Goal: Book appointment/travel/reservation

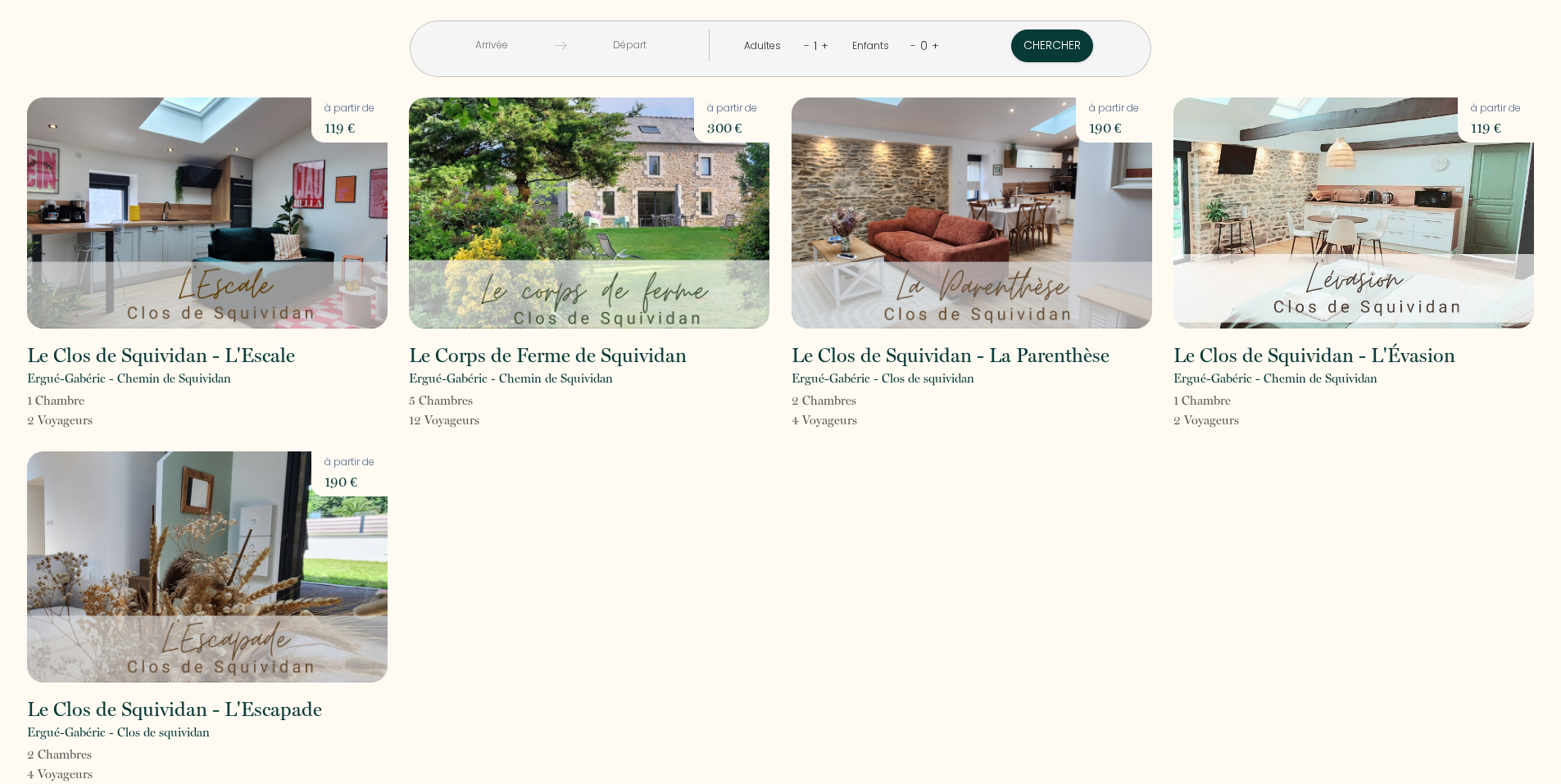
click at [821, 46] on link "+" at bounding box center [825, 46] width 7 height 16
click at [822, 46] on link "+" at bounding box center [826, 46] width 7 height 16
click at [550, 53] on input "text" at bounding box center [491, 46] width 127 height 32
click at [542, 42] on input "text" at bounding box center [491, 46] width 127 height 32
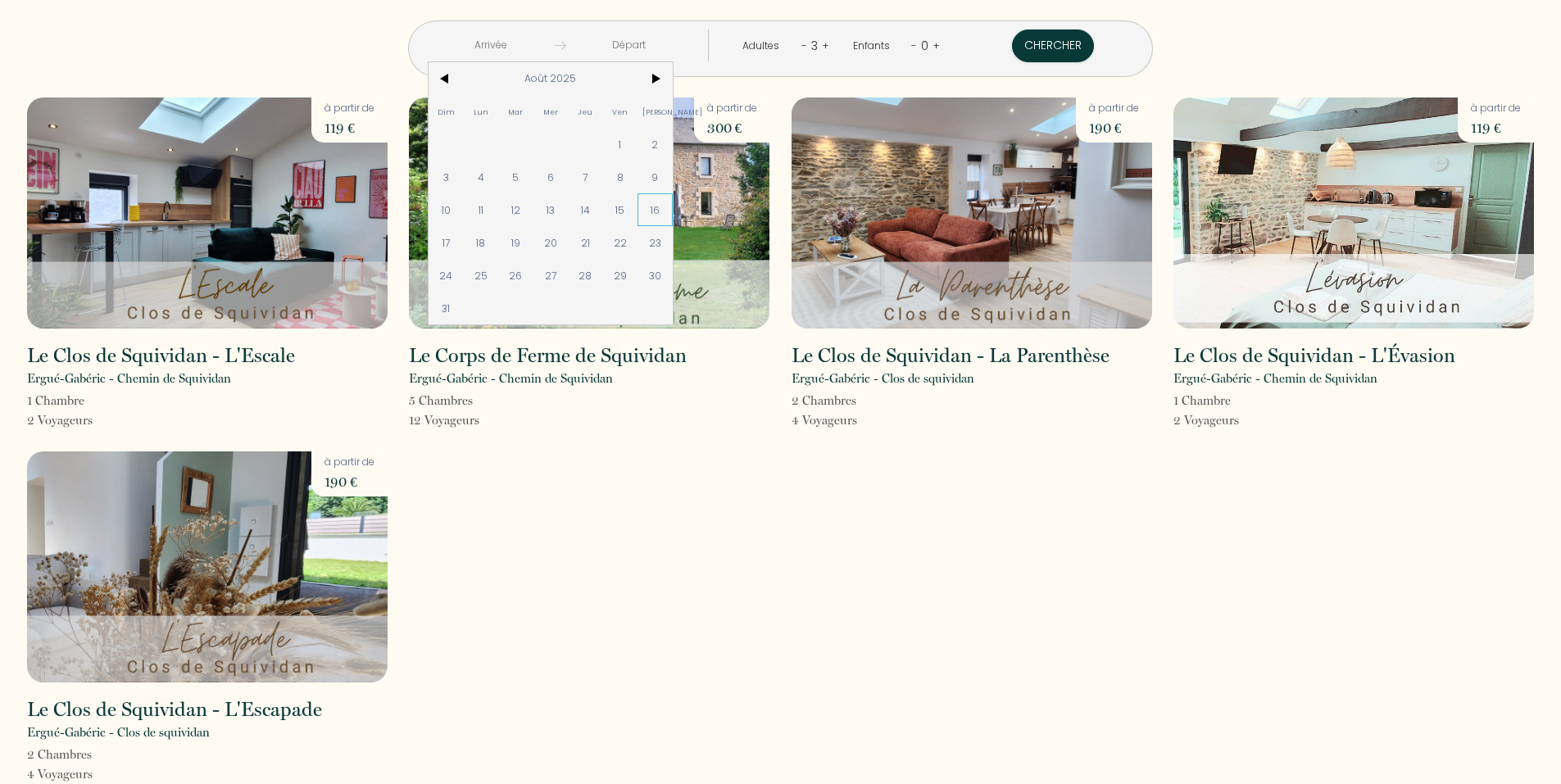
click at [673, 214] on span "16" at bounding box center [655, 209] width 35 height 33
type input "[PERSON_NAME] 16 Août 2025"
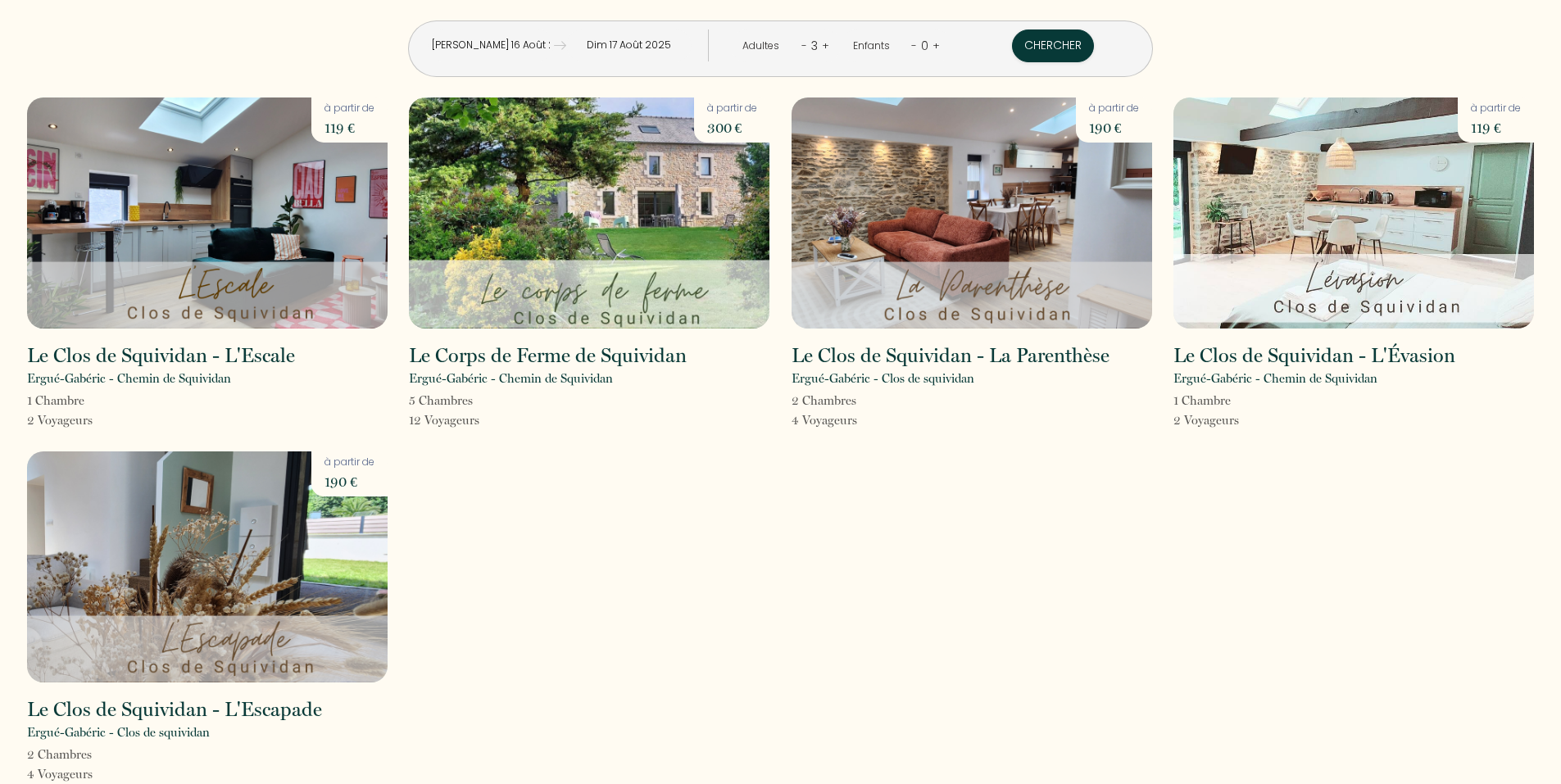
click at [658, 44] on input "Dim 17 Août 2025" at bounding box center [630, 46] width 127 height 32
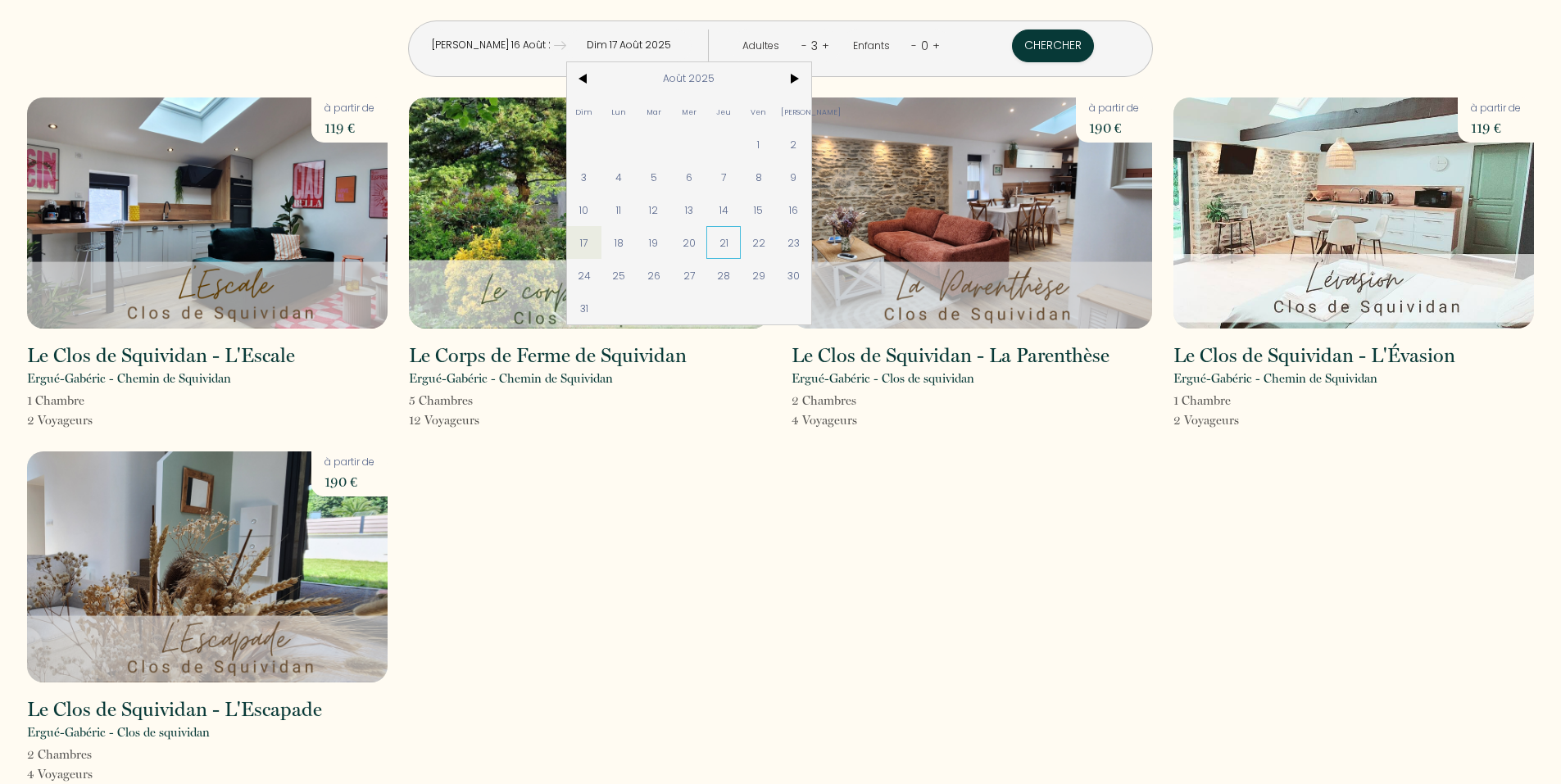
click at [741, 249] on span "21" at bounding box center [724, 242] width 35 height 33
type input "[DEMOGRAPHIC_DATA] 21 Août 2025"
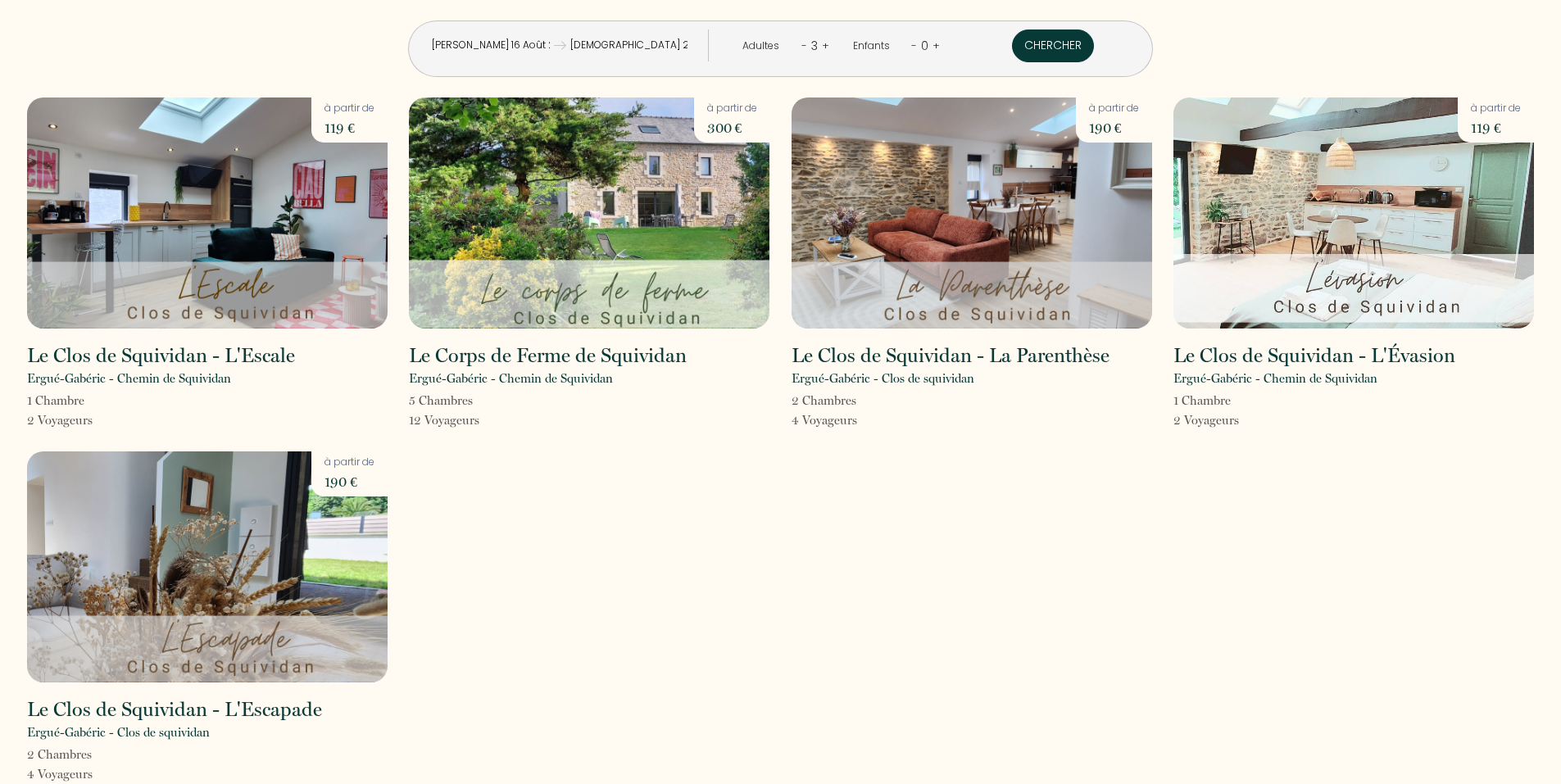
click at [1012, 49] on button "Chercher" at bounding box center [1053, 46] width 82 height 33
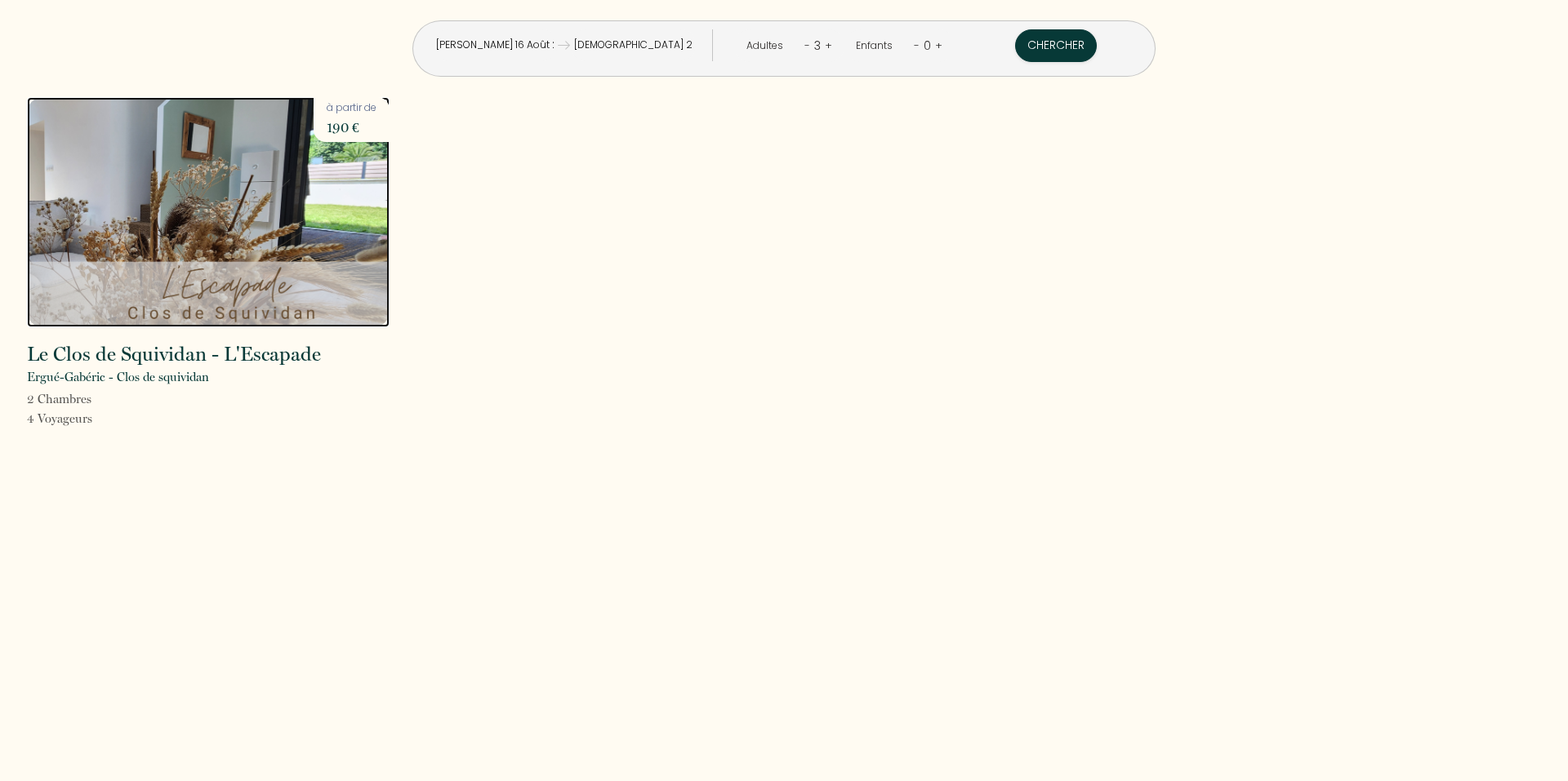
click at [210, 210] on img at bounding box center [208, 212] width 362 height 230
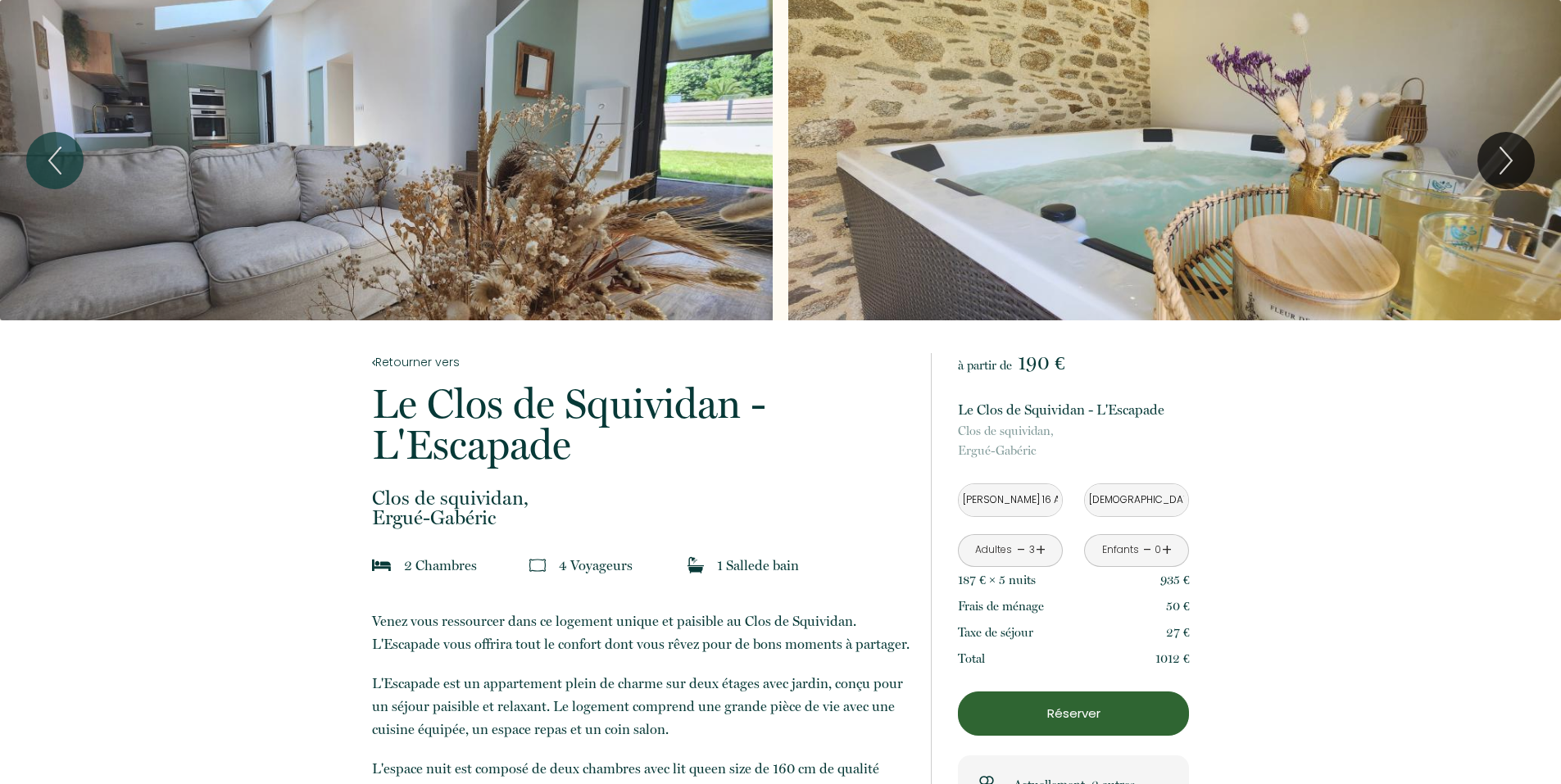
click at [1017, 498] on input "[PERSON_NAME] 16 Août 2025" at bounding box center [1010, 500] width 103 height 32
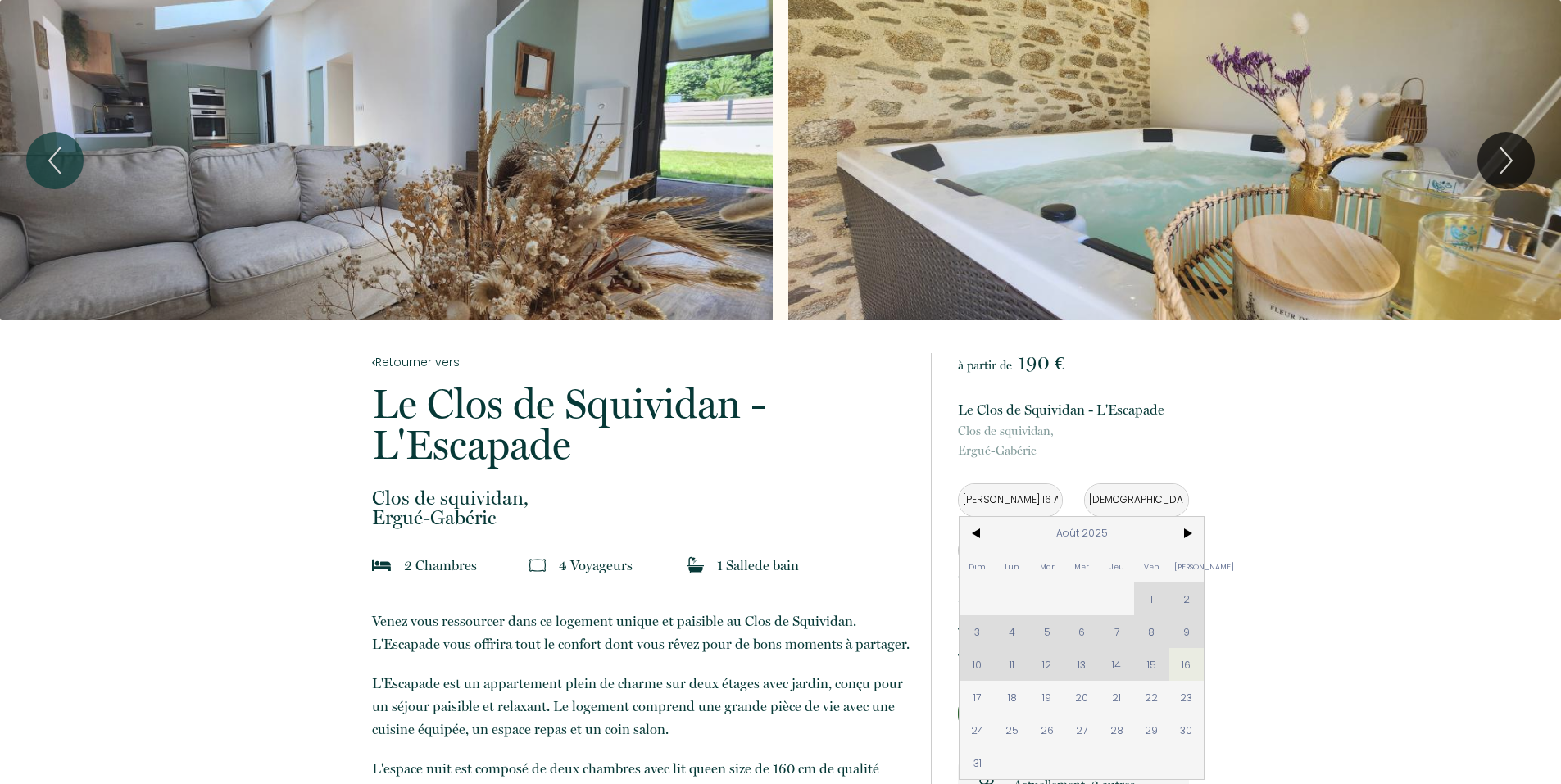
click at [1112, 668] on div "Dim Lun Mar Mer Jeu Ven Sam 1 2 3 4 5 6 7 8 9 10 11 12 13 14 15 16 17 18 19 20 …" at bounding box center [1082, 648] width 245 height 262
click at [1120, 669] on div "Dim Lun Mar Mer Jeu Ven Sam 1 2 3 4 5 6 7 8 9 10 11 12 13 14 15 16 17 18 19 20 …" at bounding box center [1082, 648] width 245 height 262
click at [1152, 693] on span "22" at bounding box center [1152, 697] width 35 height 33
click at [1159, 698] on button "Réserver" at bounding box center [1074, 714] width 231 height 45
type input "Ven 22 Août 2025"
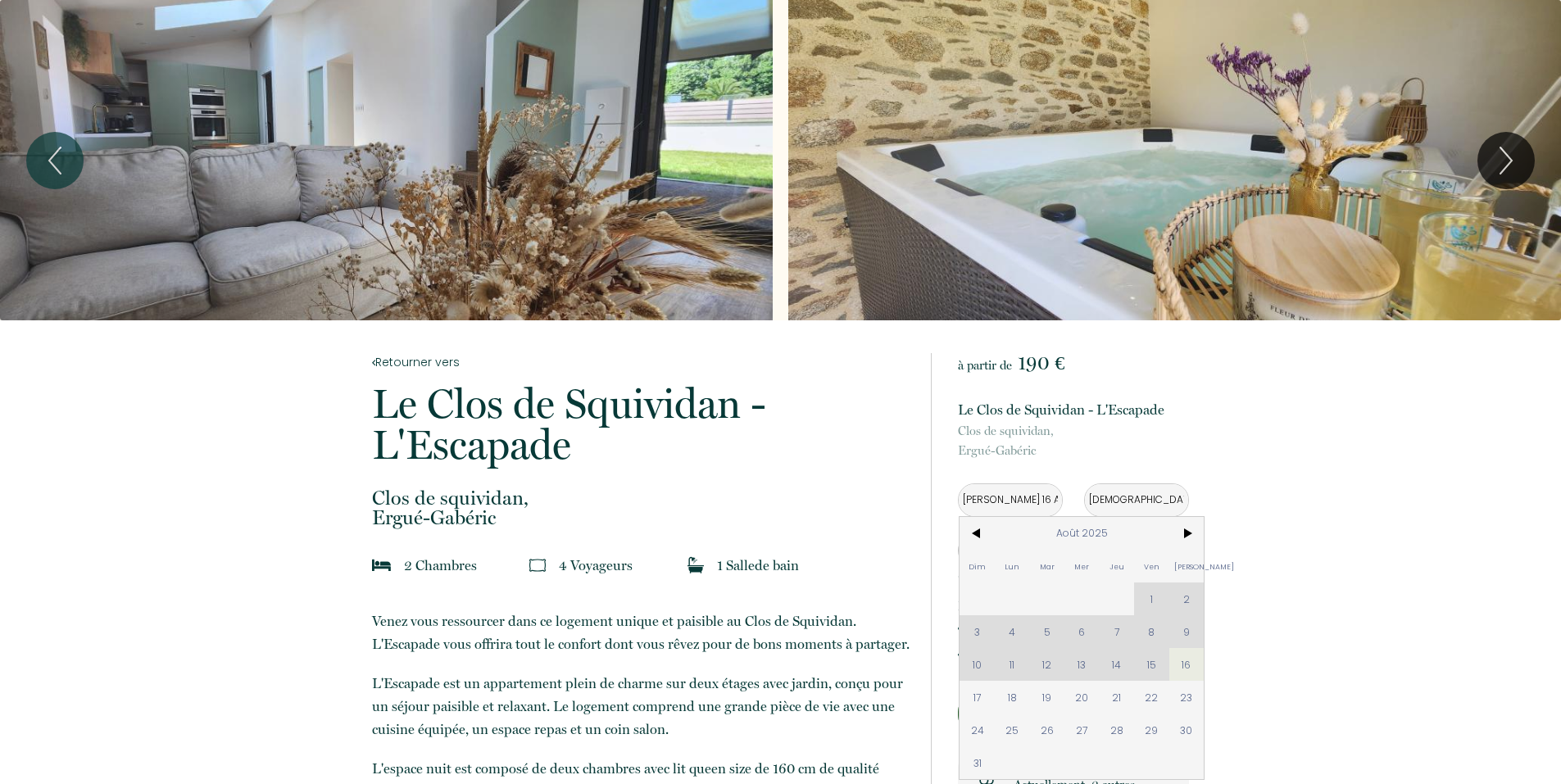
type input "Sam 23 Août 2025"
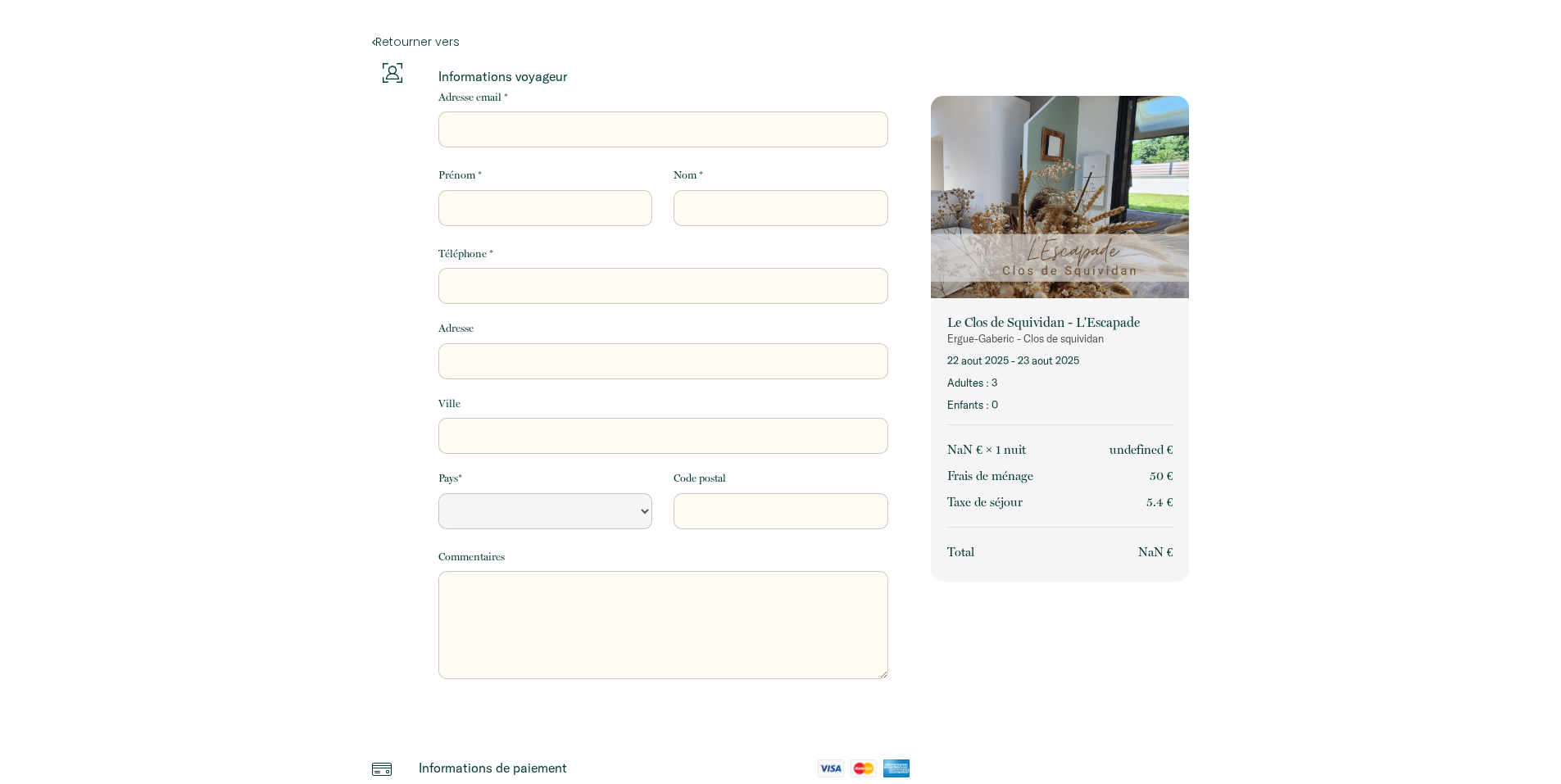
select select "Default select example"
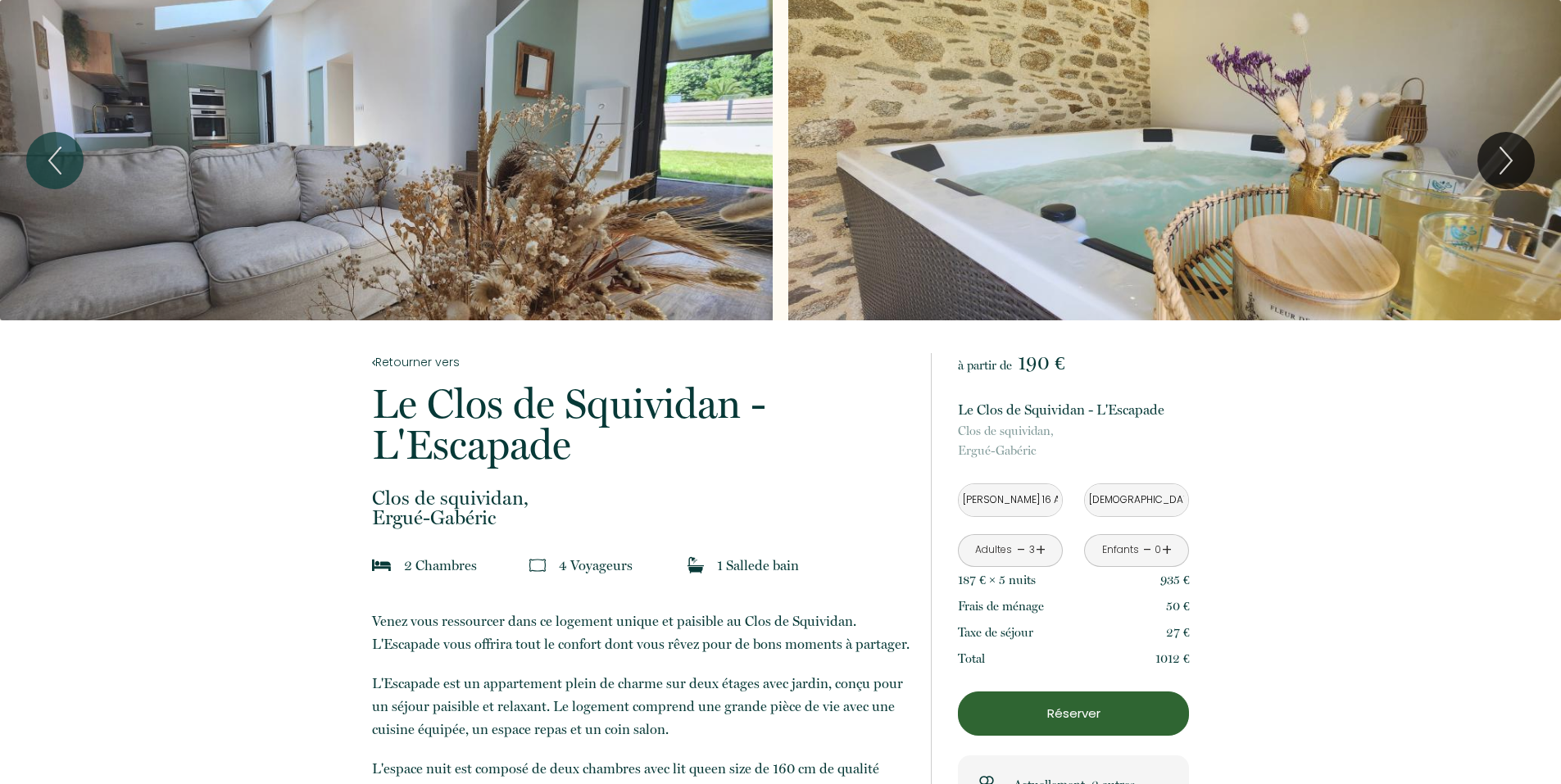
click at [1023, 548] on link "-" at bounding box center [1021, 550] width 9 height 25
click at [1041, 548] on link "+" at bounding box center [1041, 550] width 10 height 25
click at [1505, 168] on icon "Next" at bounding box center [1506, 161] width 11 height 26
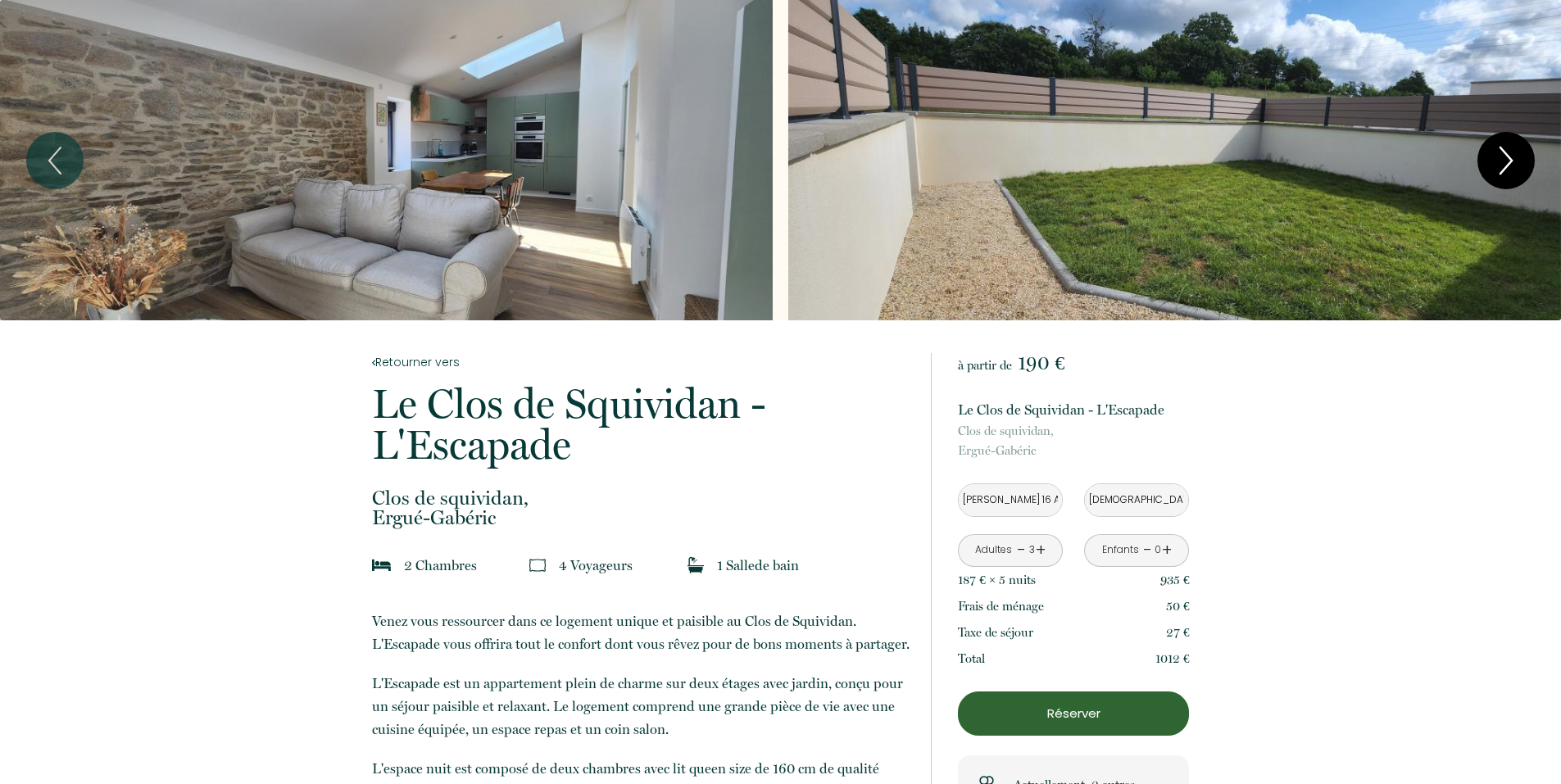
click at [1505, 168] on icon "Next" at bounding box center [1506, 161] width 11 height 26
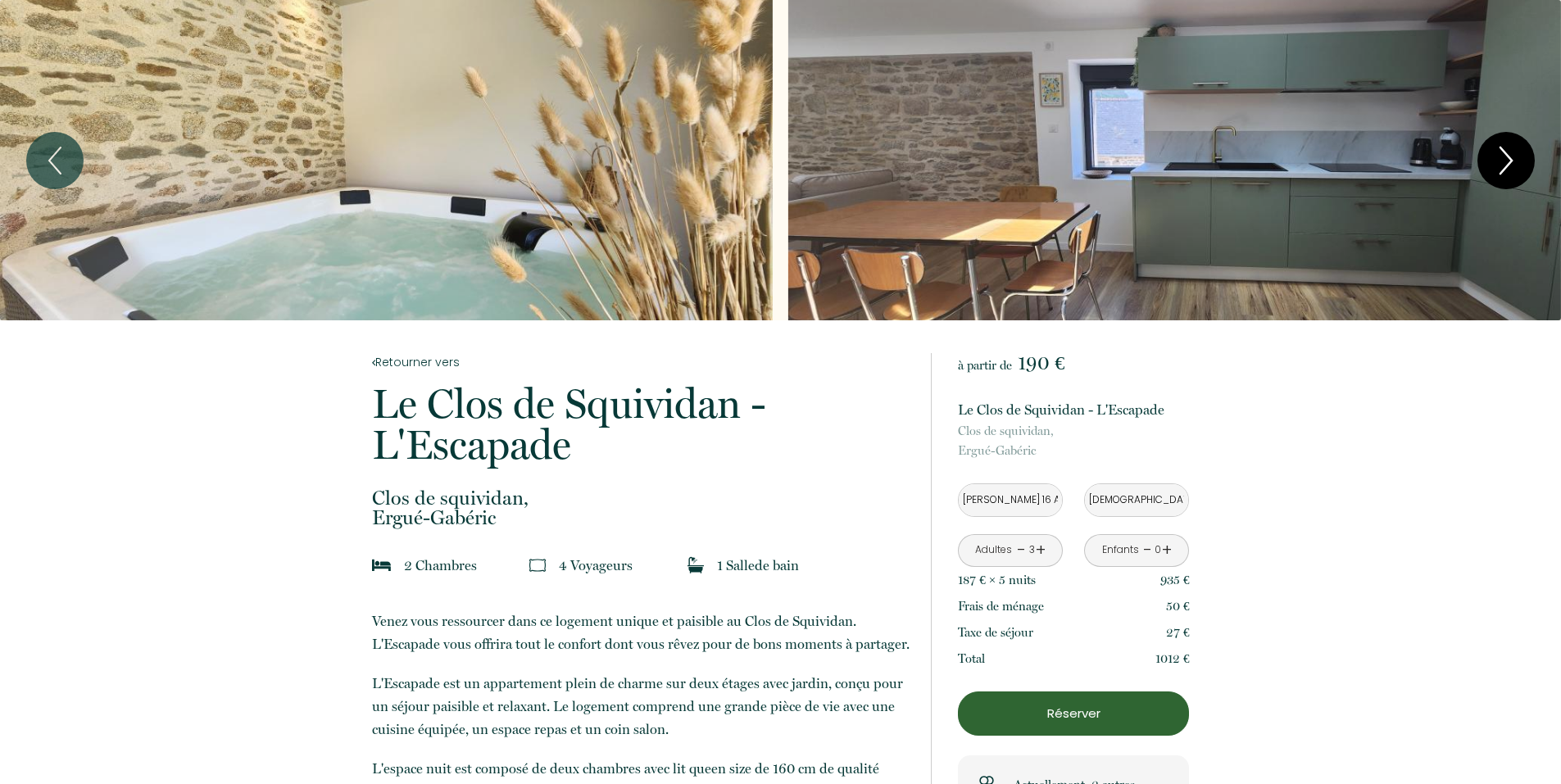
click at [1505, 168] on icon "Next" at bounding box center [1506, 161] width 11 height 26
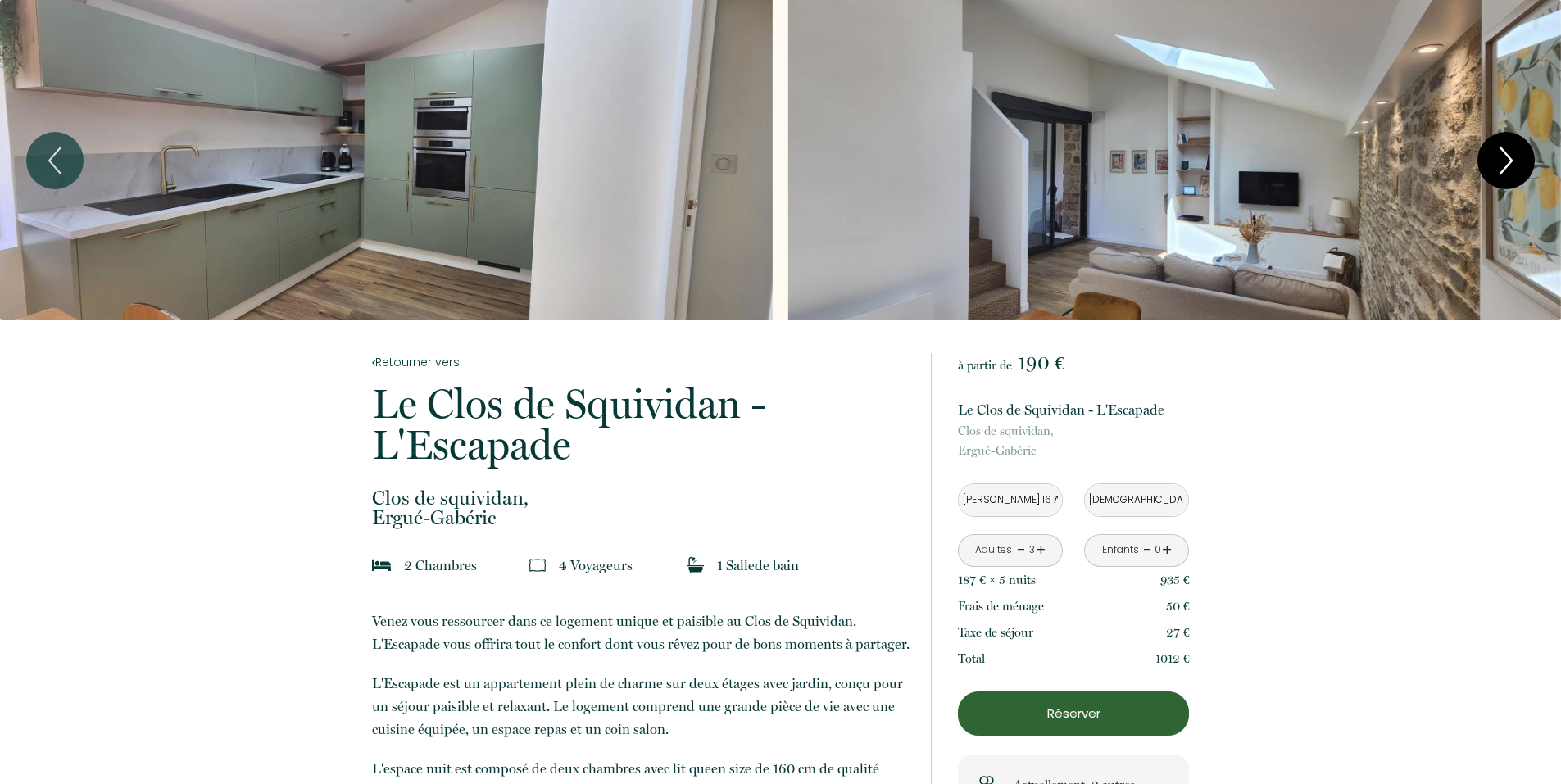
click at [1505, 168] on icon "Next" at bounding box center [1506, 161] width 11 height 26
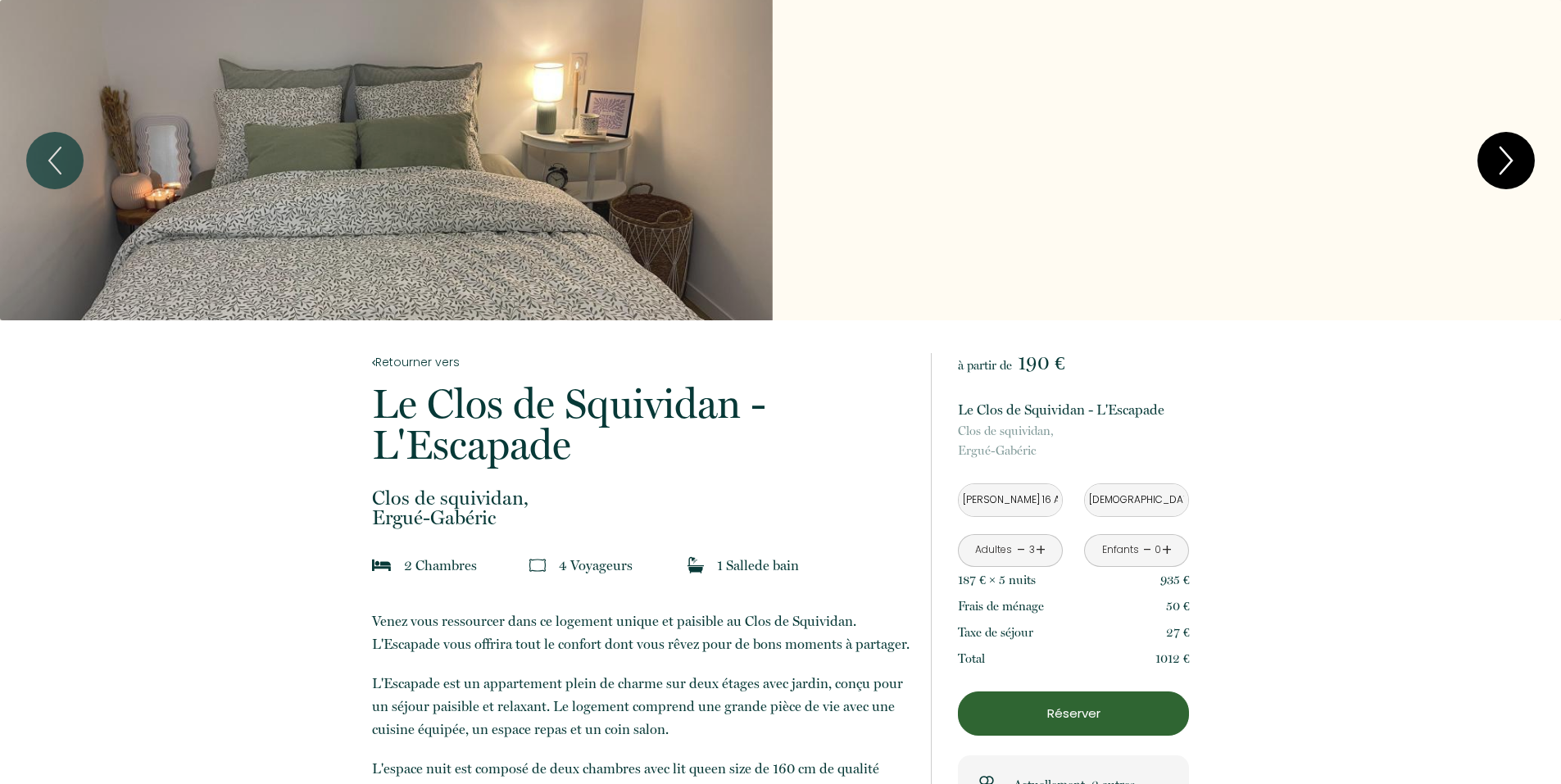
click at [1510, 160] on icon "Next" at bounding box center [1506, 160] width 34 height 49
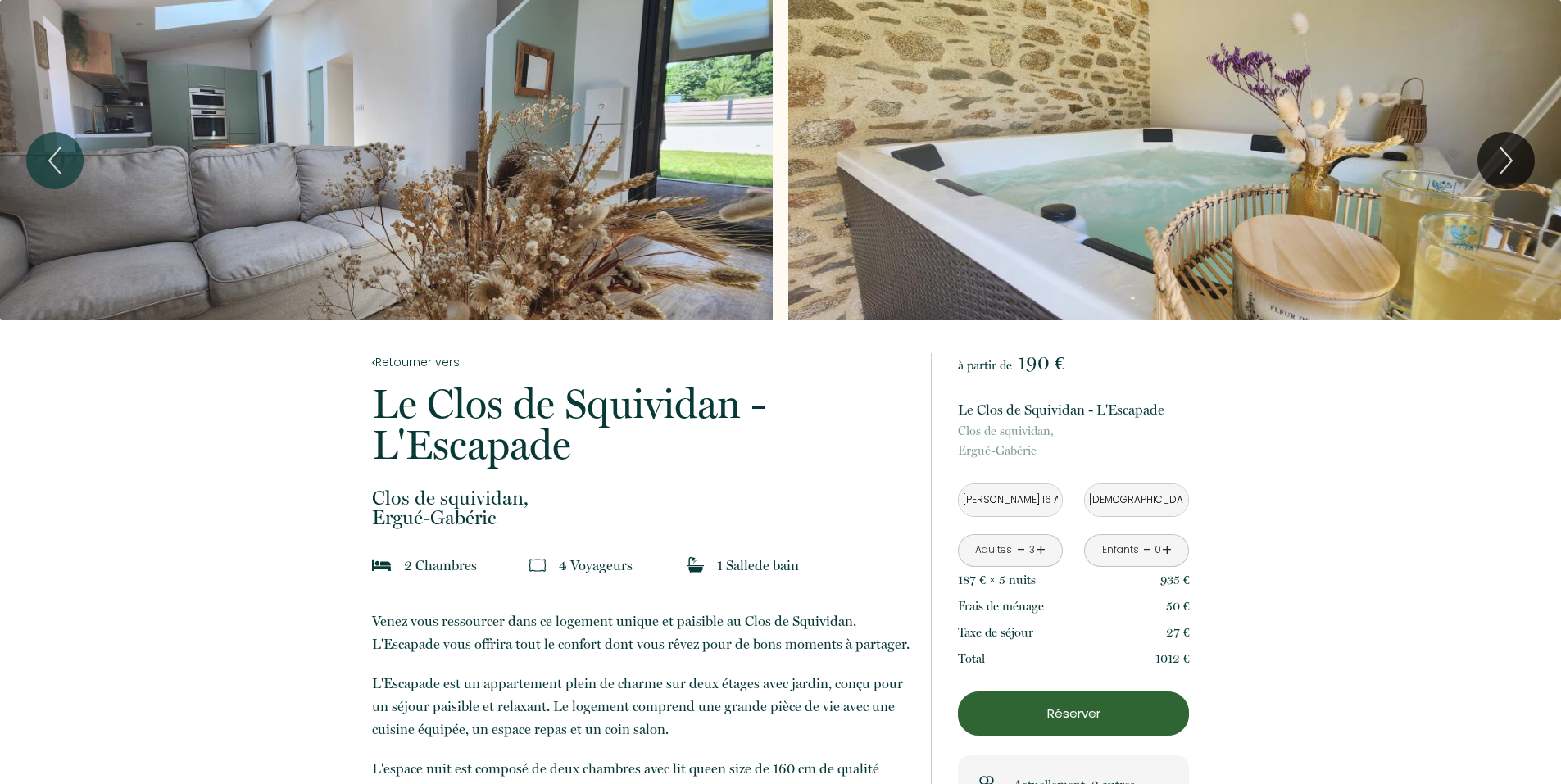
click at [1017, 505] on input "[PERSON_NAME] 16 Août 2025" at bounding box center [1010, 500] width 103 height 32
click at [1099, 720] on p "Réserver" at bounding box center [1074, 713] width 220 height 20
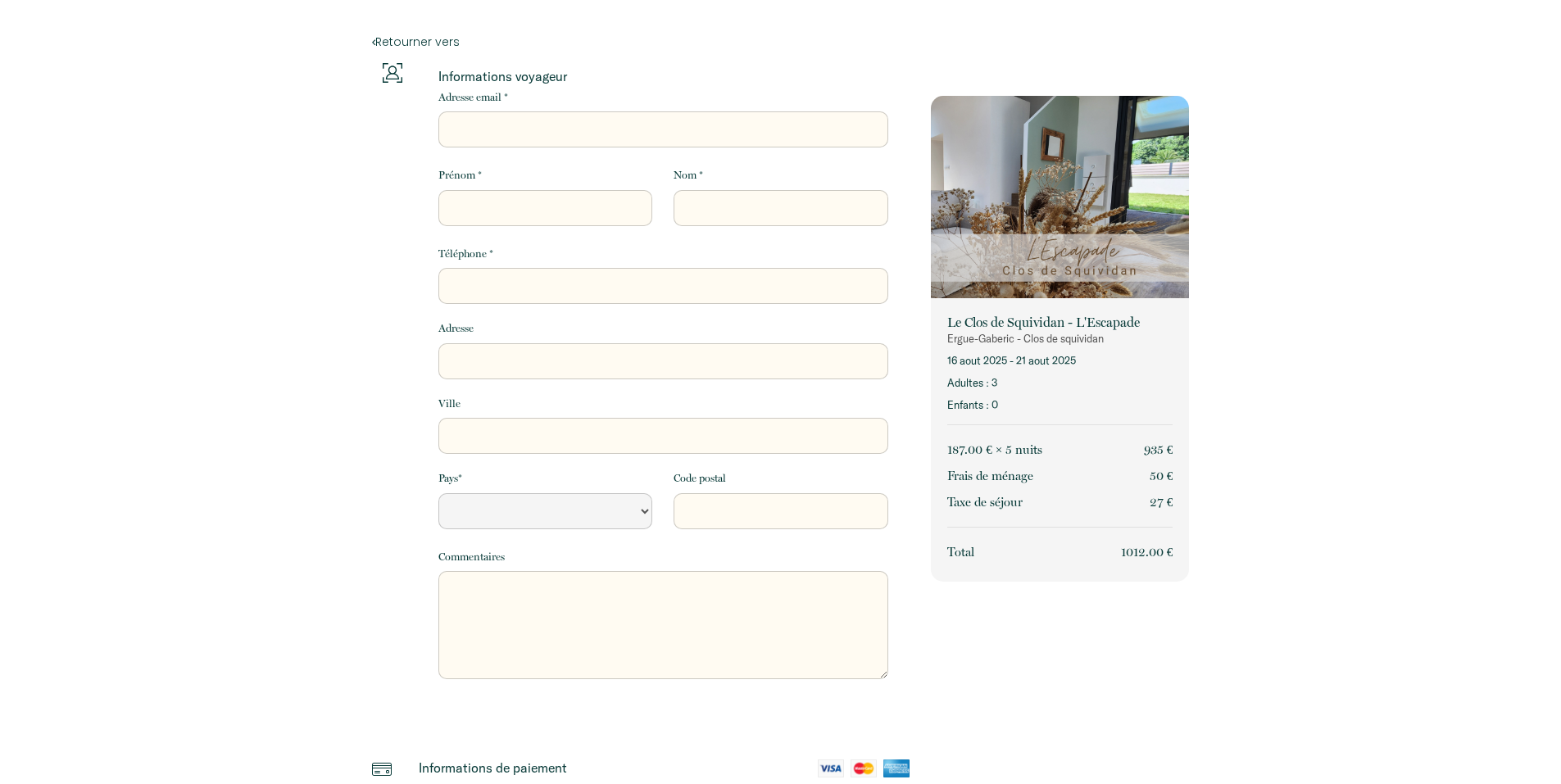
select select "Default select example"
drag, startPoint x: 1001, startPoint y: 361, endPoint x: 986, endPoint y: 359, distance: 15.1
click at [1001, 360] on p "16 août 2025 - 21 août 2025" at bounding box center [1060, 361] width 225 height 16
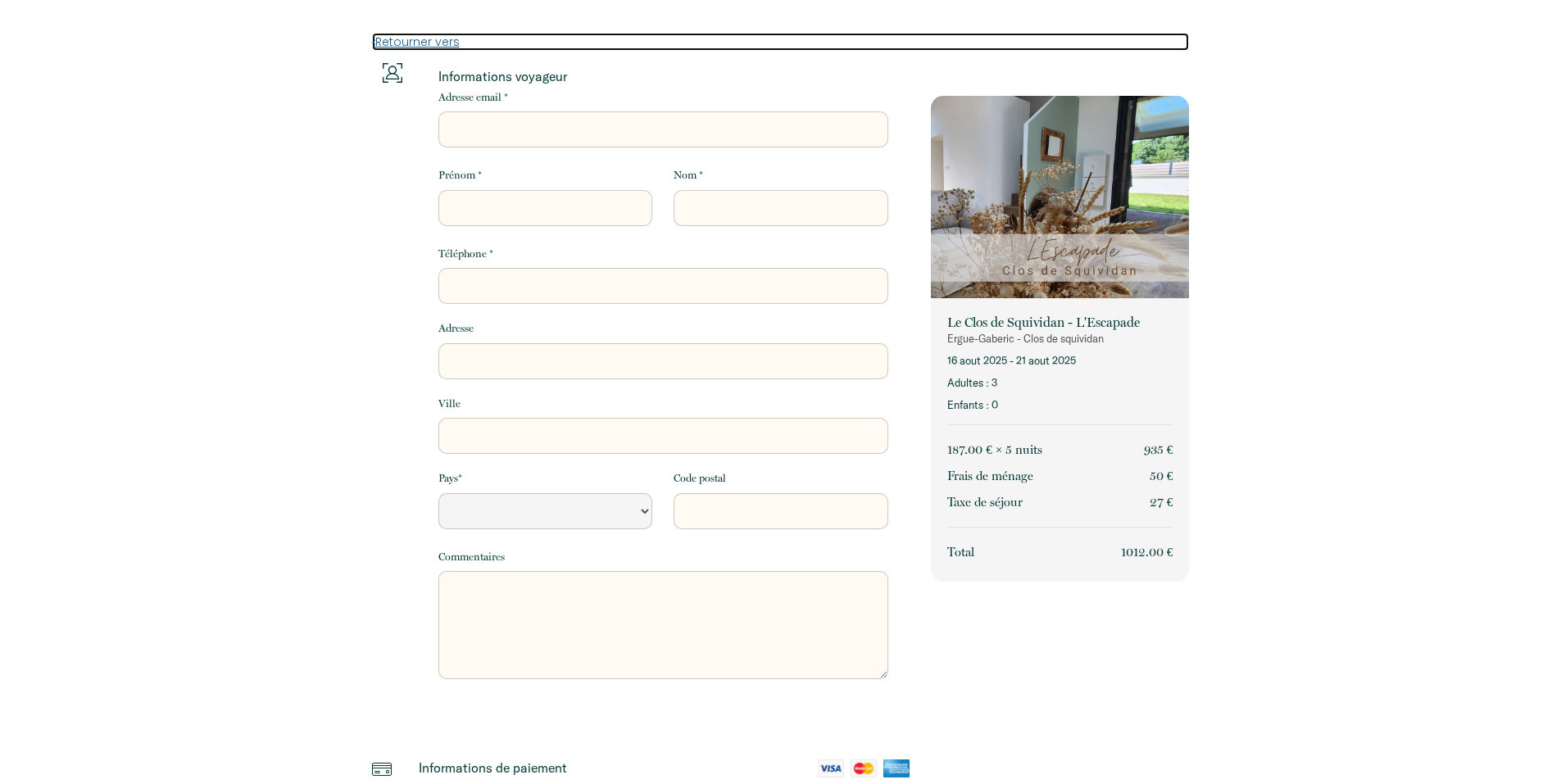
click at [421, 41] on link "Retourner vers" at bounding box center [780, 41] width 818 height 18
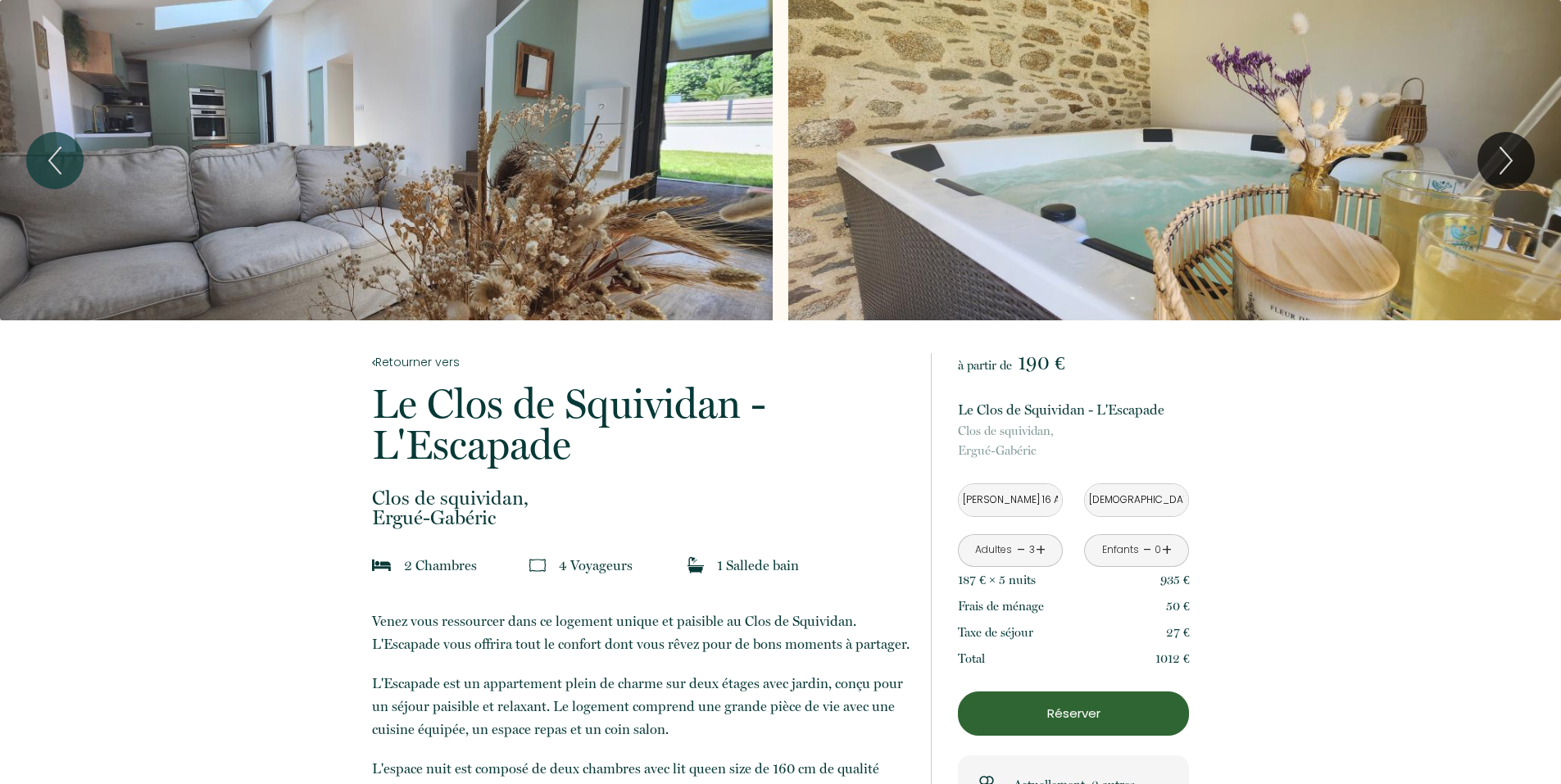
click at [1033, 505] on input "[PERSON_NAME] 16 Août 2025" at bounding box center [1010, 500] width 103 height 32
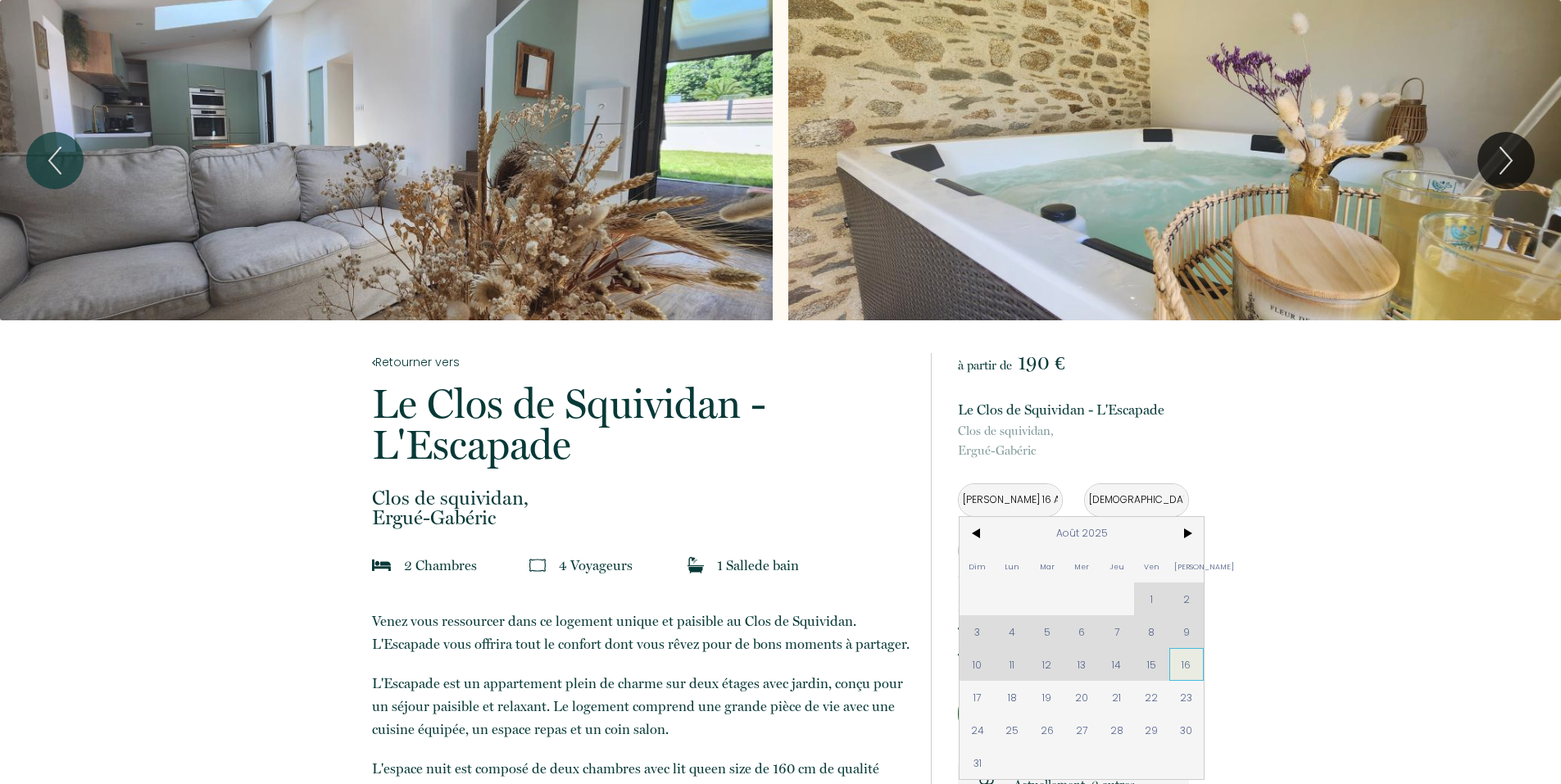
click at [1187, 671] on span "16" at bounding box center [1187, 664] width 35 height 33
click at [1182, 704] on p "Réserver" at bounding box center [1074, 713] width 220 height 20
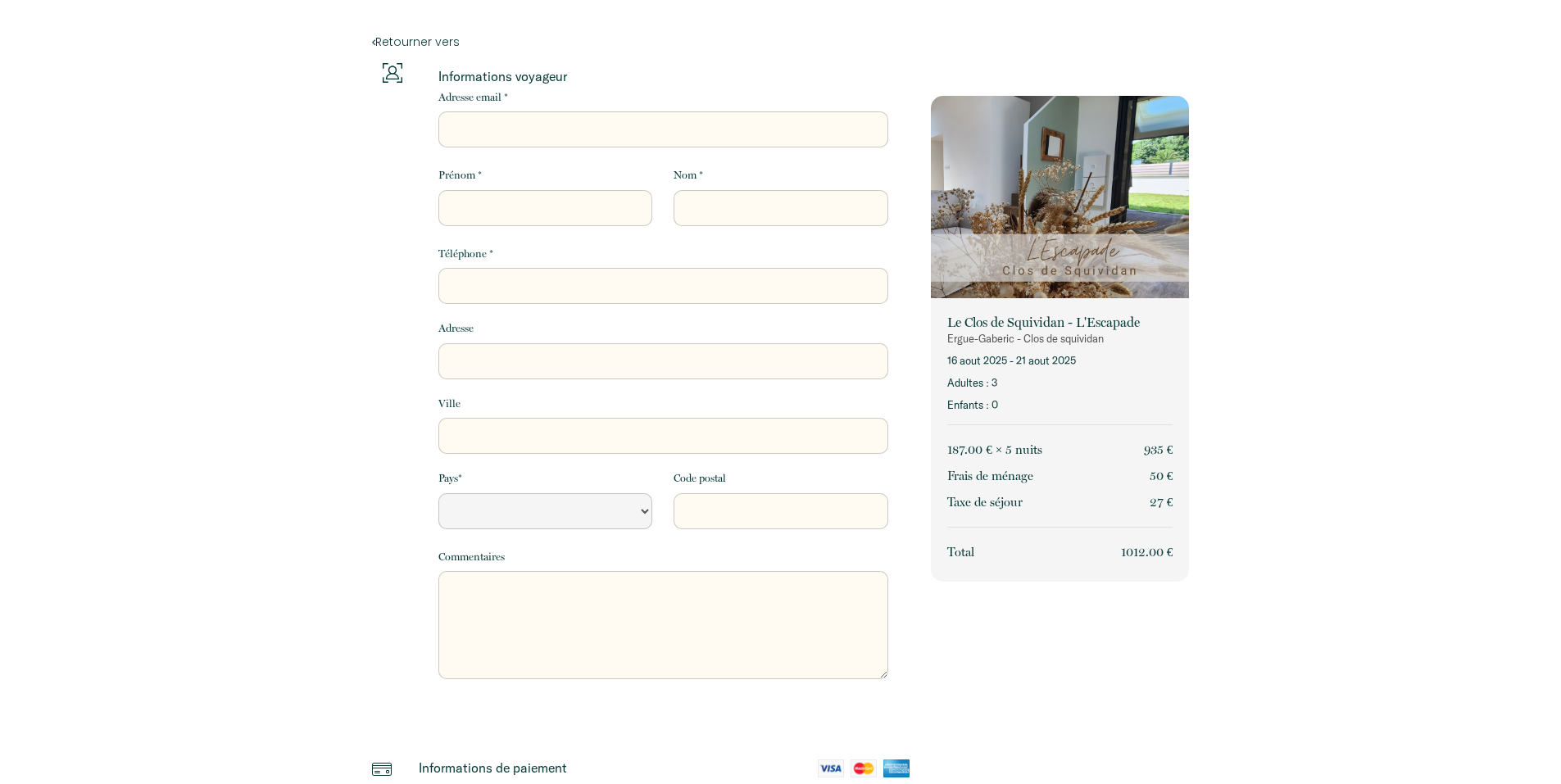
select select "Default select example"
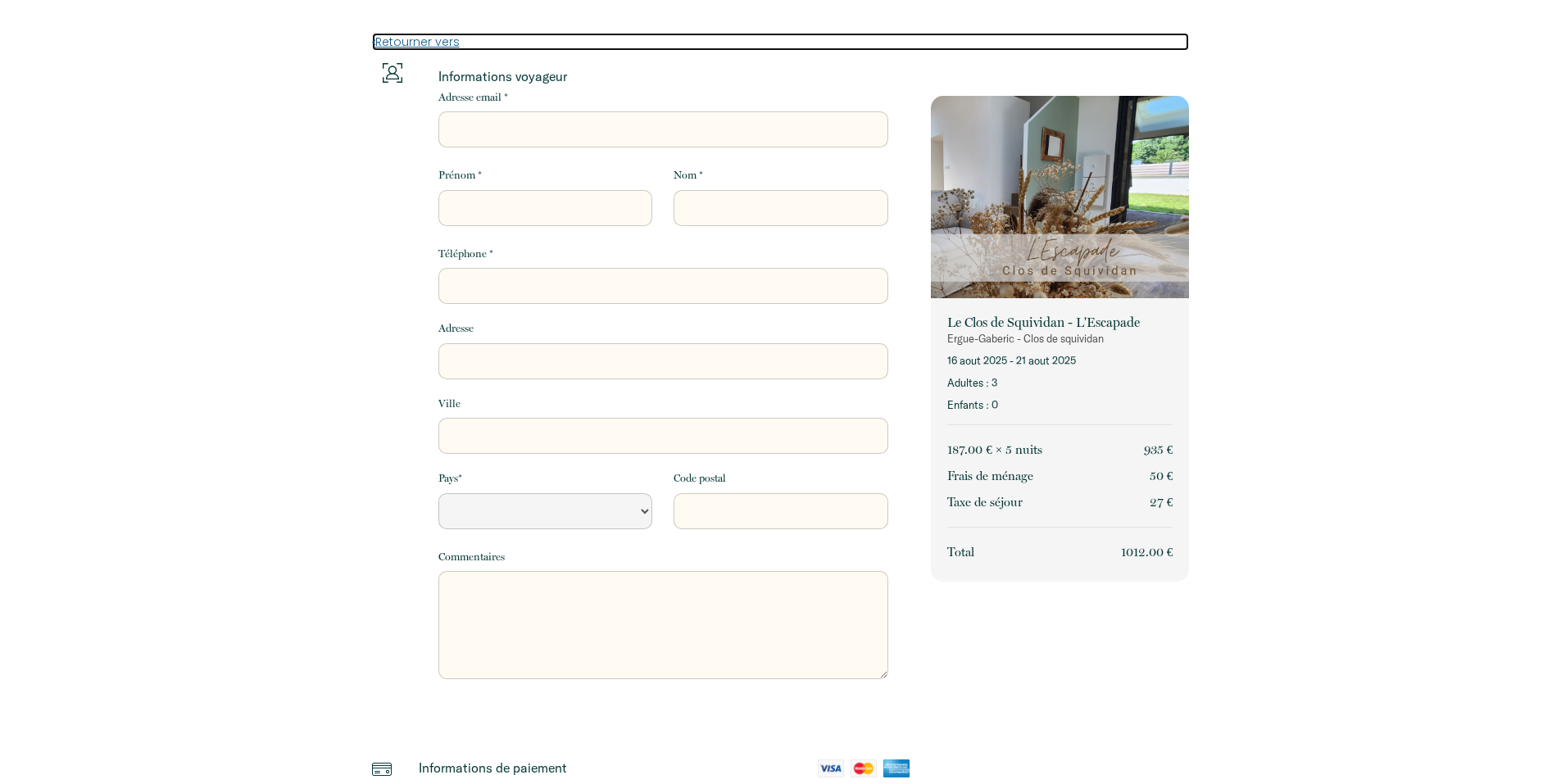
click at [421, 38] on link "Retourner vers" at bounding box center [780, 41] width 818 height 18
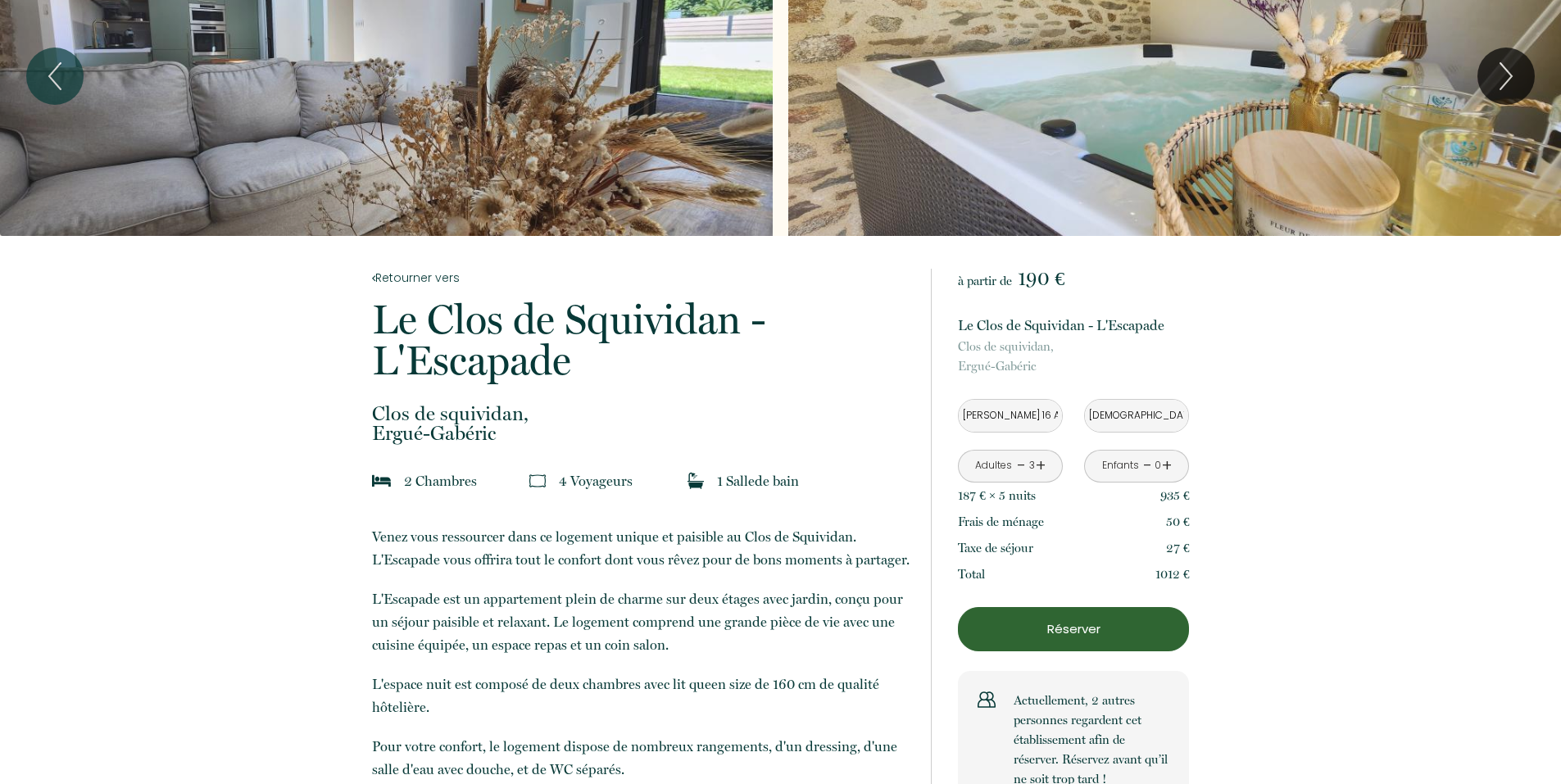
scroll to position [137, 0]
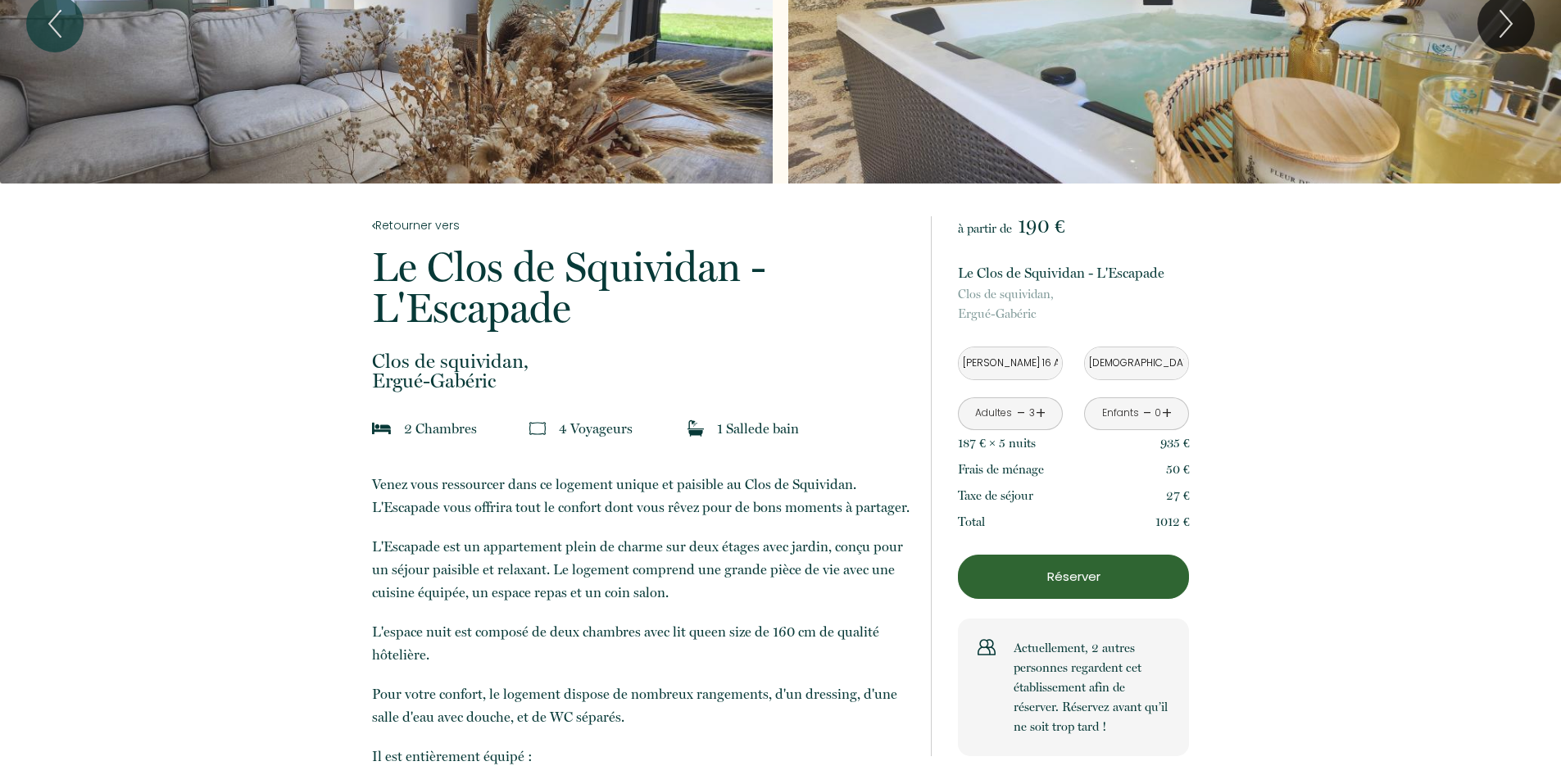
click at [1027, 365] on input "[PERSON_NAME] 16 Août 2025" at bounding box center [1010, 364] width 103 height 32
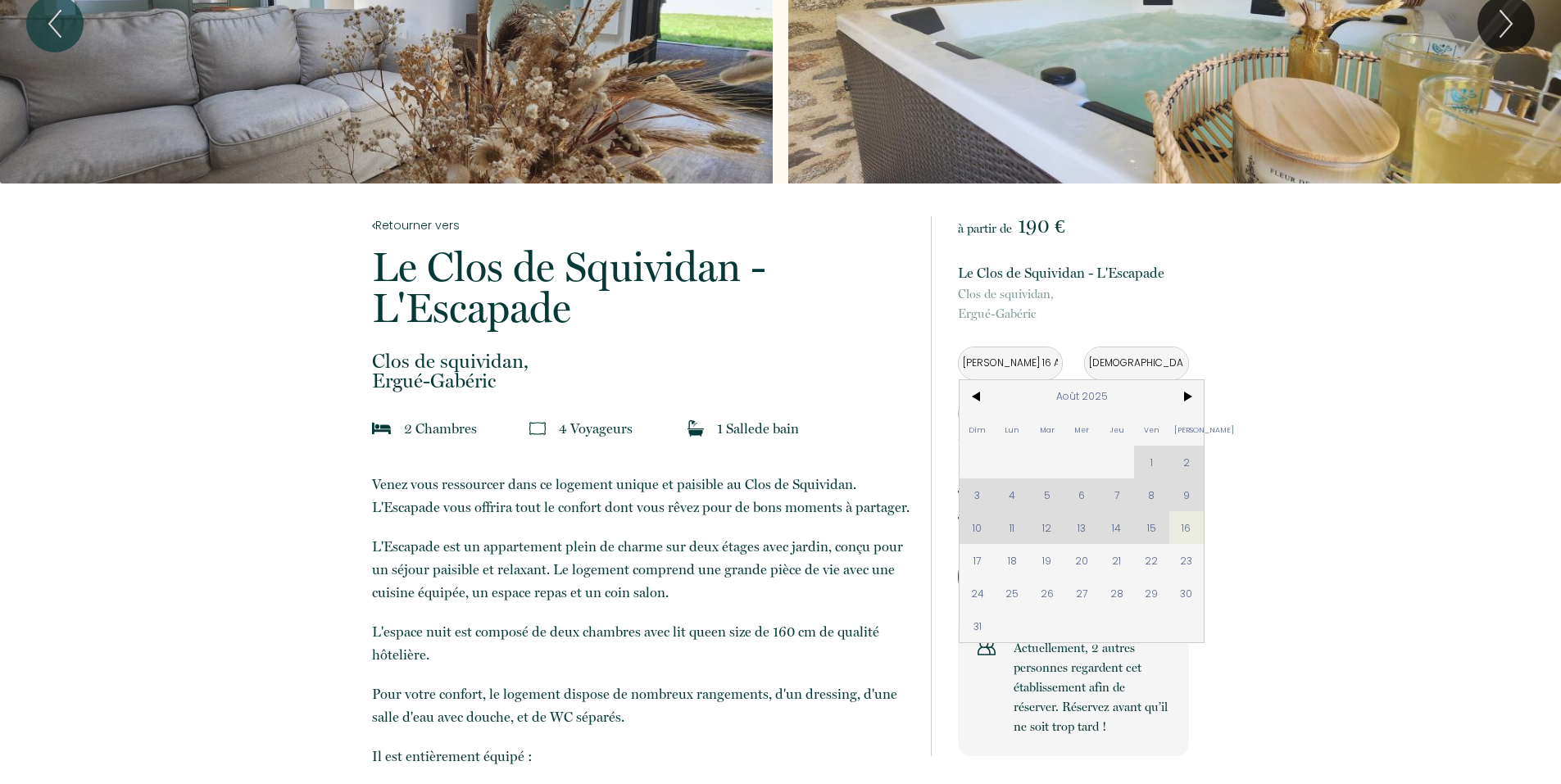
click at [1009, 363] on input "[PERSON_NAME] 16 Août 2025" at bounding box center [1010, 364] width 103 height 32
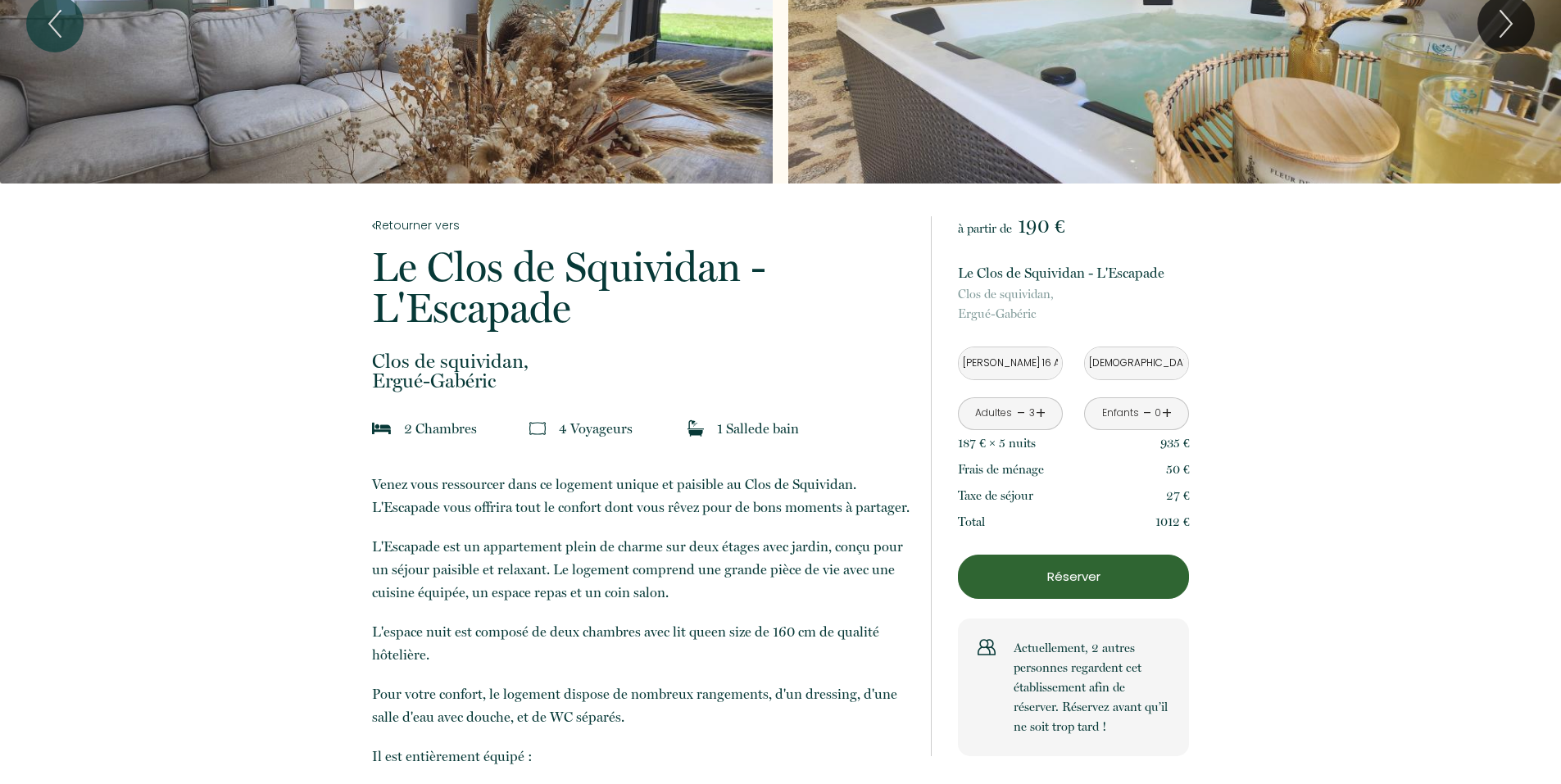
click at [1020, 363] on input "[PERSON_NAME] 16 Août 2025" at bounding box center [1010, 364] width 103 height 32
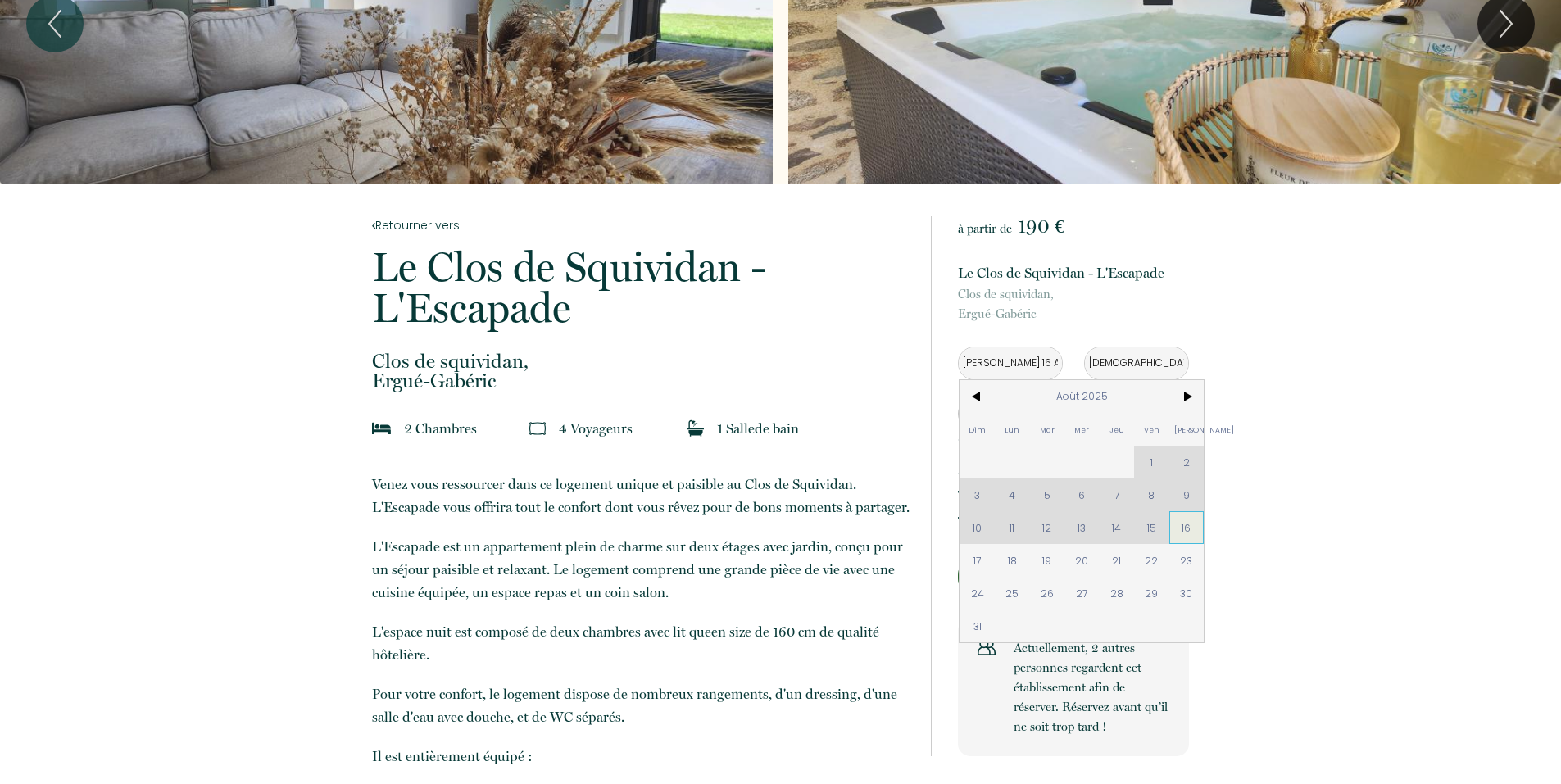
click at [1181, 533] on span "16" at bounding box center [1187, 527] width 35 height 33
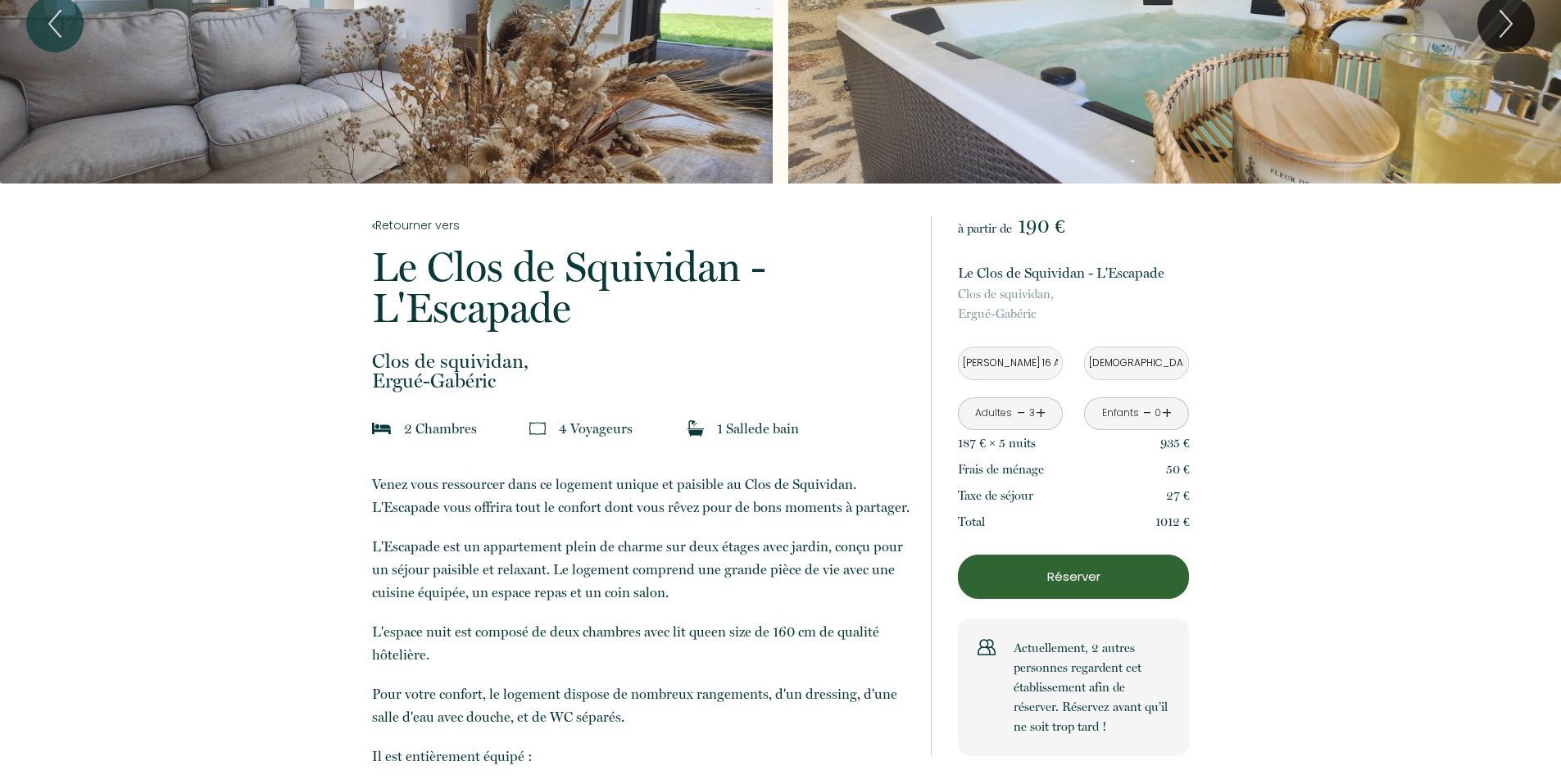
click at [1131, 368] on input "[DEMOGRAPHIC_DATA] 21 Août 2025" at bounding box center [1137, 364] width 103 height 32
click at [1134, 365] on input "[DEMOGRAPHIC_DATA] 21 Août 2025" at bounding box center [1137, 364] width 103 height 32
click at [1147, 362] on input "[DEMOGRAPHIC_DATA] 21 Août 2025" at bounding box center [1137, 364] width 103 height 32
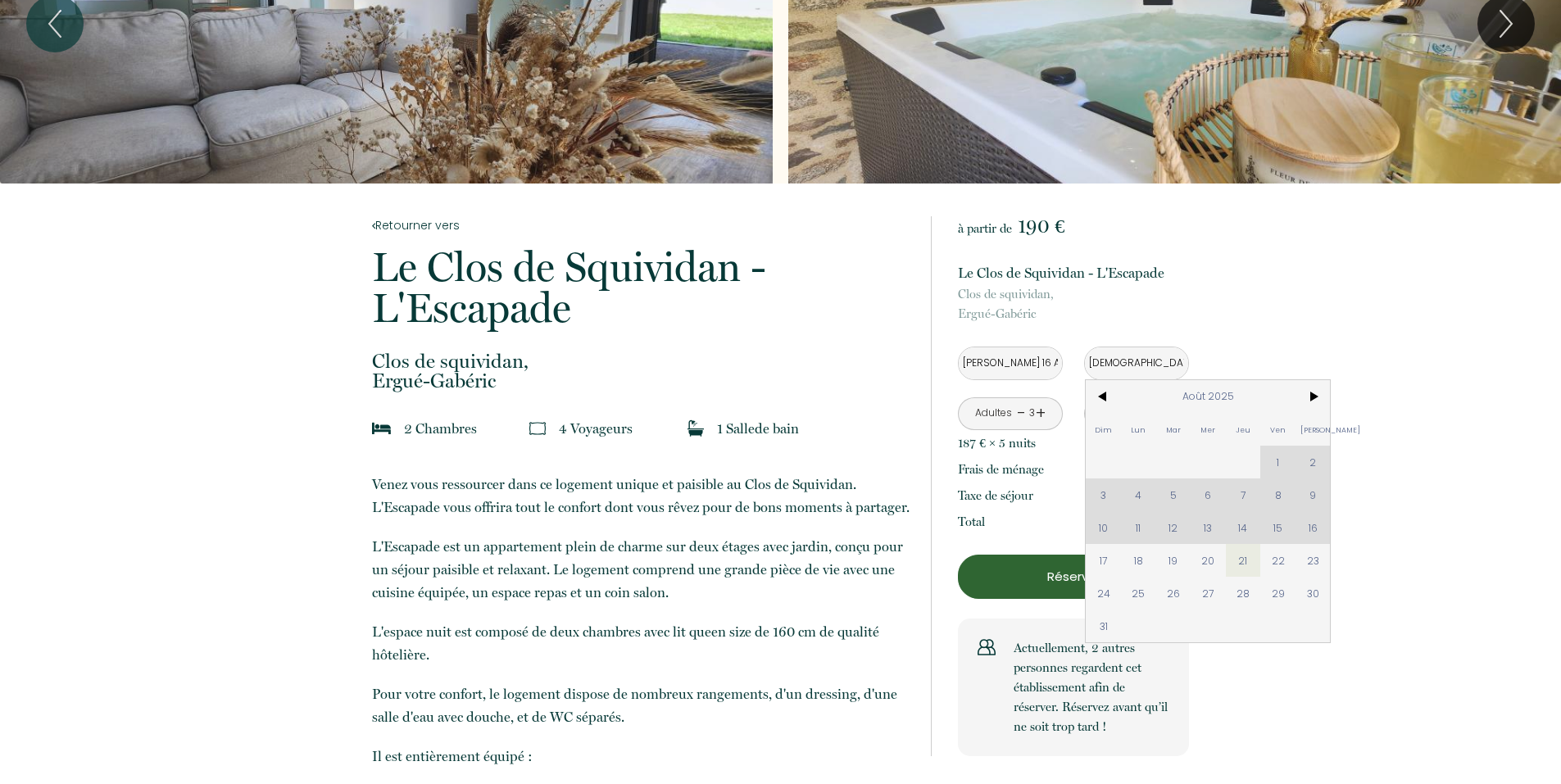
drag, startPoint x: 1314, startPoint y: 561, endPoint x: 719, endPoint y: 418, distance: 611.9
click at [1314, 560] on span "23" at bounding box center [1314, 560] width 35 height 33
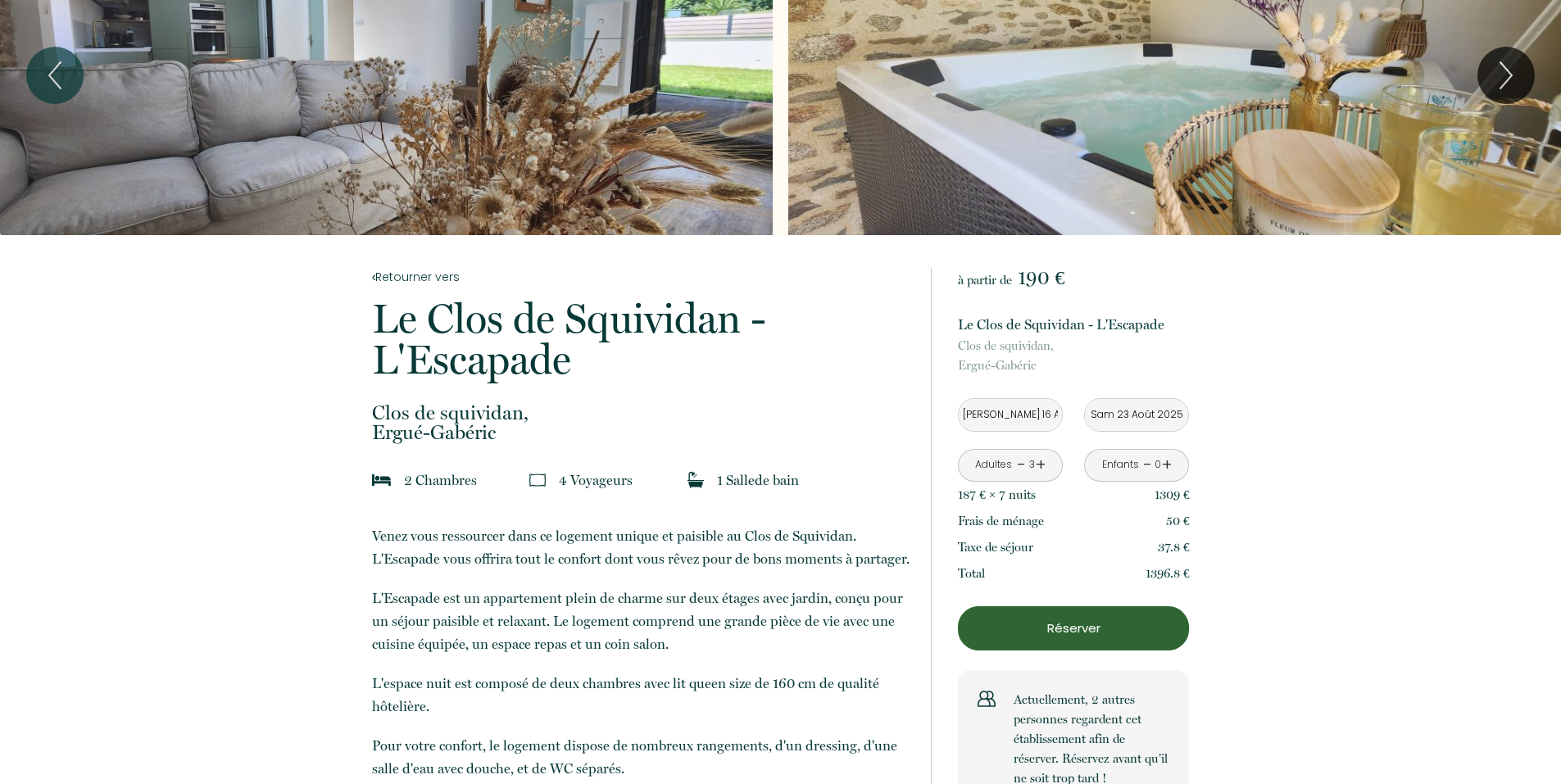
scroll to position [0, 0]
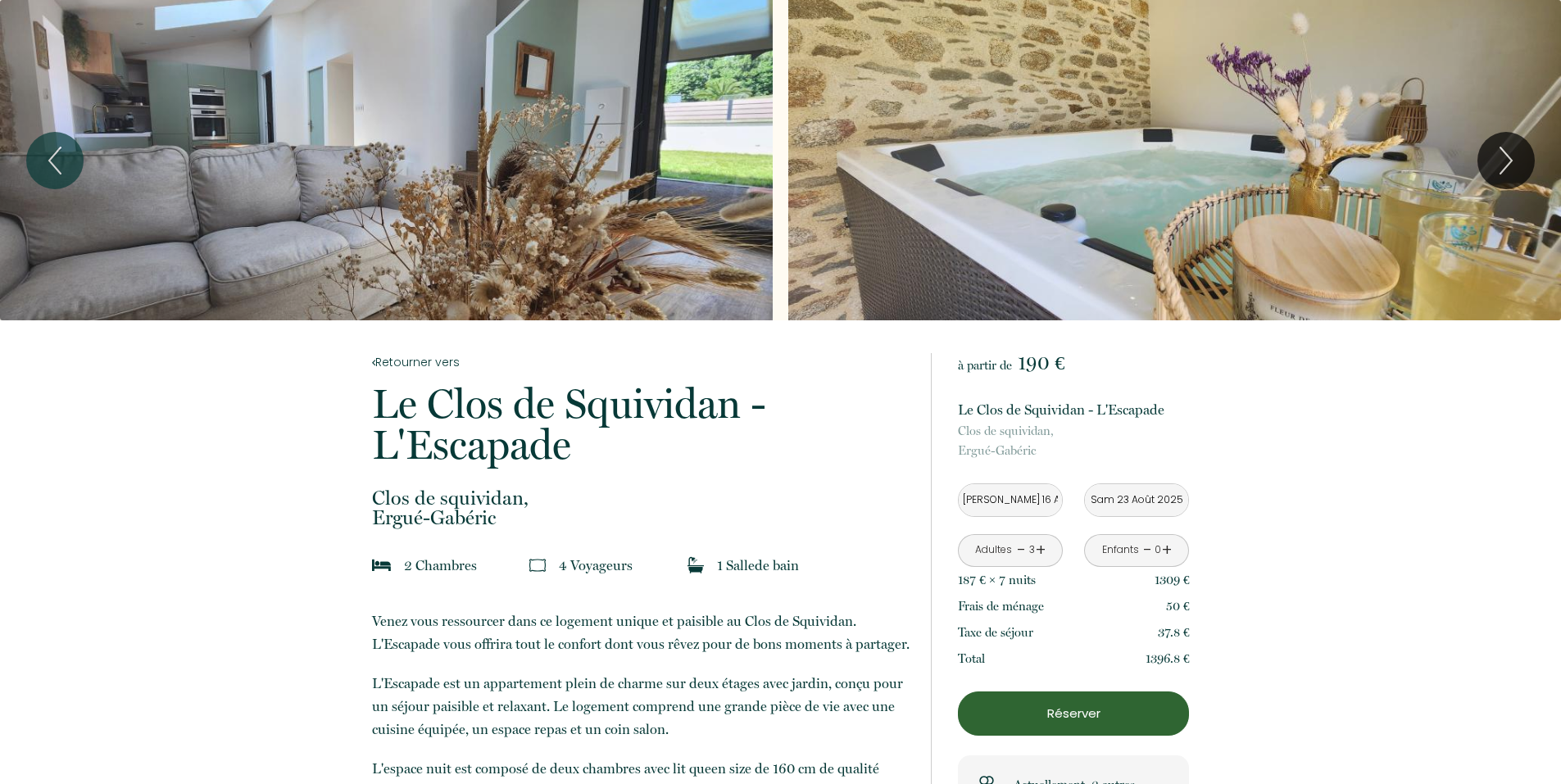
click at [1136, 501] on input "Sam 23 Août 2025" at bounding box center [1137, 500] width 103 height 32
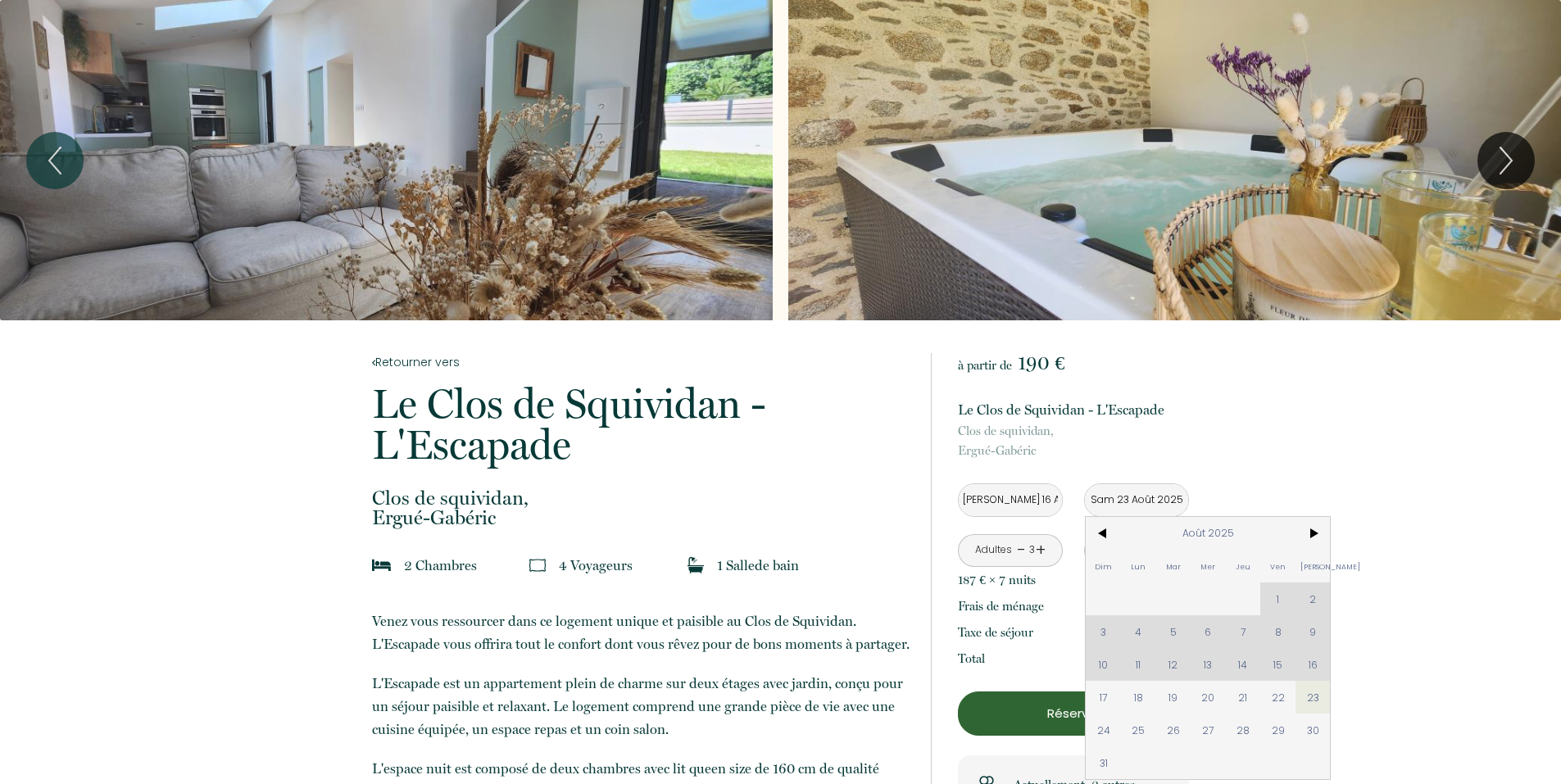
click at [1154, 492] on input "Sam 23 Août 2025" at bounding box center [1137, 500] width 103 height 32
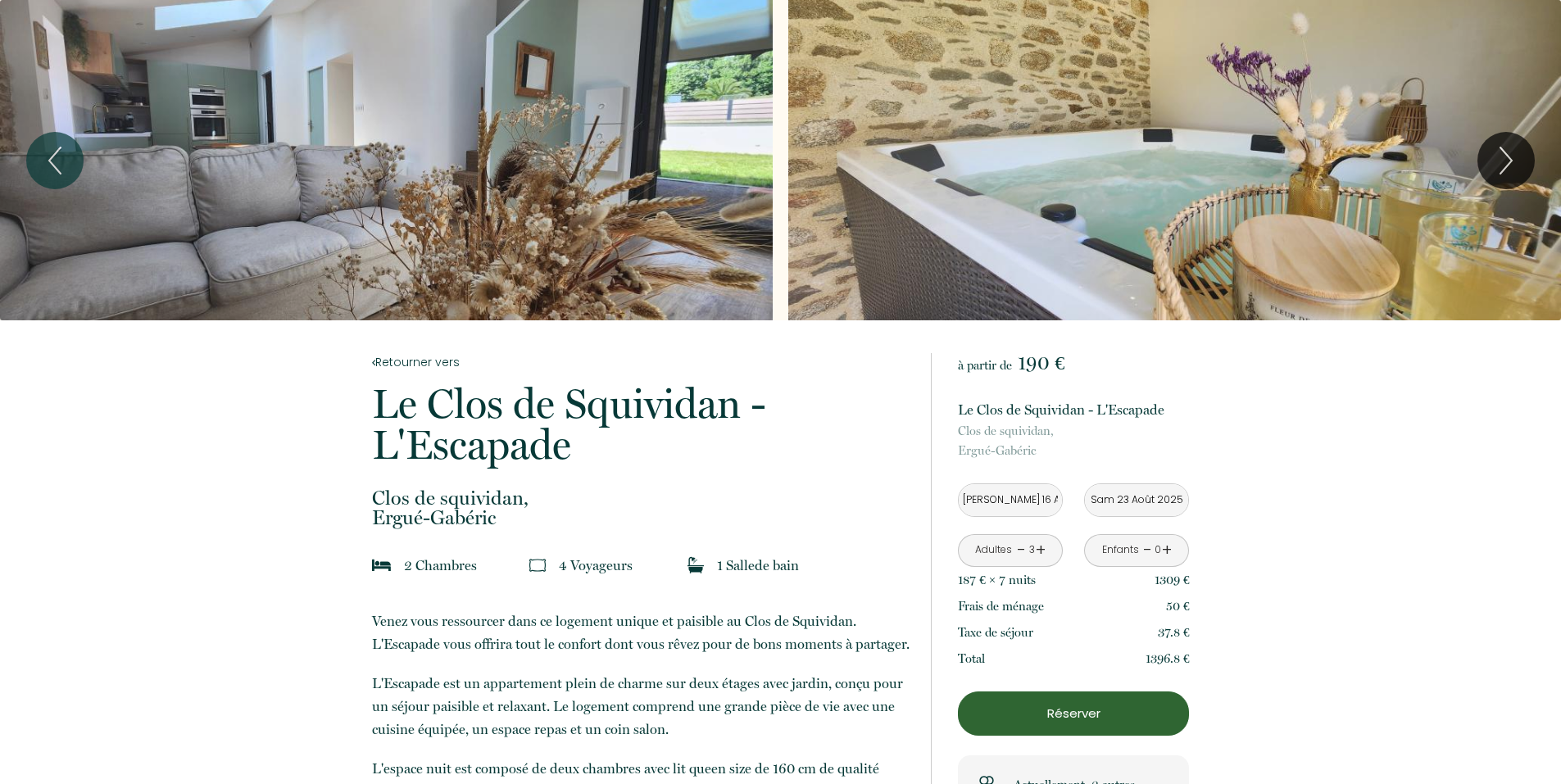
click at [1154, 494] on input "Sam 23 Août 2025" at bounding box center [1137, 500] width 103 height 32
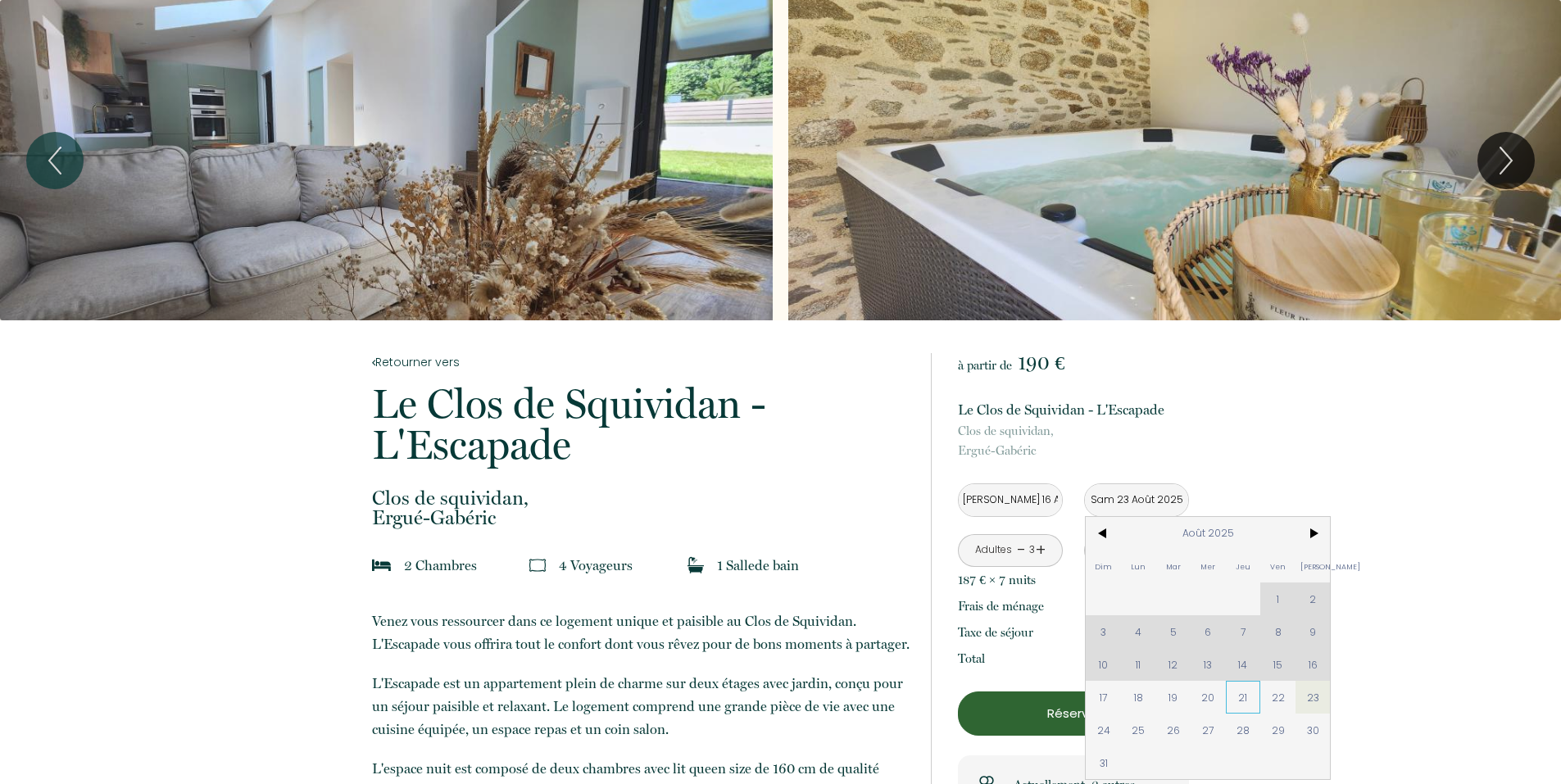
click at [1246, 699] on span "21" at bounding box center [1244, 697] width 35 height 33
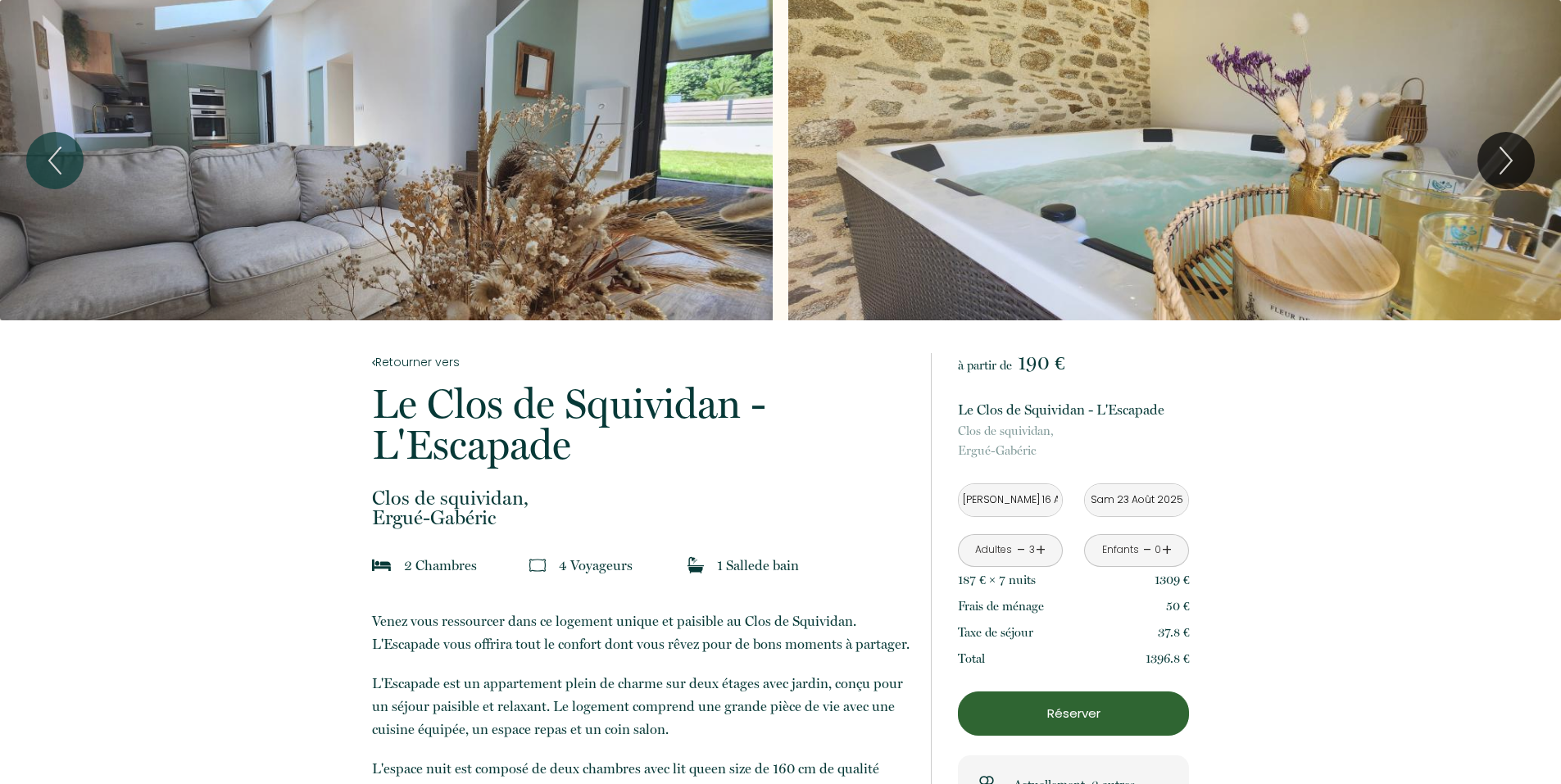
type input "[DEMOGRAPHIC_DATA] 21 Août 2025"
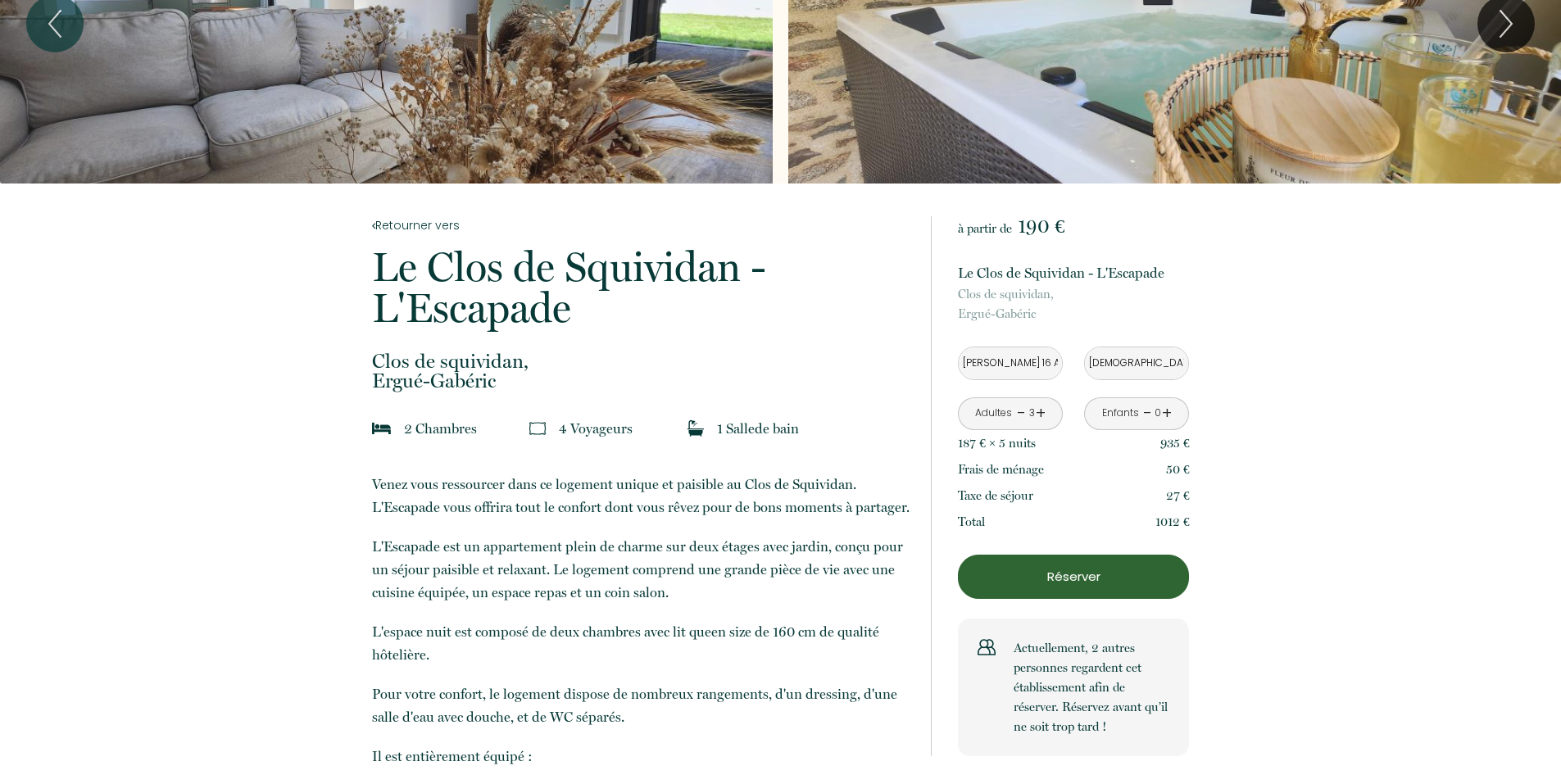
click at [1071, 575] on p "Réserver" at bounding box center [1074, 577] width 220 height 20
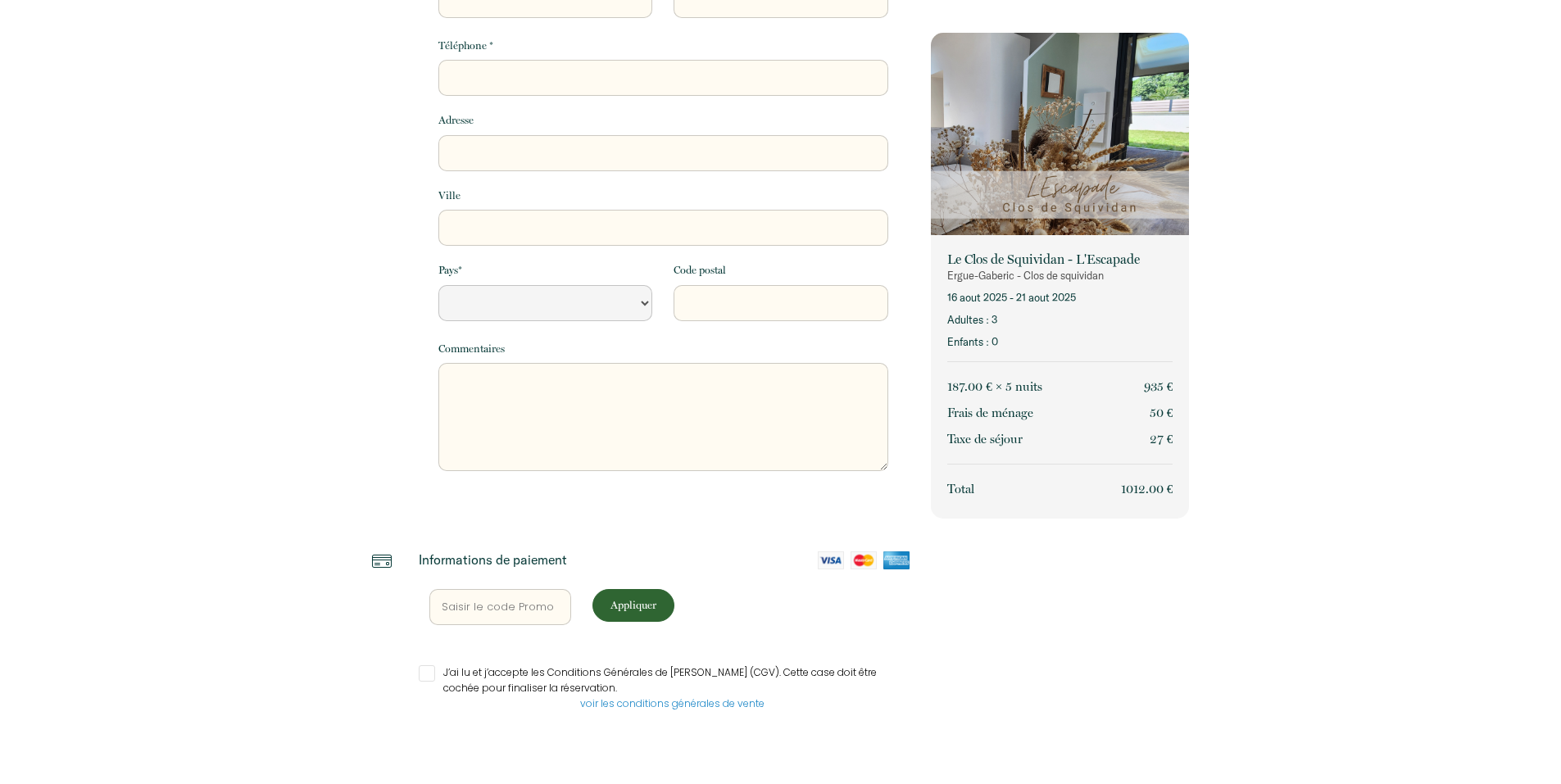
select select "Default select example"
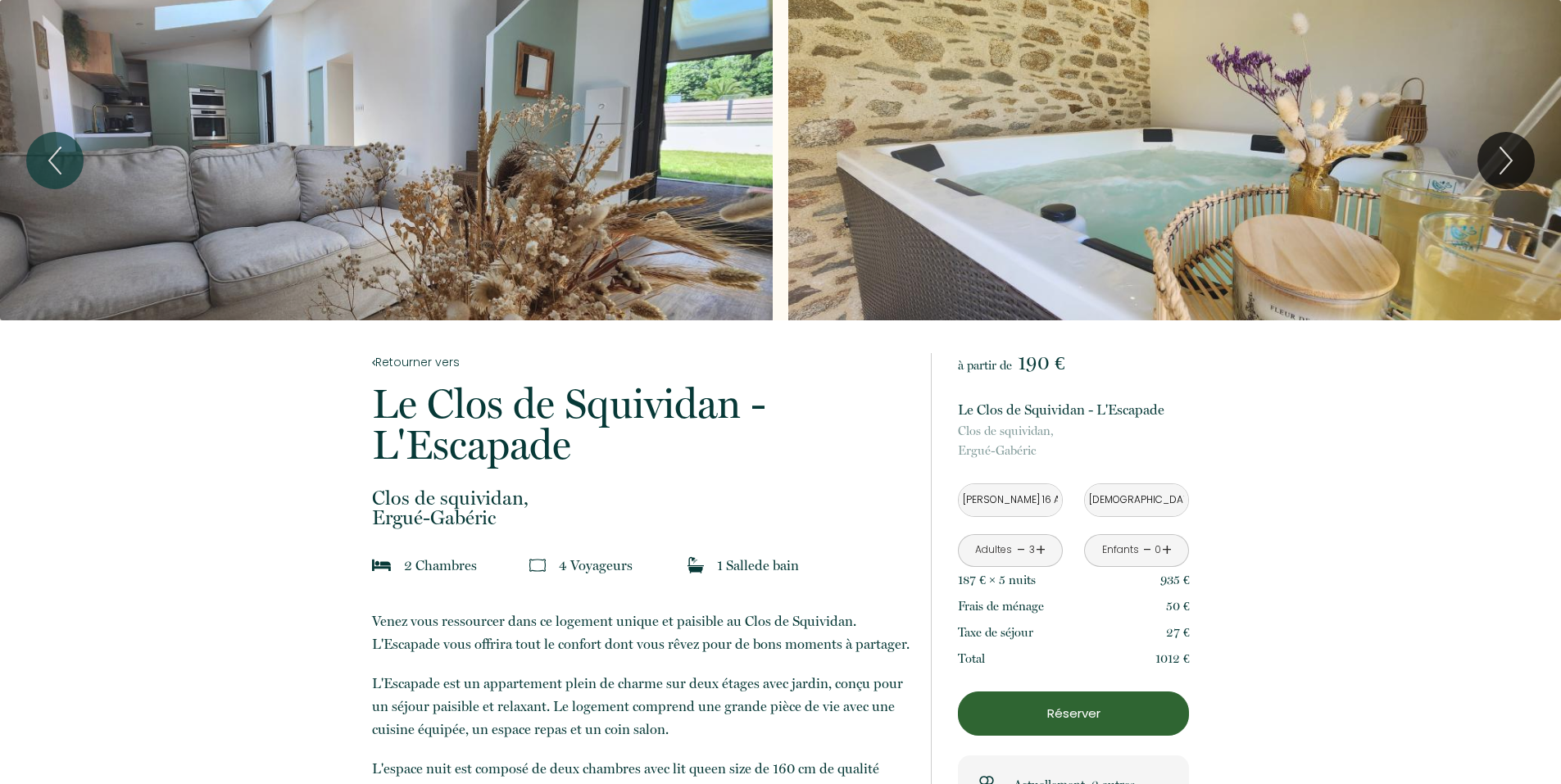
click at [1123, 499] on input "[DEMOGRAPHIC_DATA] 21 Août 2025" at bounding box center [1137, 500] width 103 height 32
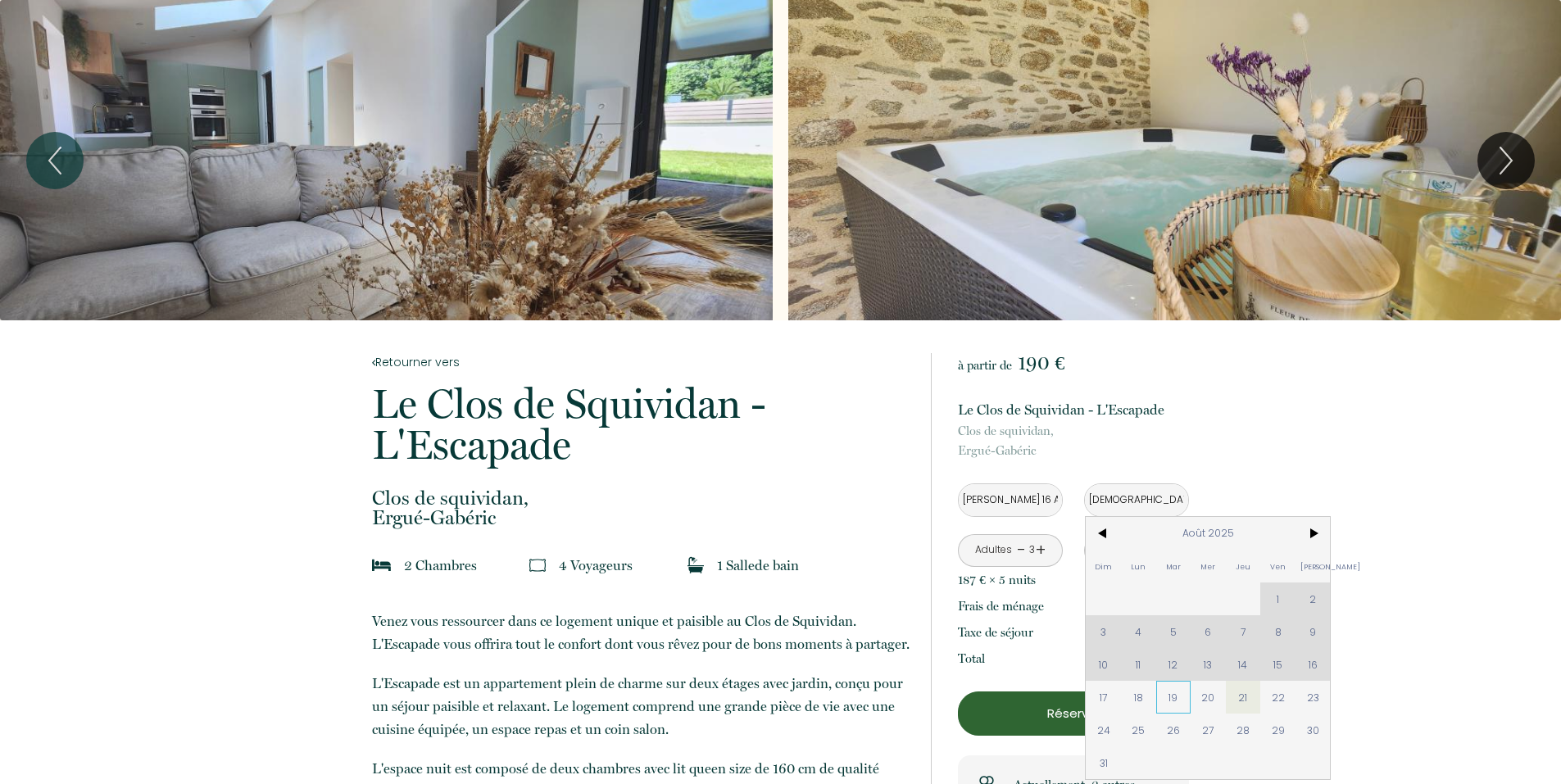
click at [1175, 699] on span "19" at bounding box center [1174, 697] width 35 height 33
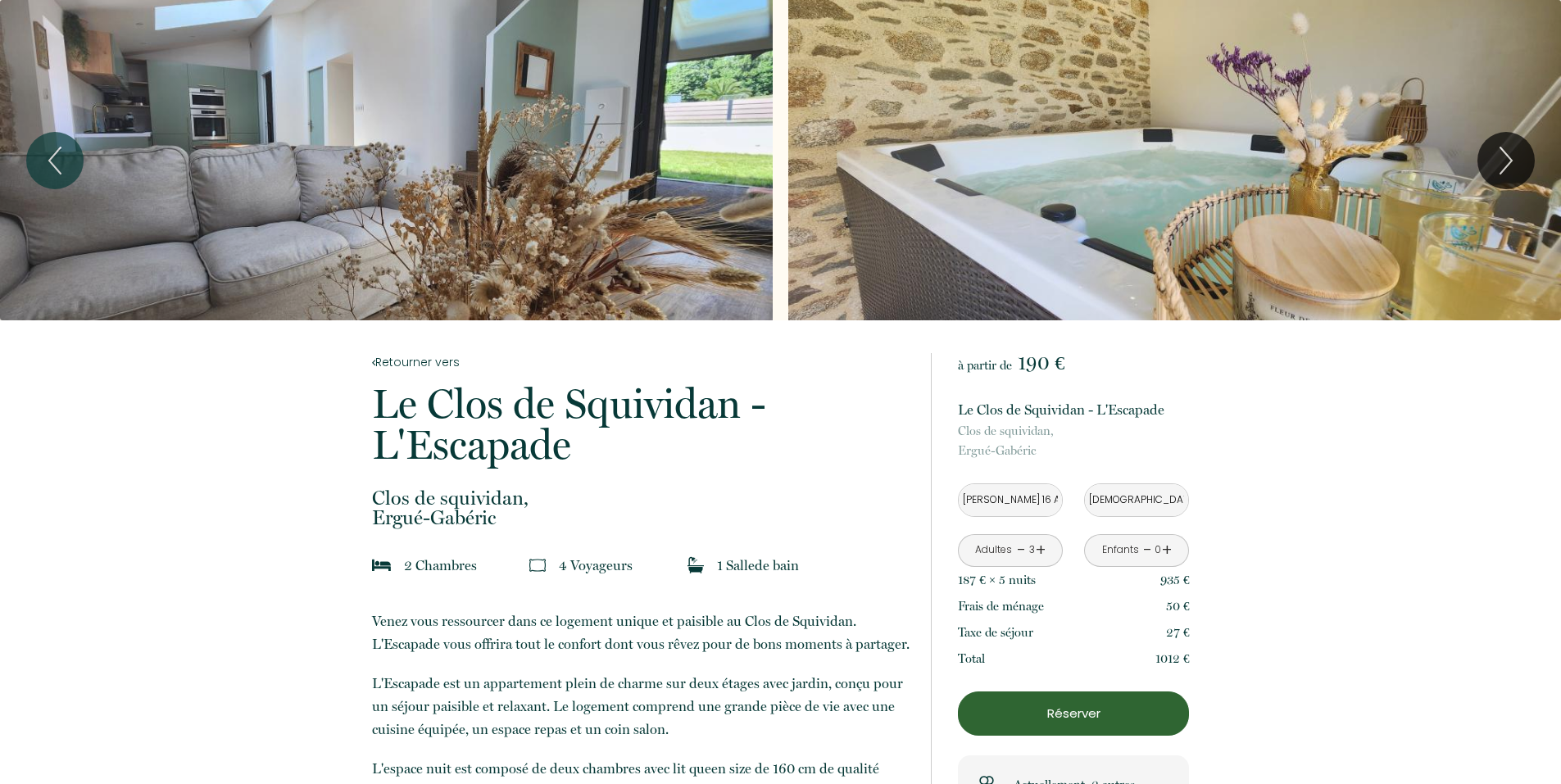
type input "[DATE] Août 2025"
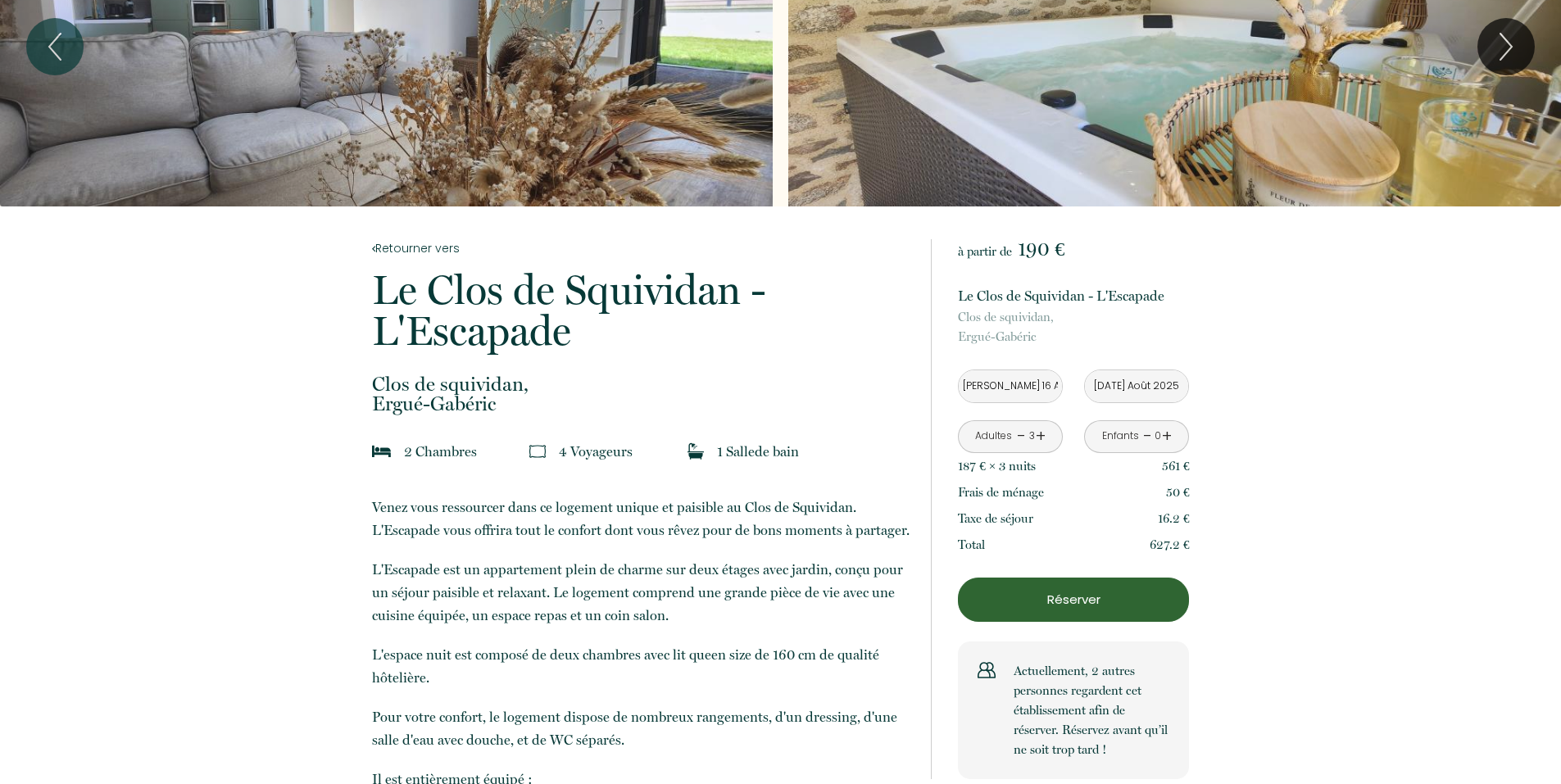
scroll to position [137, 0]
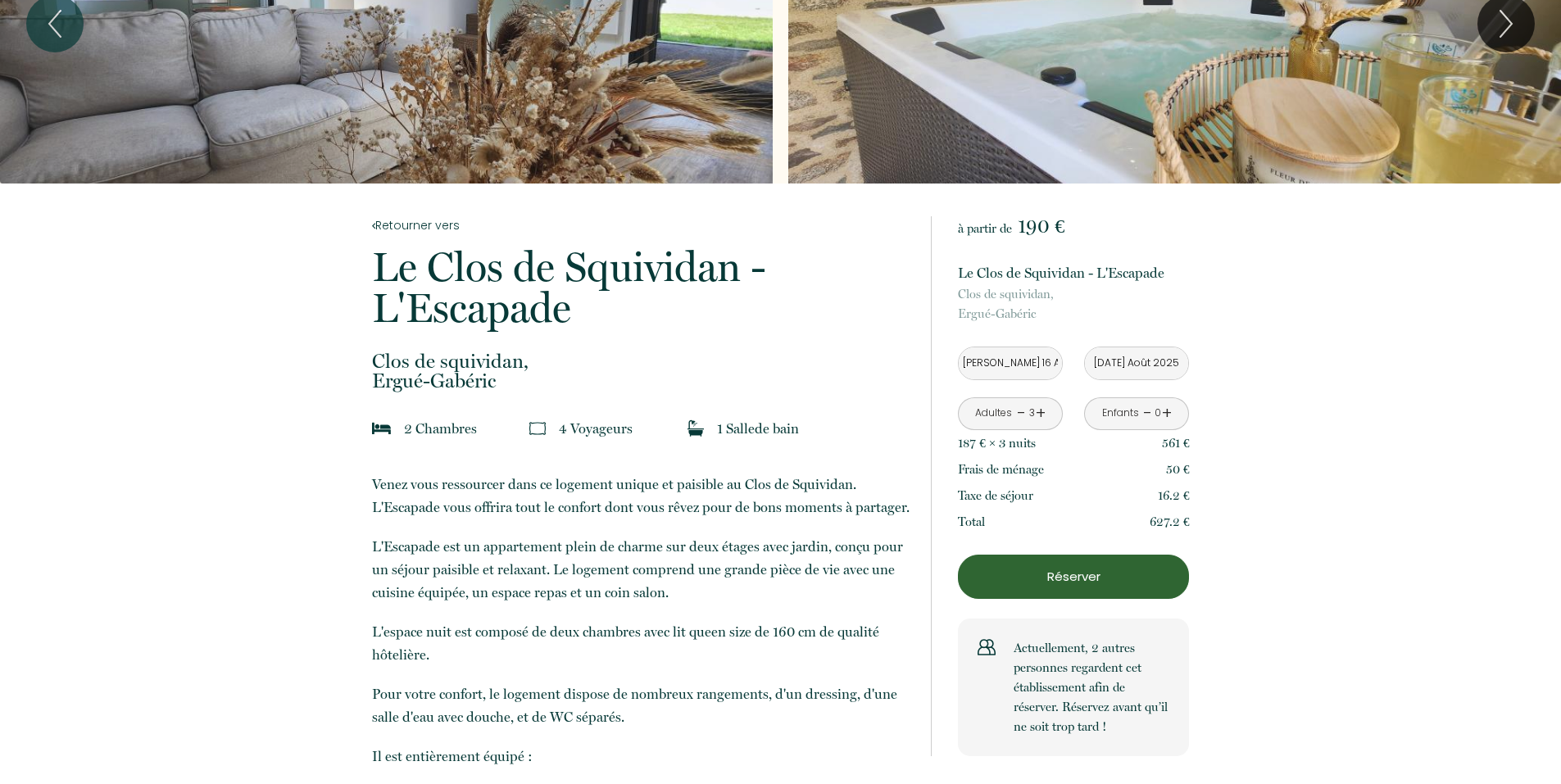
click at [1017, 418] on link "-" at bounding box center [1021, 413] width 9 height 25
click at [1040, 418] on link "+" at bounding box center [1041, 413] width 10 height 25
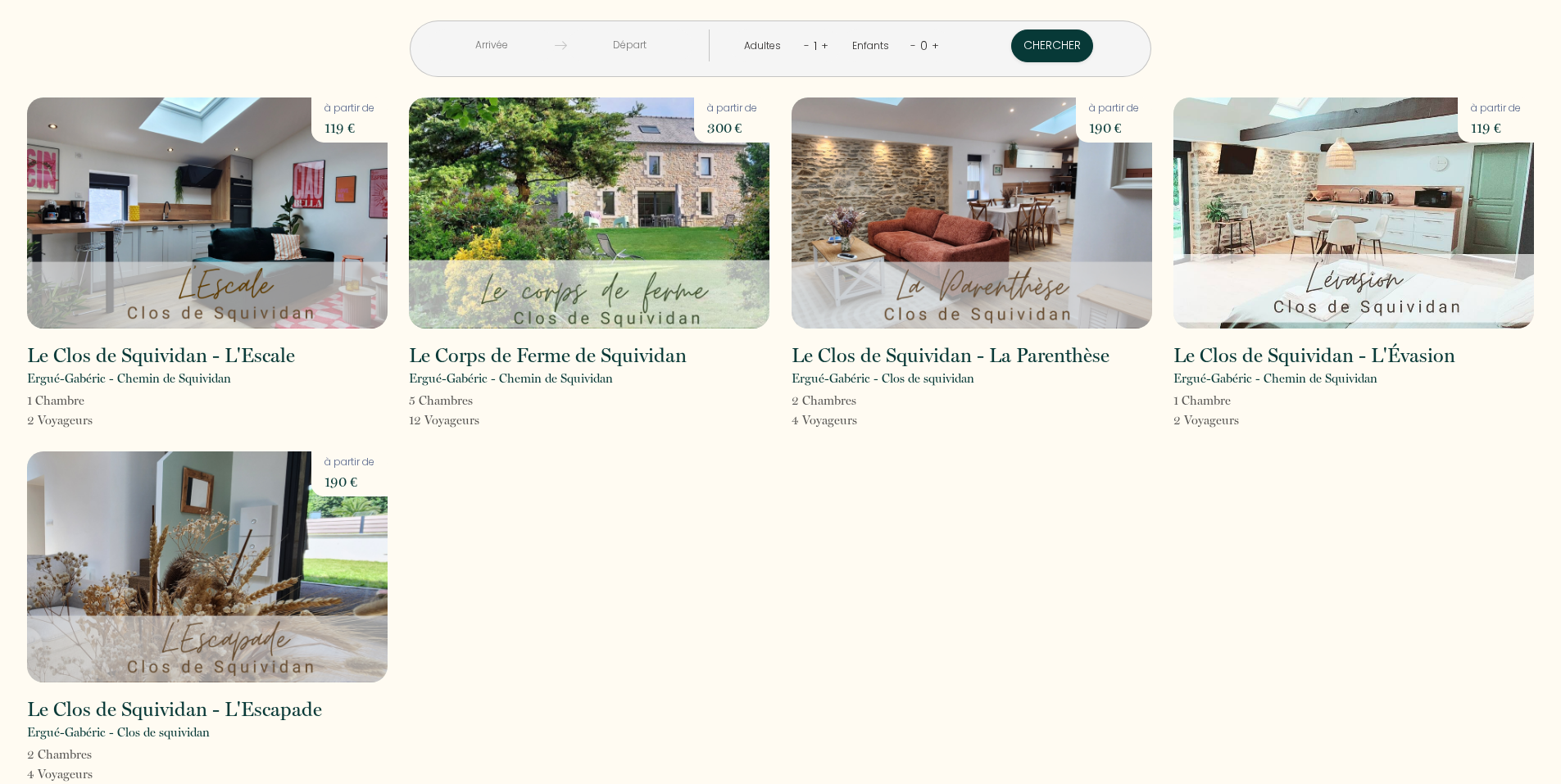
click at [822, 47] on link "+" at bounding box center [825, 46] width 7 height 16
click at [822, 47] on link "+" at bounding box center [826, 46] width 7 height 16
click at [535, 48] on input "text" at bounding box center [491, 46] width 127 height 32
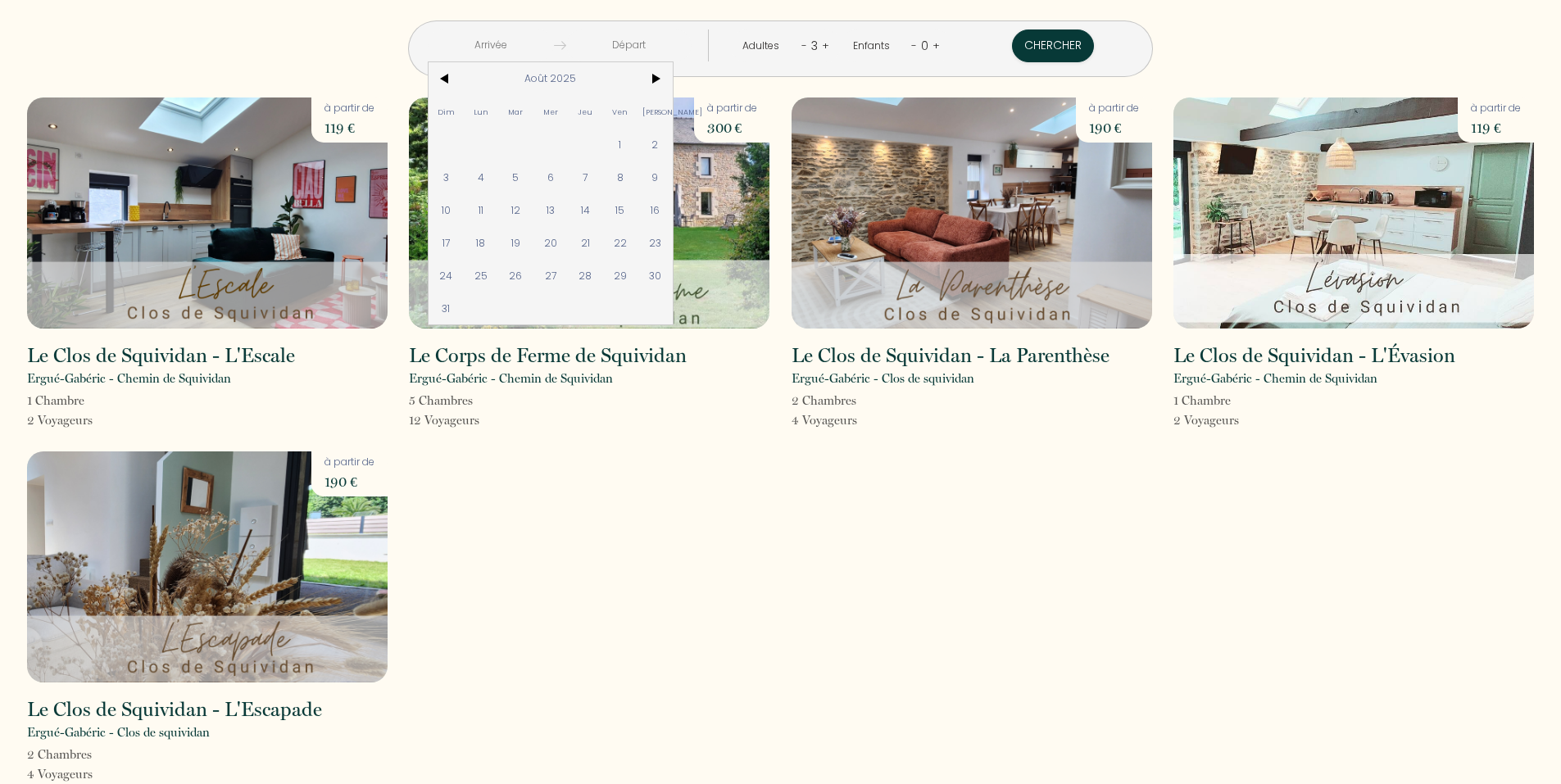
click at [568, 209] on span "13" at bounding box center [551, 209] width 35 height 33
type input "Mer 13 Août 2025"
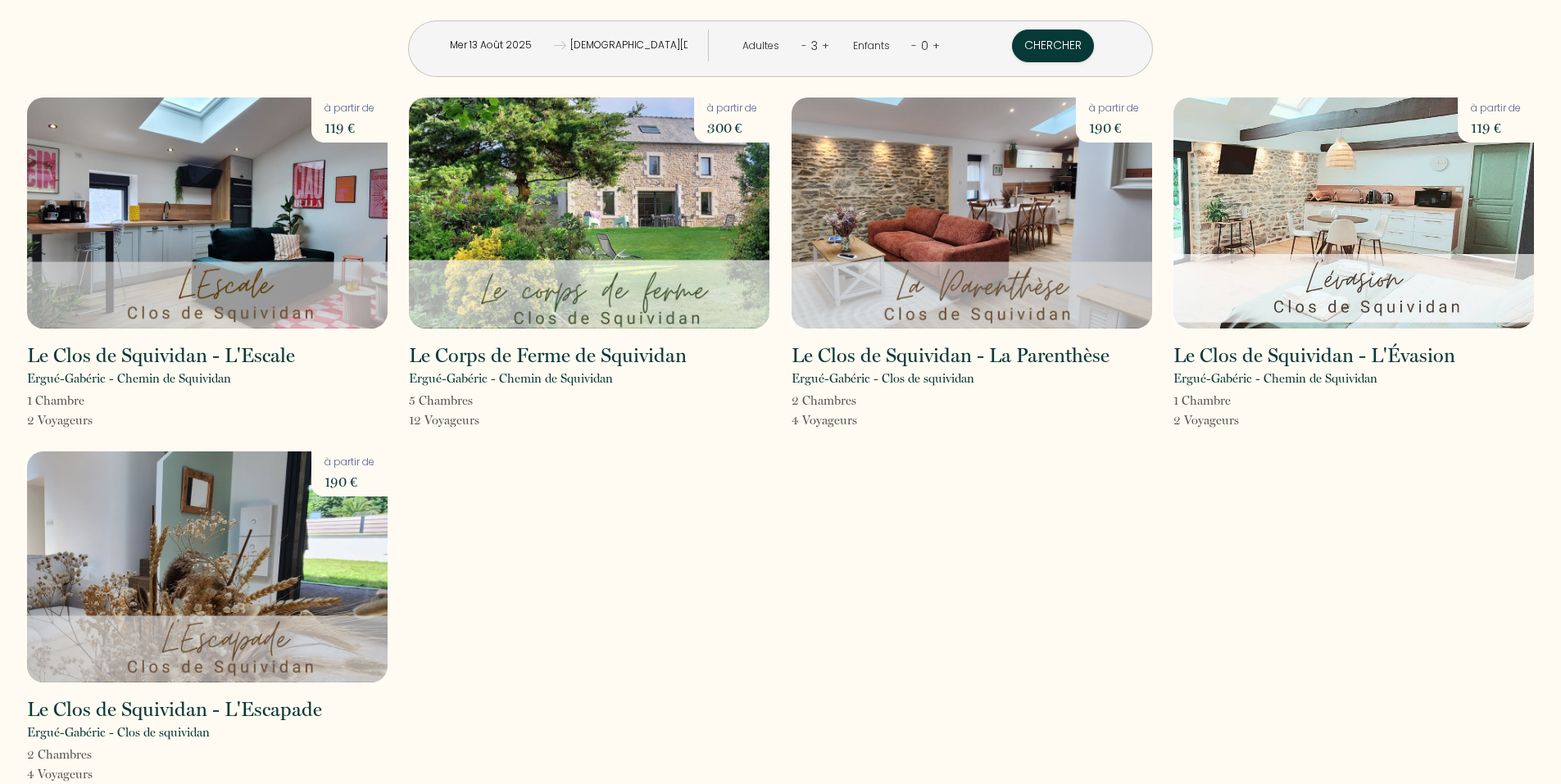
click at [684, 48] on input "Jeu 14 Août 2025" at bounding box center [630, 46] width 127 height 32
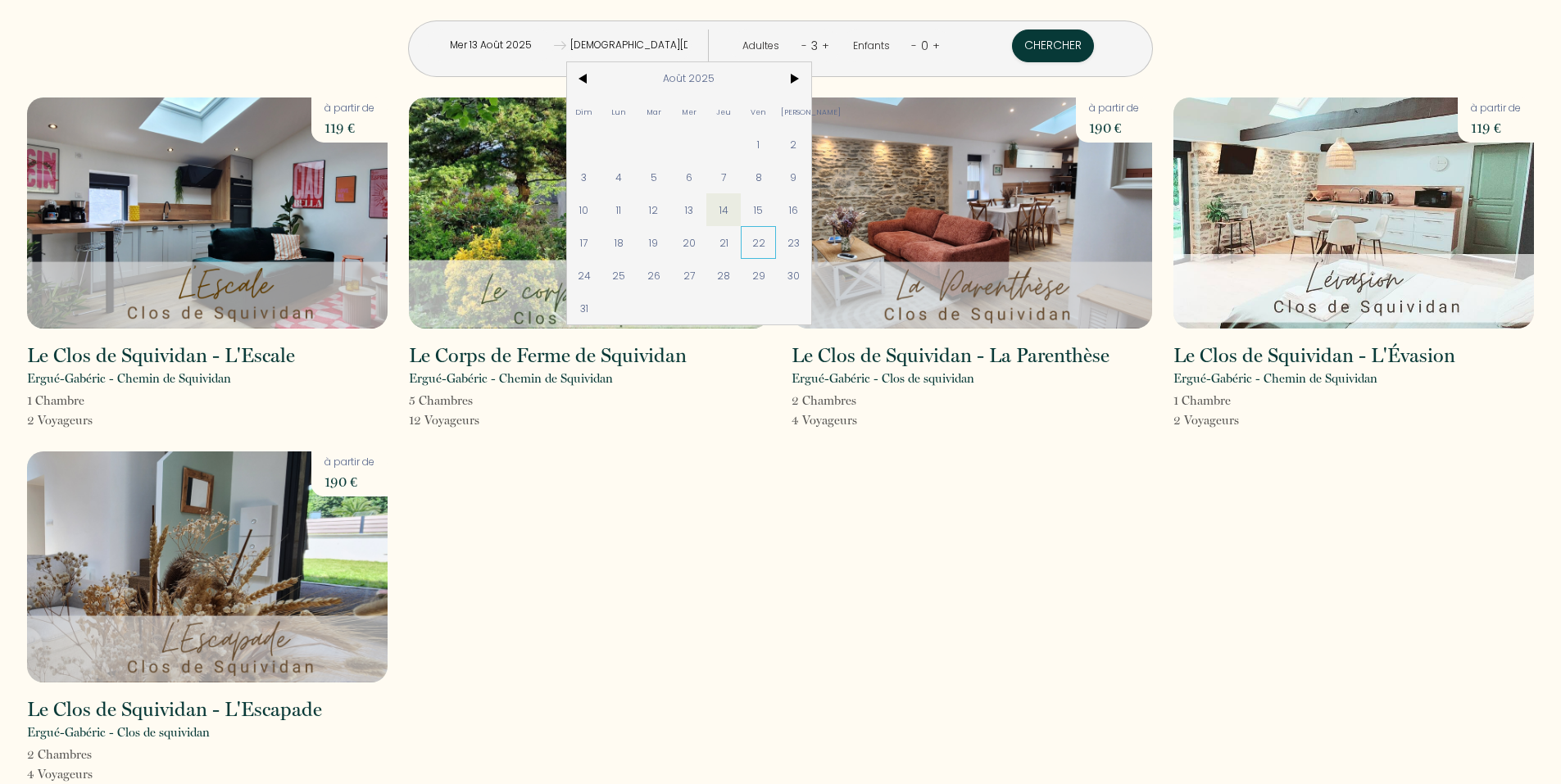
click at [776, 241] on span "22" at bounding box center [758, 242] width 35 height 33
type input "Ven 22 Août 2025"
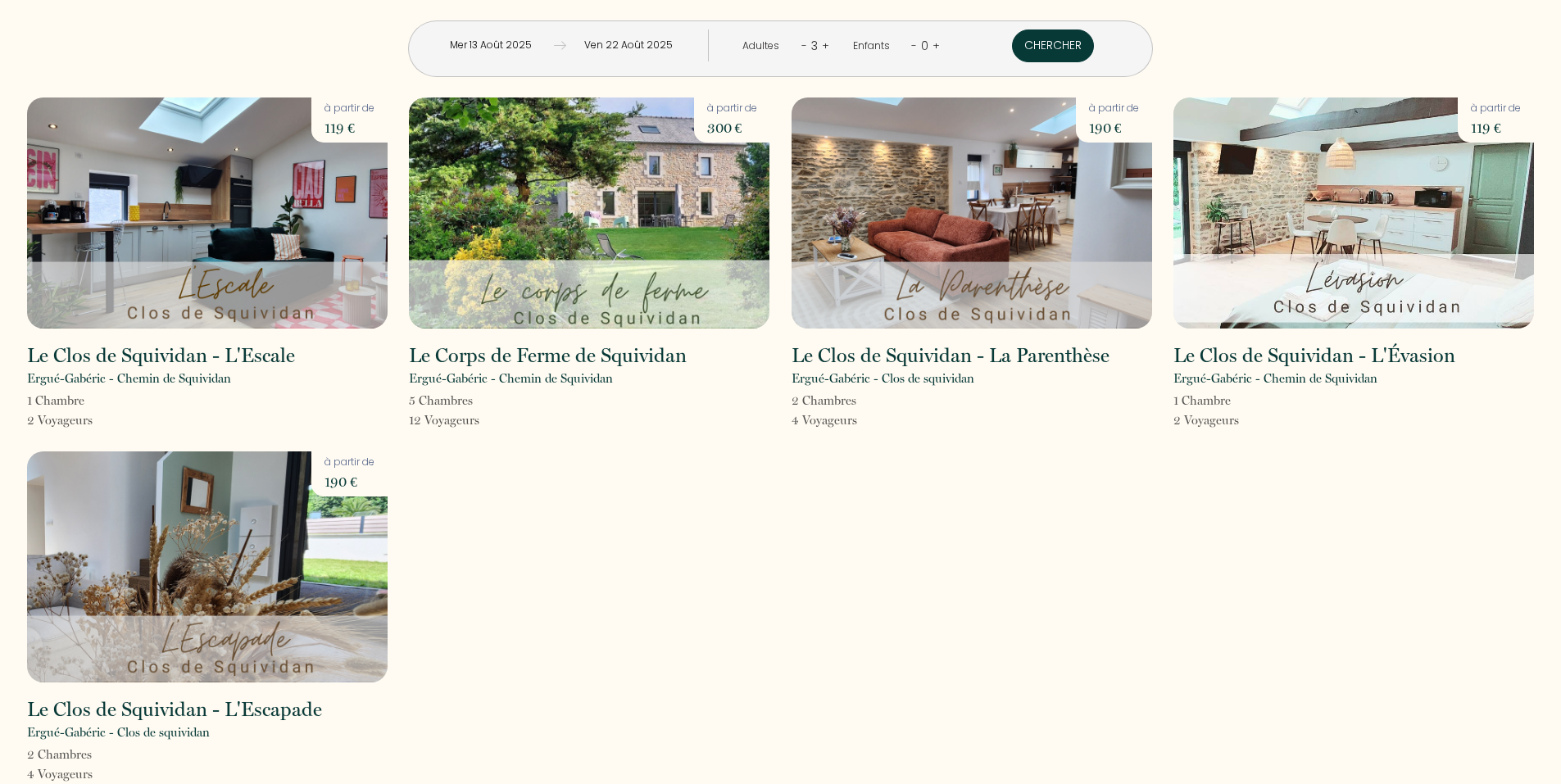
click at [1012, 55] on button "Chercher" at bounding box center [1053, 46] width 82 height 33
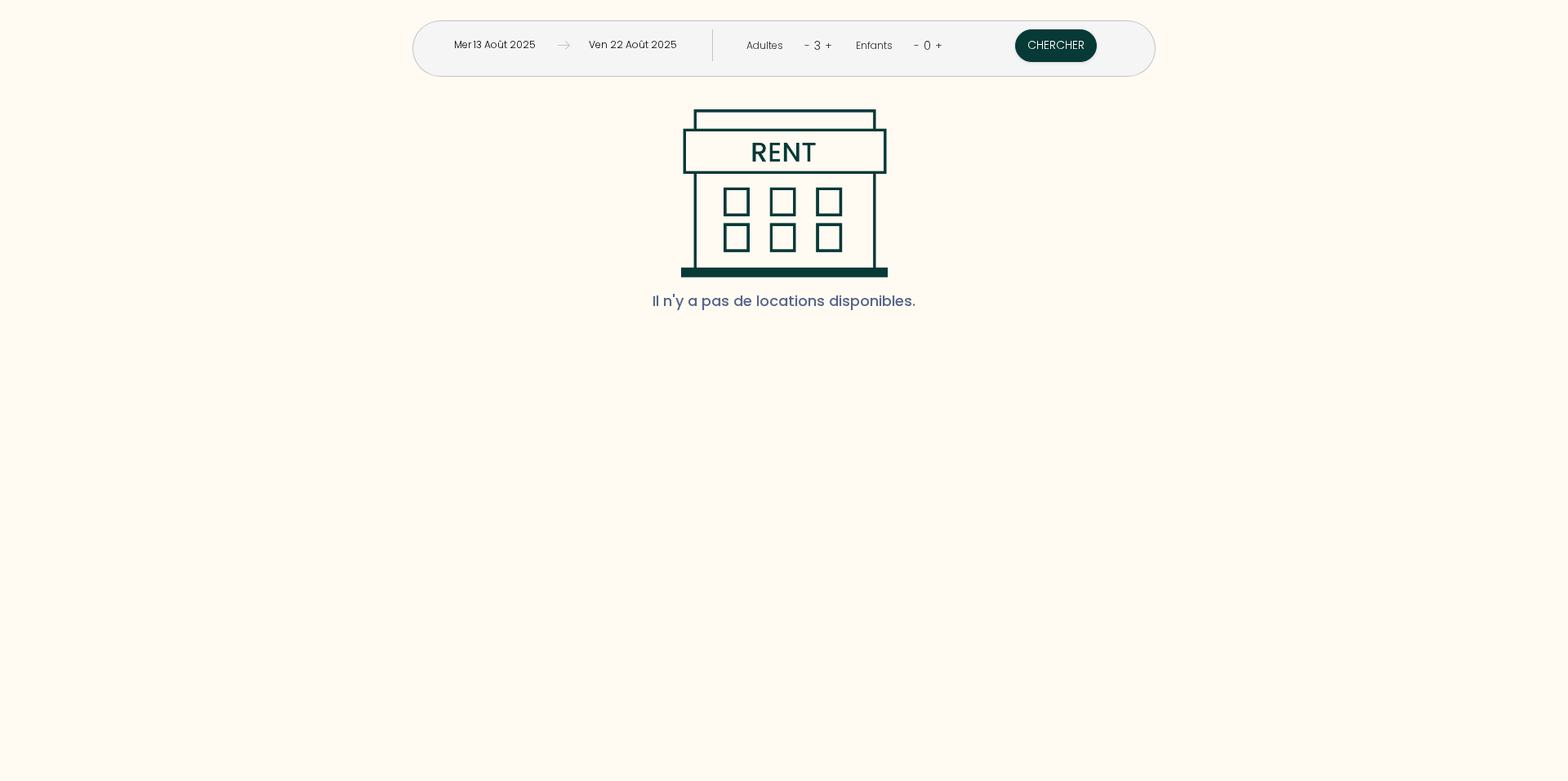
click at [558, 44] on input "Mer 13 Août 2025" at bounding box center [495, 45] width 126 height 31
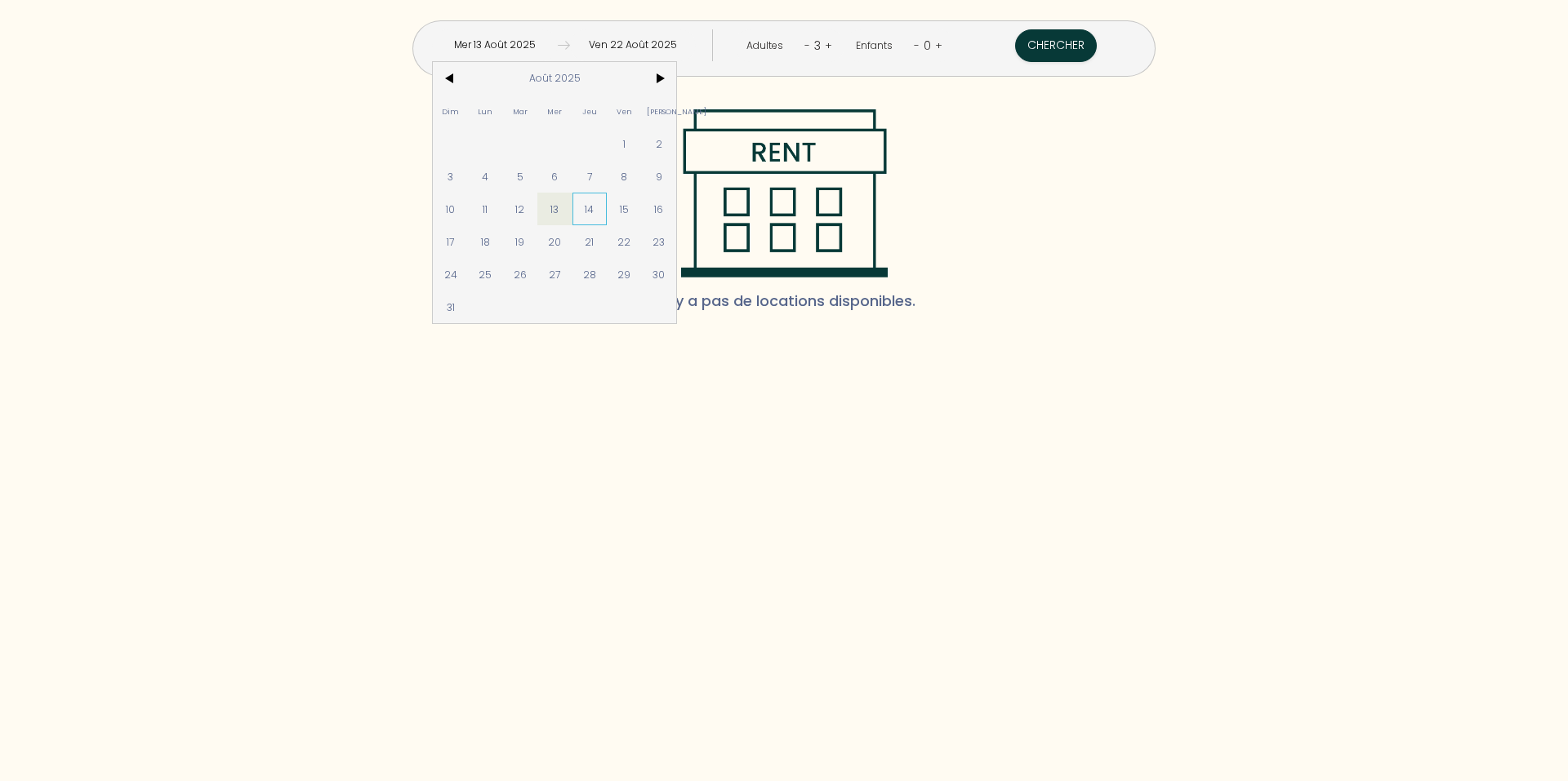
click at [607, 206] on span "14" at bounding box center [590, 208] width 35 height 32
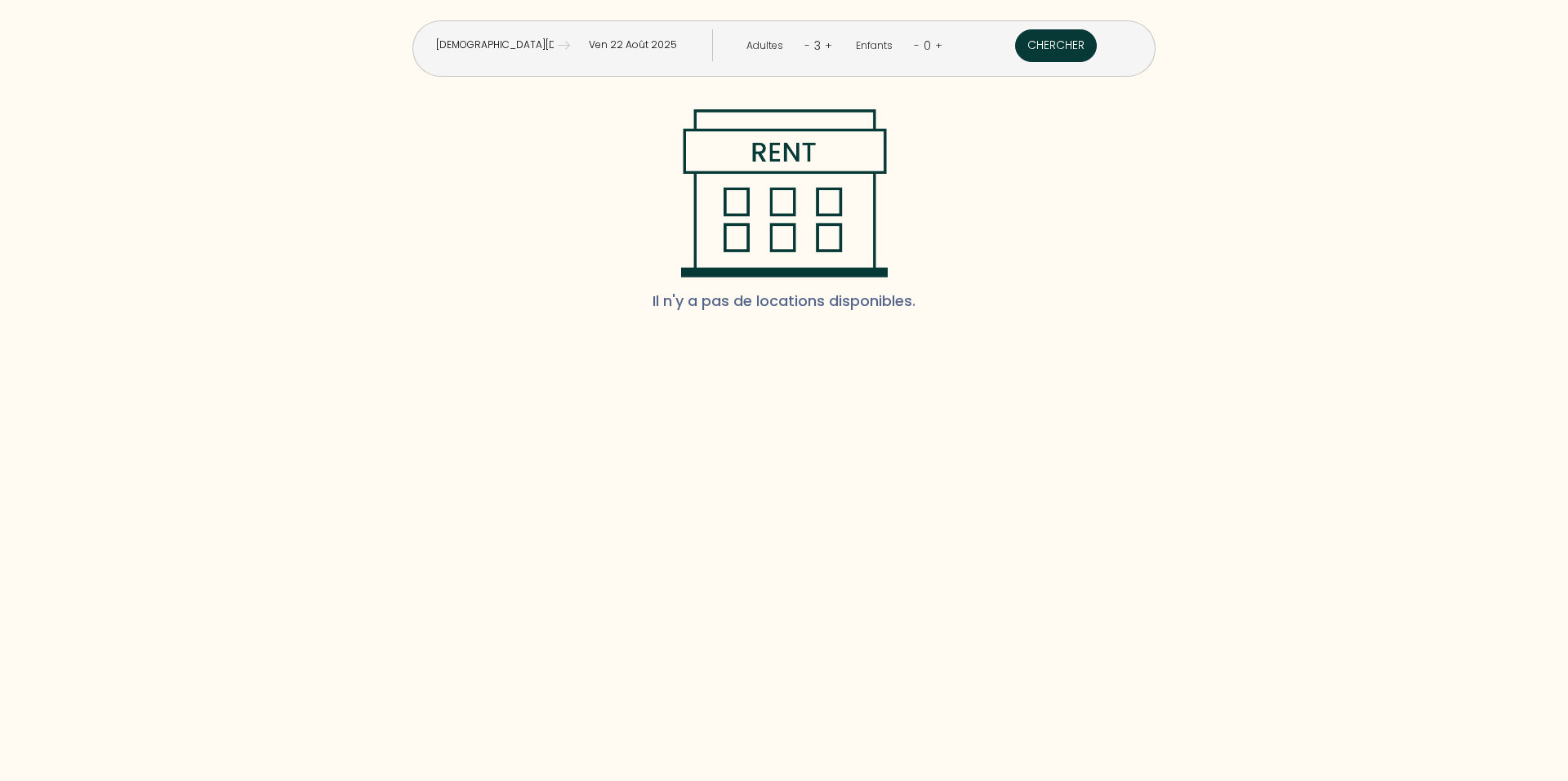
click at [1015, 49] on button "Chercher" at bounding box center [1056, 45] width 82 height 32
click at [570, 45] on img at bounding box center [563, 44] width 12 height 12
click at [558, 46] on input "Jeu 14 Août 2025" at bounding box center [495, 45] width 126 height 31
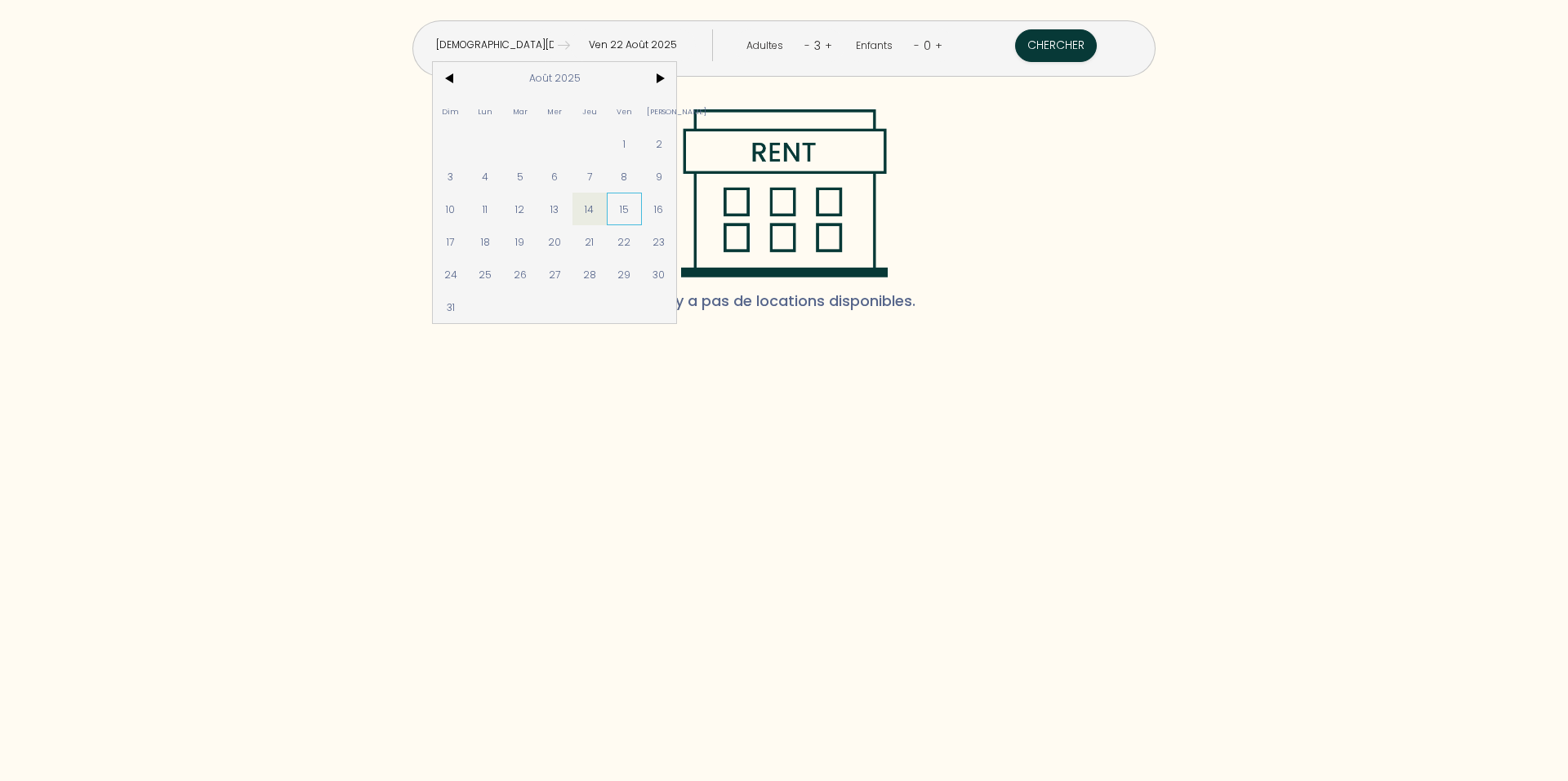
click at [641, 214] on span "15" at bounding box center [625, 208] width 35 height 32
type input "Ven 15 Août 2025"
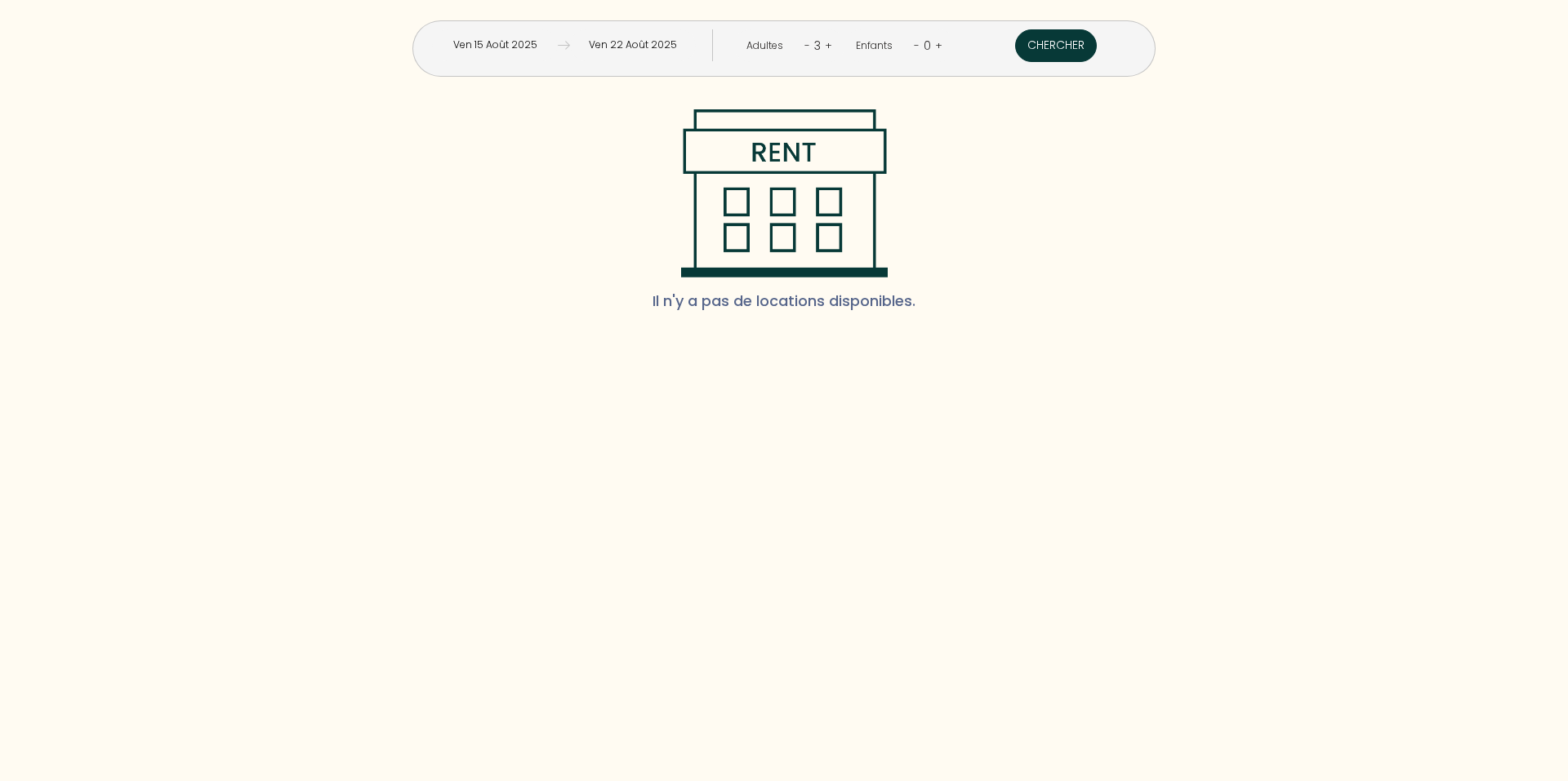
click at [1015, 52] on button "Chercher" at bounding box center [1056, 45] width 82 height 32
click at [617, 48] on input "Ven 22 Août 2025" at bounding box center [633, 45] width 126 height 31
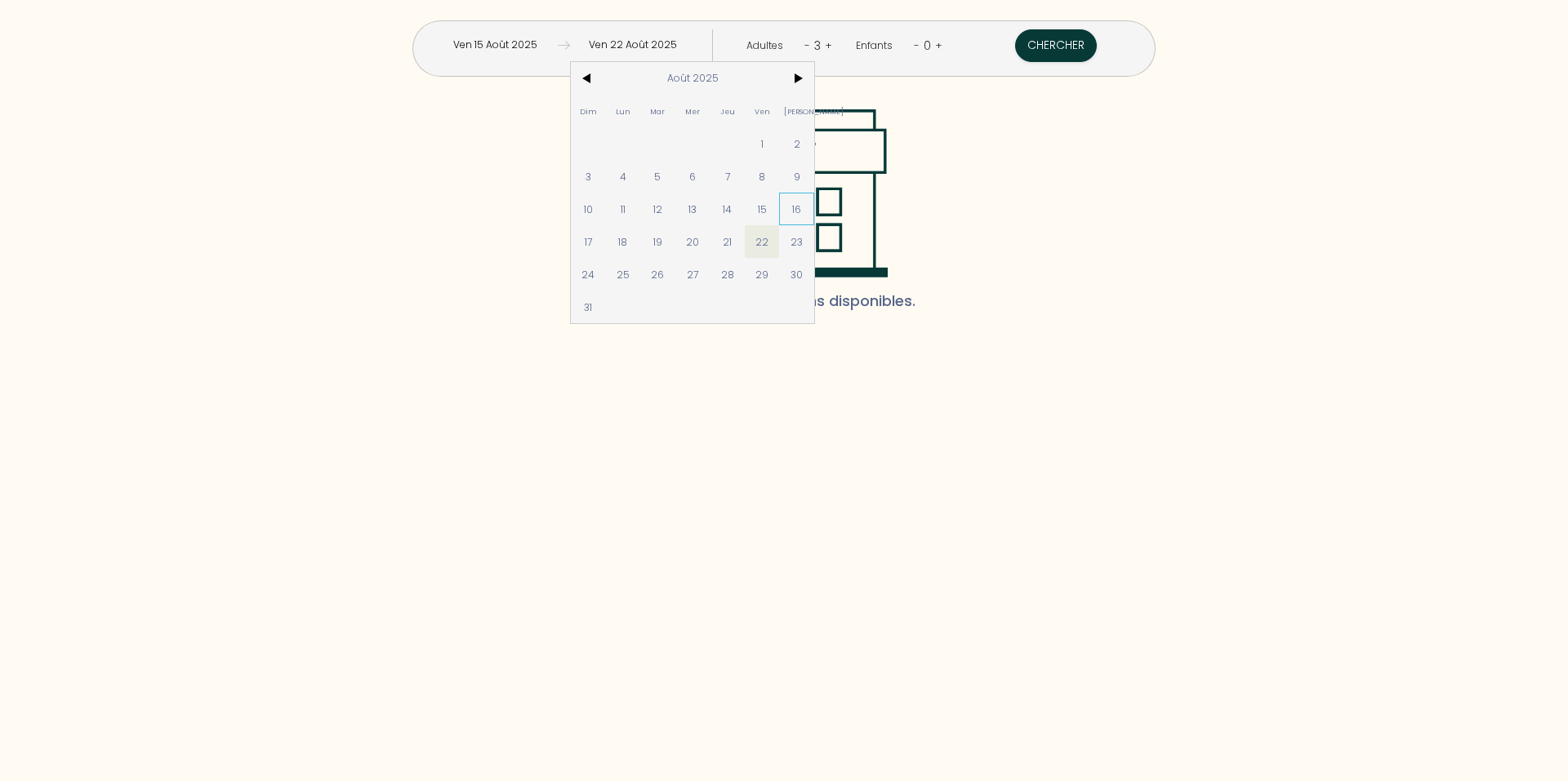
click at [814, 206] on span "16" at bounding box center [797, 208] width 35 height 32
type input "[PERSON_NAME] 16 Août 2025"
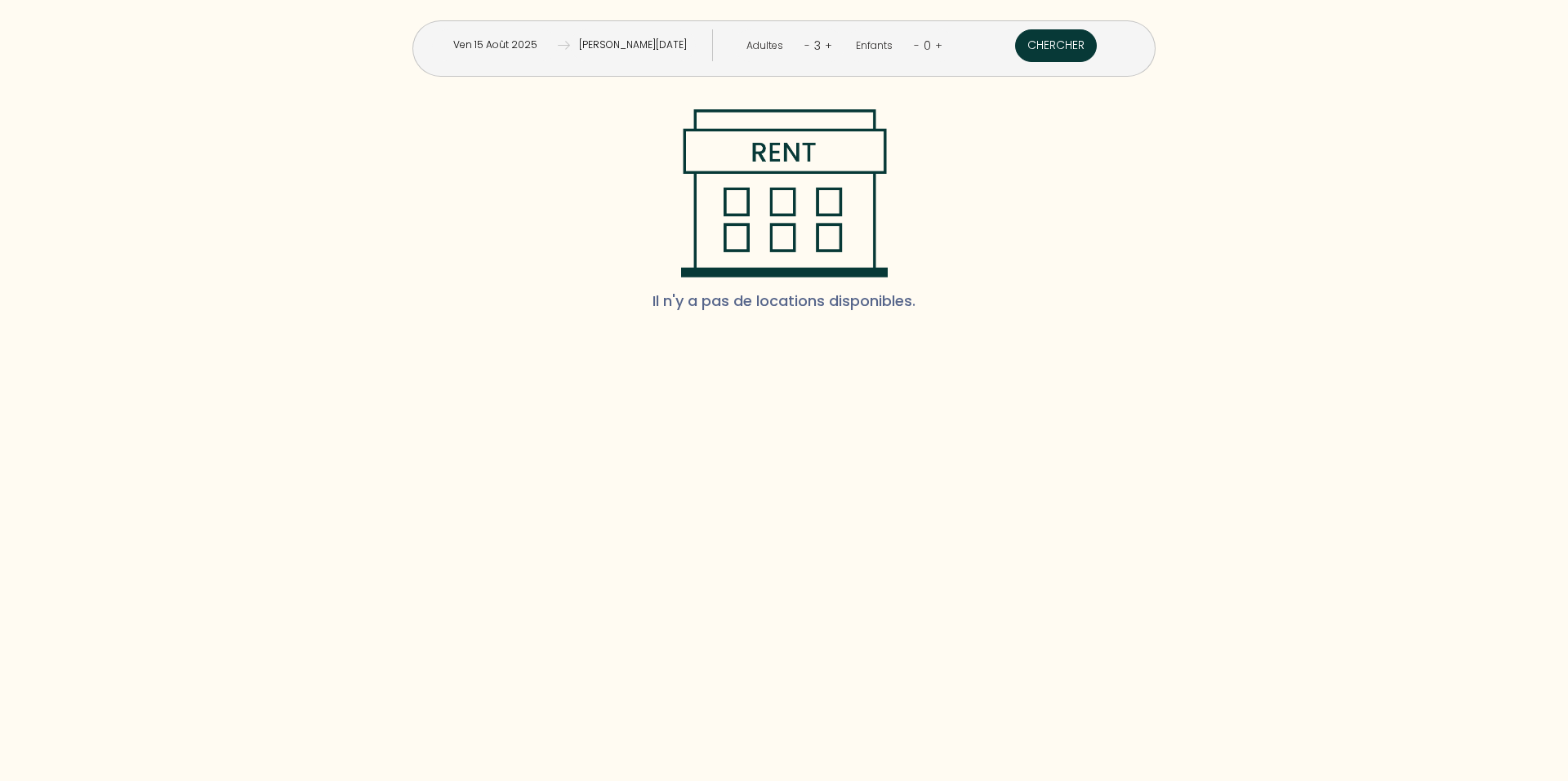
click at [1015, 38] on button "Chercher" at bounding box center [1056, 45] width 82 height 32
click at [640, 57] on input "[PERSON_NAME] 16 Août 2025" at bounding box center [633, 45] width 126 height 31
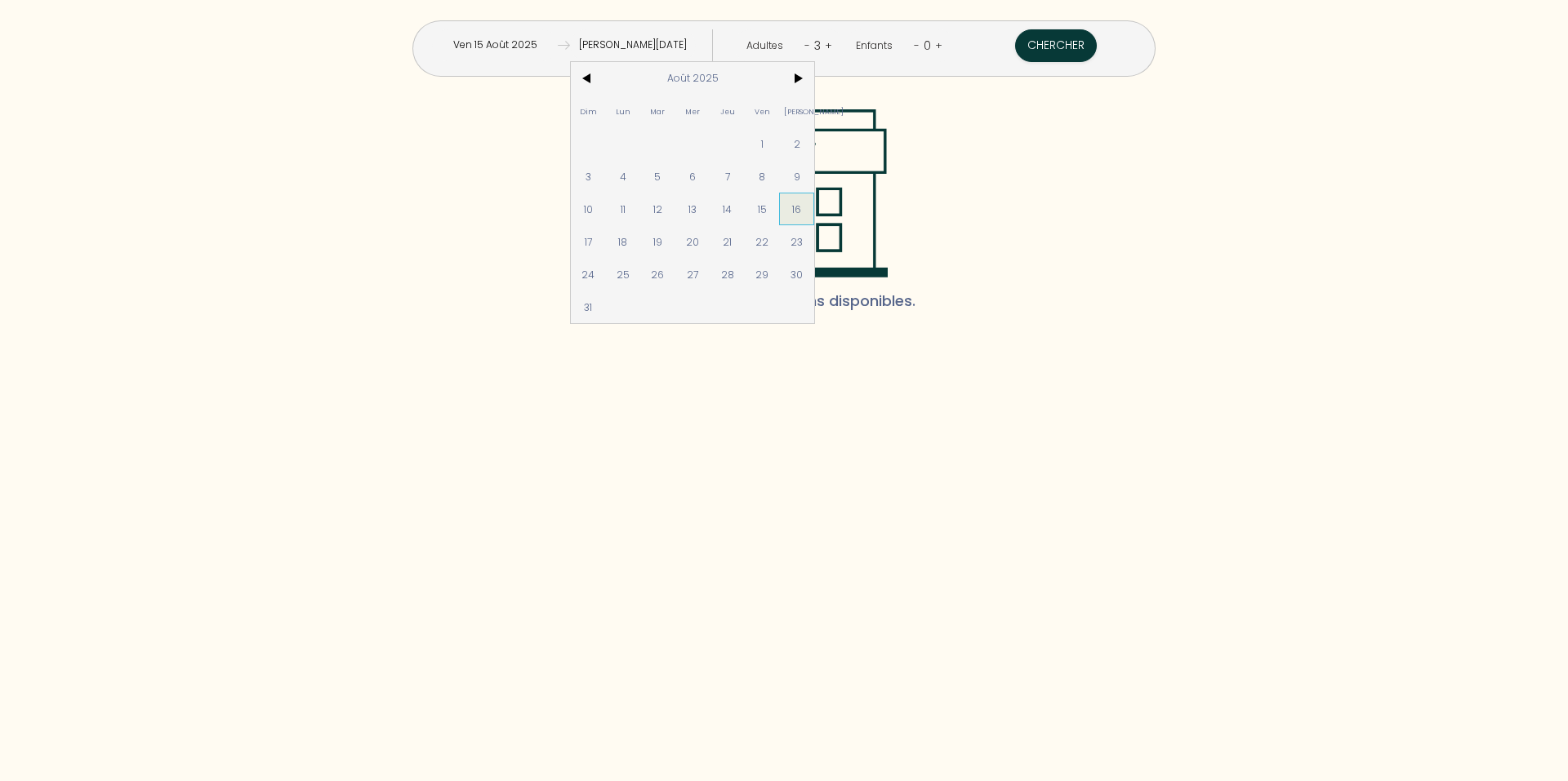
click at [814, 208] on span "16" at bounding box center [797, 208] width 35 height 32
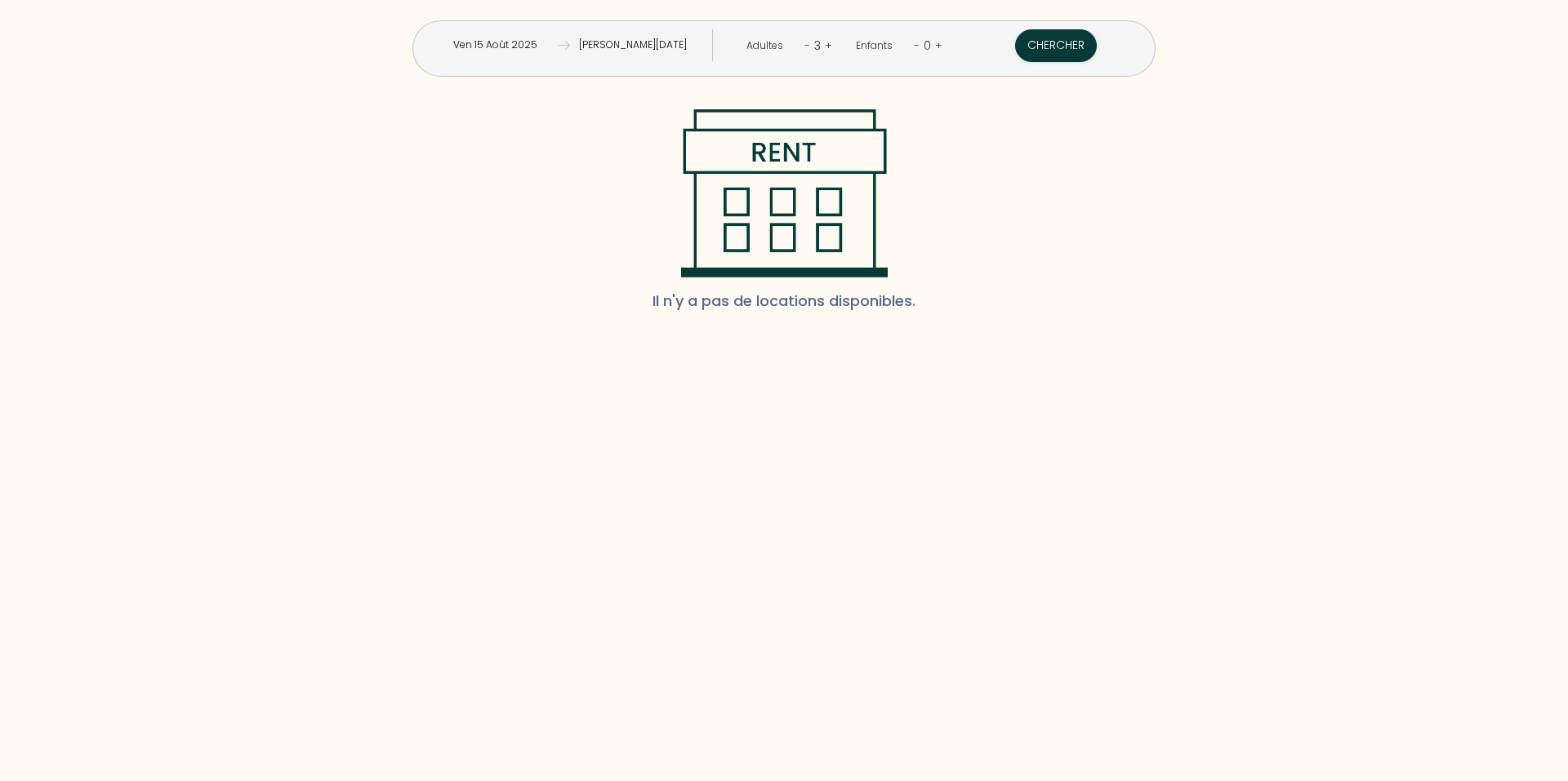
click at [831, 208] on img at bounding box center [784, 193] width 209 height 168
click at [558, 52] on input "Ven 15 Août 2025" at bounding box center [495, 45] width 126 height 31
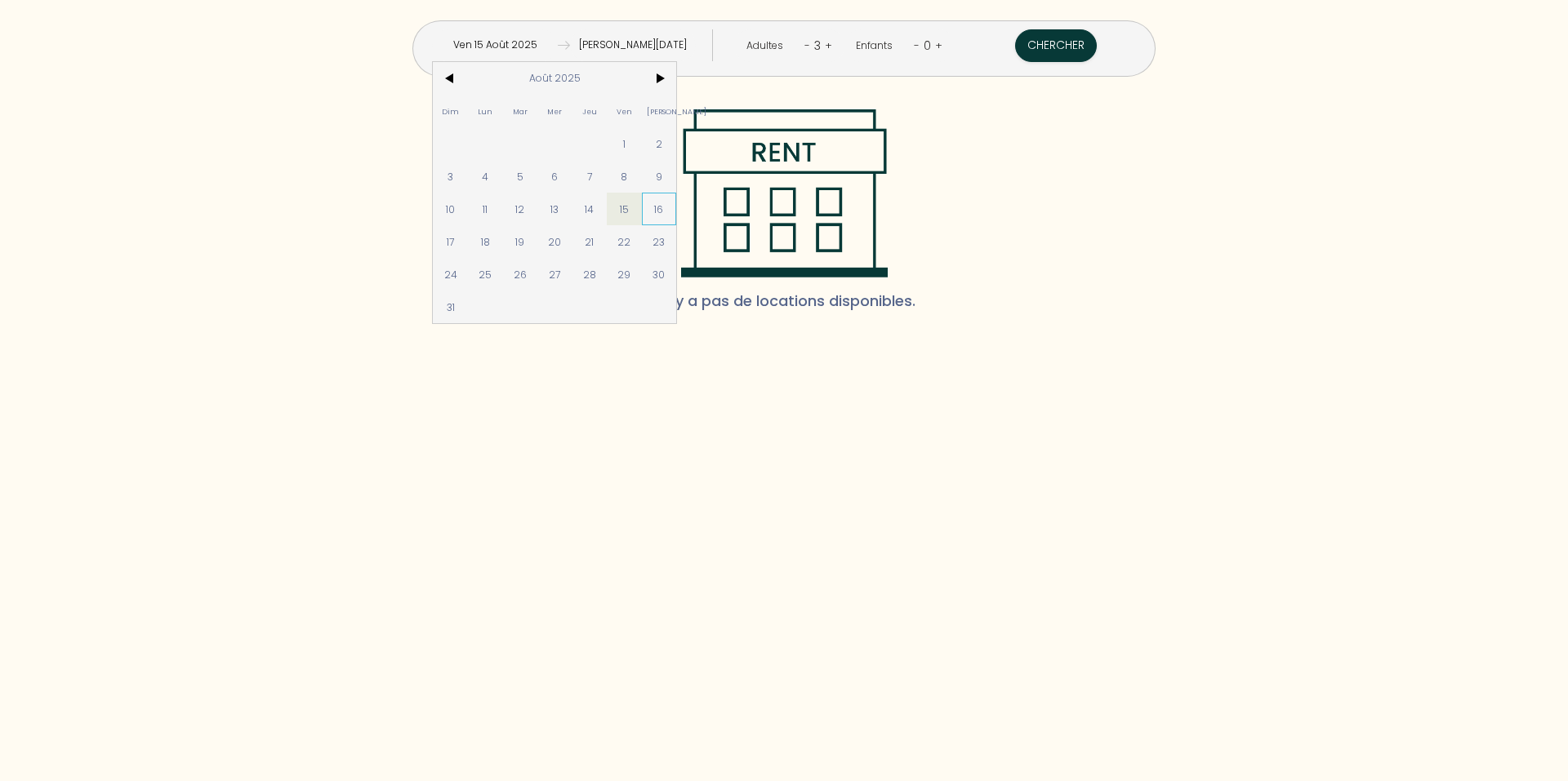
click at [677, 206] on span "16" at bounding box center [659, 208] width 35 height 32
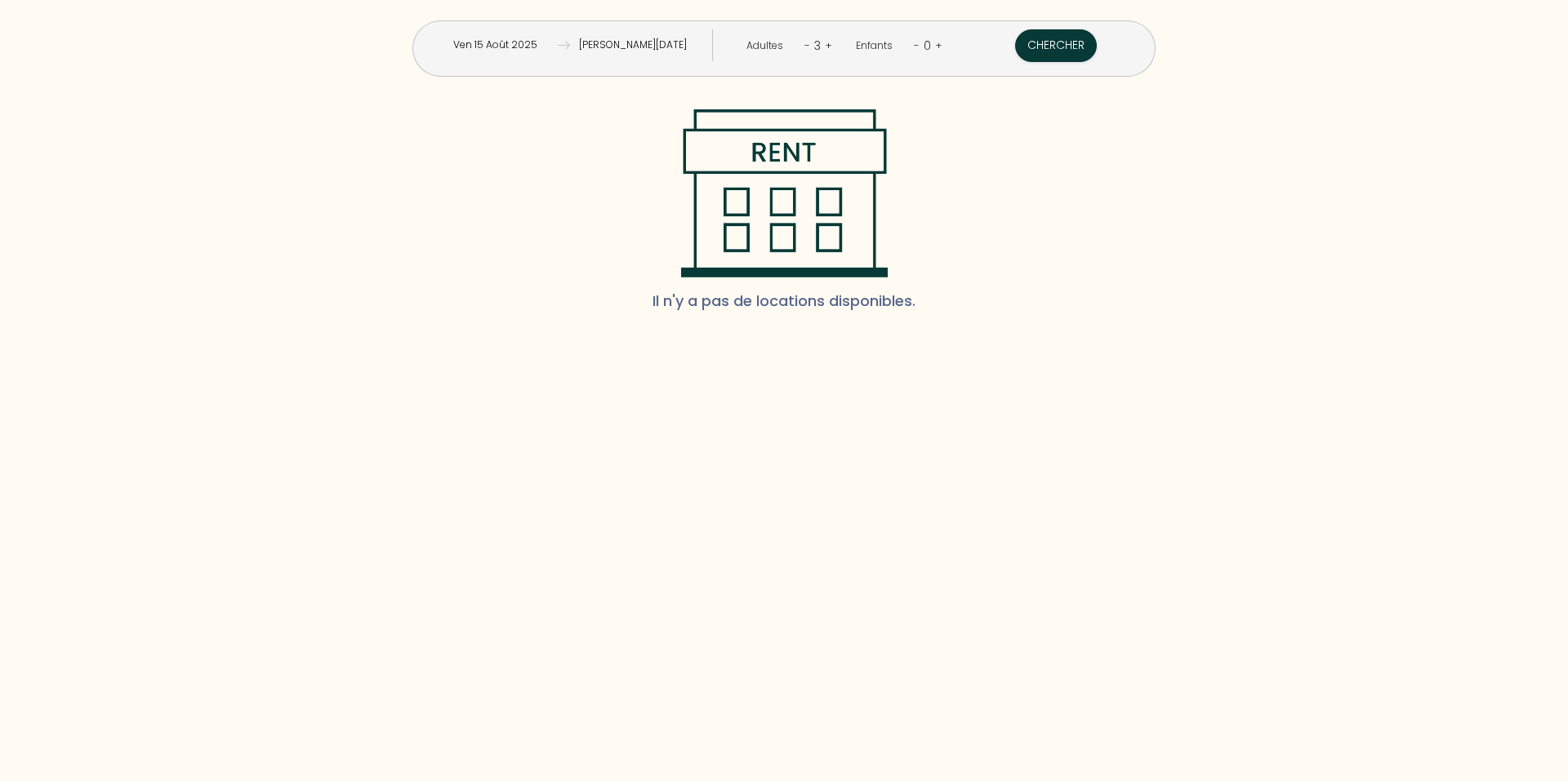
type input "[PERSON_NAME] 16 Août 2025"
click at [717, 206] on img at bounding box center [784, 193] width 209 height 168
click at [1015, 45] on button "Chercher" at bounding box center [1056, 45] width 82 height 32
click at [614, 46] on input "Dim 17 Août 2025" at bounding box center [633, 45] width 126 height 31
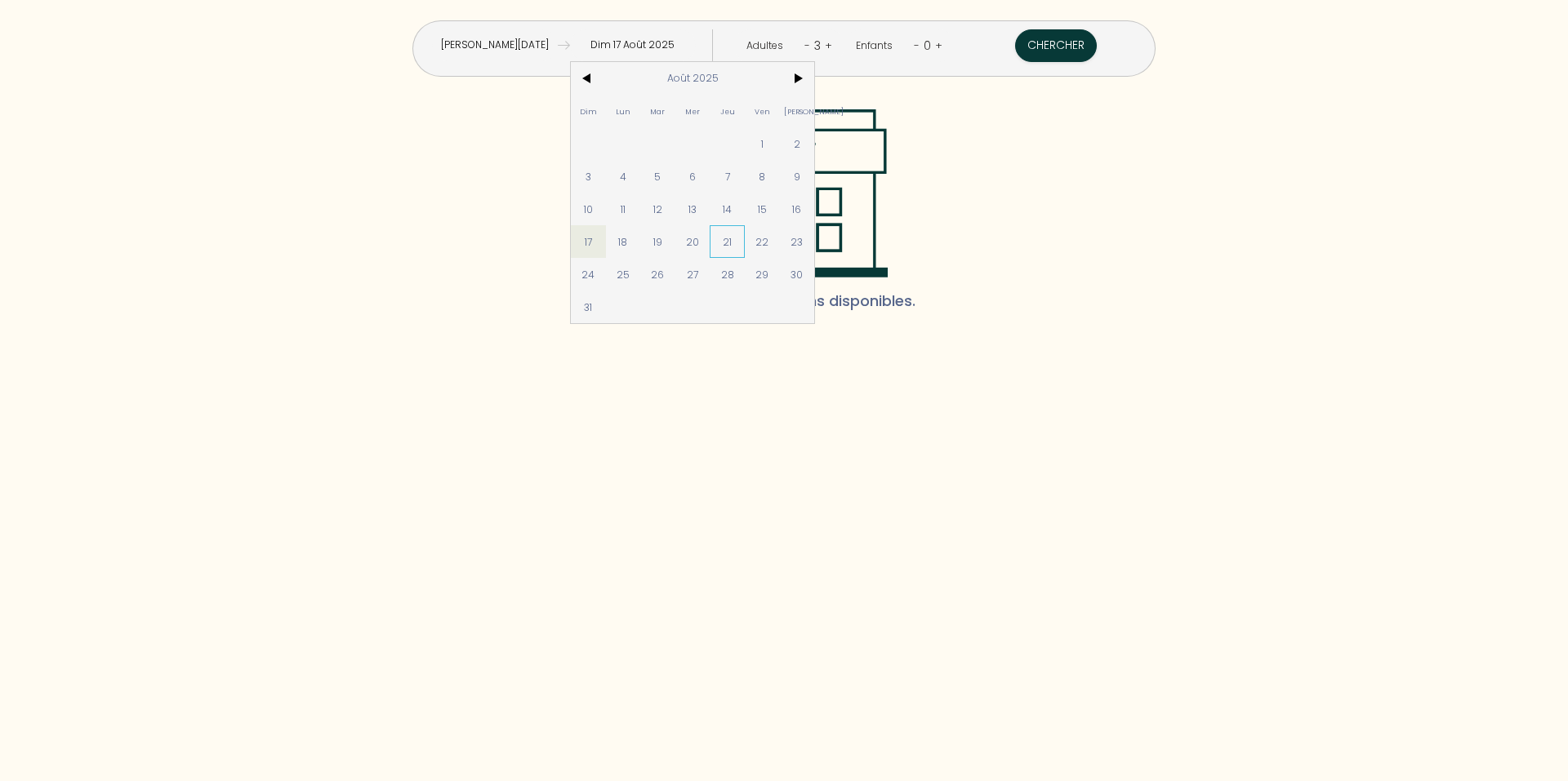
click at [745, 244] on span "21" at bounding box center [727, 241] width 35 height 32
type input "[DEMOGRAPHIC_DATA] 21 Août 2025"
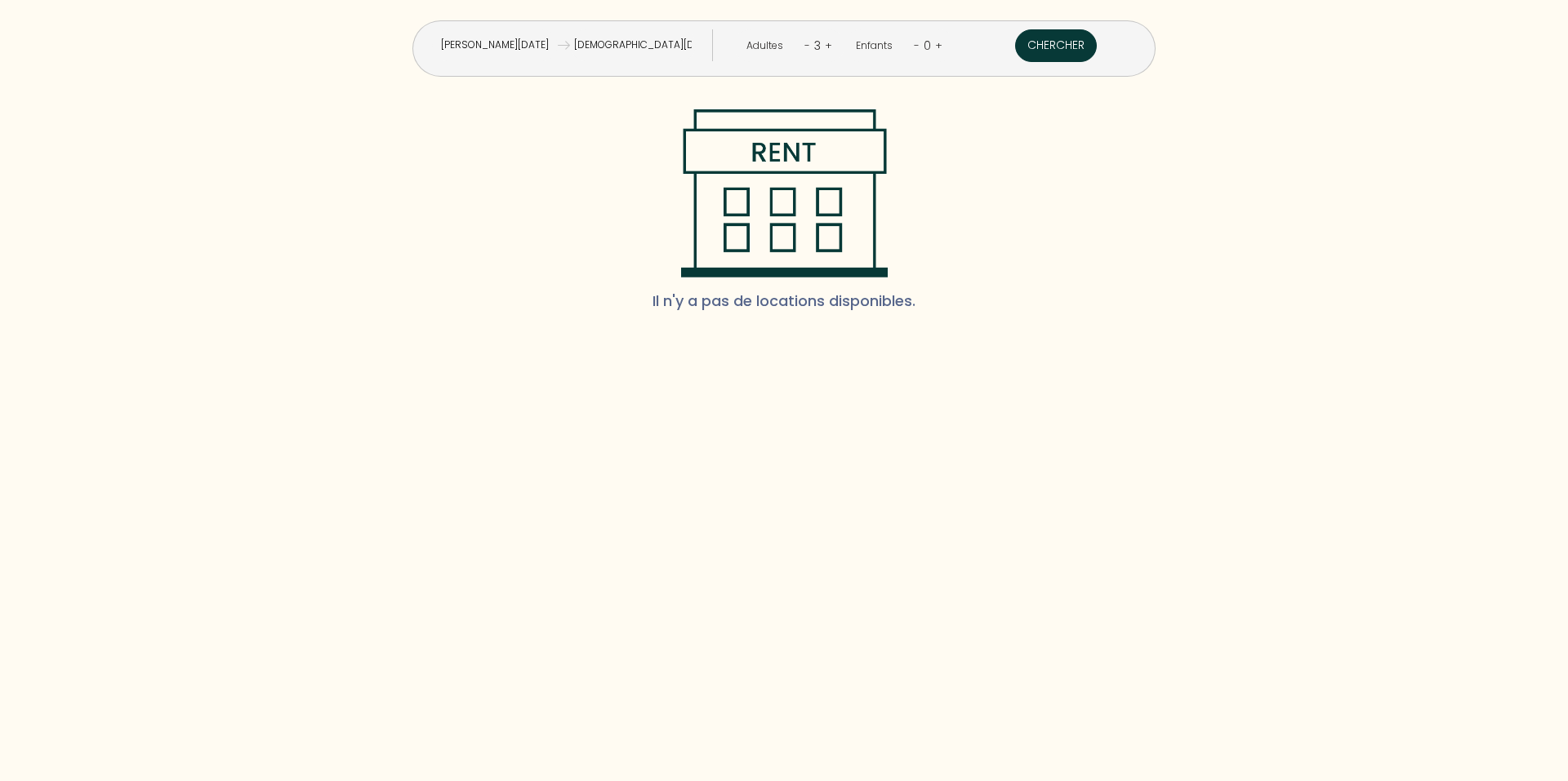
click at [1015, 45] on button "Chercher" at bounding box center [1056, 45] width 82 height 32
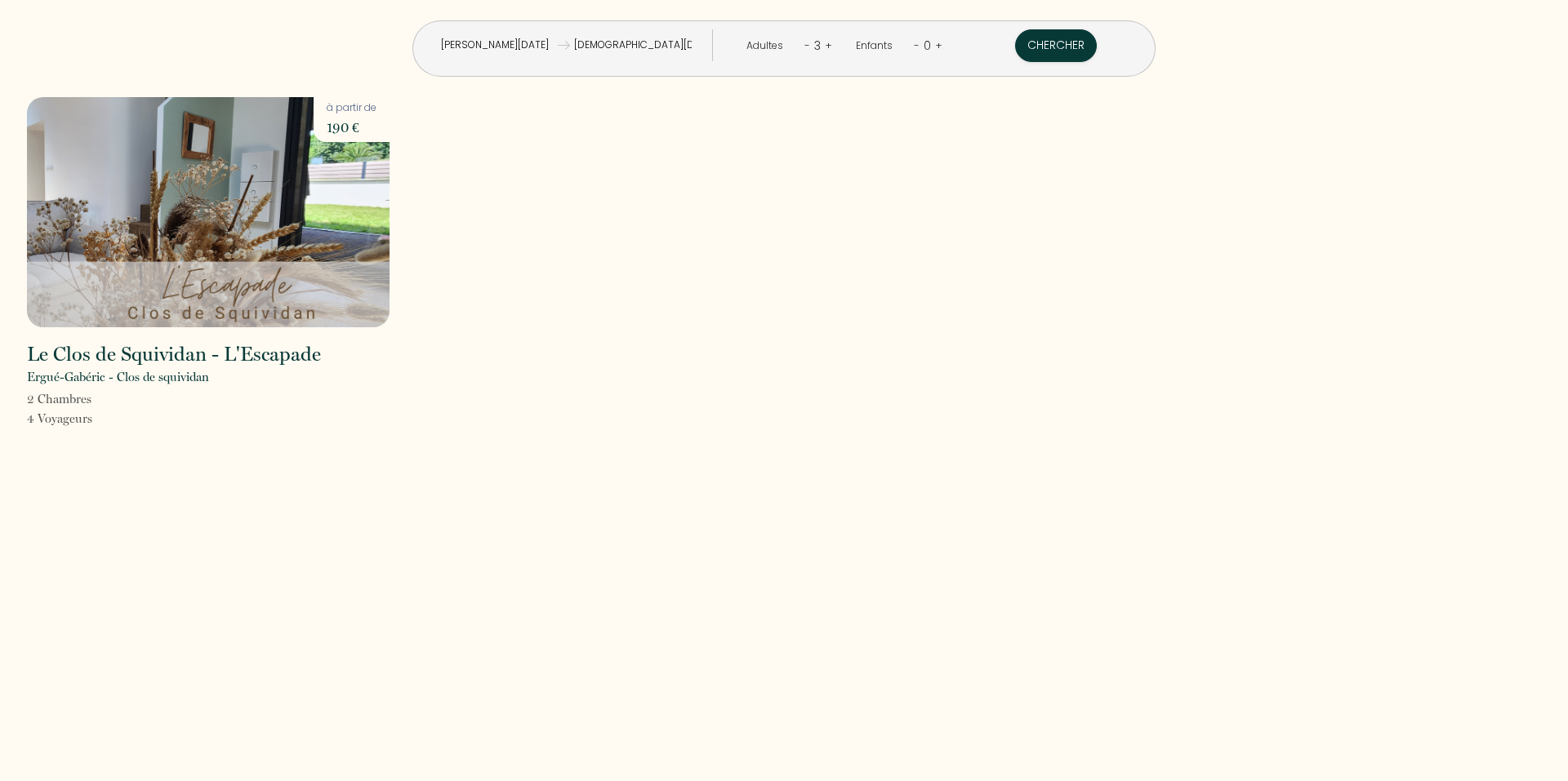
click at [610, 52] on input "[DEMOGRAPHIC_DATA] 21 Août 2025" at bounding box center [633, 45] width 126 height 31
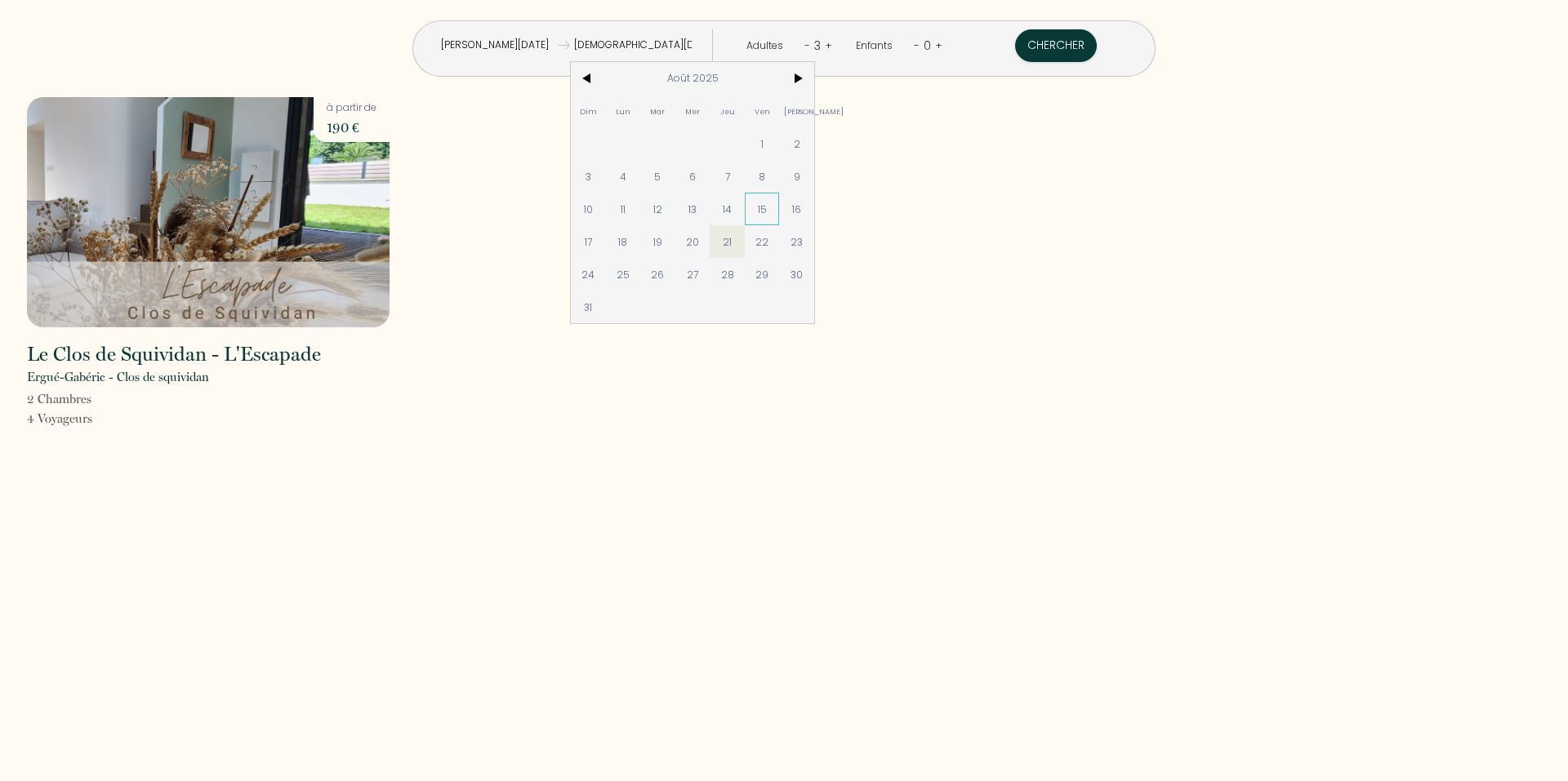
click at [779, 212] on span "15" at bounding box center [763, 208] width 35 height 32
type input "Dim 10 Août 2025"
type input "Ven 15 Août 2025"
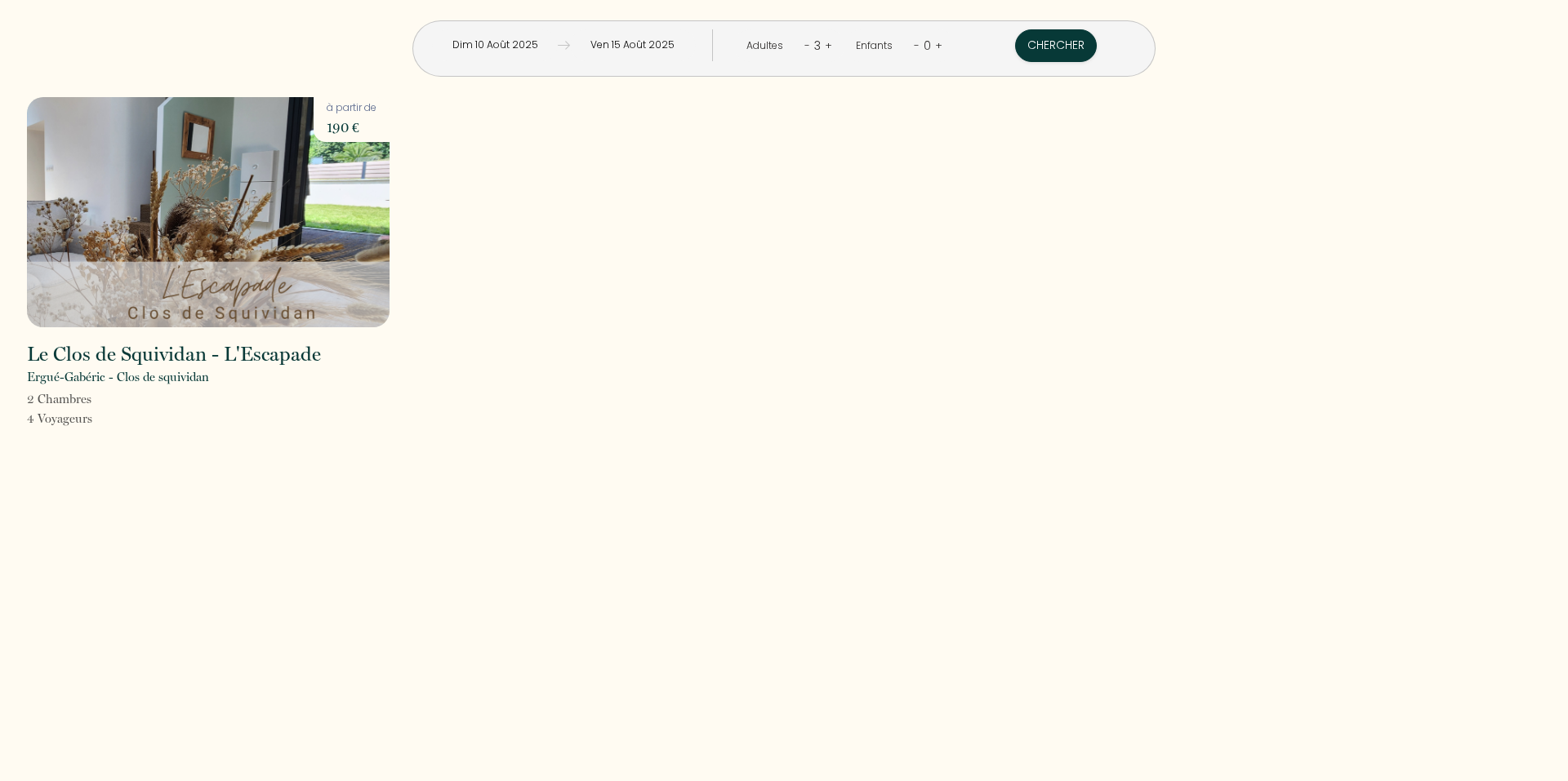
click at [558, 41] on input "Dim 10 Août 2025" at bounding box center [495, 45] width 126 height 31
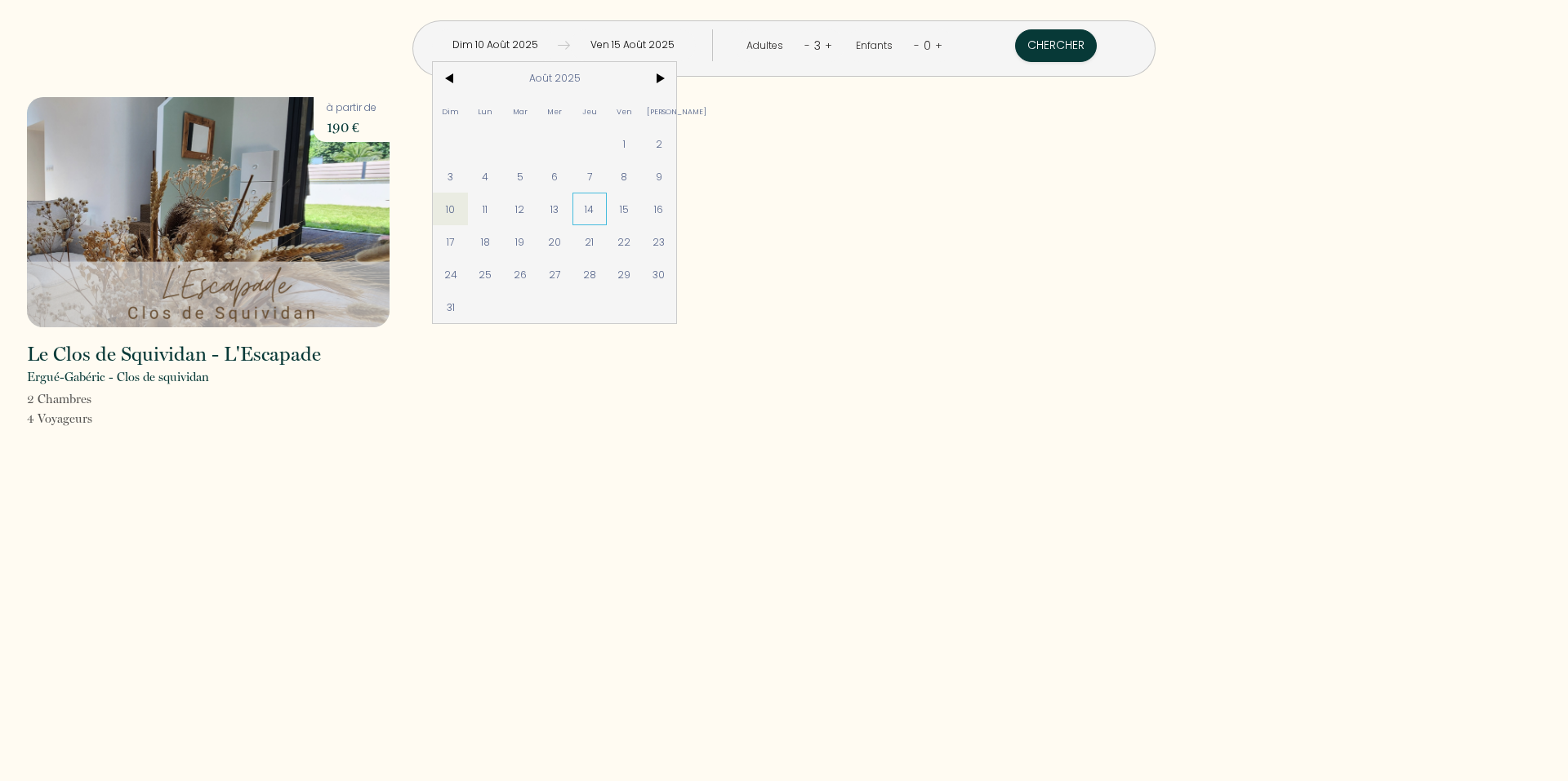
click at [607, 215] on span "14" at bounding box center [590, 208] width 35 height 32
type input "Jeu 14 Août 2025"
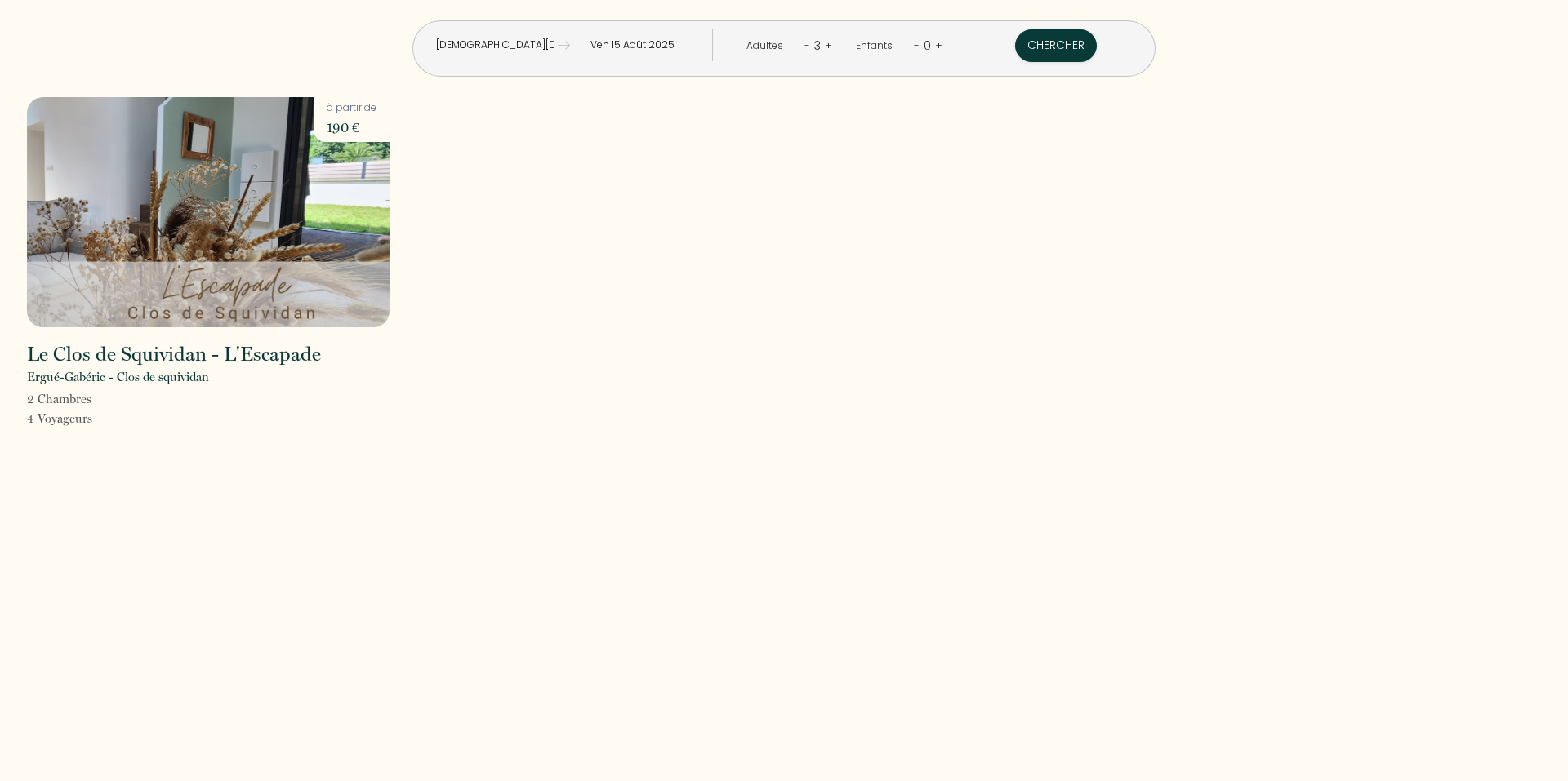
click at [662, 52] on input "Ven 15 Août 2025" at bounding box center [633, 45] width 126 height 31
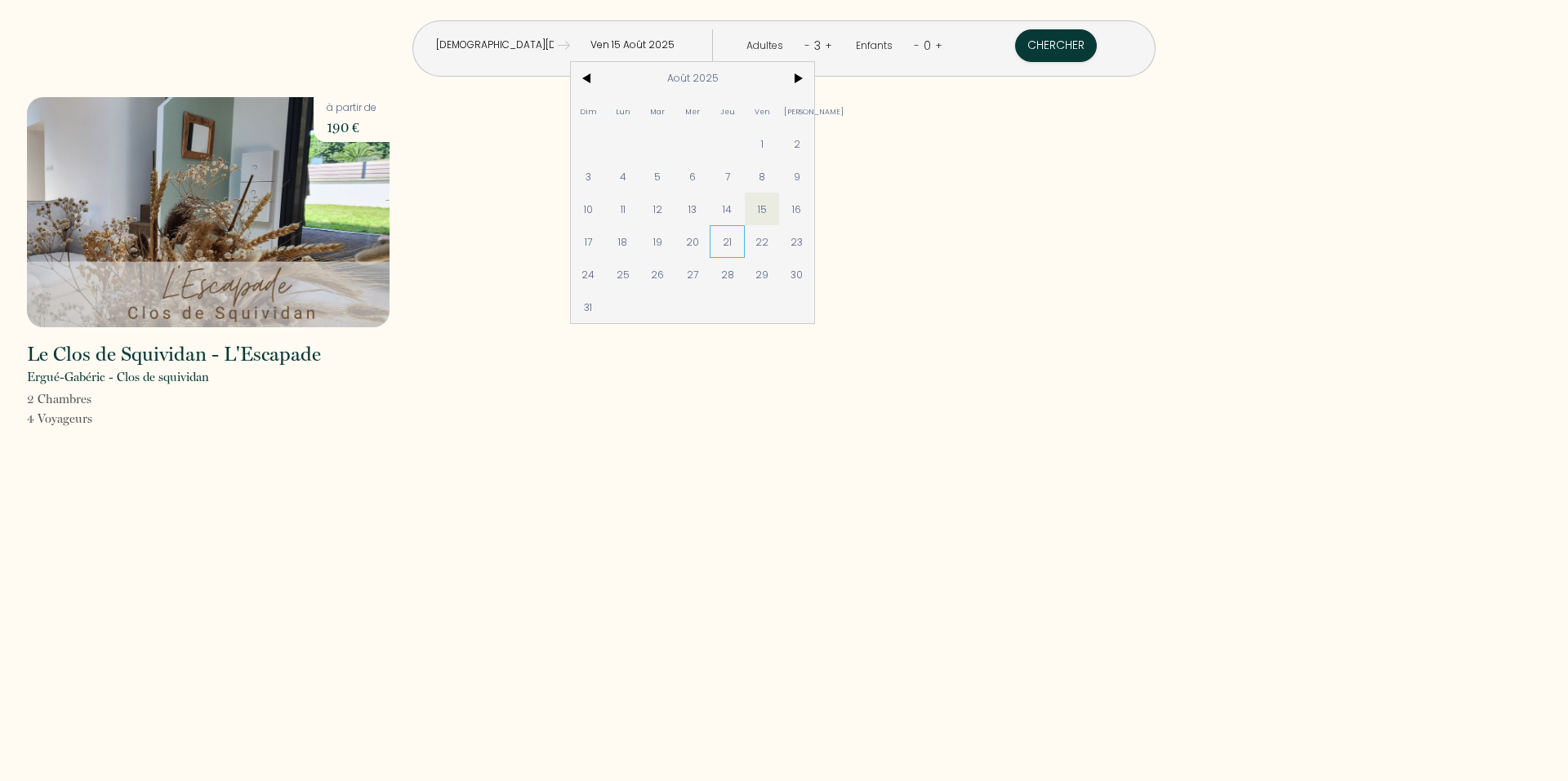
click at [745, 244] on span "21" at bounding box center [727, 241] width 35 height 32
type input "[DEMOGRAPHIC_DATA] 21 Août 2025"
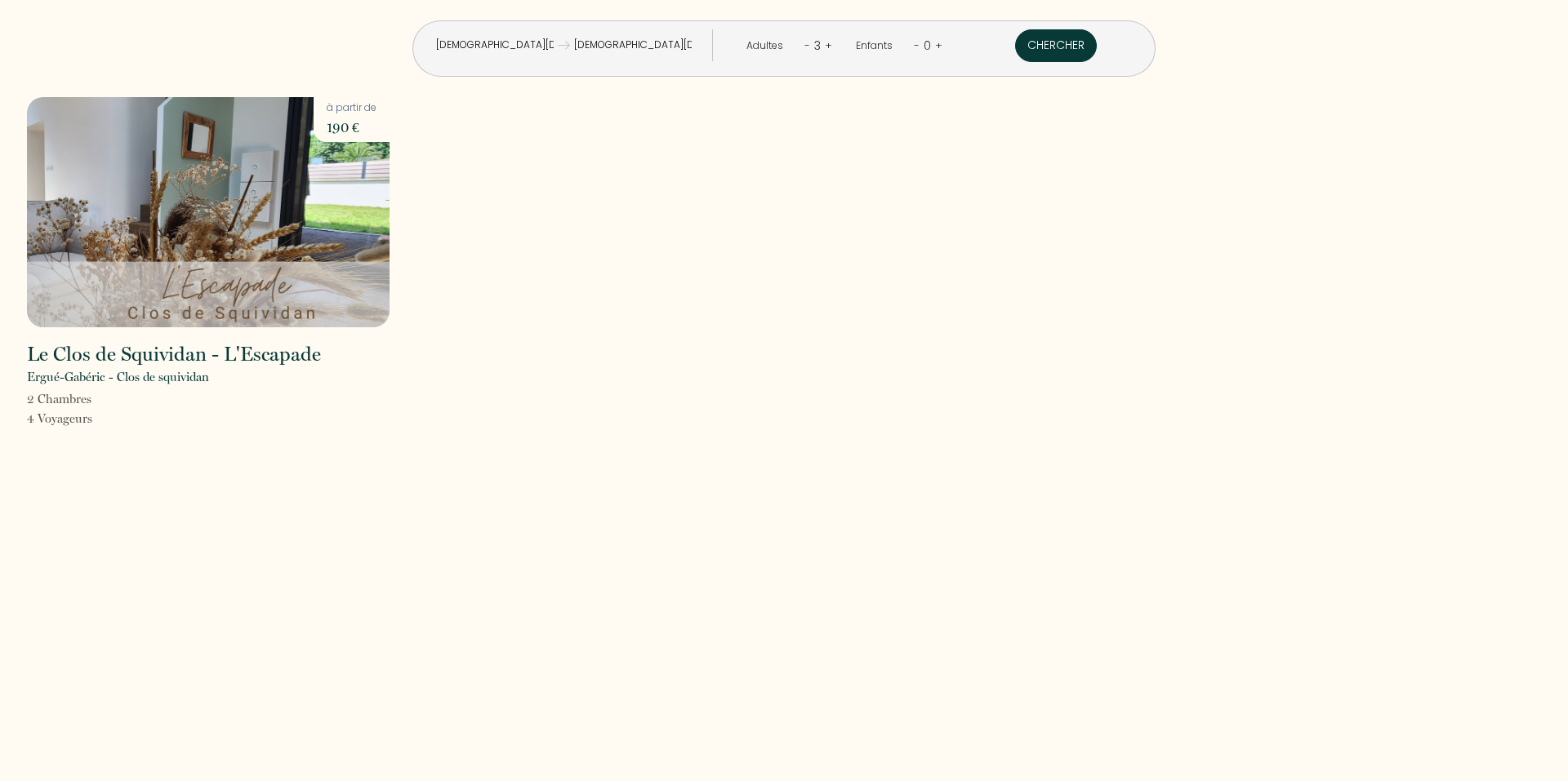
click at [1015, 48] on button "Chercher" at bounding box center [1056, 45] width 82 height 32
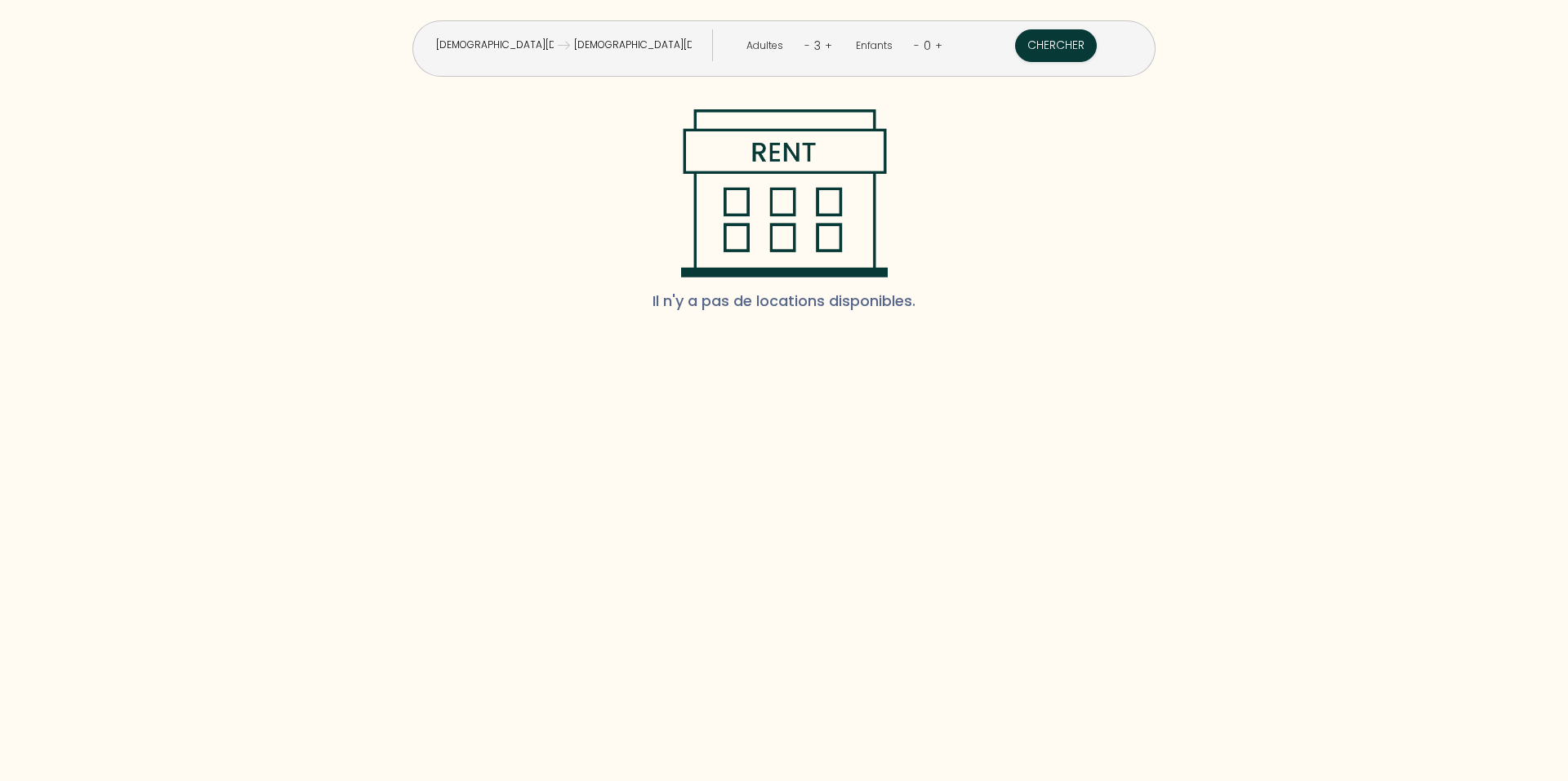
click at [558, 55] on div "Jeu 14 Août 2025" at bounding box center [495, 45] width 126 height 31
click at [570, 45] on img at bounding box center [563, 44] width 12 height 12
click at [1015, 42] on button "Chercher" at bounding box center [1056, 45] width 82 height 32
click at [550, 38] on input "Jeu 14 Août 2025" at bounding box center [495, 45] width 126 height 31
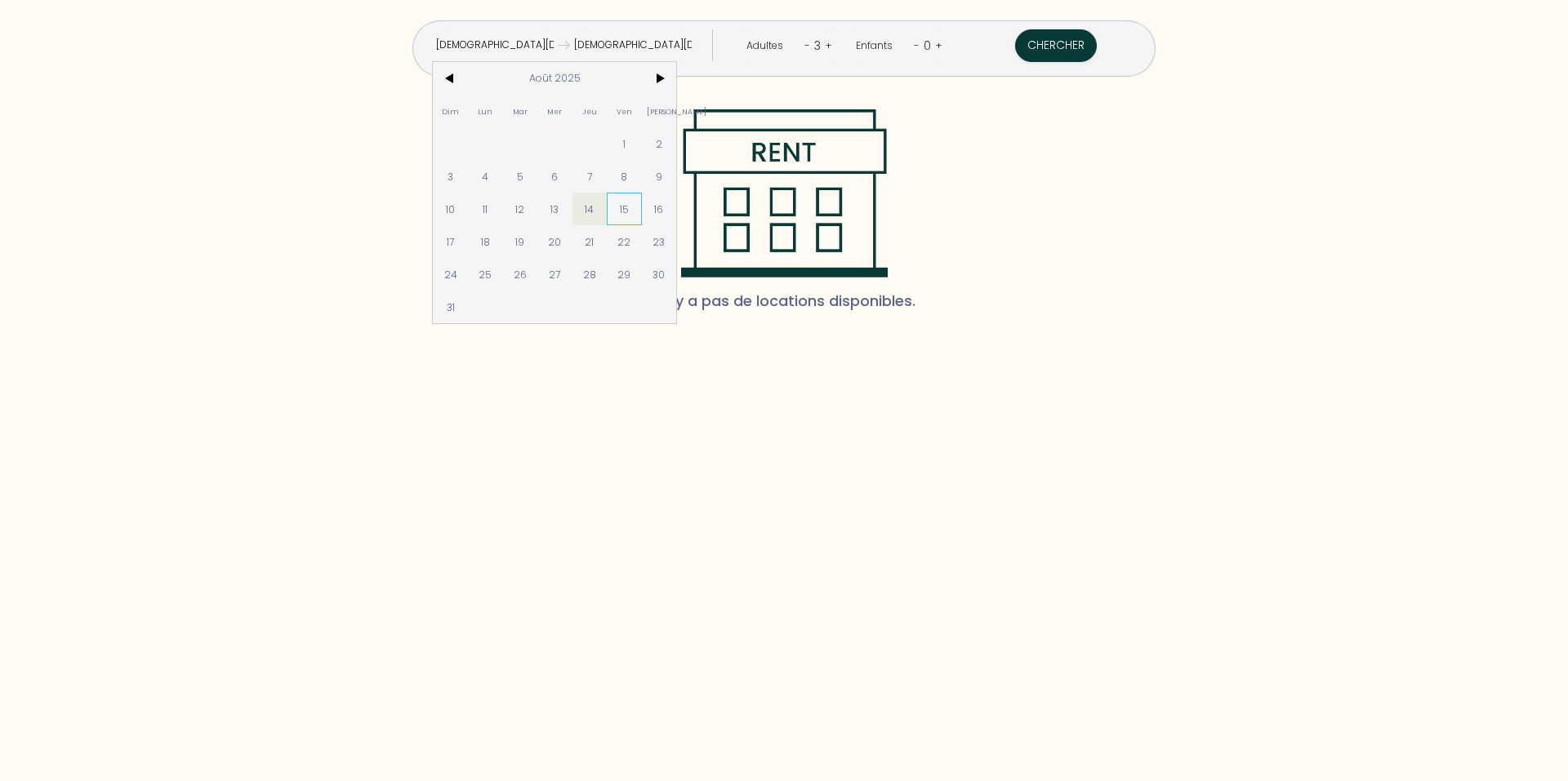
click at [641, 218] on span "15" at bounding box center [625, 208] width 35 height 32
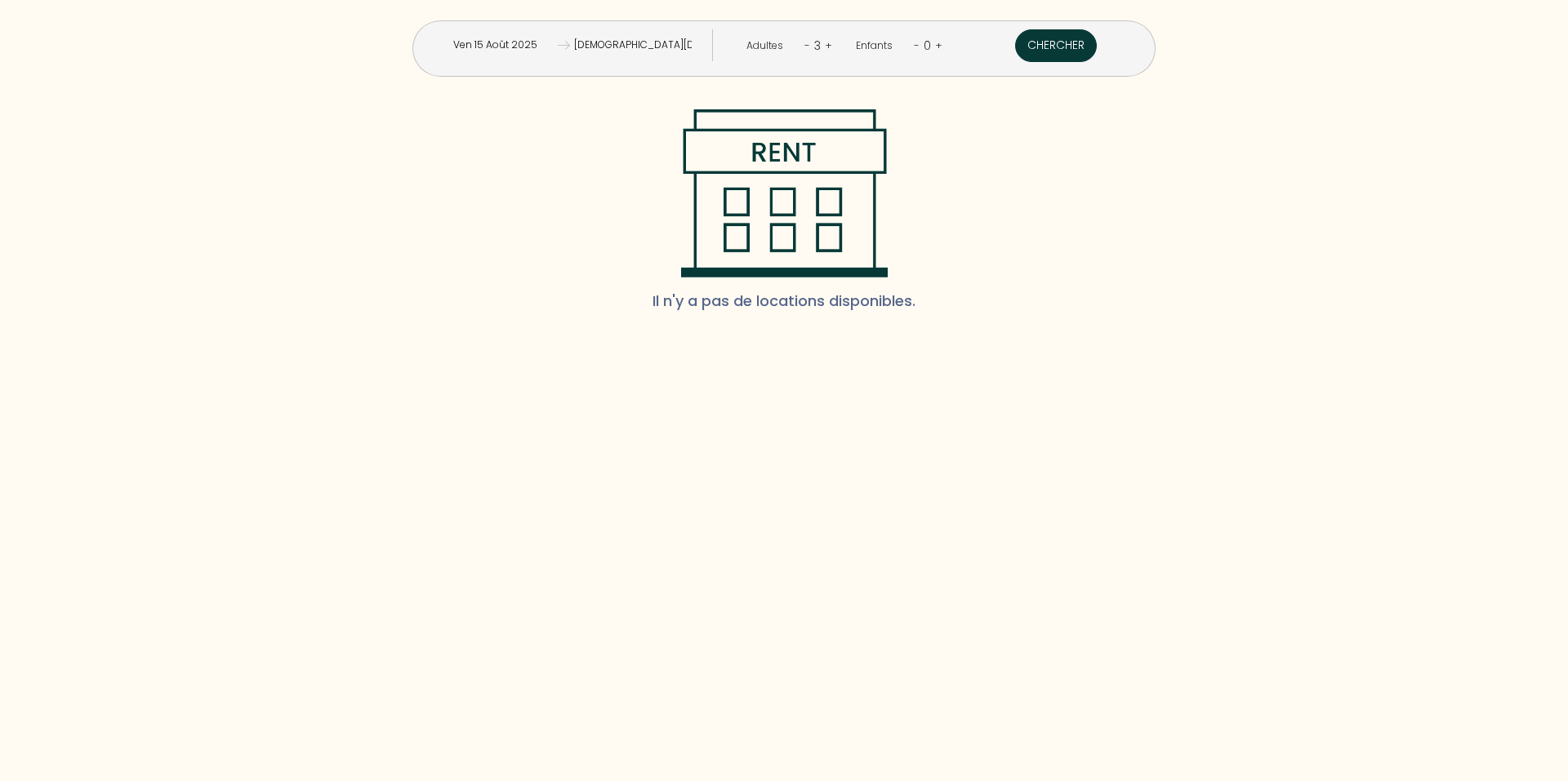
click at [1015, 38] on button "Chercher" at bounding box center [1056, 45] width 82 height 32
click at [570, 44] on img at bounding box center [563, 44] width 12 height 12
click at [558, 52] on input "Ven 15 Août 2025" at bounding box center [495, 45] width 126 height 31
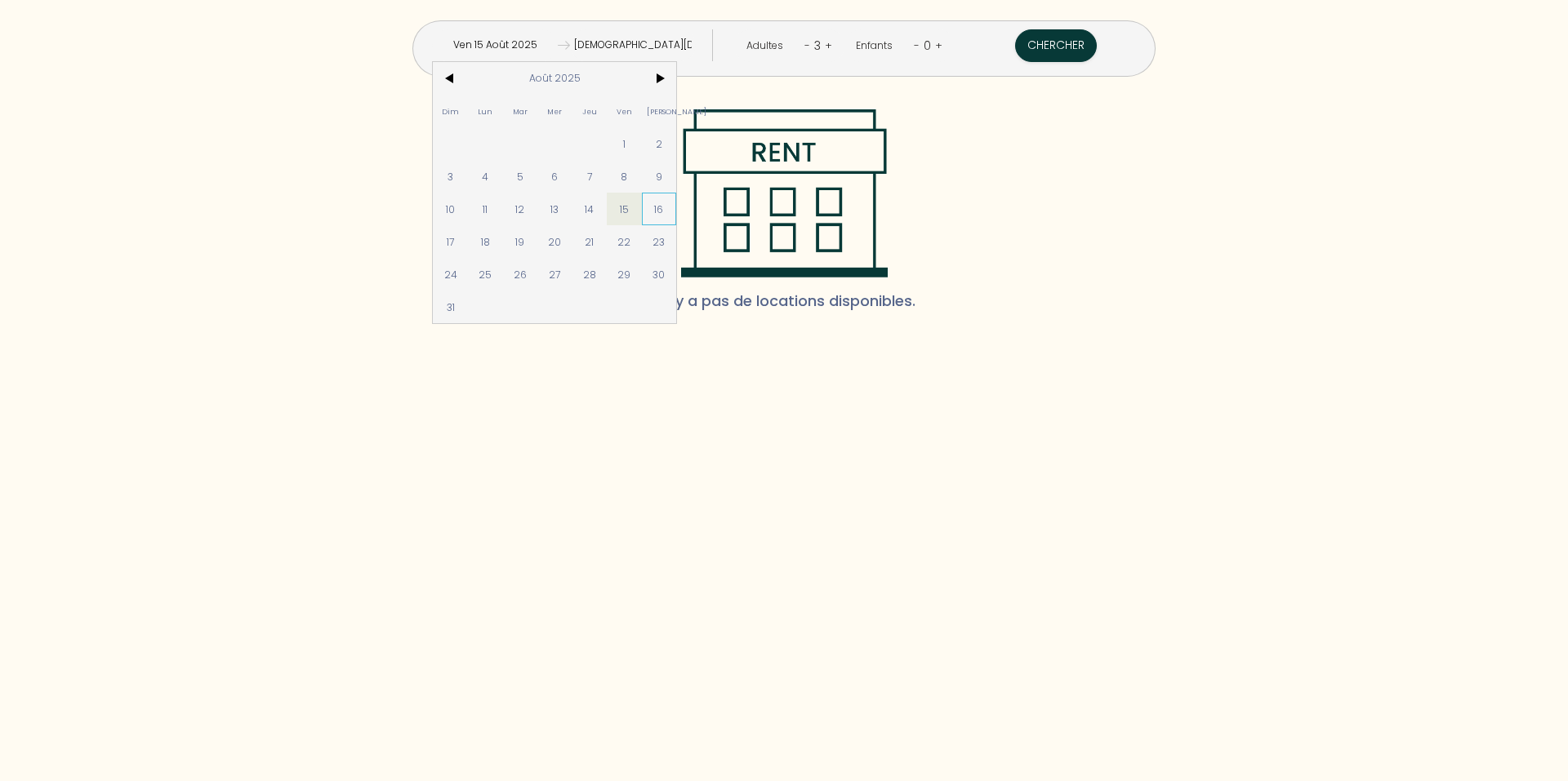
click at [677, 208] on span "16" at bounding box center [659, 208] width 35 height 32
type input "[PERSON_NAME] 16 Août 2025"
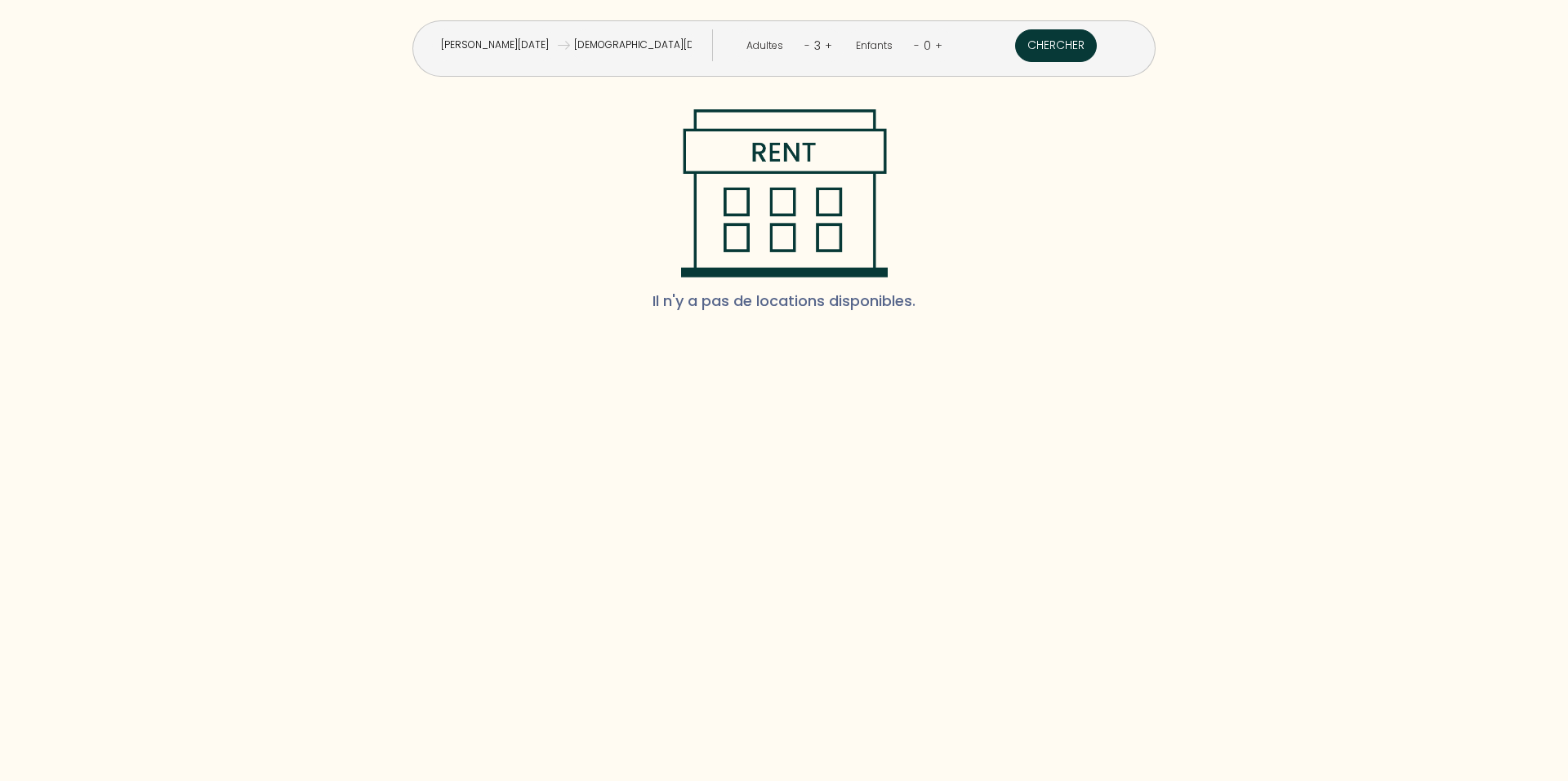
click at [1015, 48] on button "Chercher" at bounding box center [1056, 45] width 82 height 32
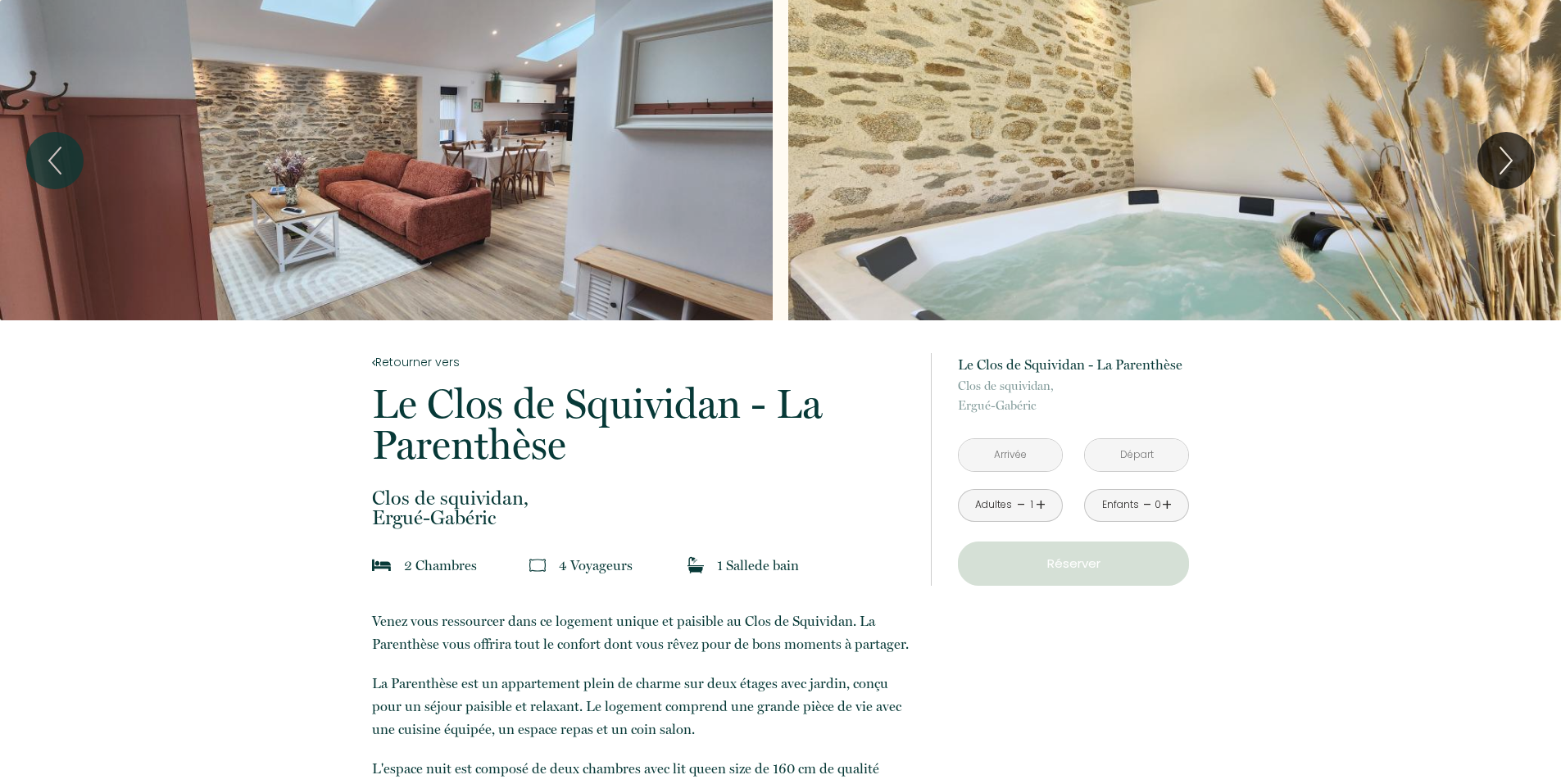
click at [1046, 505] on div "Adultes - 1 +" at bounding box center [1010, 505] width 105 height 33
click at [1043, 501] on link "+" at bounding box center [1041, 505] width 10 height 25
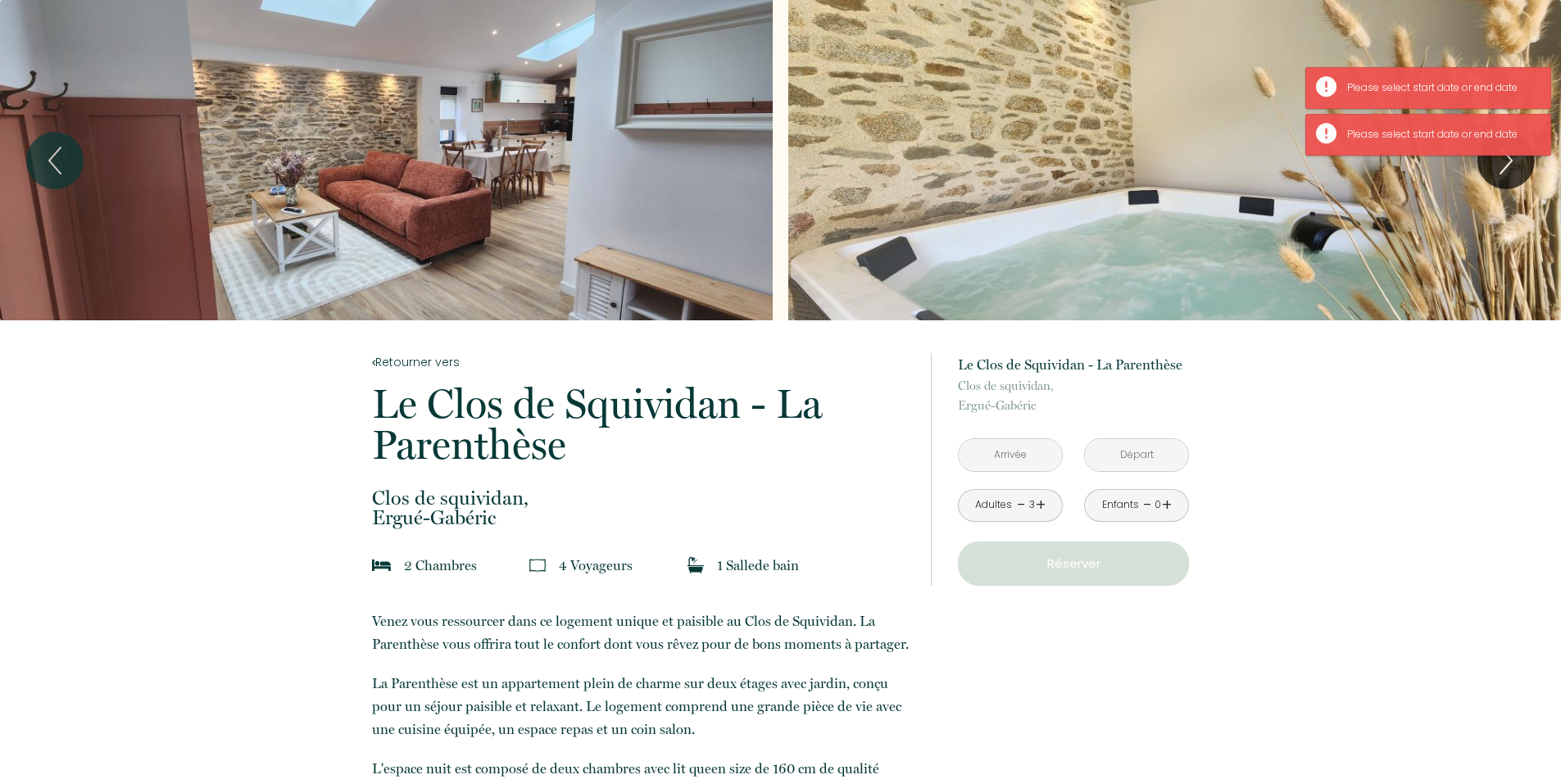
click at [1077, 562] on p "Réserver" at bounding box center [1074, 564] width 220 height 20
click at [1041, 466] on input "text" at bounding box center [1010, 455] width 103 height 32
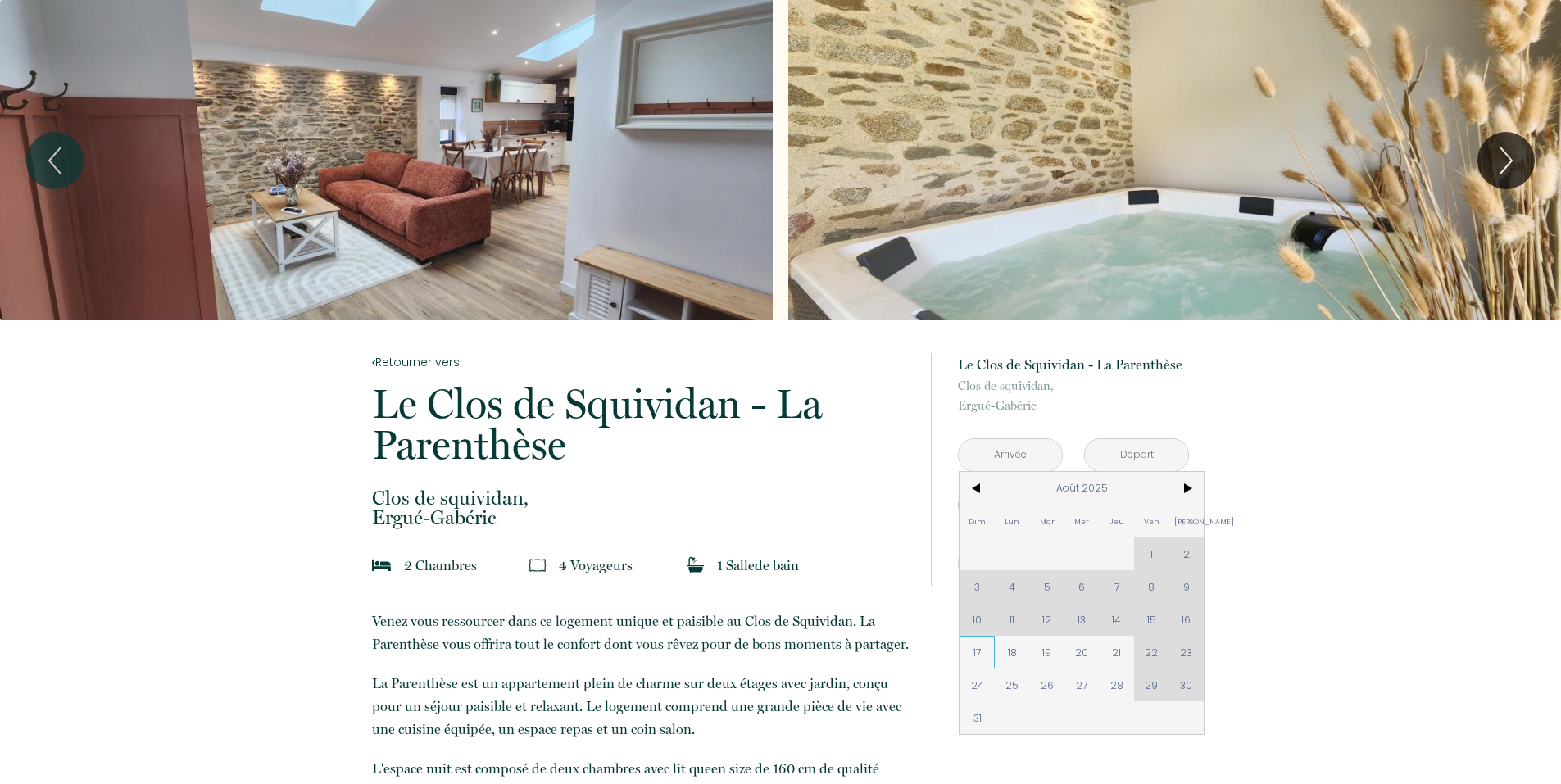
click at [986, 659] on span "17" at bounding box center [978, 652] width 35 height 33
type input "Dim 17 Août 2025"
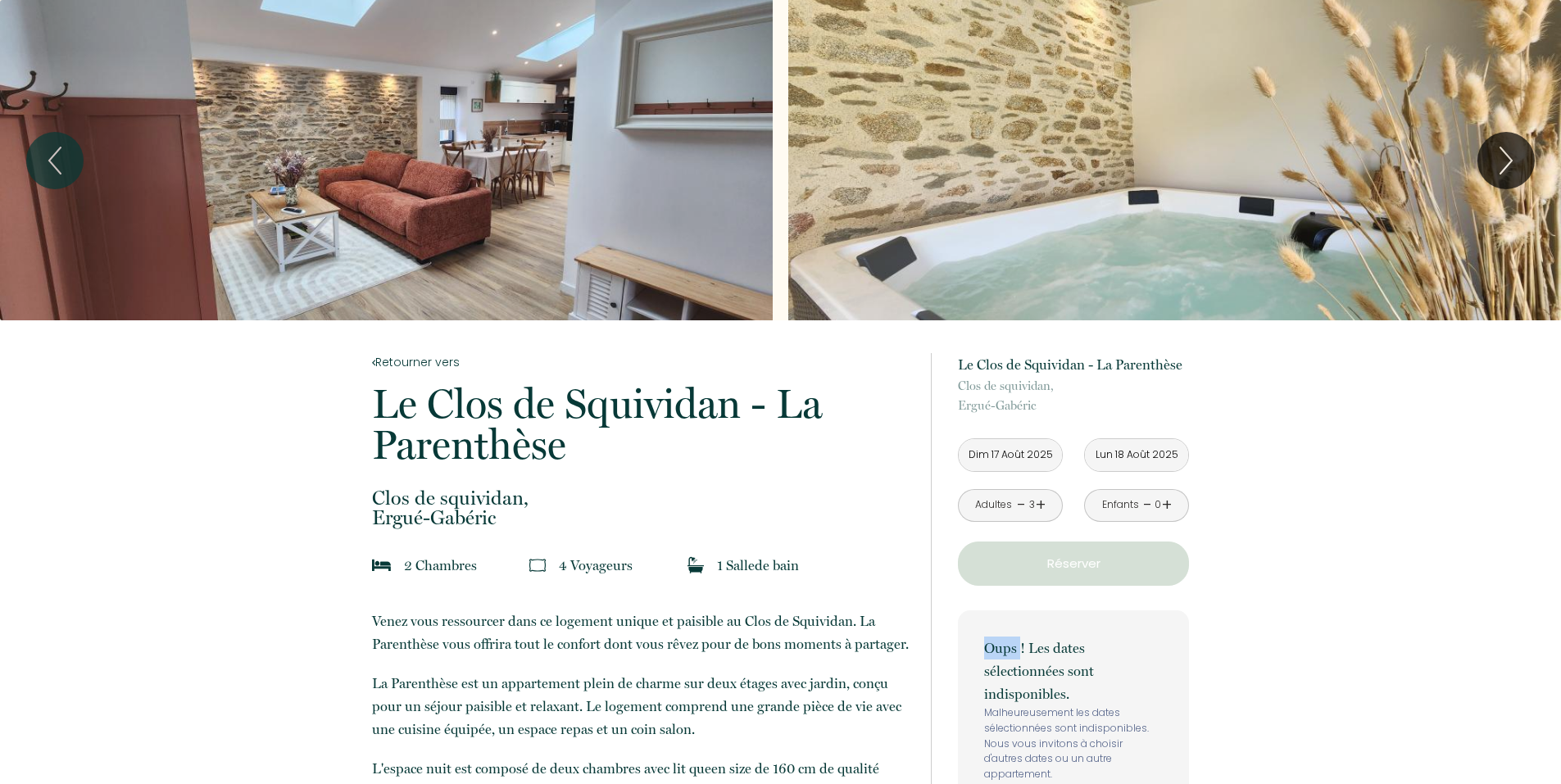
click at [986, 654] on p "Oups ! Les dates sélectionnées sont indisponibles." at bounding box center [1074, 671] width 179 height 69
click at [1133, 458] on input "Lun 18 Août 2025" at bounding box center [1137, 455] width 103 height 32
click at [1037, 461] on input "Dim 17 Août 2025" at bounding box center [1010, 455] width 103 height 32
click at [1037, 458] on input "Dim 17 Août 2025" at bounding box center [1010, 455] width 103 height 32
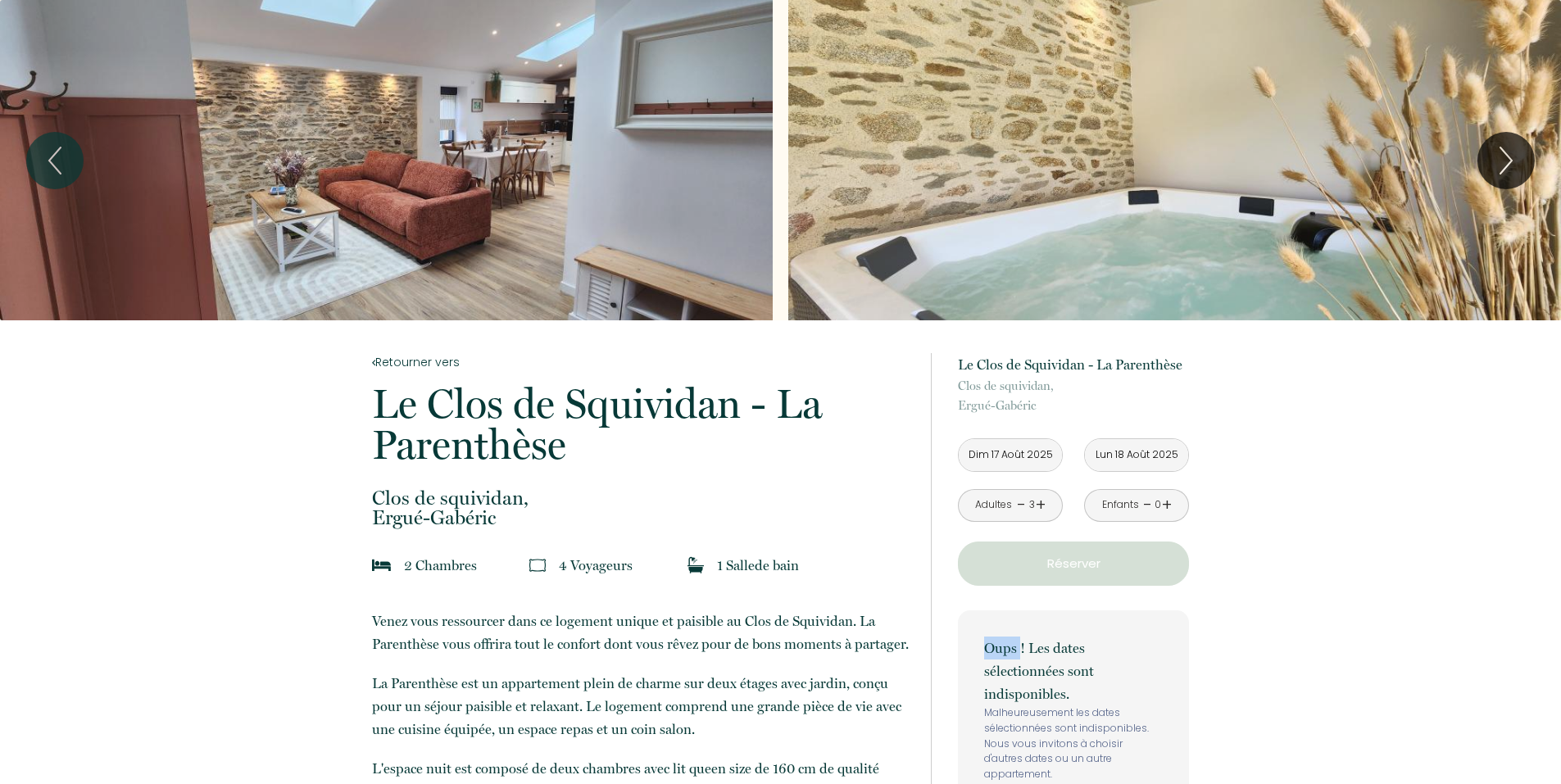
click at [995, 458] on input "Dim 17 Août 2025" at bounding box center [1010, 455] width 103 height 32
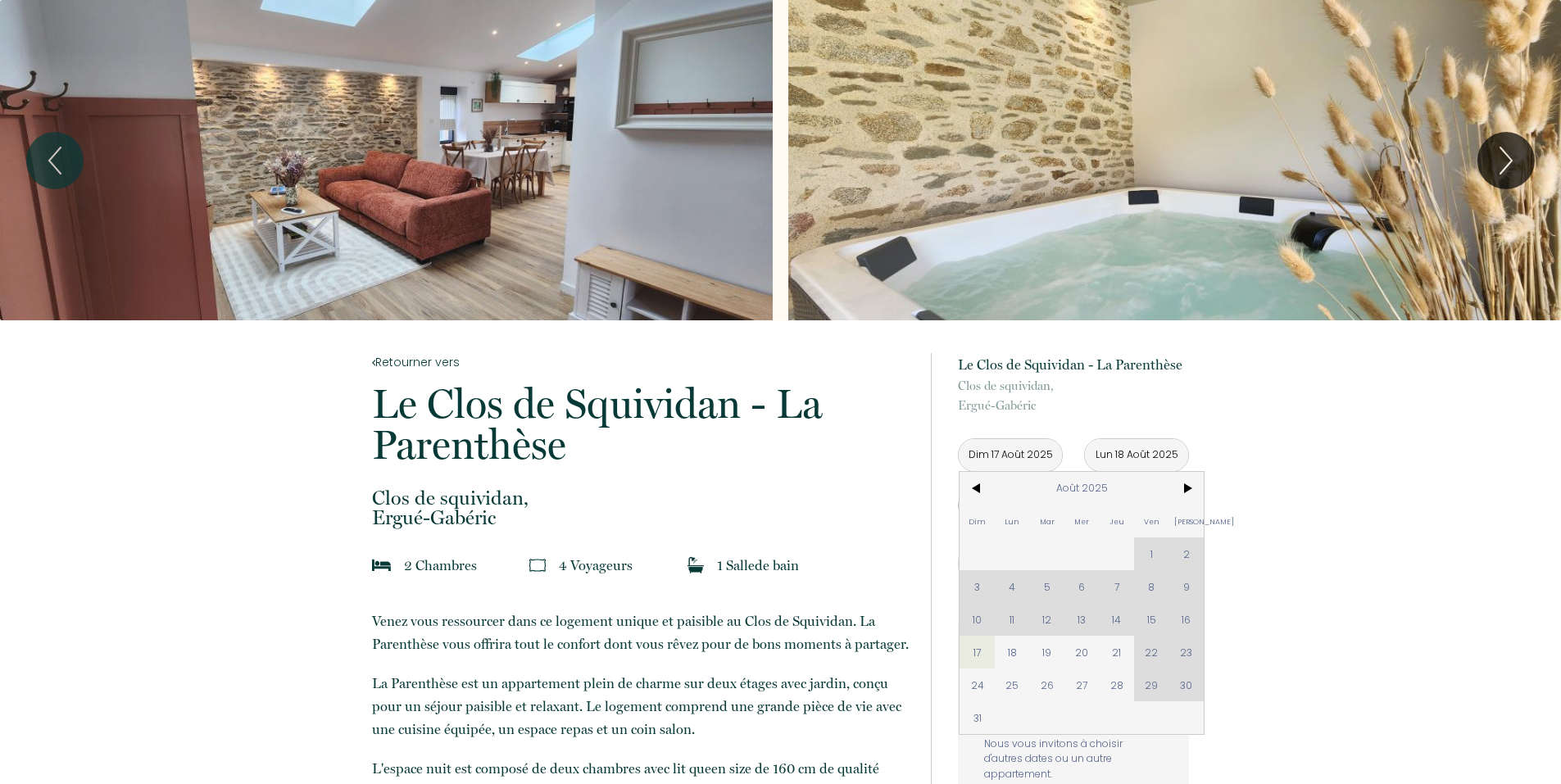
click at [1053, 624] on div "Dim Lun Mar Mer Jeu Ven Sam 1 2 3 4 5 6 7 8 9 10 11 12 13 14 15 16 17 18 19 20 …" at bounding box center [1082, 603] width 245 height 262
click at [1047, 624] on div "Dim Lun Mar Mer Jeu Ven Sam 1 2 3 4 5 6 7 8 9 10 11 12 13 14 15 16 17 18 19 20 …" at bounding box center [1082, 603] width 245 height 262
click at [1050, 628] on div "Dim Lun Mar Mer Jeu Ven Sam 1 2 3 4 5 6 7 8 9 10 11 12 13 14 15 16 17 18 19 20 …" at bounding box center [1082, 603] width 245 height 262
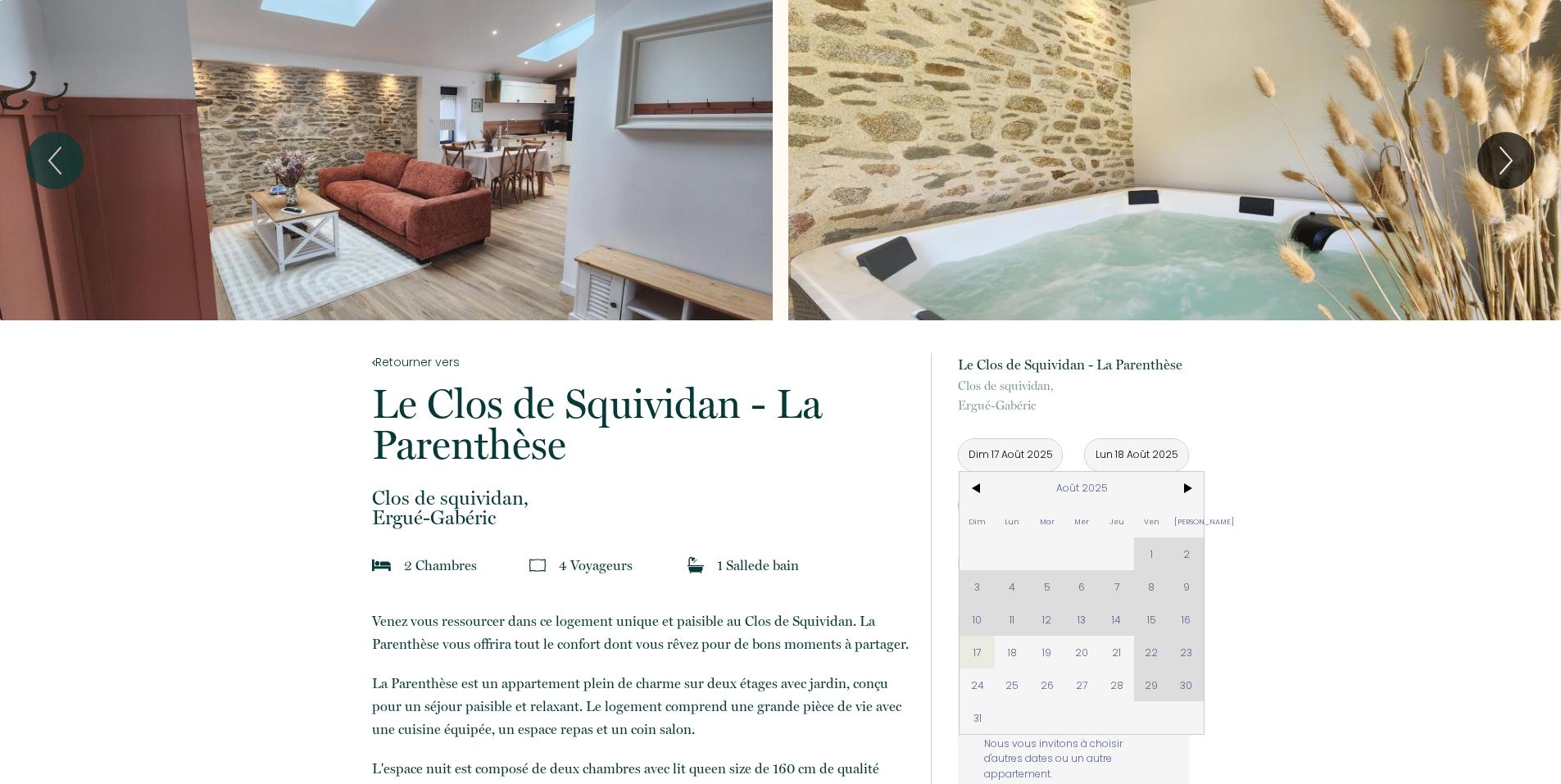
click at [1053, 618] on div "Dim Lun Mar Mer Jeu Ven Sam 1 2 3 4 5 6 7 8 9 10 11 12 13 14 15 16 17 18 19 20 …" at bounding box center [1082, 603] width 245 height 262
click at [1081, 627] on div "Dim Lun Mar Mer Jeu Ven Sam 1 2 3 4 5 6 7 8 9 10 11 12 13 14 15 16 17 18 19 20 …" at bounding box center [1082, 603] width 245 height 262
click at [1142, 613] on div "Dim Lun Mar Mer Jeu Ven Sam 1 2 3 4 5 6 7 8 9 10 11 12 13 14 15 16 17 18 19 20 …" at bounding box center [1082, 603] width 245 height 262
click at [1110, 618] on div "Dim Lun Mar Mer Jeu Ven Sam 1 2 3 4 5 6 7 8 9 10 11 12 13 14 15 16 17 18 19 20 …" at bounding box center [1082, 603] width 245 height 262
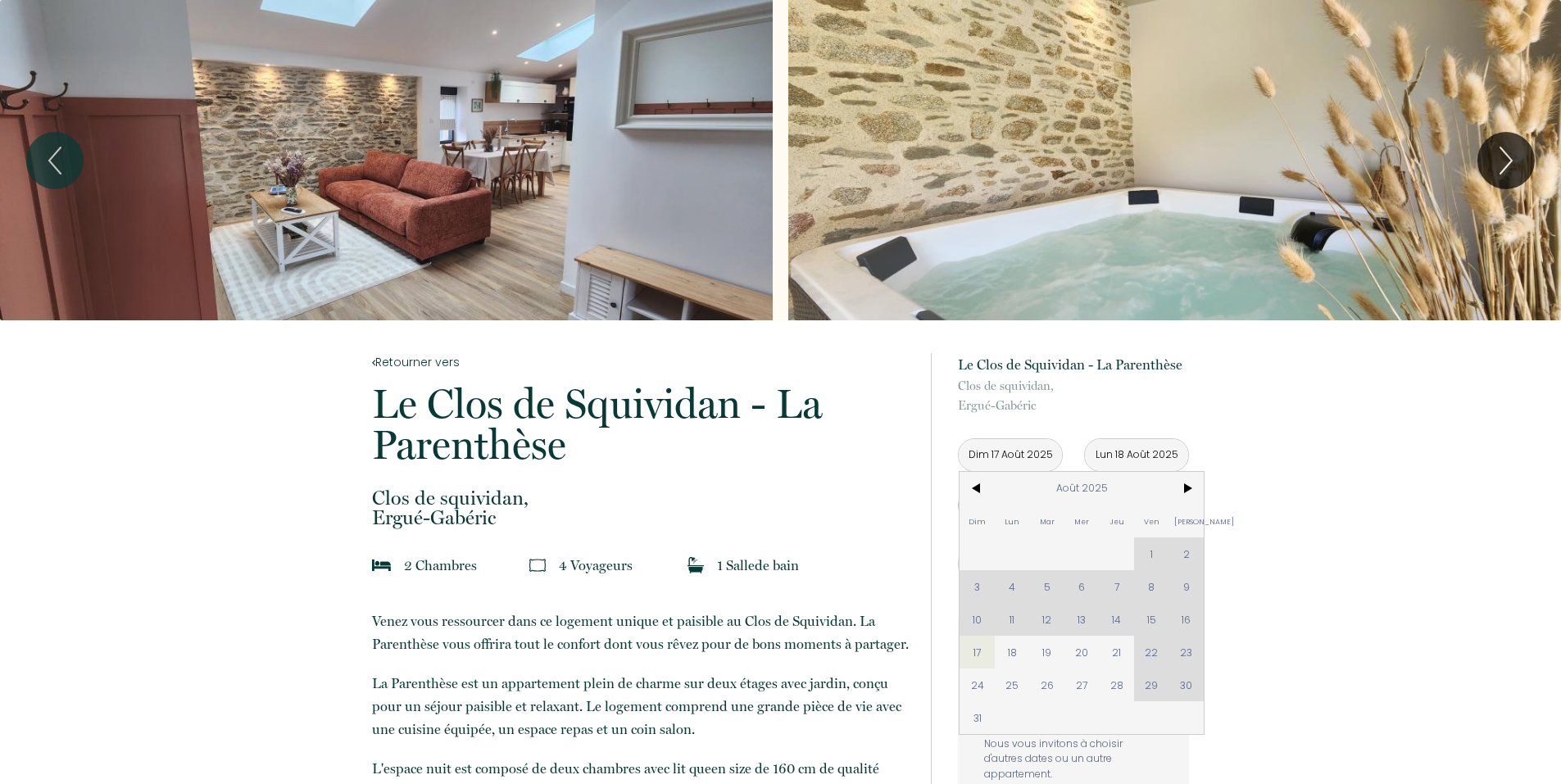
click at [1110, 618] on div "Dim Lun Mar Mer Jeu Ven Sam 1 2 3 4 5 6 7 8 9 10 11 12 13 14 15 16 17 18 19 20 …" at bounding box center [1082, 603] width 245 height 262
click at [1158, 619] on div "Dim Lun Mar Mer Jeu Ven Sam 1 2 3 4 5 6 7 8 9 10 11 12 13 14 15 16 17 18 19 20 …" at bounding box center [1082, 603] width 245 height 262
click at [1196, 623] on div "Dim Lun Mar Mer Jeu Ven Sam 1 2 3 4 5 6 7 8 9 10 11 12 13 14 15 16 17 18 19 20 …" at bounding box center [1082, 603] width 245 height 262
click at [990, 646] on span "17" at bounding box center [978, 652] width 35 height 33
click at [1145, 462] on input "Lun 18 Août 2025" at bounding box center [1137, 455] width 103 height 32
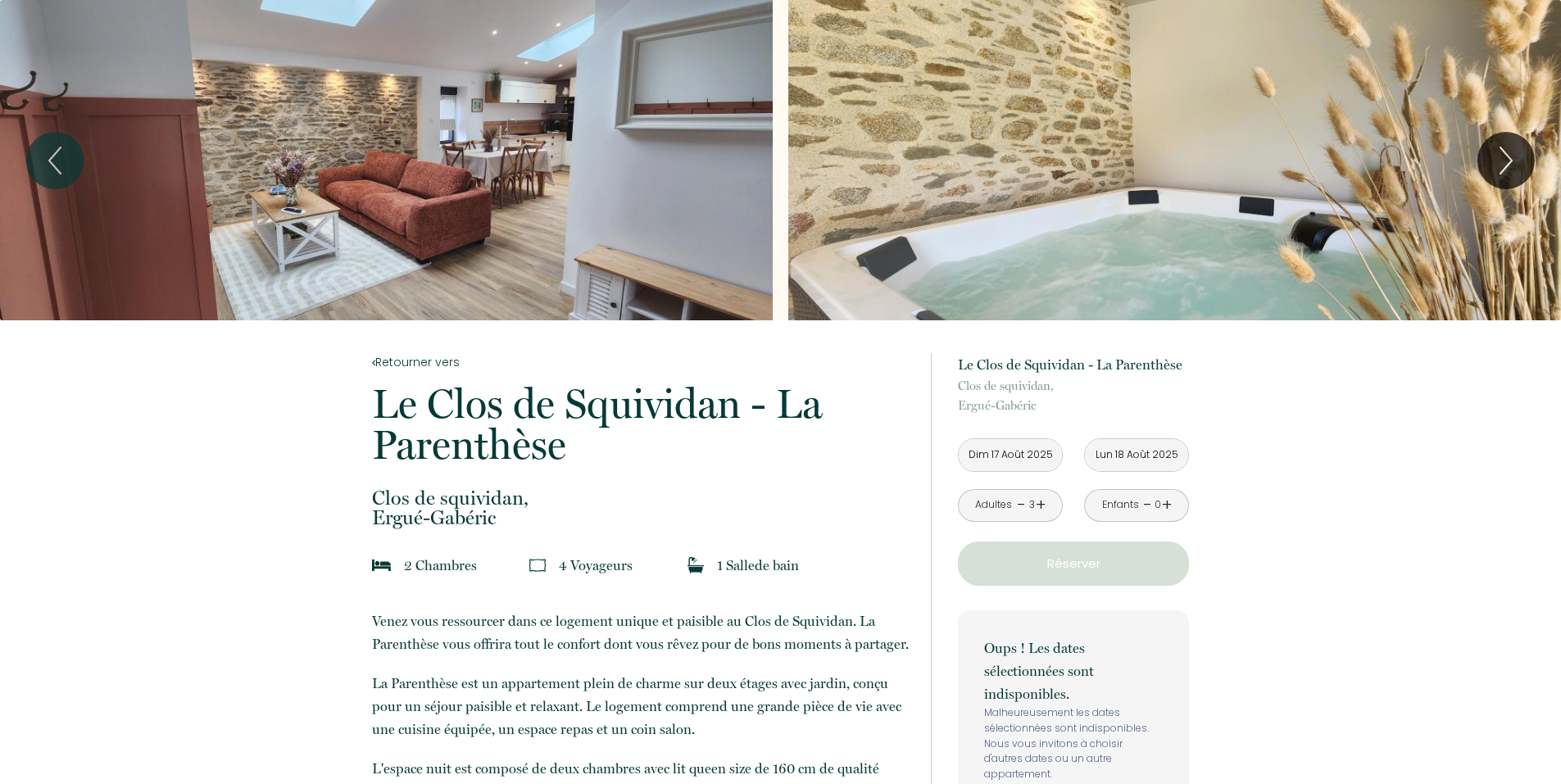
click at [1153, 448] on input "Lun 18 Août 2025" at bounding box center [1137, 455] width 103 height 32
click at [1170, 456] on input "Lun 18 Août 2025" at bounding box center [1137, 455] width 103 height 32
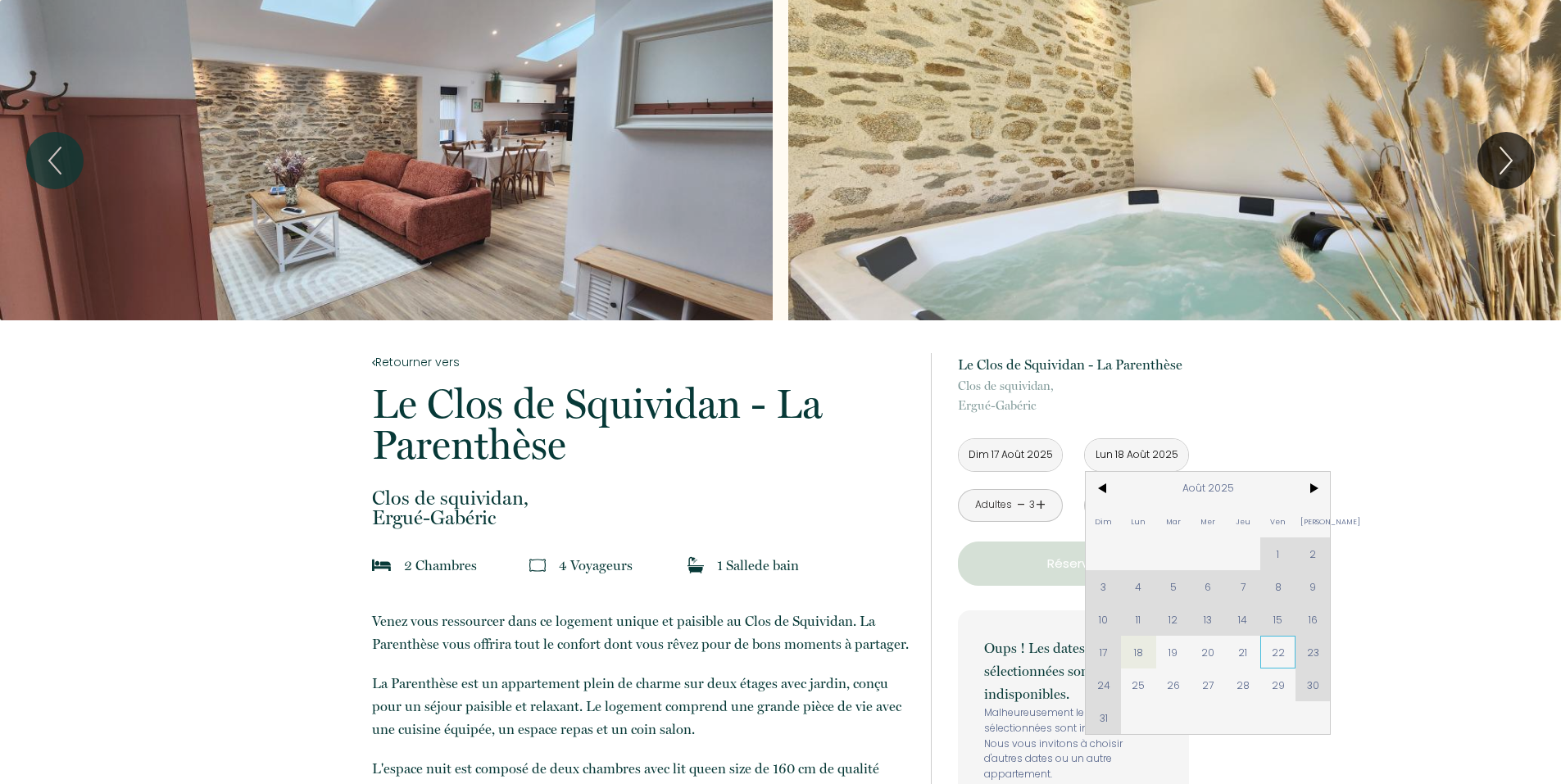
click at [1285, 658] on span "22" at bounding box center [1278, 652] width 35 height 33
type input "Ven 22 Août 2025"
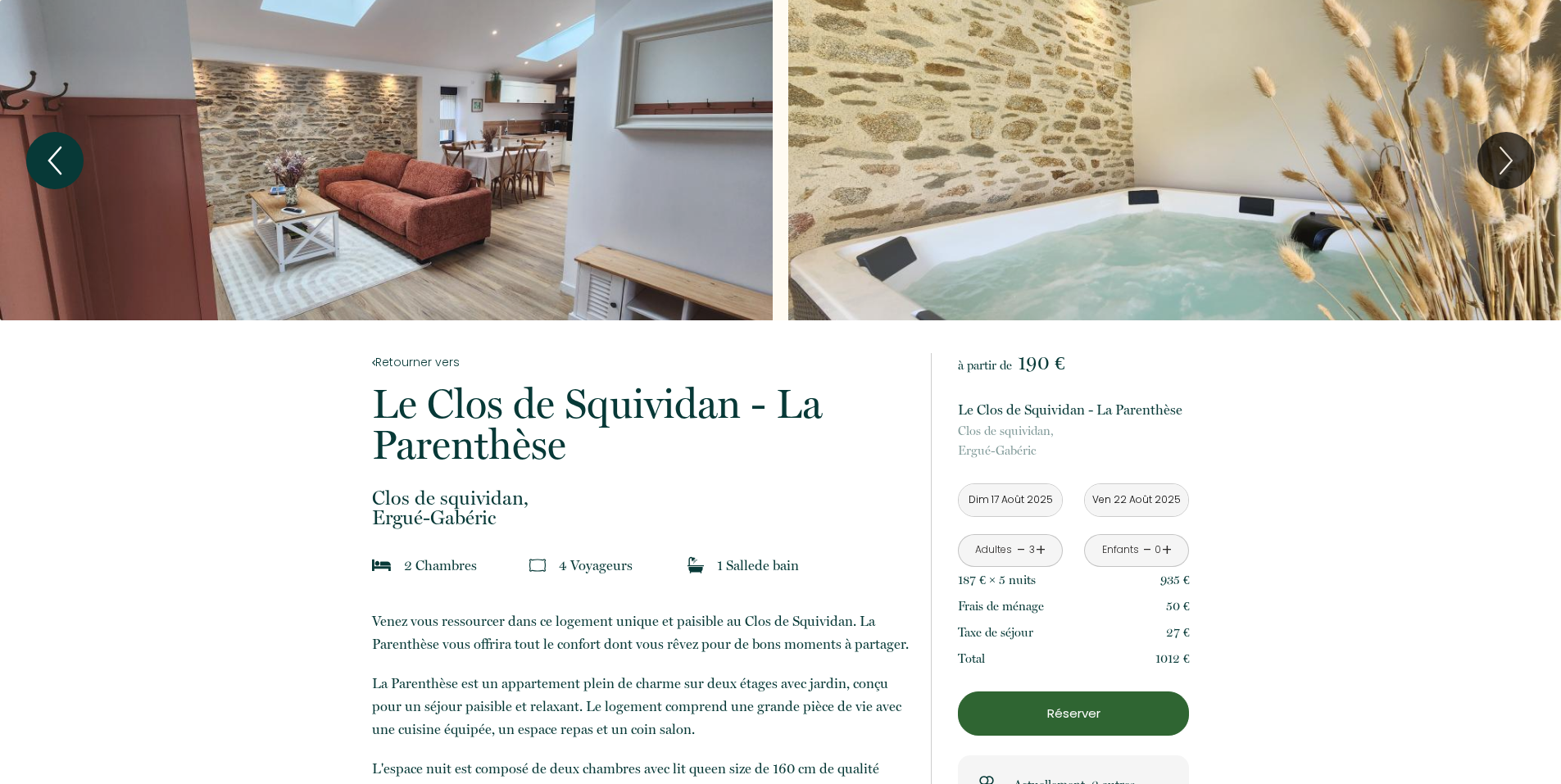
click at [57, 156] on icon "Previous" at bounding box center [55, 160] width 34 height 49
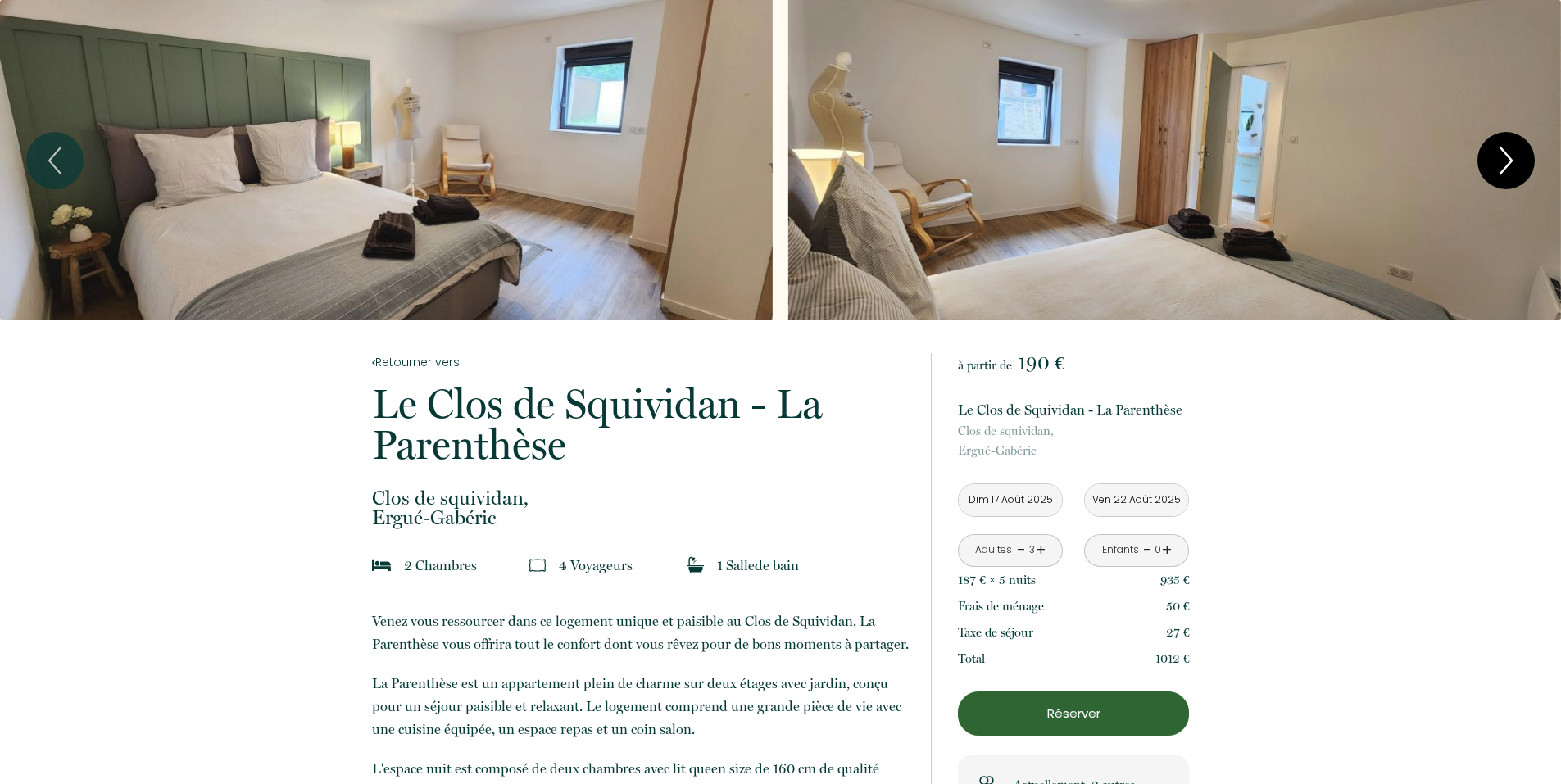
click at [1505, 166] on icon "Next" at bounding box center [1506, 160] width 34 height 49
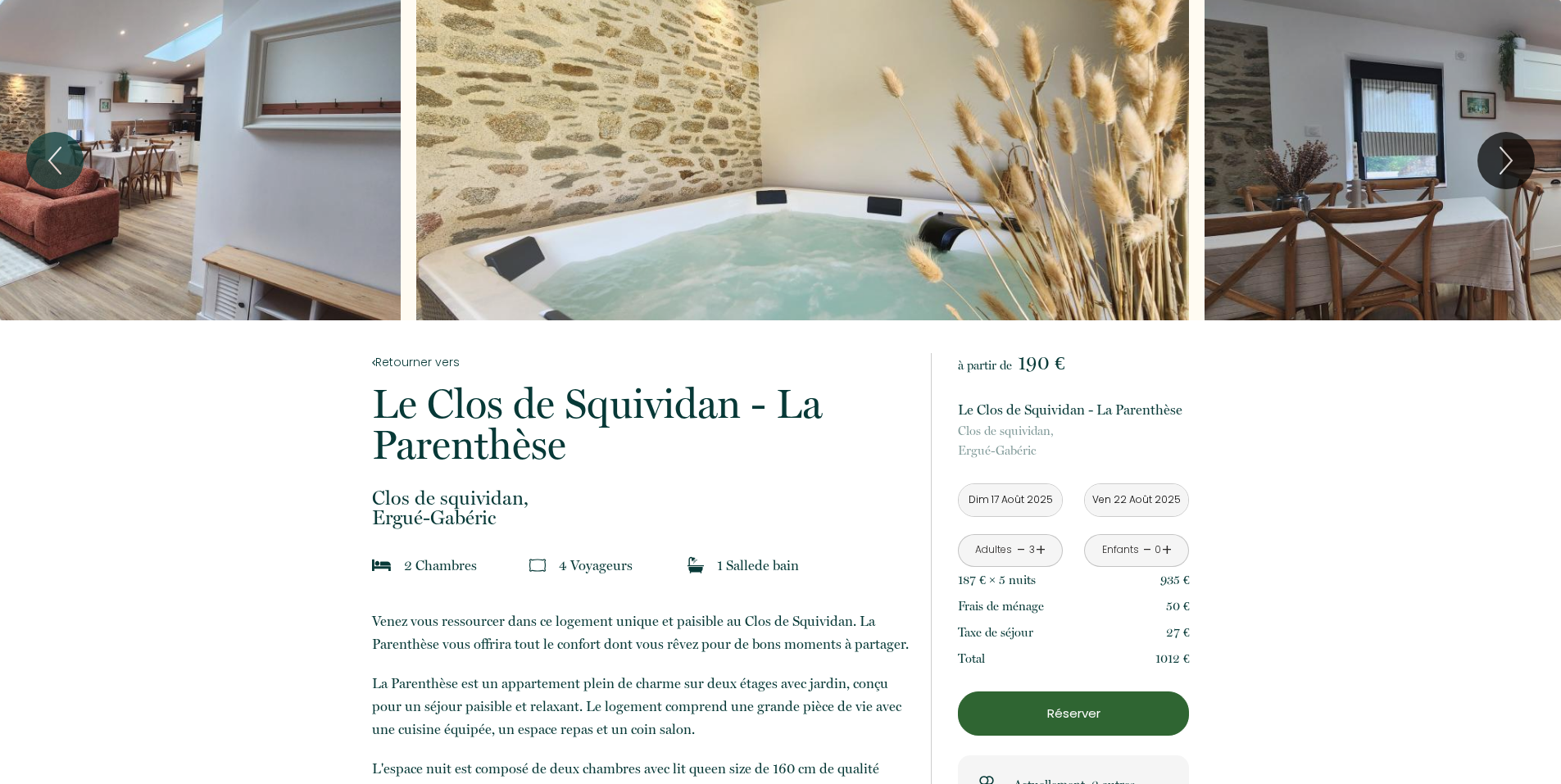
drag, startPoint x: 1160, startPoint y: 170, endPoint x: 664, endPoint y: 202, distance: 497.0
click at [664, 202] on div "Slideshow" at bounding box center [408, 160] width 1561 height 320
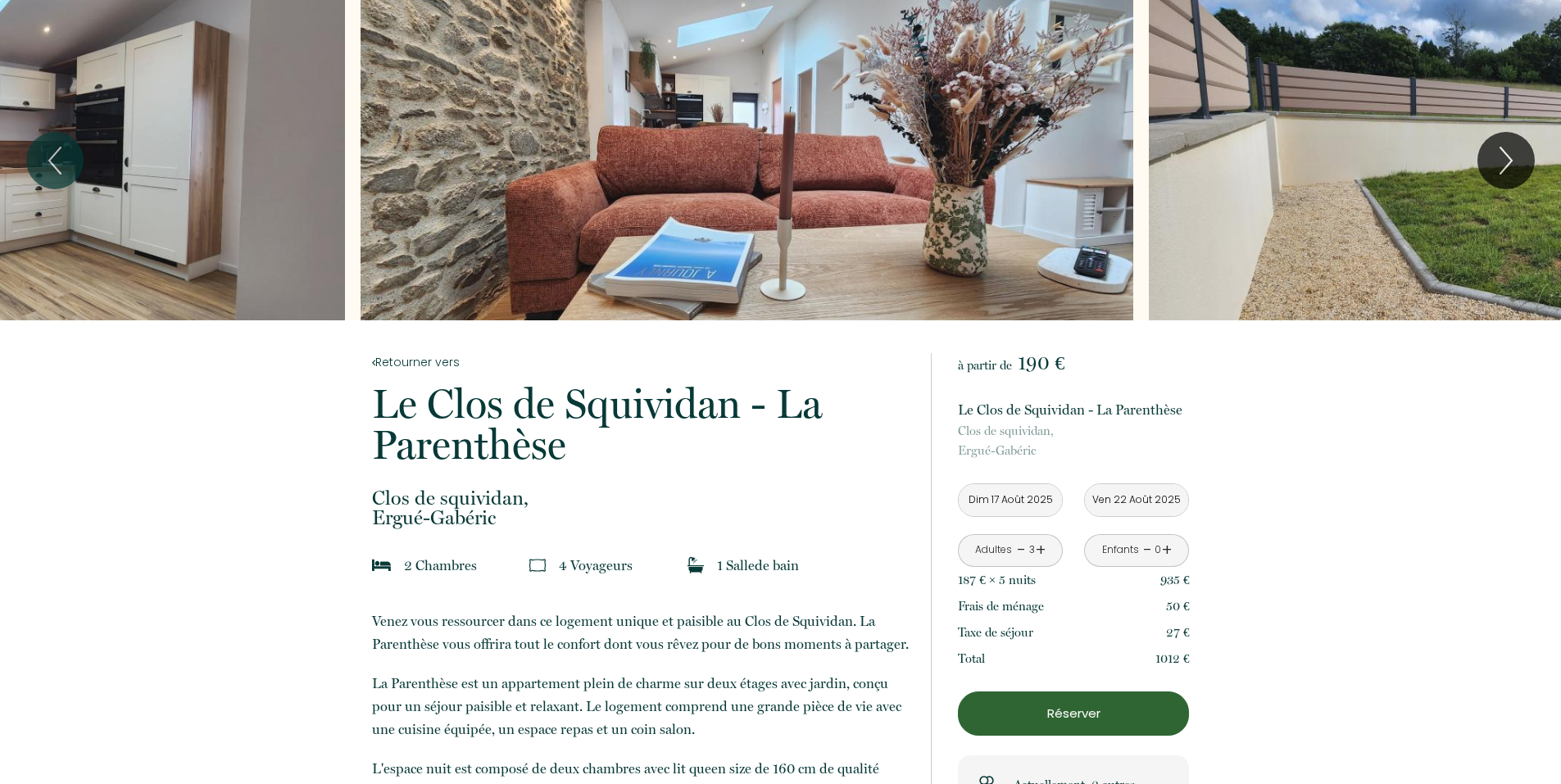
drag, startPoint x: 496, startPoint y: 193, endPoint x: 37, endPoint y: 194, distance: 459.0
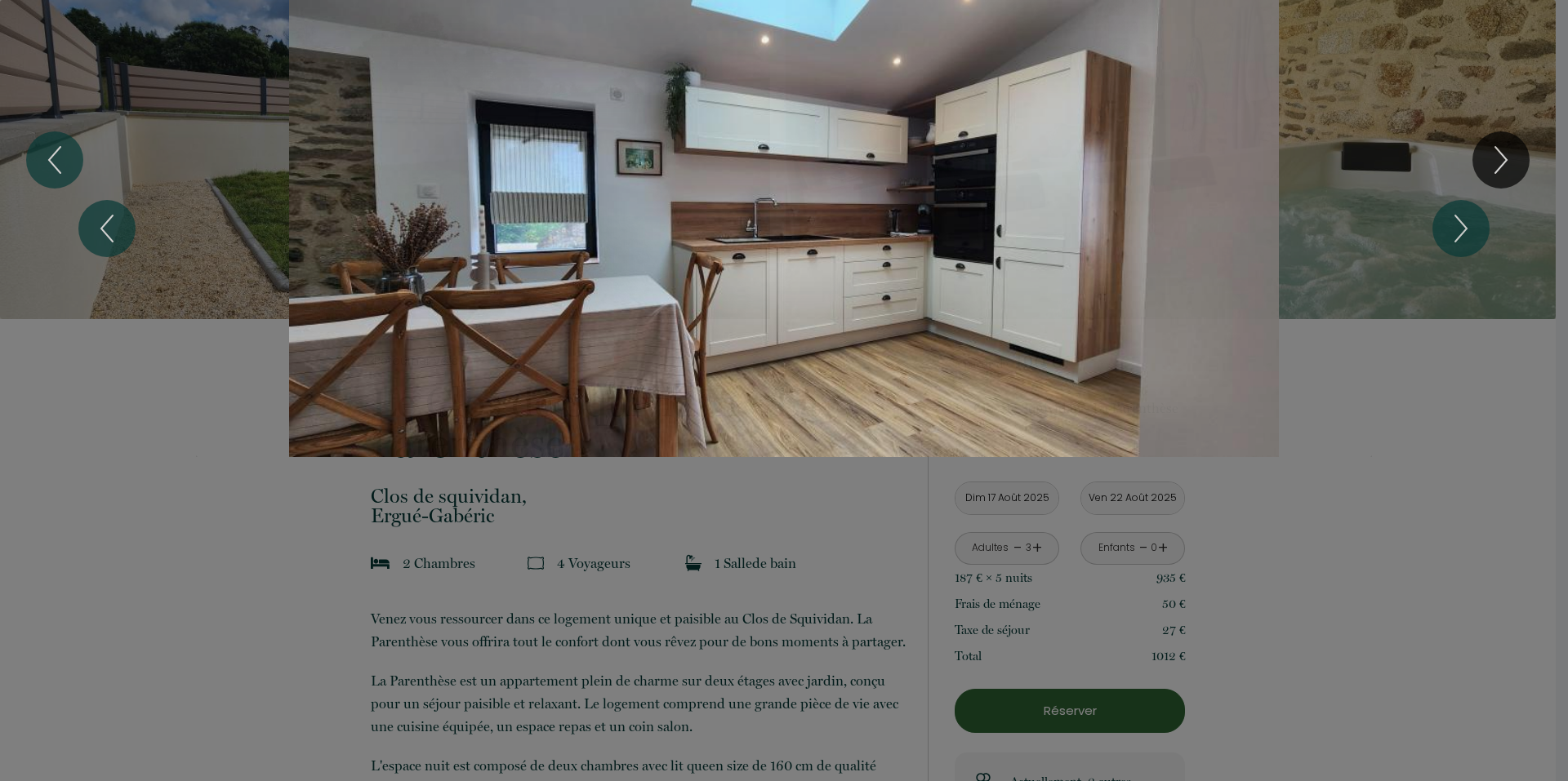
drag, startPoint x: 1096, startPoint y: 200, endPoint x: 620, endPoint y: 207, distance: 476.1
click at [620, 207] on div "Slideshow" at bounding box center [783, 228] width 1176 height 457
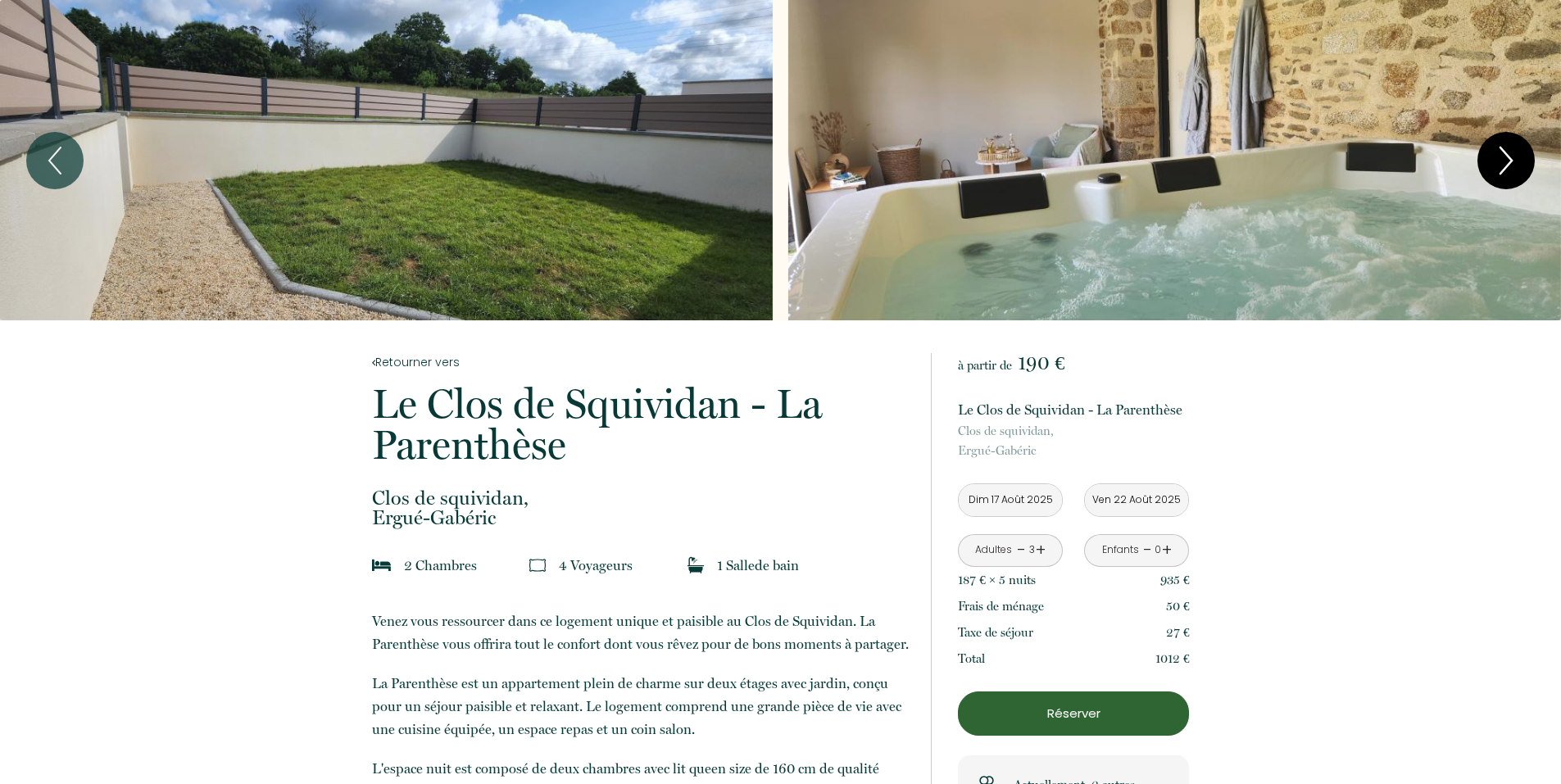
click at [1519, 151] on icon "Next" at bounding box center [1506, 160] width 34 height 49
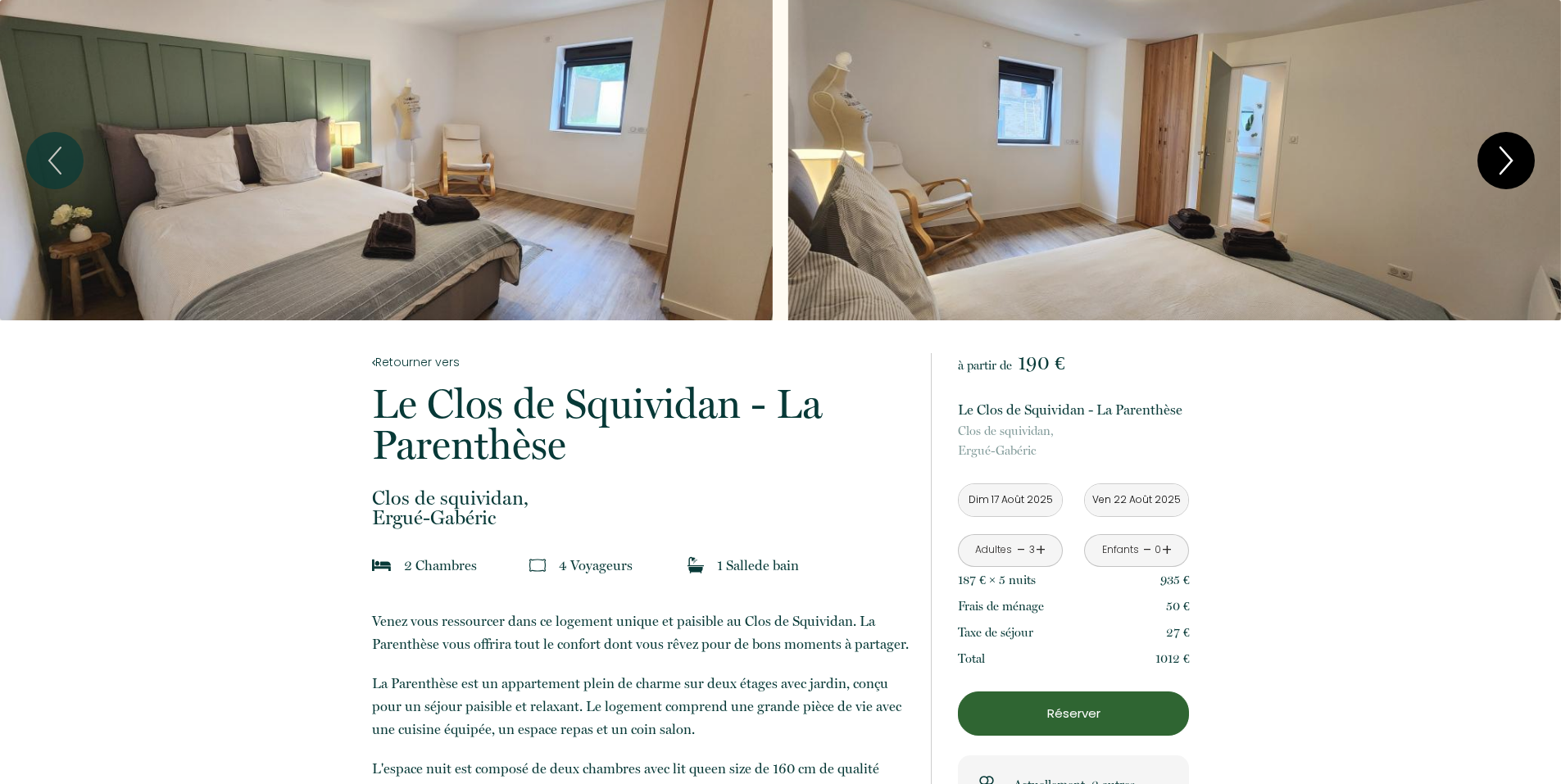
click at [1519, 151] on icon "Next" at bounding box center [1506, 160] width 34 height 49
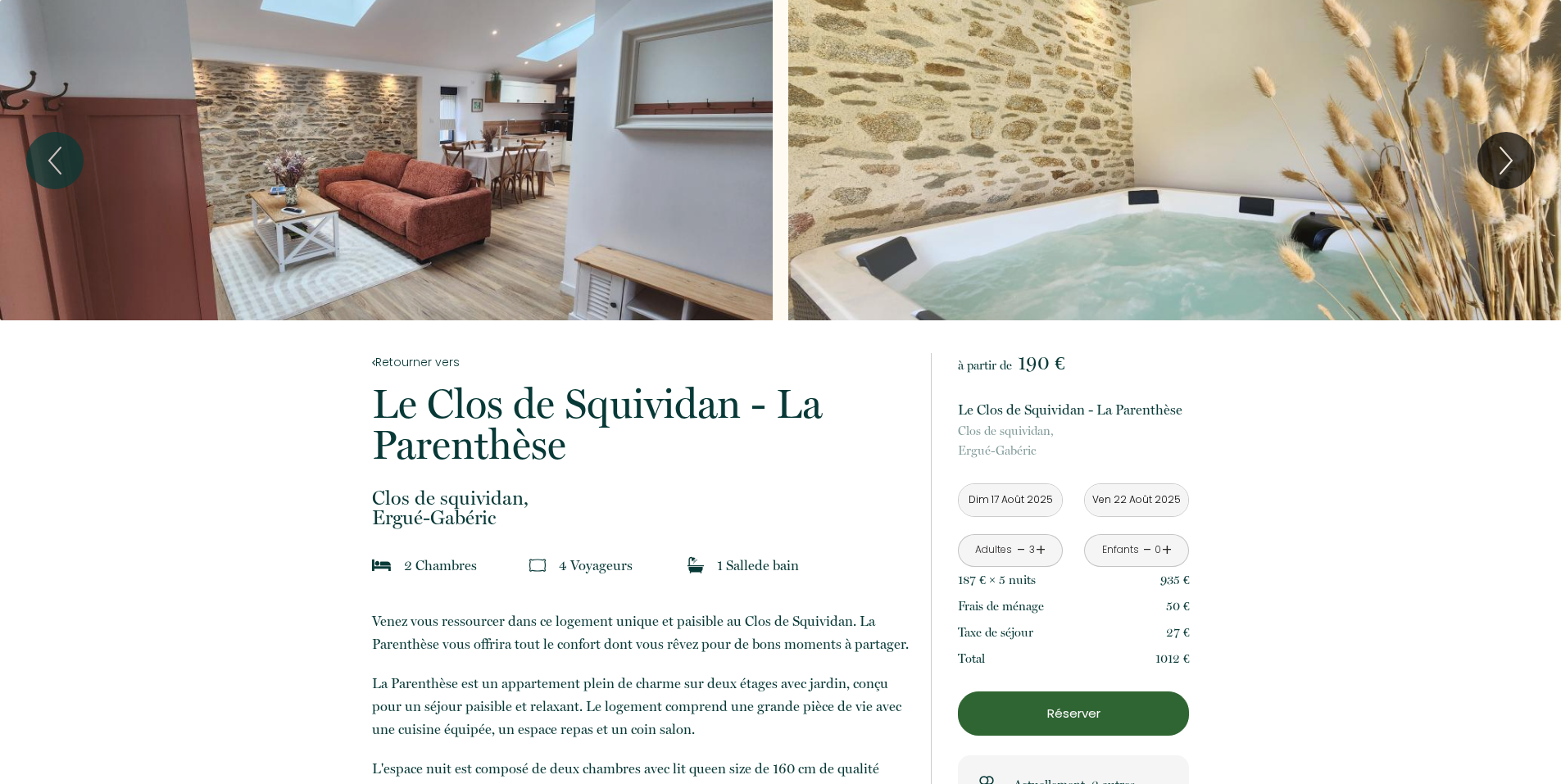
click at [1037, 505] on input "Dim 17 Août 2025" at bounding box center [1010, 500] width 103 height 32
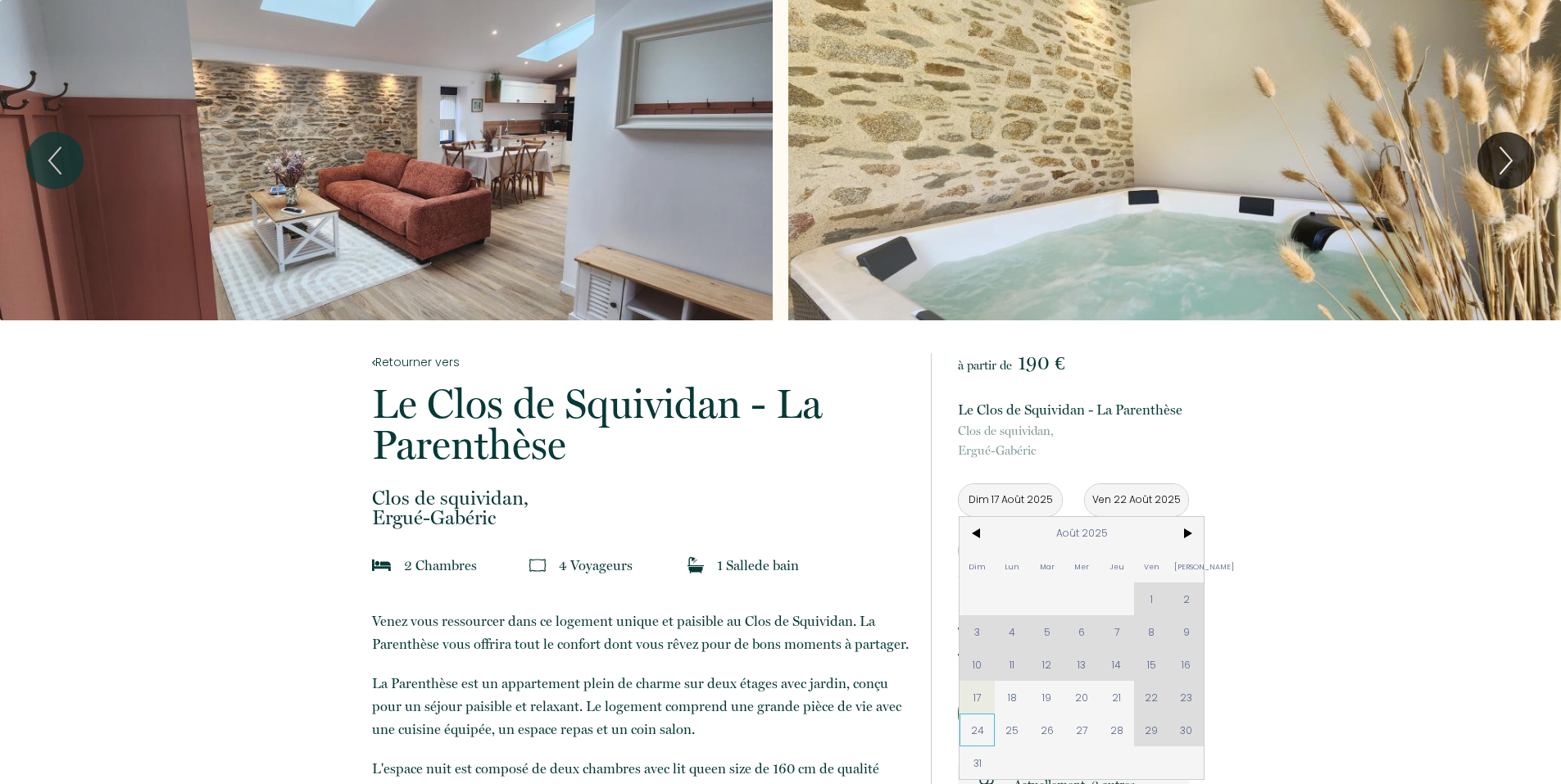
click at [979, 734] on span "24" at bounding box center [978, 729] width 35 height 33
click at [979, 734] on button "Réserver" at bounding box center [1074, 714] width 231 height 45
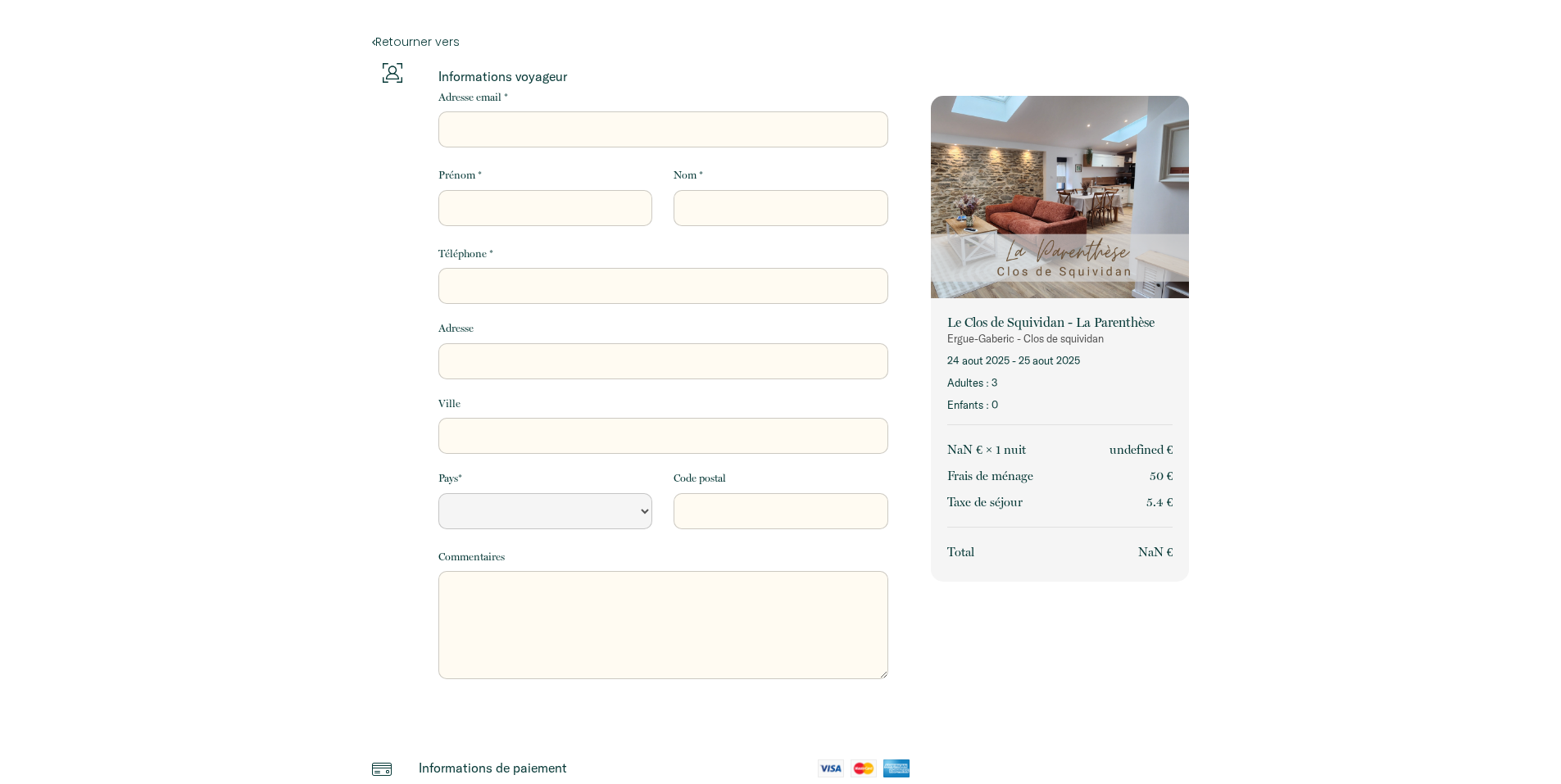
select select "Default select example"
click at [994, 361] on p "24 août 2025 - 25 août 2025" at bounding box center [1060, 361] width 225 height 16
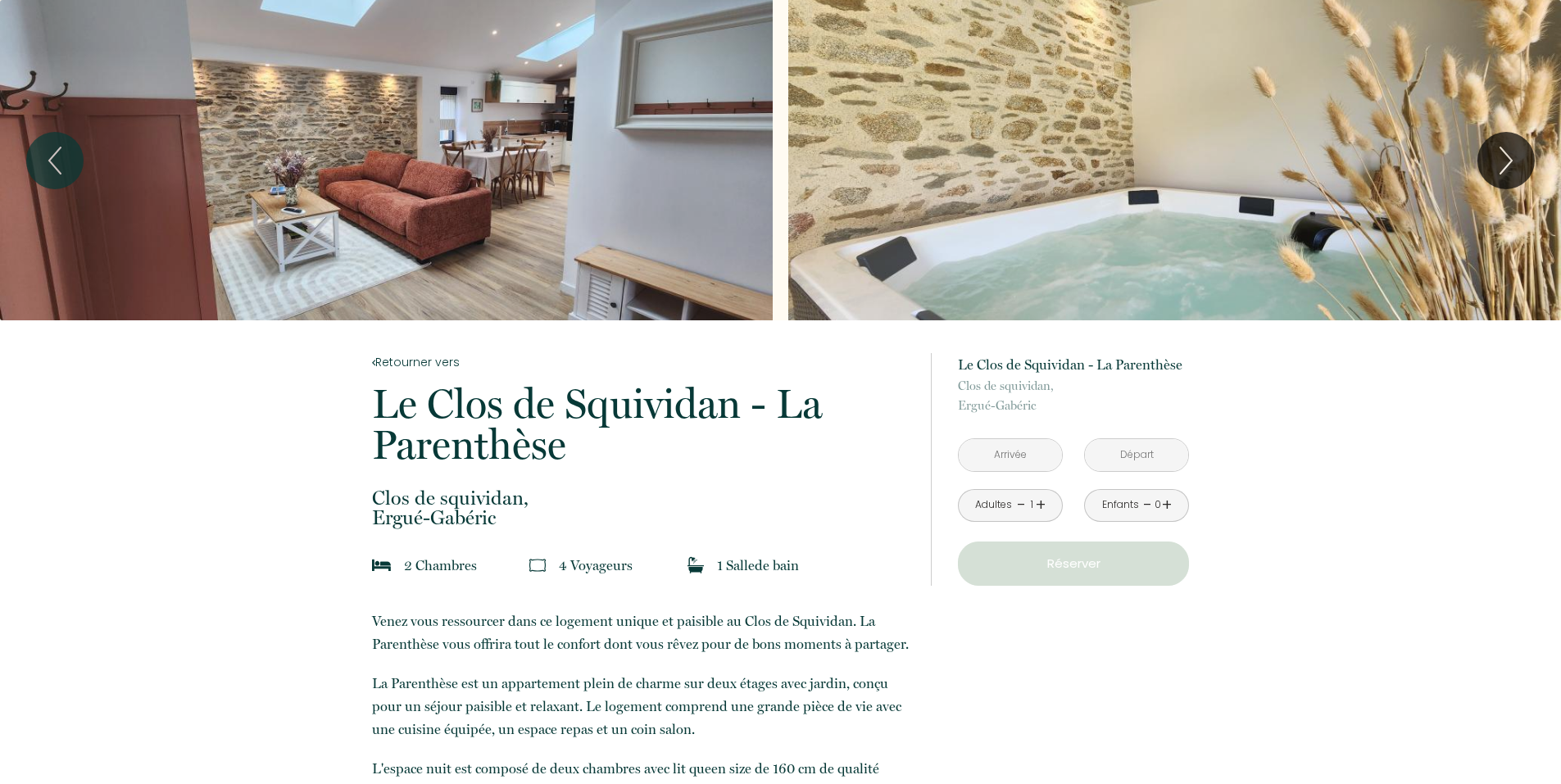
click at [1041, 505] on link "+" at bounding box center [1041, 505] width 10 height 25
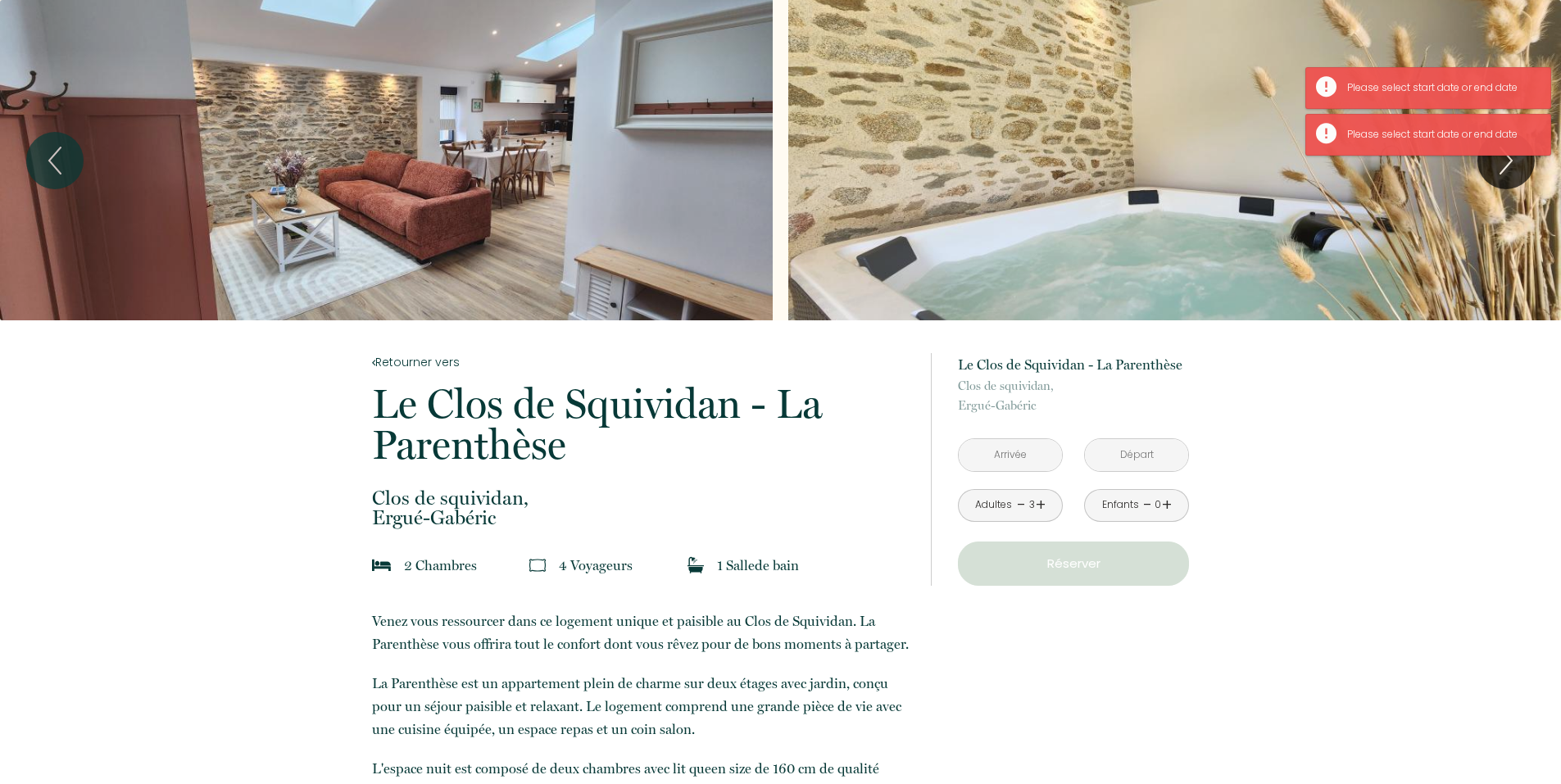
click at [1019, 451] on input "text" at bounding box center [1010, 455] width 103 height 32
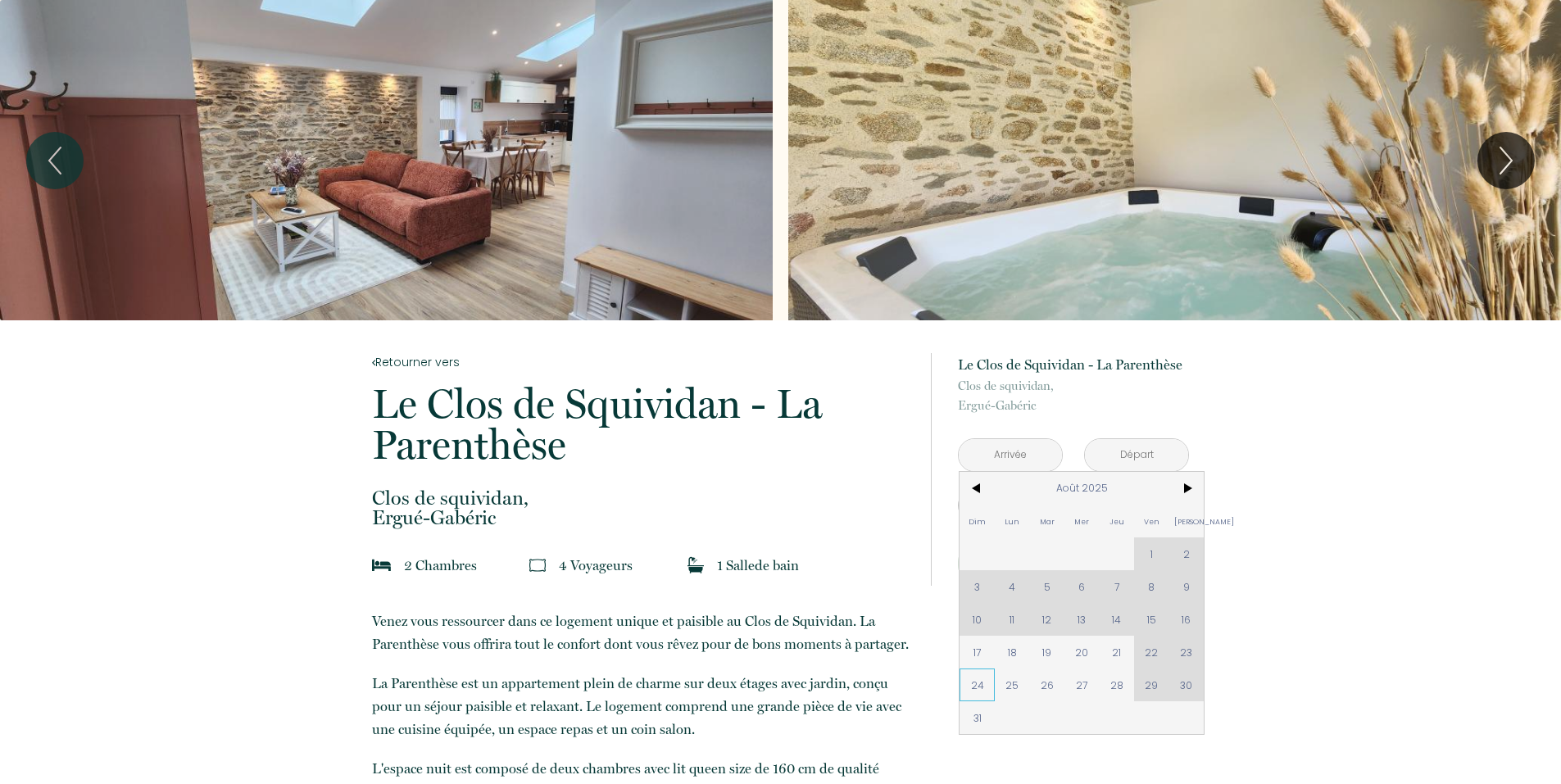
click at [981, 693] on span "24" at bounding box center [978, 684] width 35 height 33
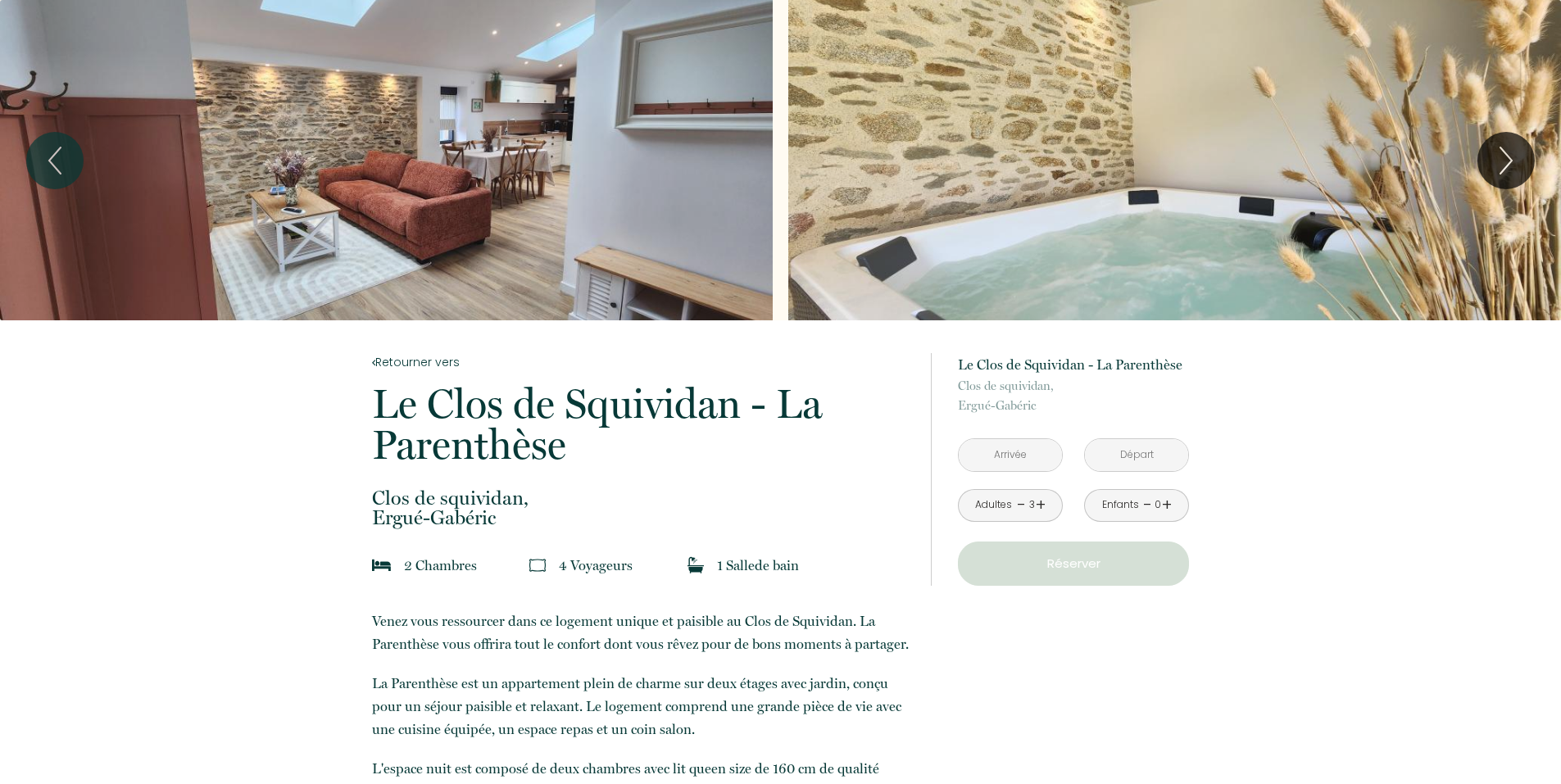
type input "Dim 24 Août 2025"
type input "Lun 25 Août 2025"
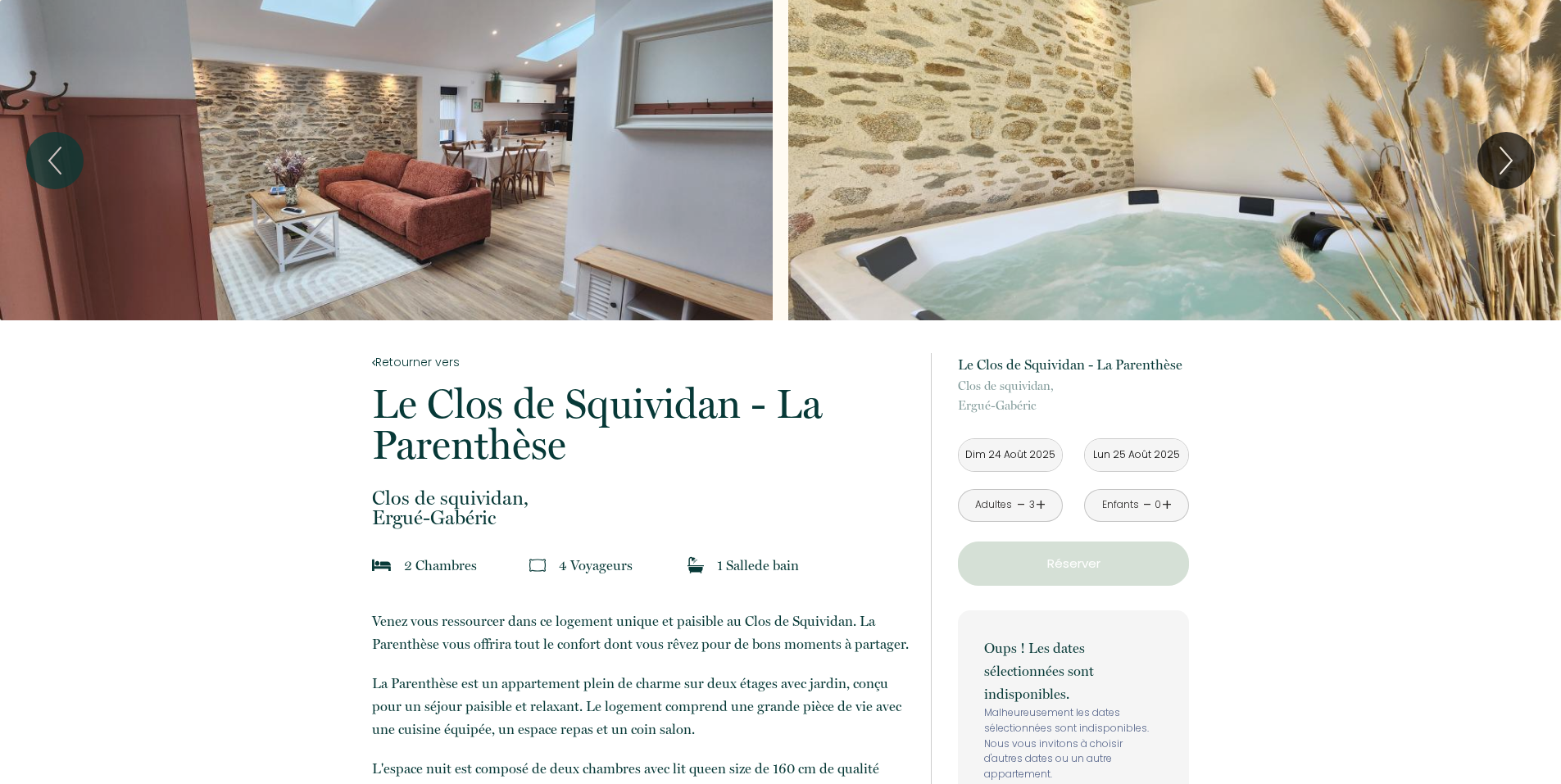
click at [1128, 460] on input "Lun 25 Août 2025" at bounding box center [1137, 455] width 103 height 32
click at [1128, 451] on input "Lun 25 Août 2025" at bounding box center [1137, 455] width 103 height 32
click at [1100, 462] on input "Lun 25 Août 2025" at bounding box center [1137, 455] width 103 height 32
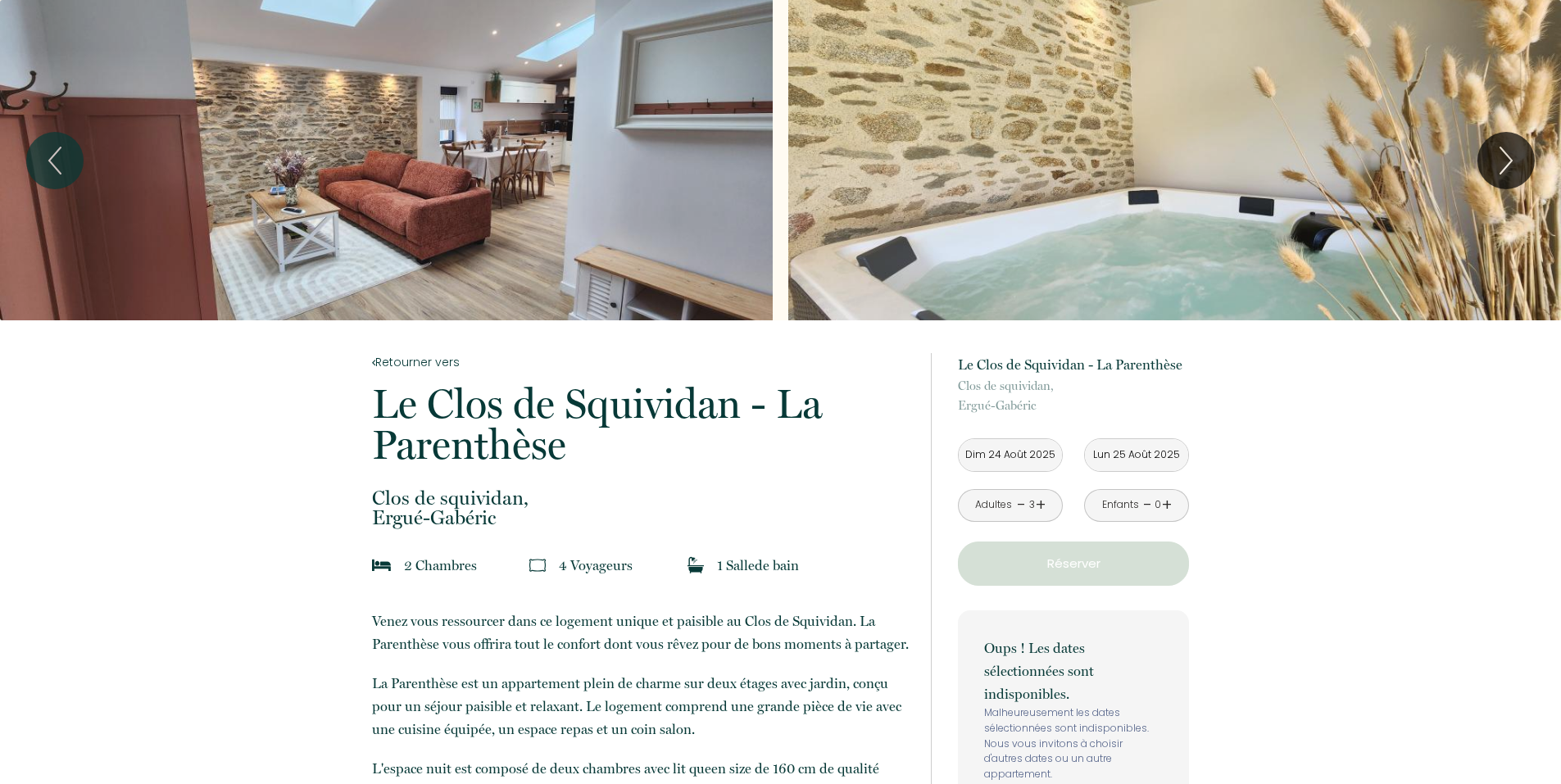
click at [1100, 462] on input "Lun 25 Août 2025" at bounding box center [1137, 455] width 103 height 32
click at [1019, 470] on input "Dim 24 Août 2025" at bounding box center [1010, 455] width 103 height 32
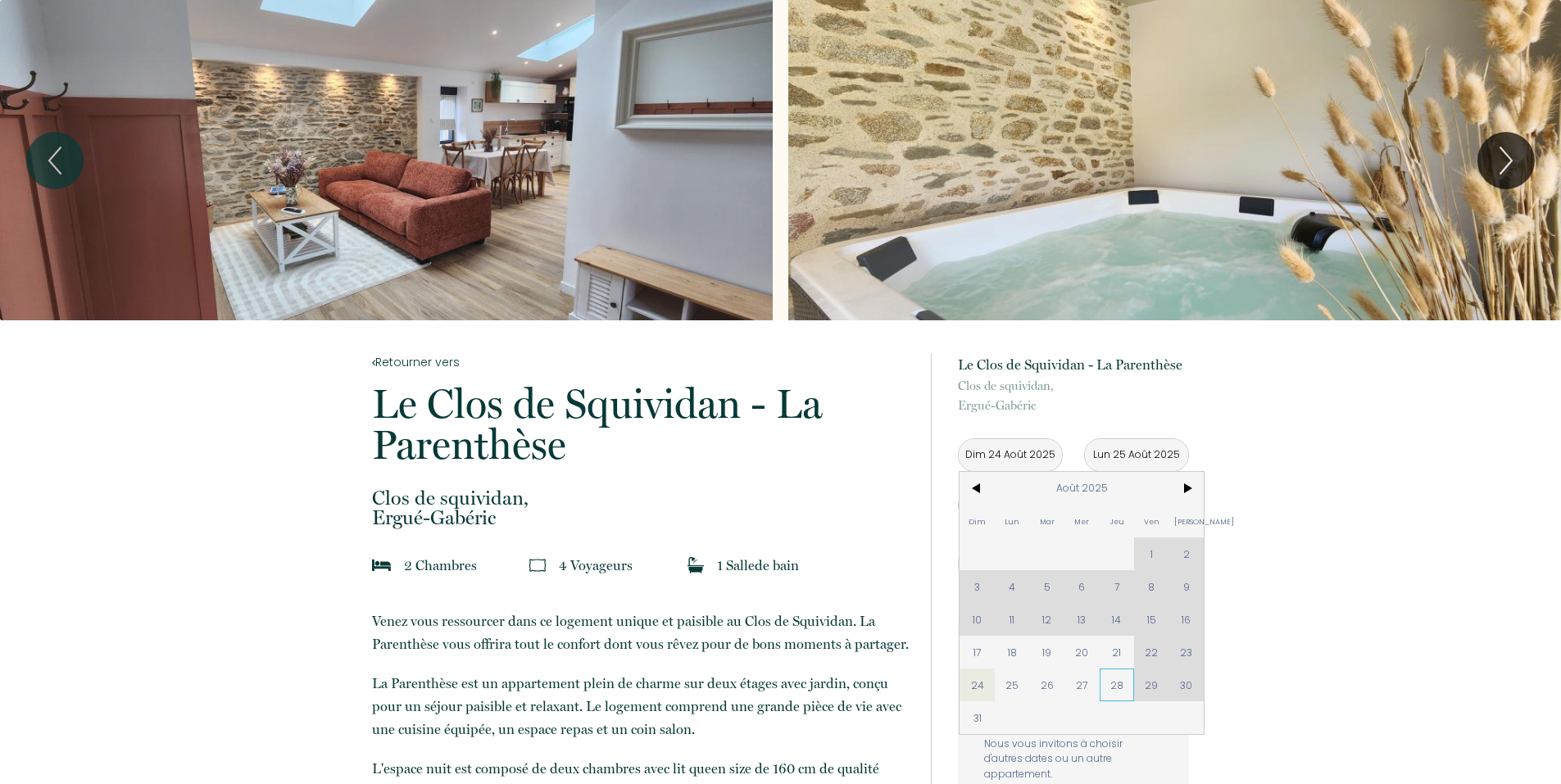
click at [1110, 690] on span "28" at bounding box center [1117, 684] width 35 height 33
click at [1114, 690] on p "Oups ! Les dates sélectionnées sont indisponibles." at bounding box center [1074, 671] width 179 height 69
click at [1120, 689] on p "Oups ! Les dates sélectionnées sont indisponibles." at bounding box center [1074, 671] width 179 height 69
type input "Jeu 28 Août 2025"
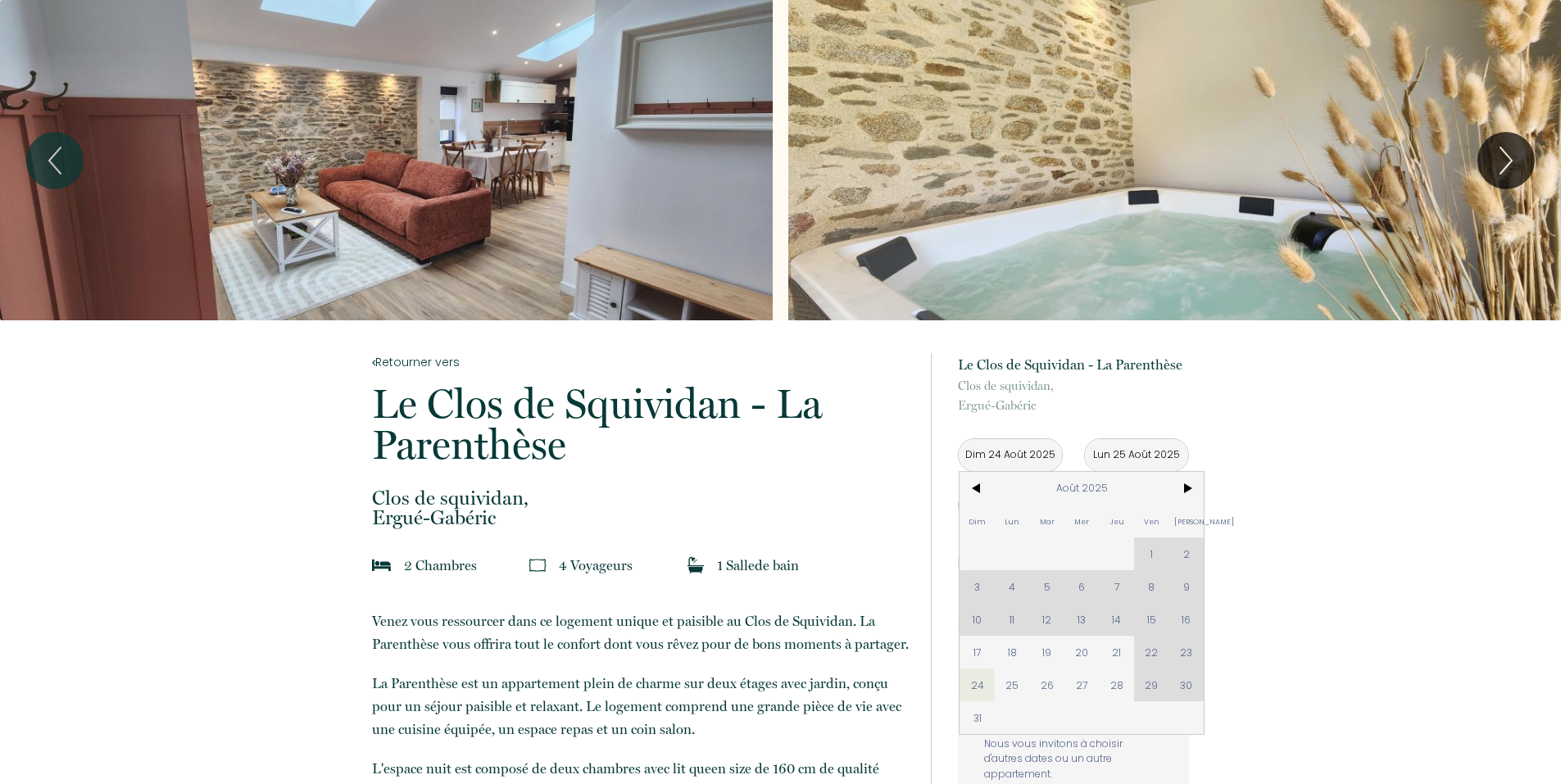
type input "Ven 29 Août 2025"
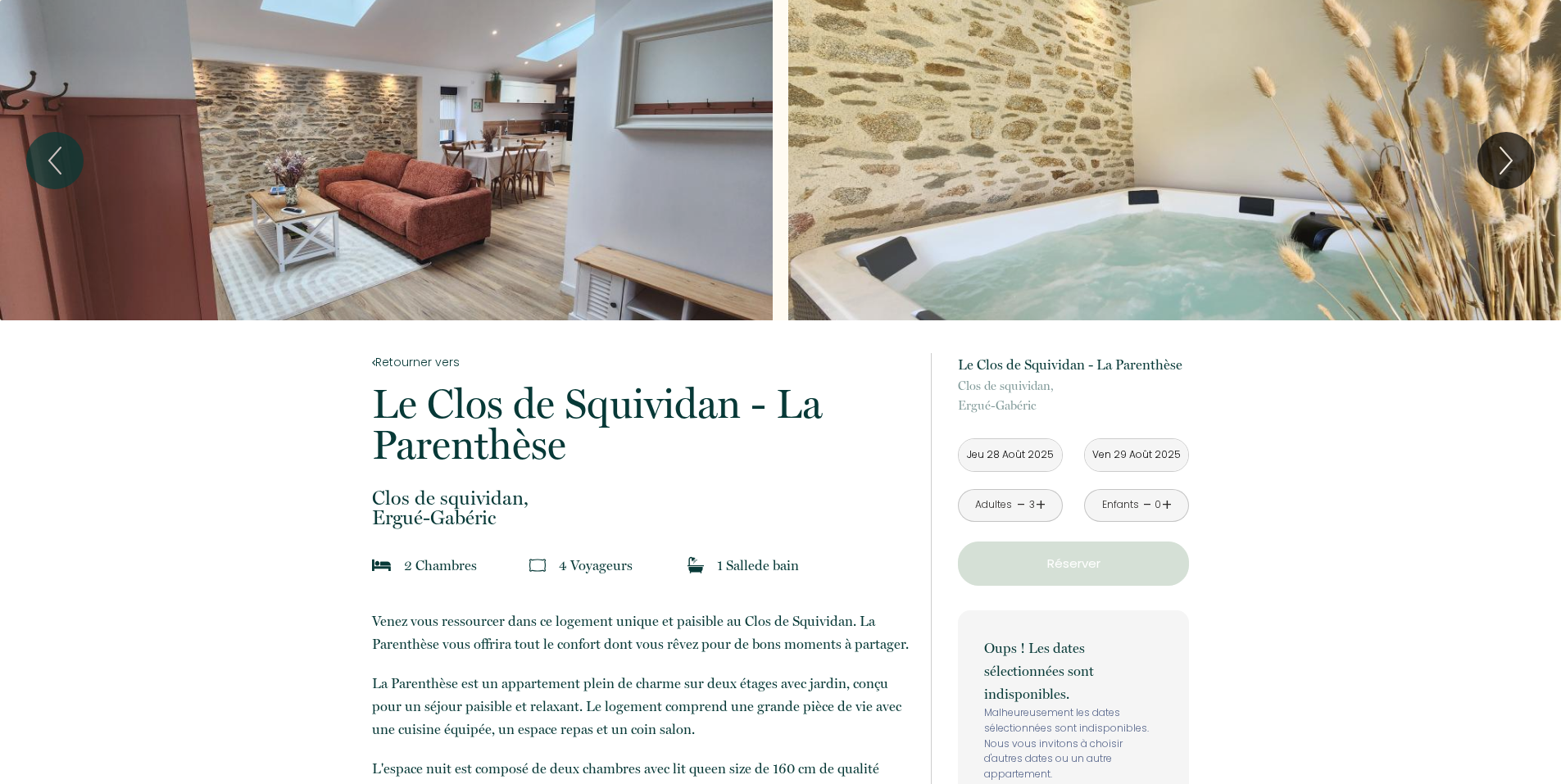
click at [1120, 688] on p "Oups ! Les dates sélectionnées sont indisponibles." at bounding box center [1074, 671] width 179 height 69
click at [1120, 687] on p "Oups ! Les dates sélectionnées sont indisponibles." at bounding box center [1074, 671] width 179 height 69
click at [992, 454] on input "Jeu 28 Août 2025" at bounding box center [1010, 455] width 103 height 32
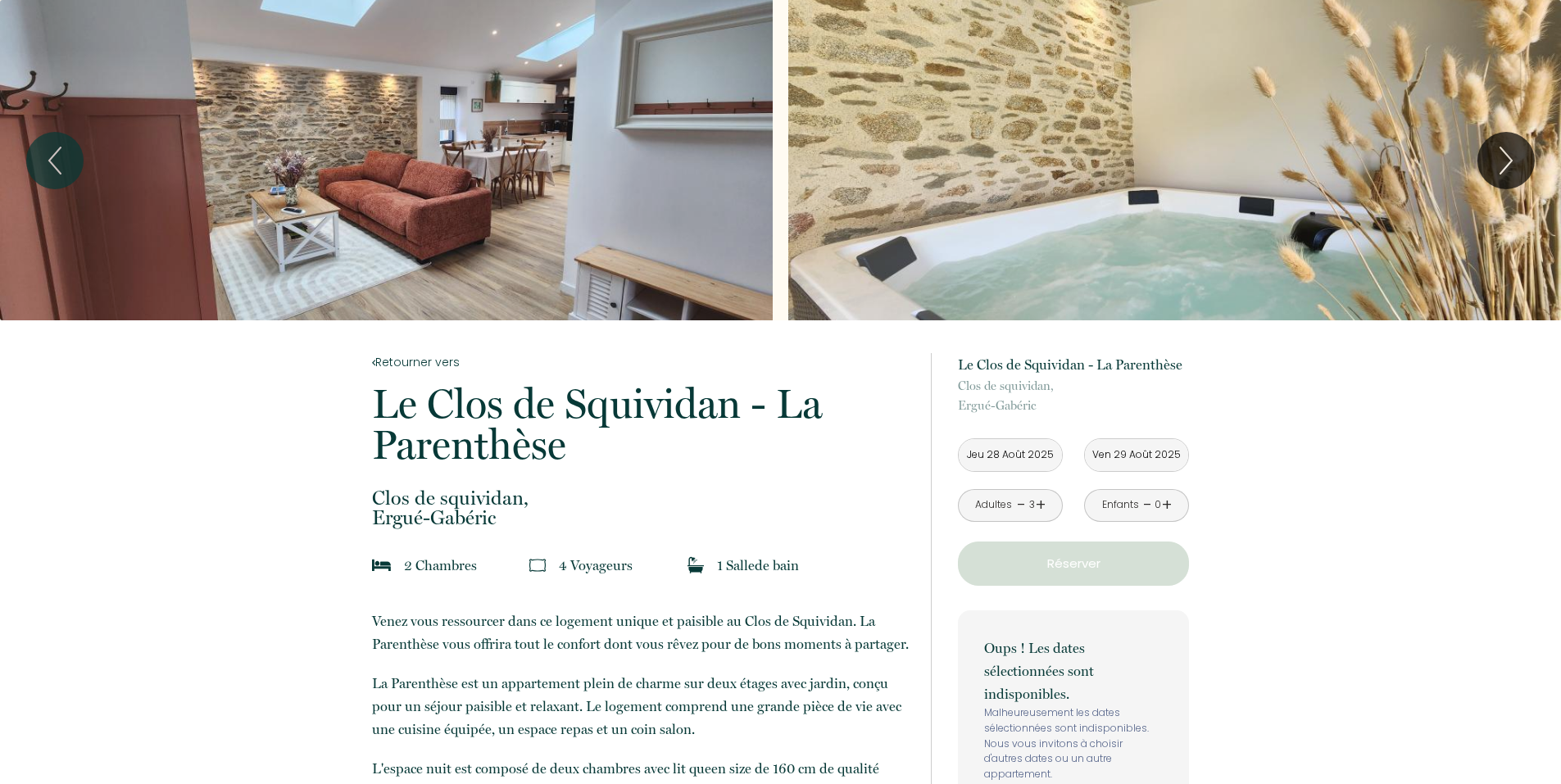
click at [992, 454] on input "Jeu 28 Août 2025" at bounding box center [1010, 455] width 103 height 32
click at [1011, 451] on input "Jeu 28 Août 2025" at bounding box center [1010, 455] width 103 height 32
click at [973, 450] on input "Jeu 28 Août 2025" at bounding box center [1010, 455] width 103 height 32
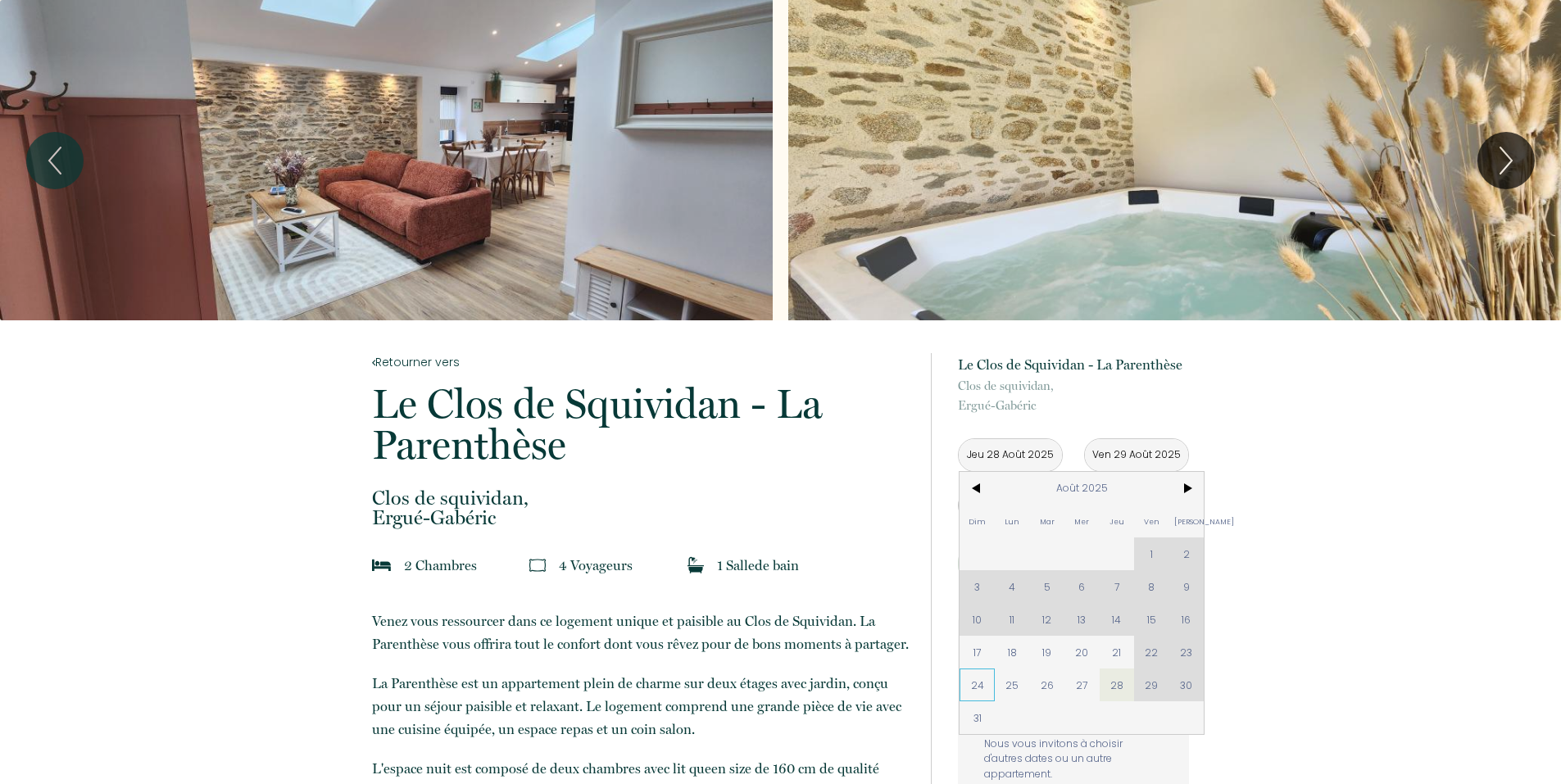
click at [977, 680] on span "24" at bounding box center [978, 684] width 35 height 33
type input "Dim 24 Août 2025"
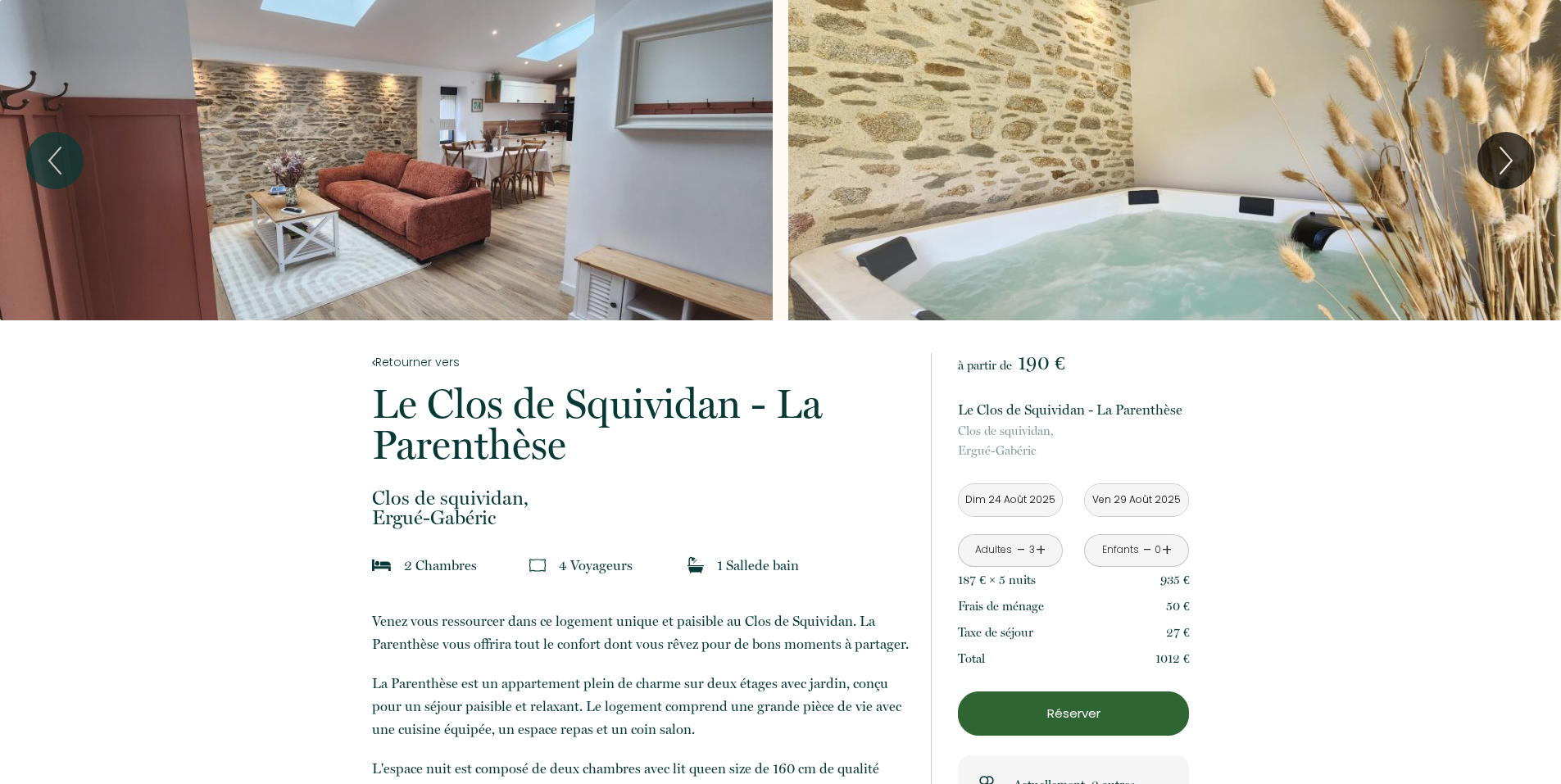
click at [1029, 498] on input "Dim 24 Août 2025" at bounding box center [1010, 500] width 103 height 32
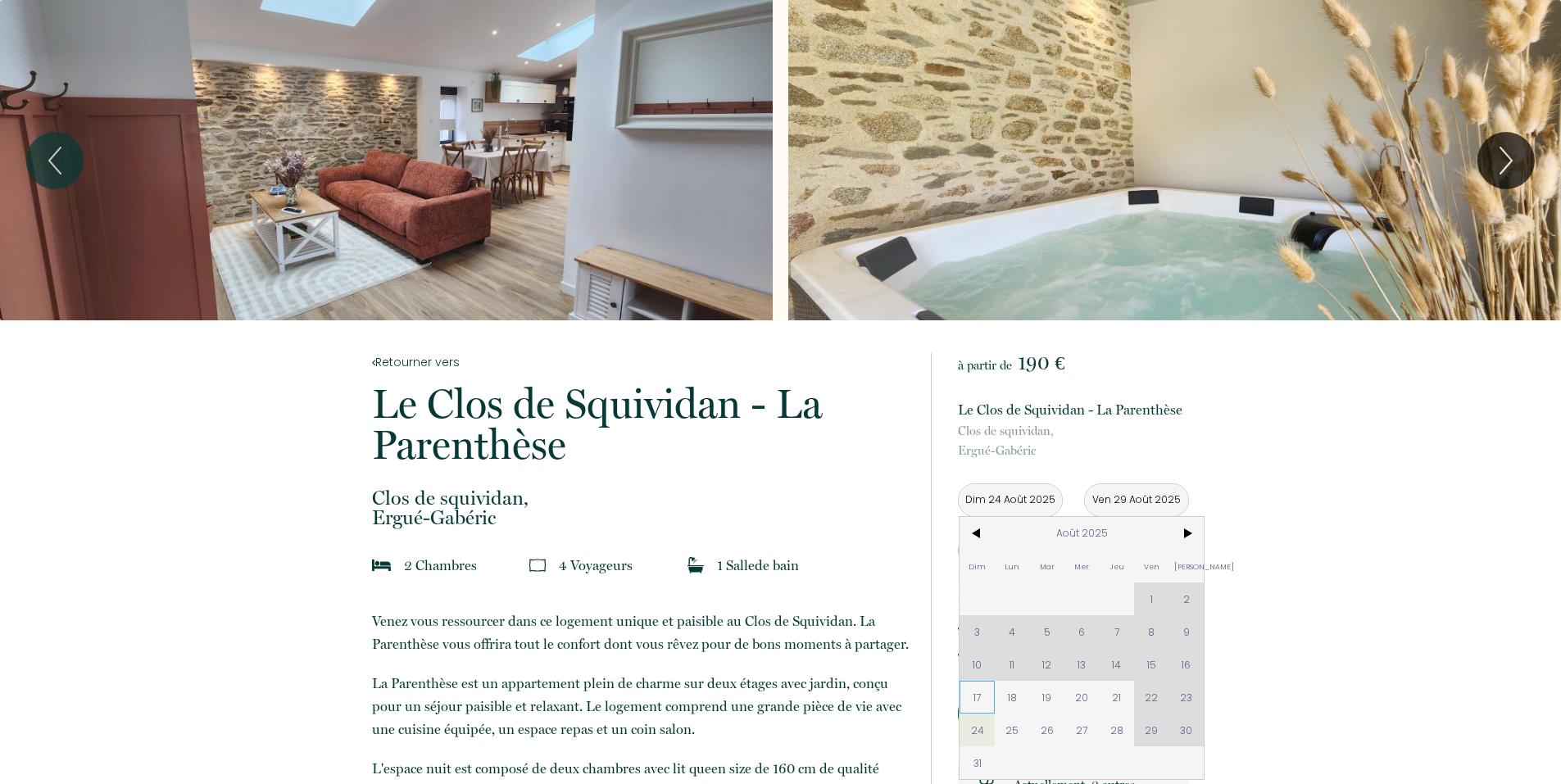
click at [970, 696] on span "17" at bounding box center [978, 697] width 35 height 33
click at [1098, 696] on button "Réserver" at bounding box center [1074, 714] width 231 height 45
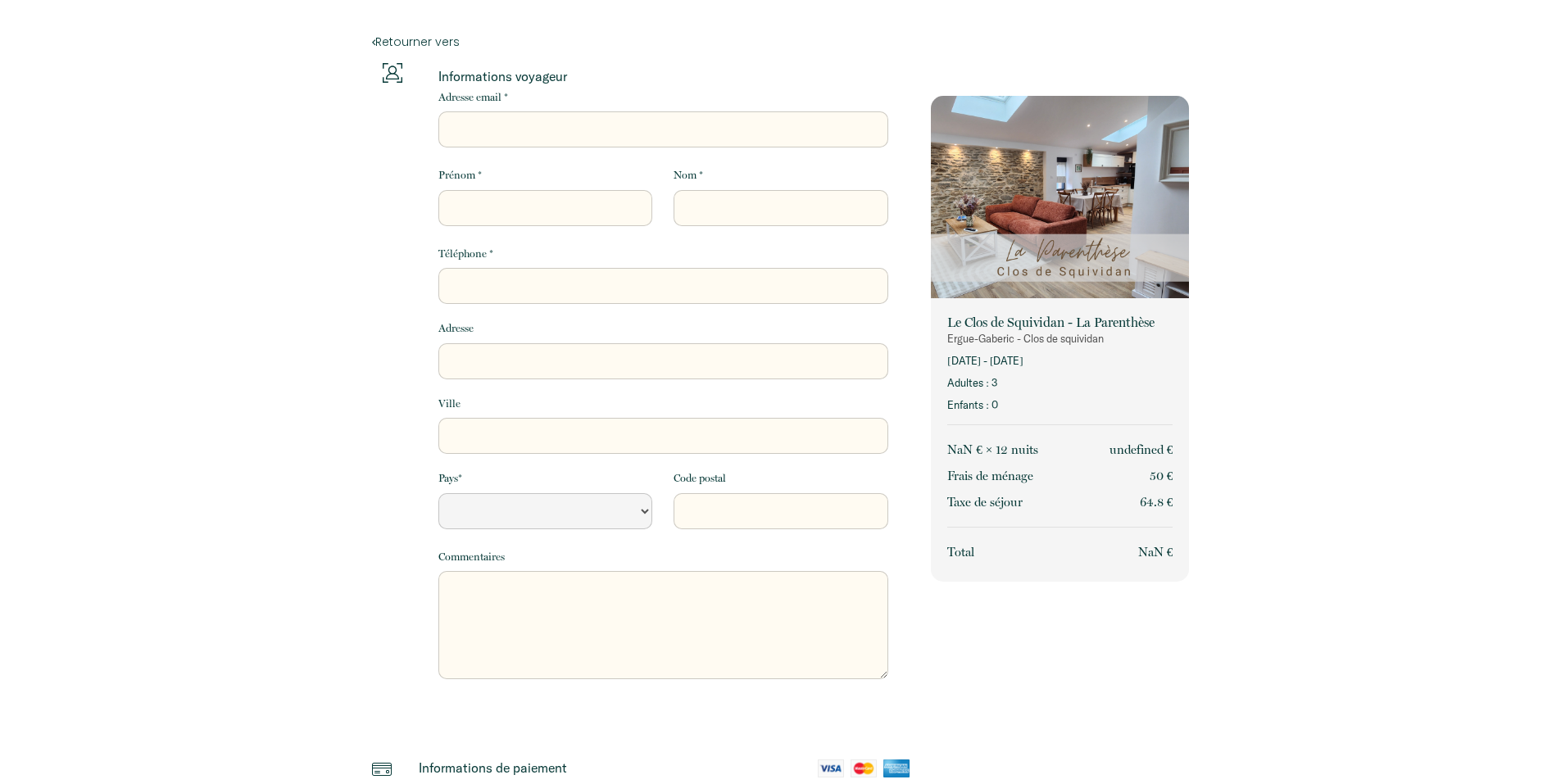
select select "Default select example"
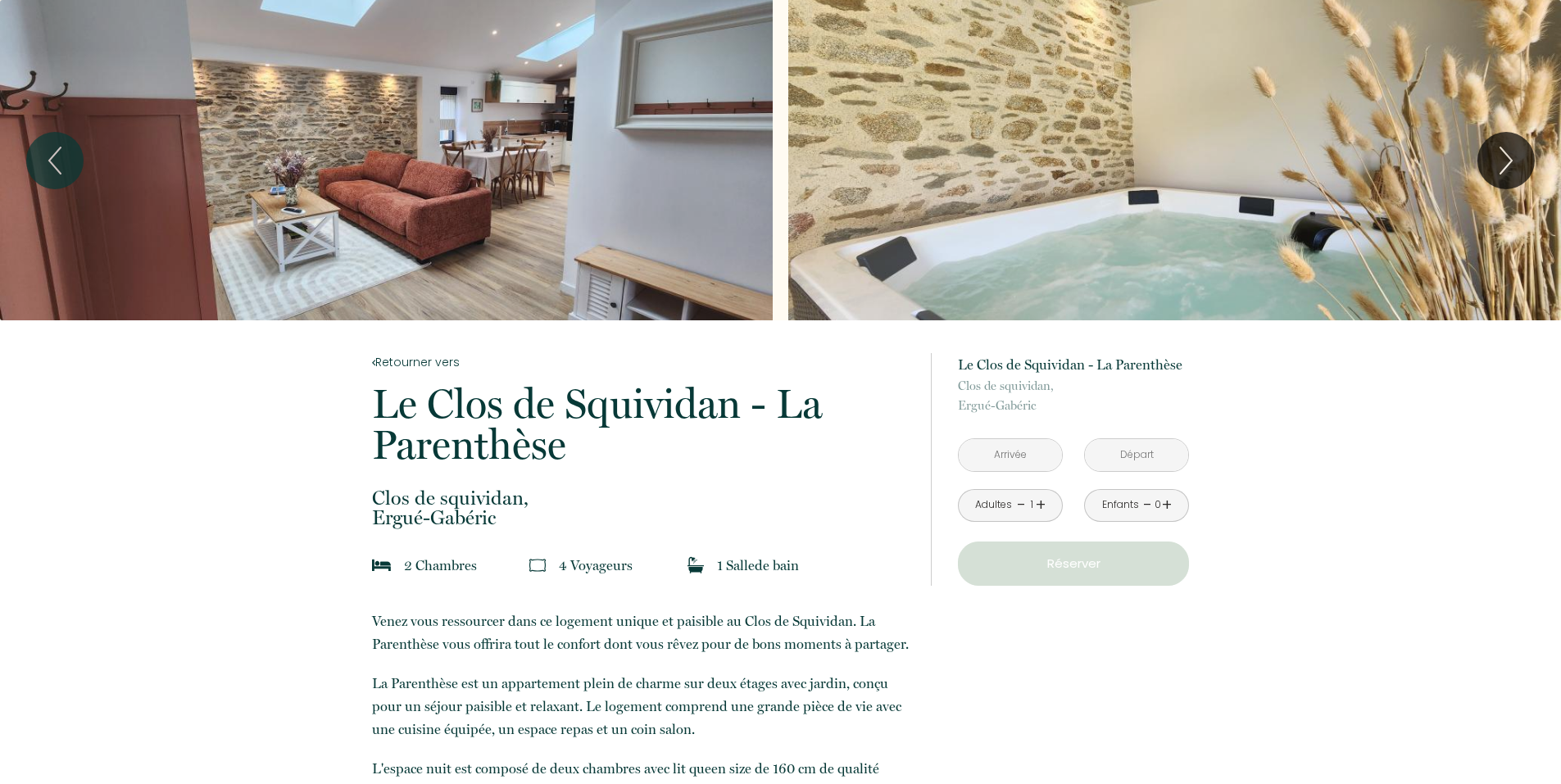
click at [1040, 461] on input "text" at bounding box center [1010, 455] width 103 height 32
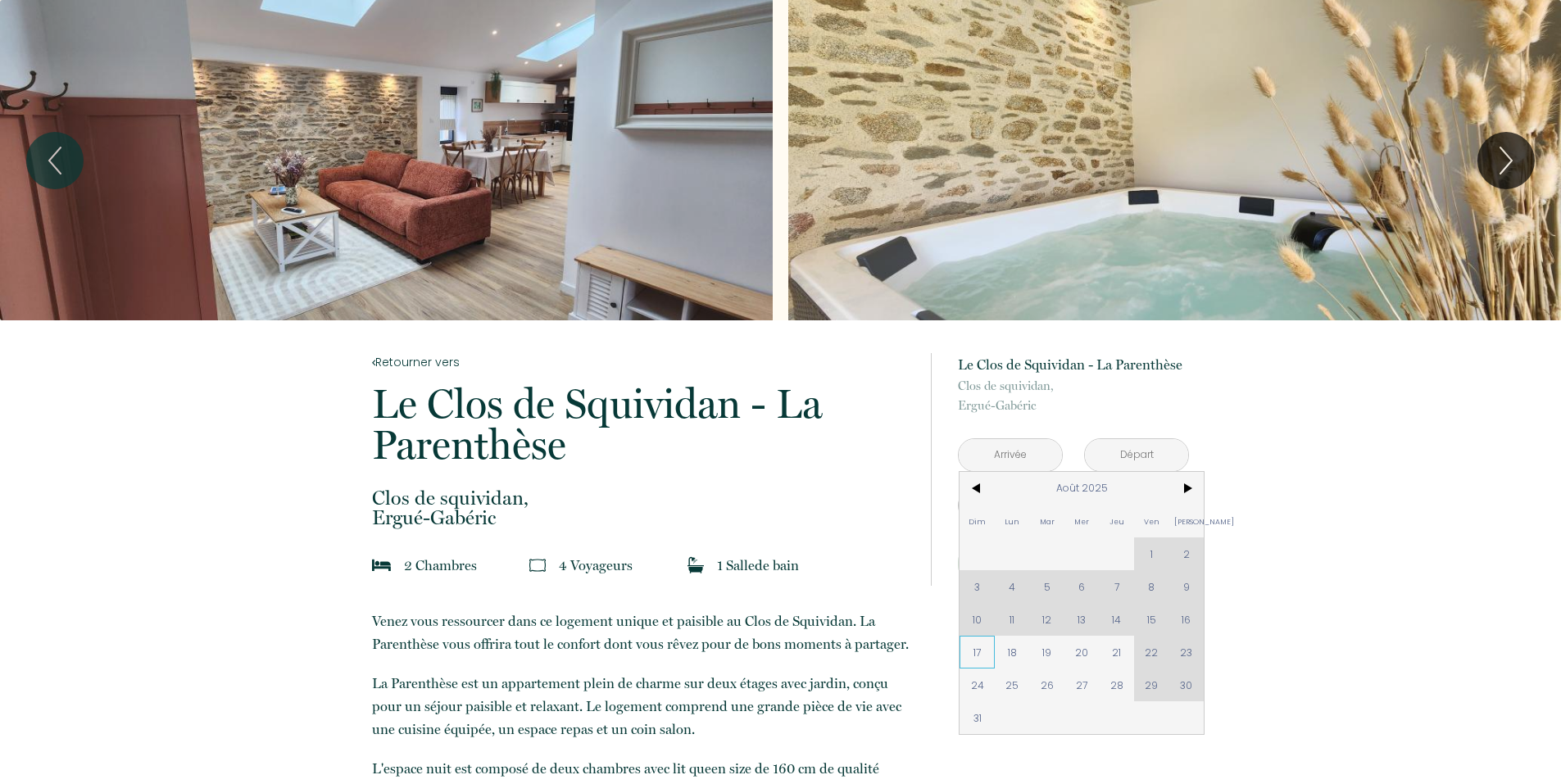
click at [989, 658] on span "17" at bounding box center [978, 652] width 35 height 33
type input "Dim 17 Août 2025"
type input "Lun 18 Août 2025"
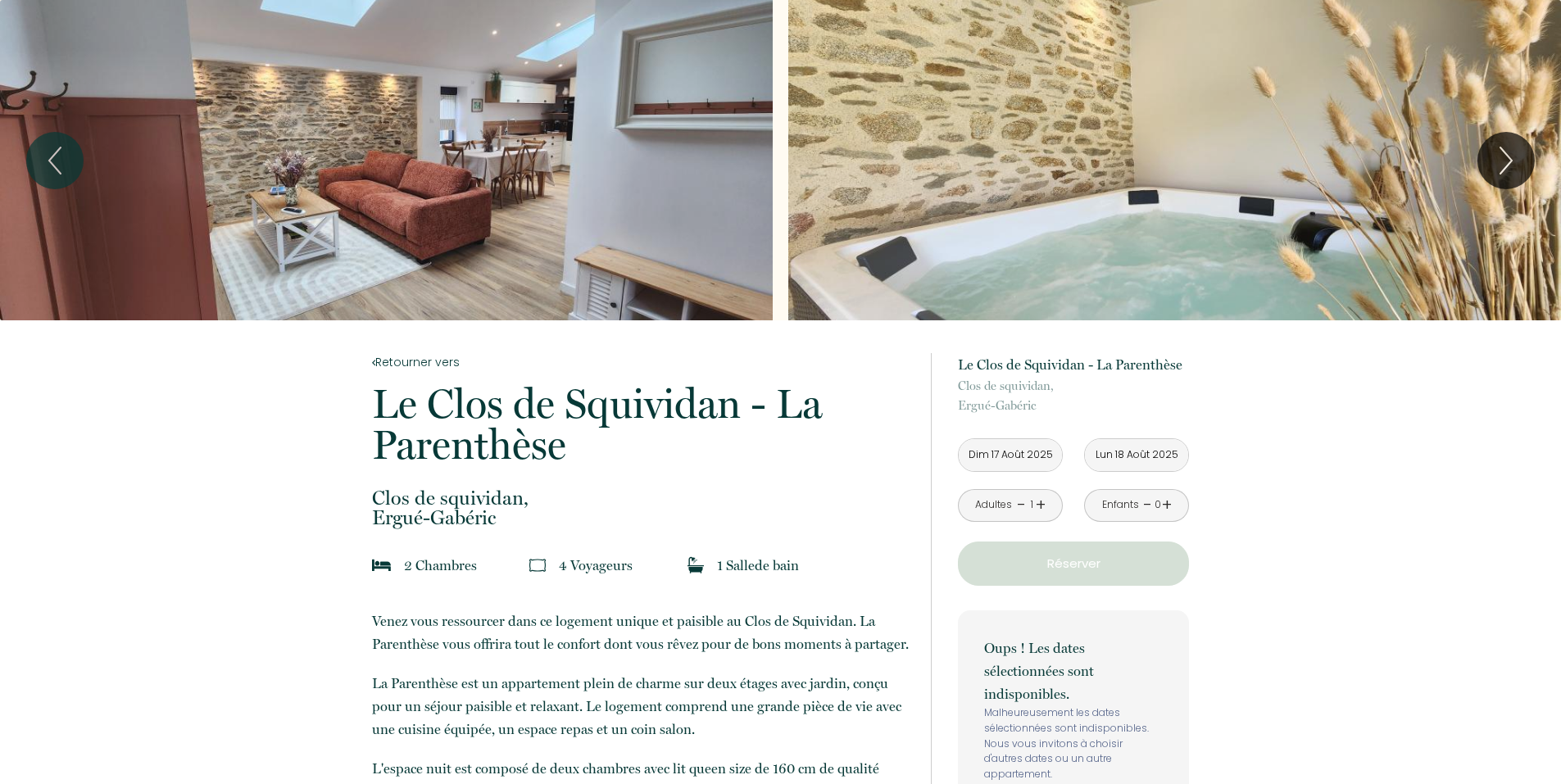
click at [1134, 458] on input "Lun 18 Août 2025" at bounding box center [1137, 455] width 103 height 32
click at [1003, 453] on input "Dim 17 Août 2025" at bounding box center [1010, 455] width 103 height 32
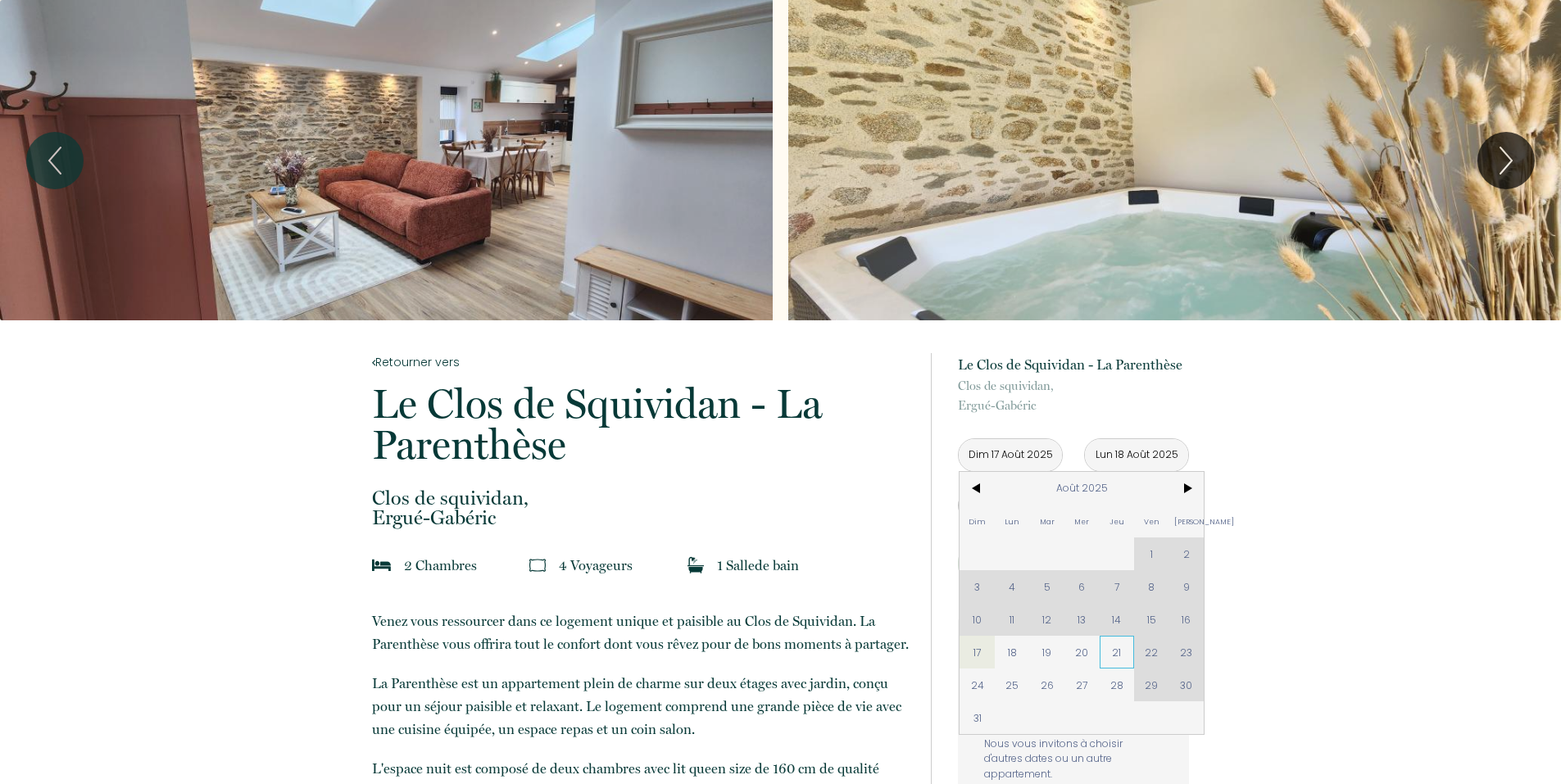
click at [1109, 651] on span "21" at bounding box center [1117, 652] width 35 height 33
type input "[DEMOGRAPHIC_DATA] 21 Août 2025"
type input "Ven 22 Août 2025"
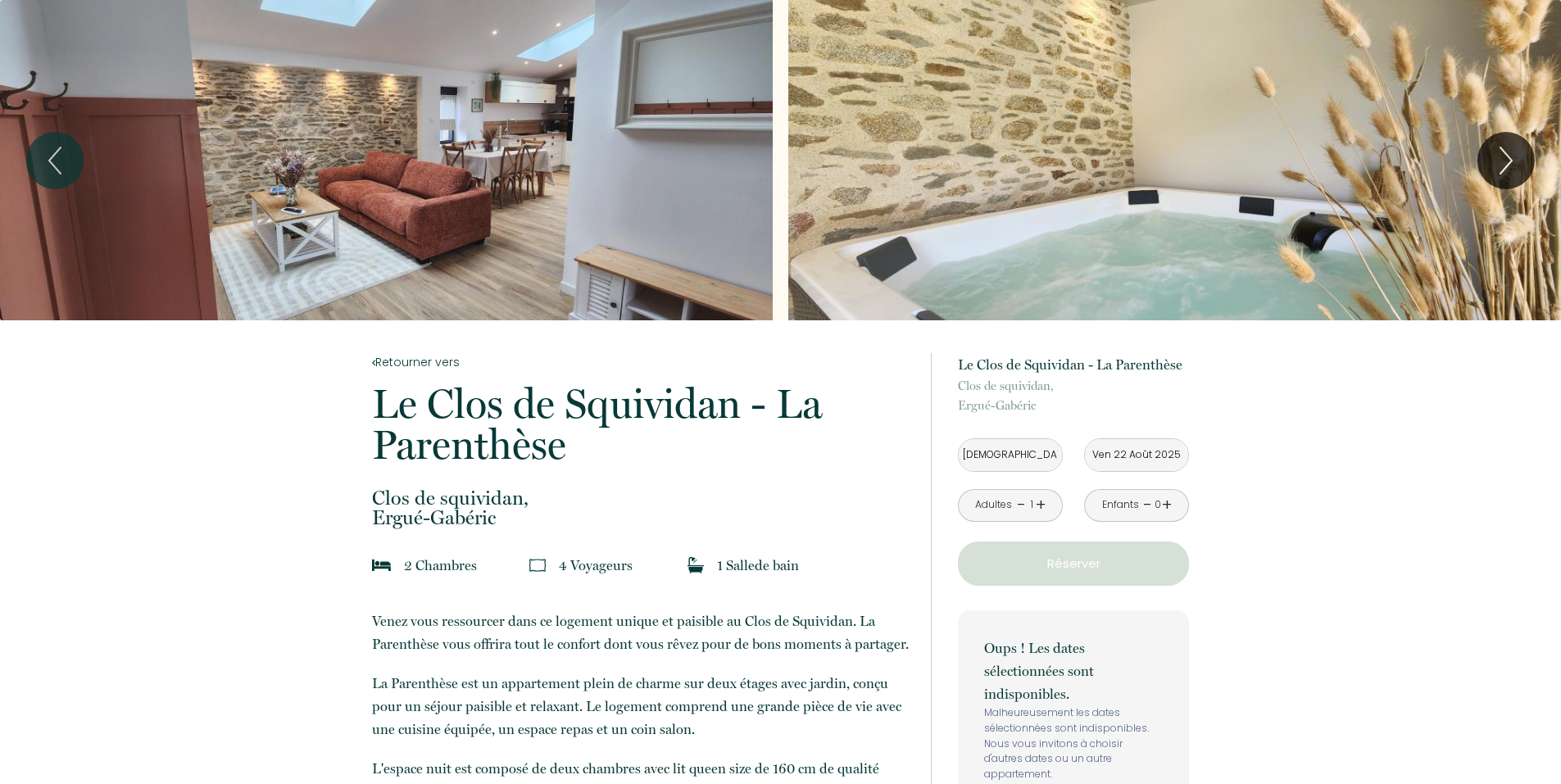
click at [1003, 445] on input "[DEMOGRAPHIC_DATA] 21 Août 2025" at bounding box center [1010, 455] width 103 height 32
click at [1003, 451] on input "[DEMOGRAPHIC_DATA] 21 Août 2025" at bounding box center [1010, 455] width 103 height 32
click at [999, 441] on input "[DEMOGRAPHIC_DATA] 21 Août 2025" at bounding box center [1010, 455] width 103 height 32
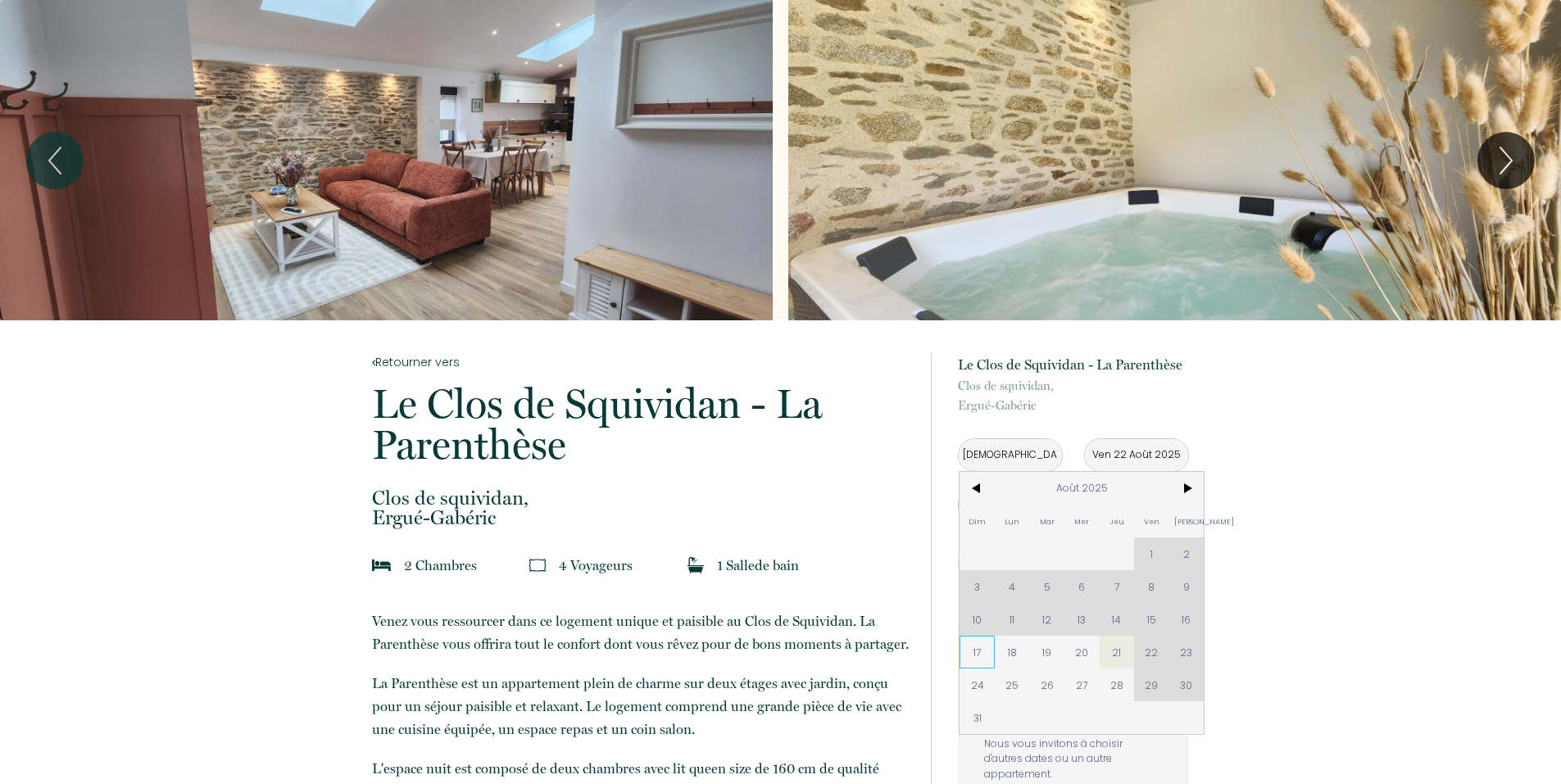
click at [985, 650] on span "17" at bounding box center [978, 652] width 35 height 33
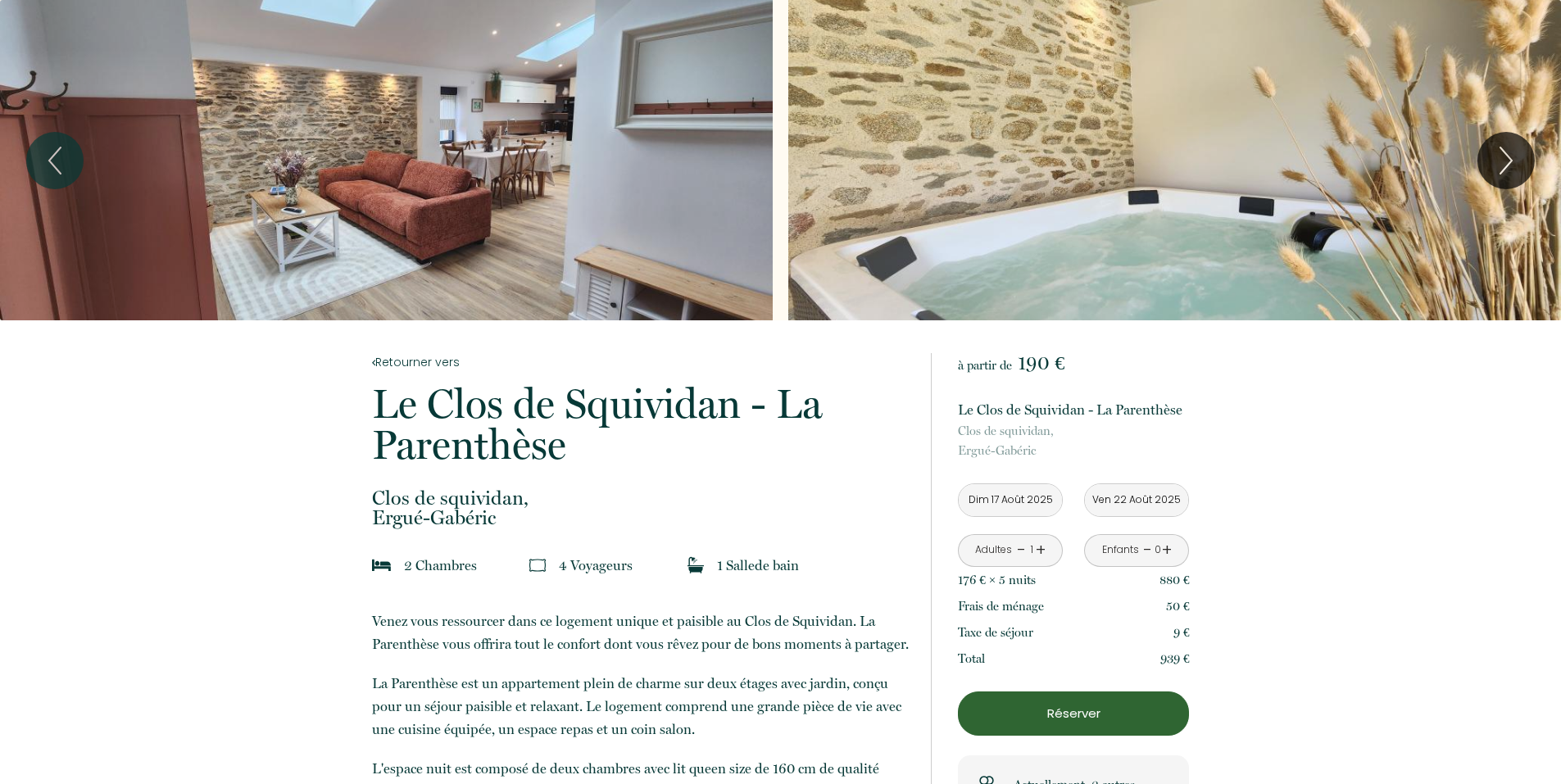
click at [1041, 549] on link "+" at bounding box center [1041, 550] width 10 height 25
click at [1024, 550] on link "-" at bounding box center [1021, 550] width 9 height 25
click at [1040, 549] on link "+" at bounding box center [1041, 550] width 10 height 25
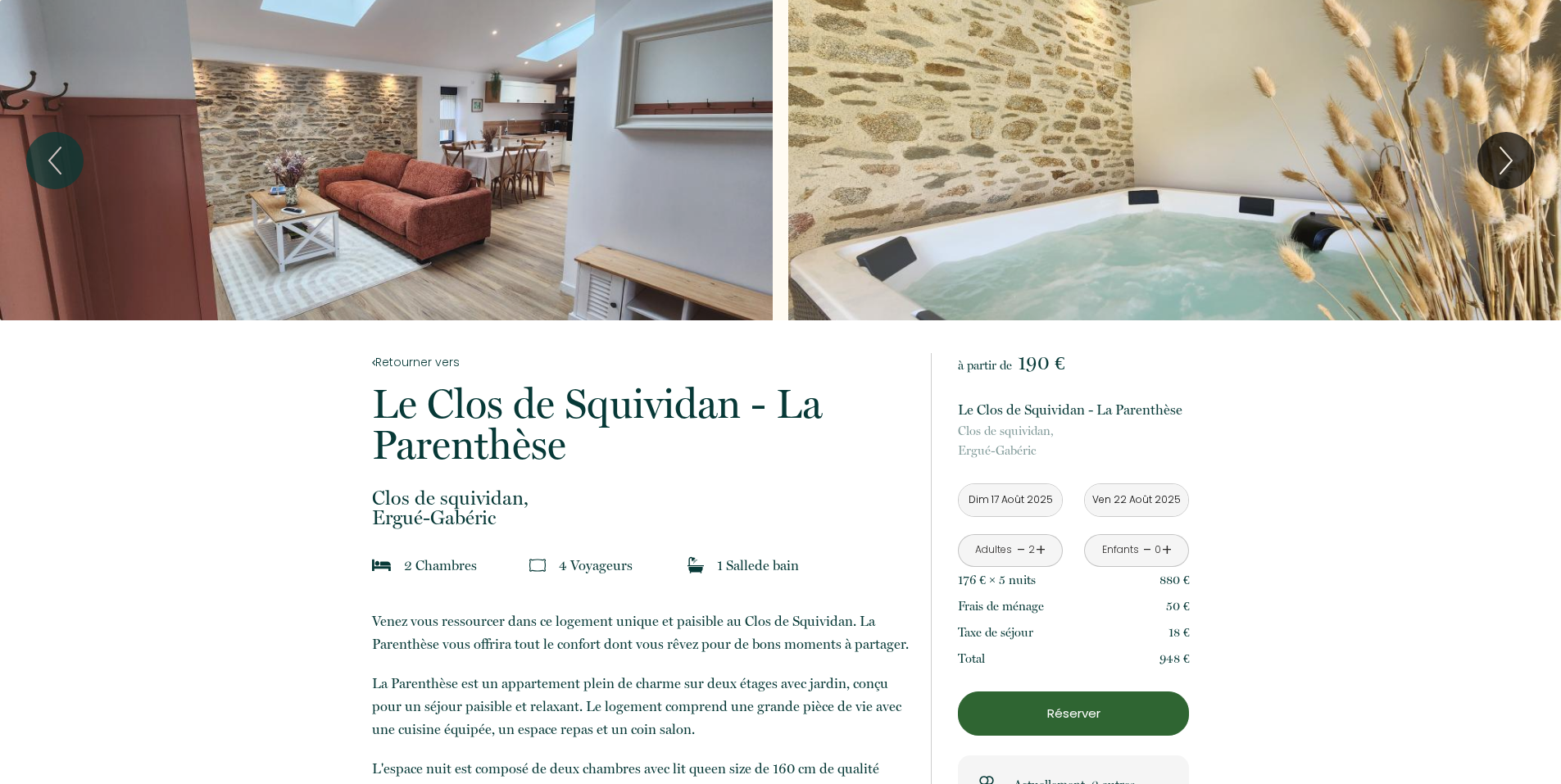
click at [1040, 549] on link "+" at bounding box center [1041, 550] width 10 height 25
click at [1023, 550] on link "-" at bounding box center [1021, 550] width 9 height 25
click at [1039, 548] on link "+" at bounding box center [1041, 550] width 10 height 25
click at [995, 499] on input "Dim 17 Août 2025" at bounding box center [1010, 500] width 103 height 32
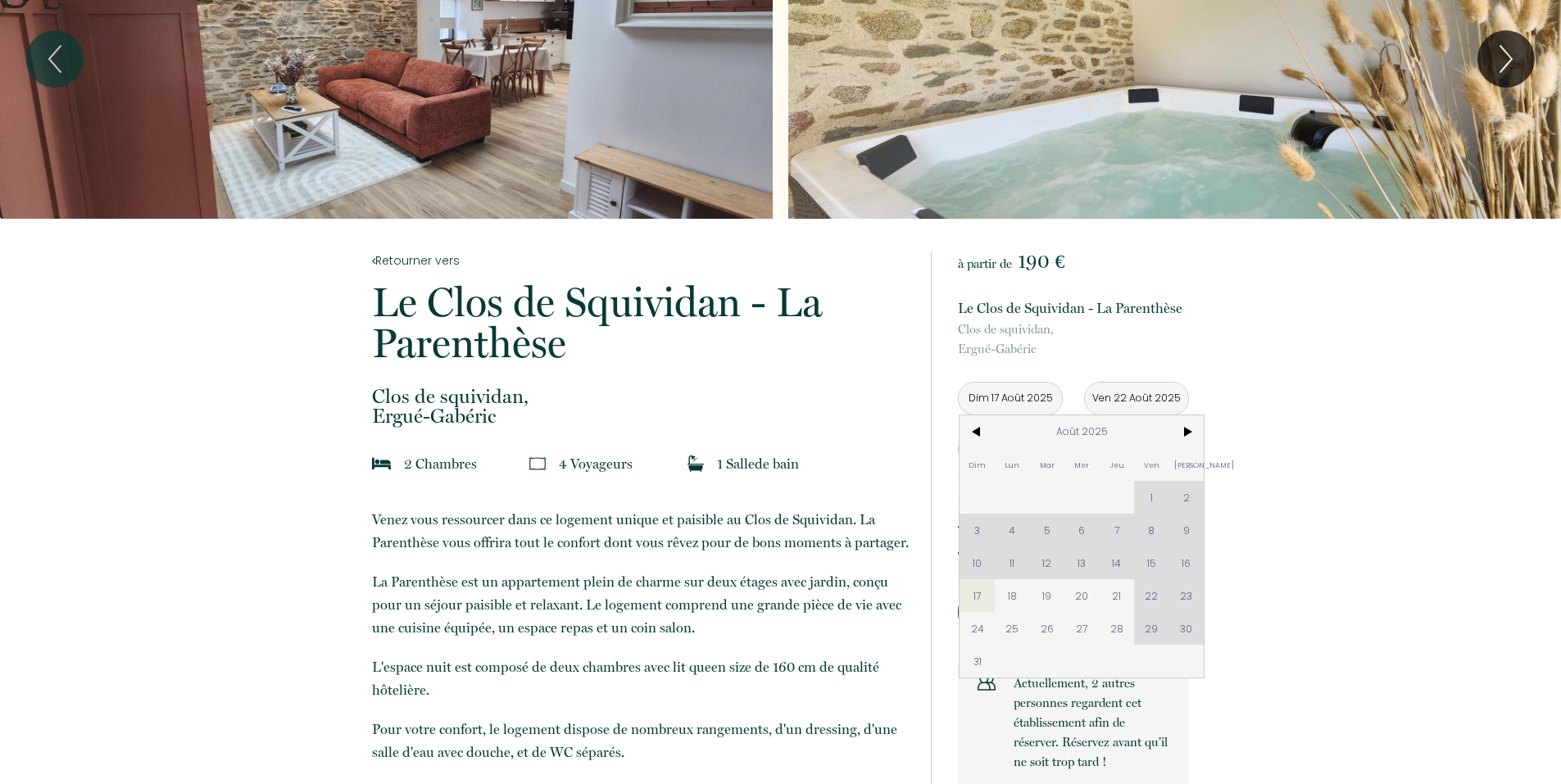
scroll to position [137, 0]
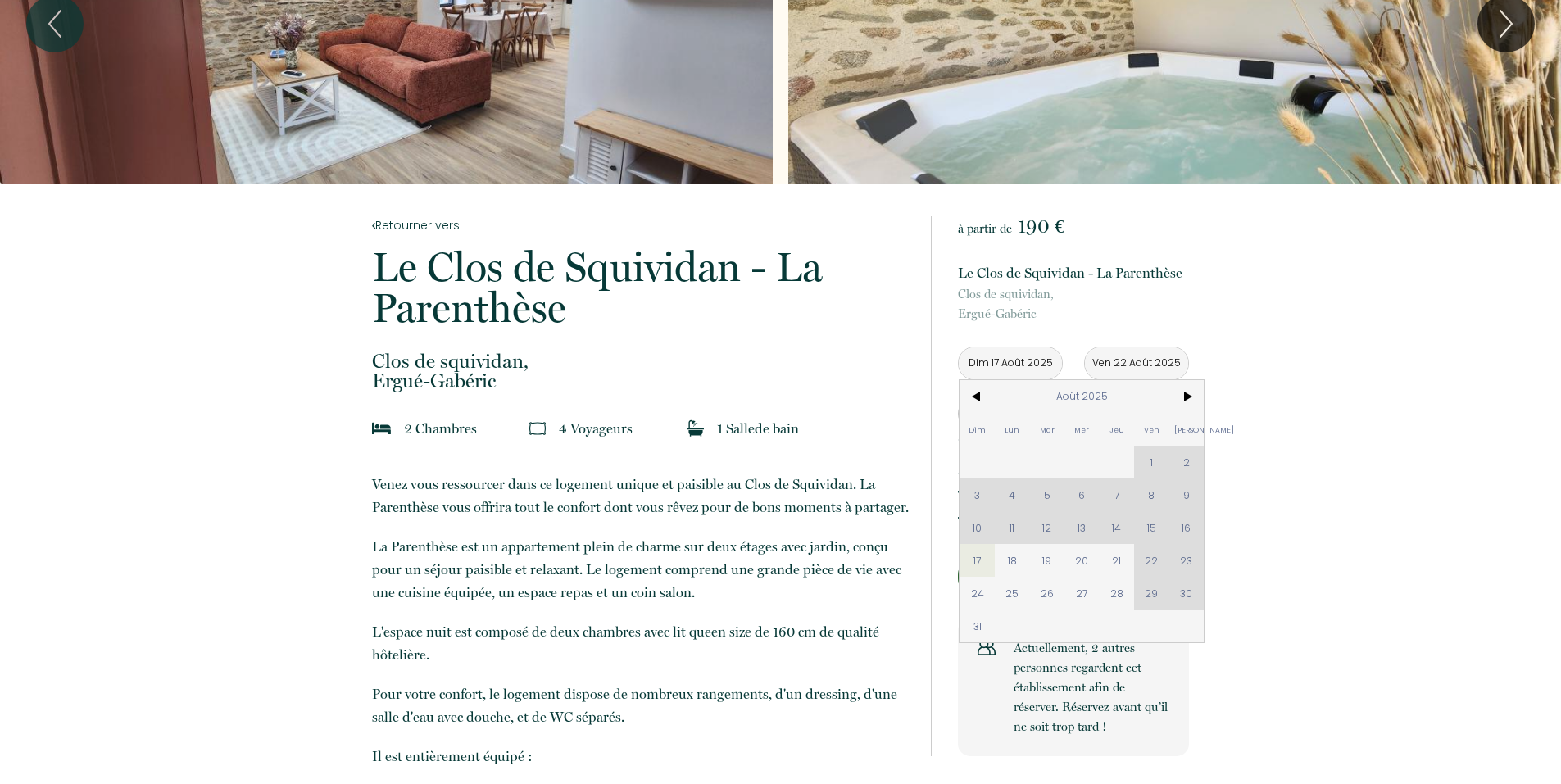
click at [1020, 530] on div "Dim Lun Mar Mer Jeu Ven Sam 1 2 3 4 5 6 7 8 9 10 11 12 13 14 15 16 17 18 19 20 …" at bounding box center [1082, 512] width 245 height 262
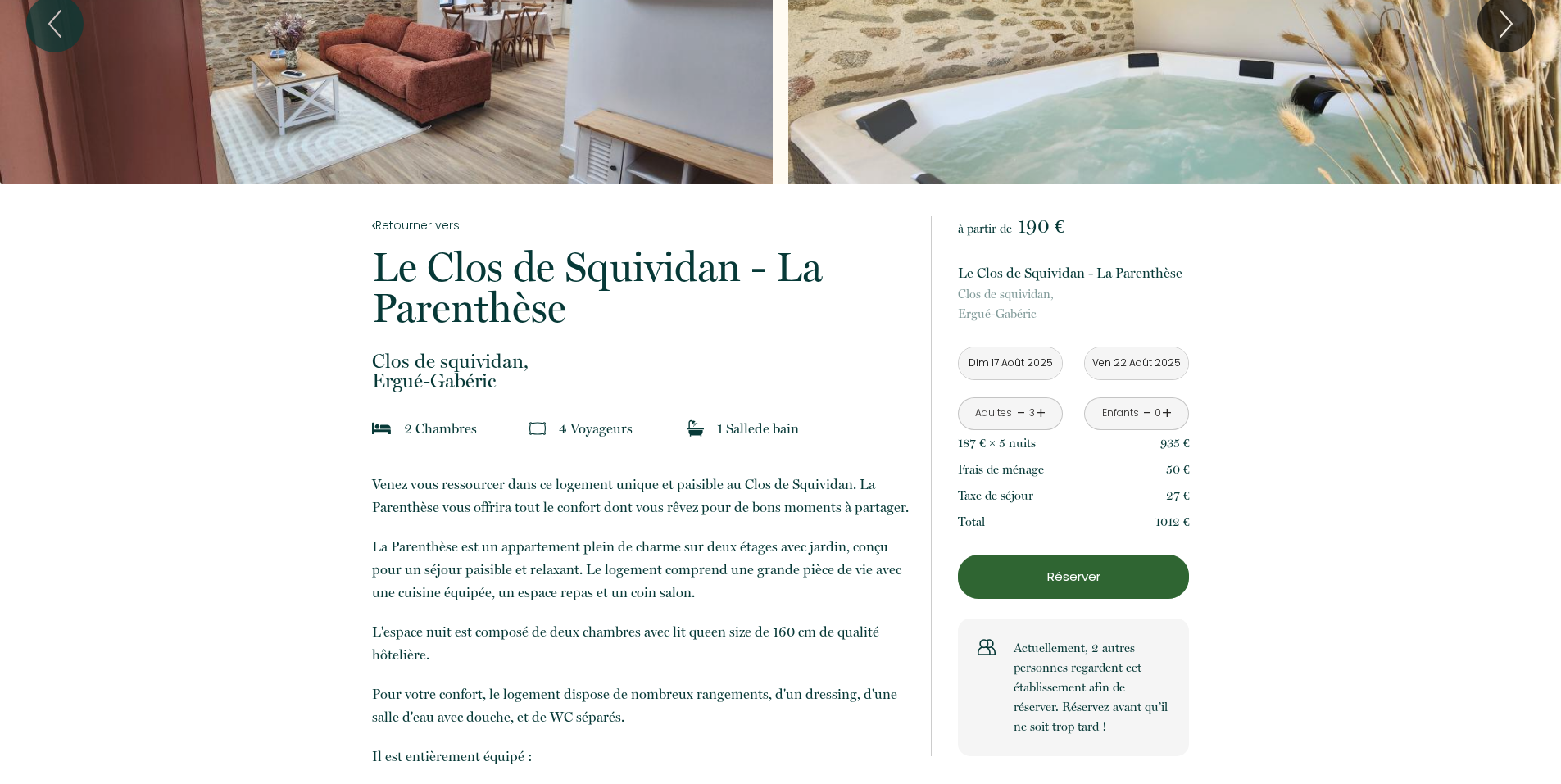
click at [1007, 364] on input "Dim 17 Août 2025" at bounding box center [1010, 364] width 103 height 32
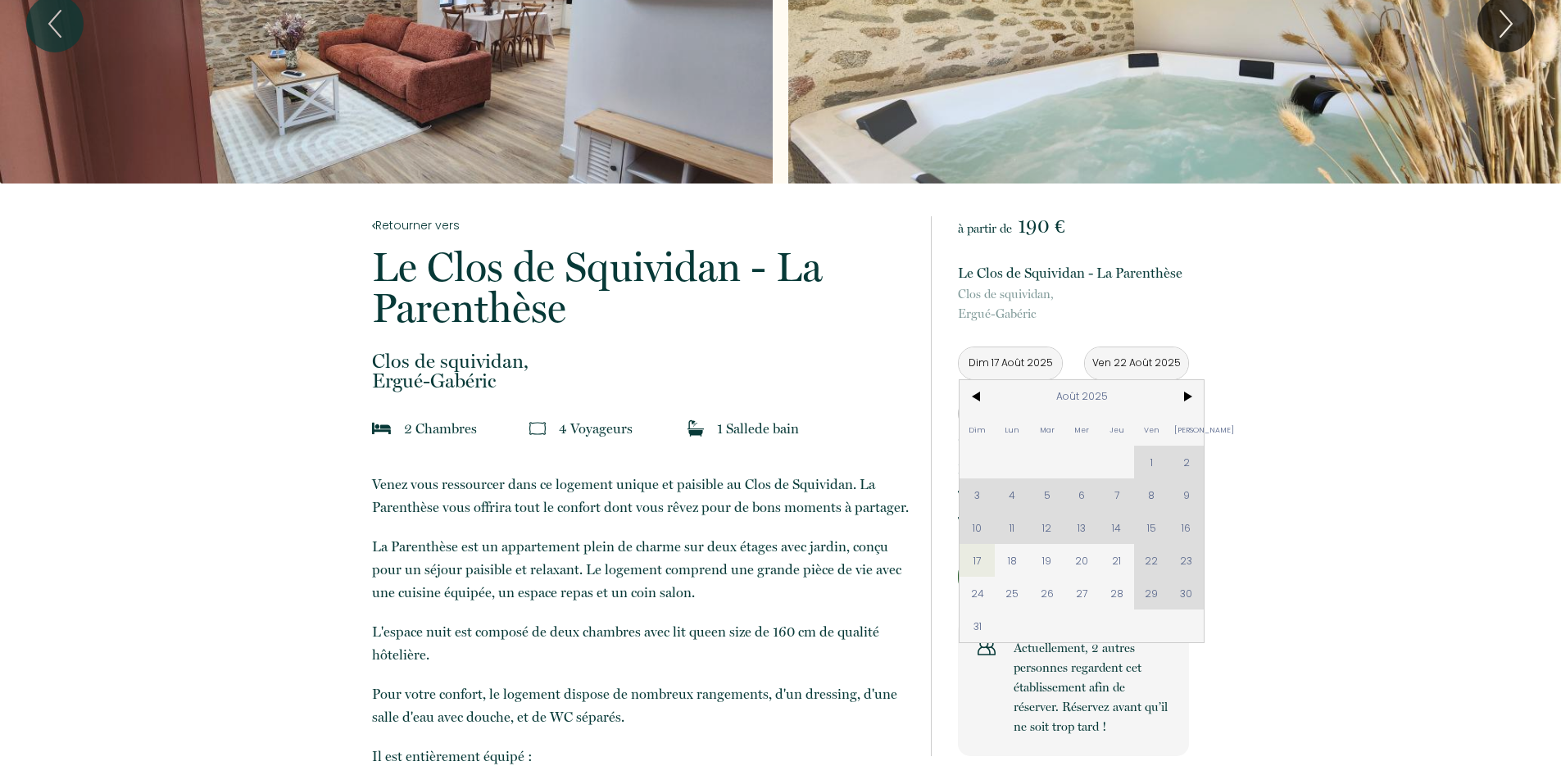
click at [1183, 529] on div "Dim Lun Mar Mer Jeu Ven Sam 1 2 3 4 5 6 7 8 9 10 11 12 13 14 15 16 17 18 19 20 …" at bounding box center [1082, 512] width 245 height 262
click at [1184, 530] on div "Dim Lun Mar Mer Jeu Ven Sam 1 2 3 4 5 6 7 8 9 10 11 12 13 14 15 16 17 18 19 20 …" at bounding box center [1082, 512] width 245 height 262
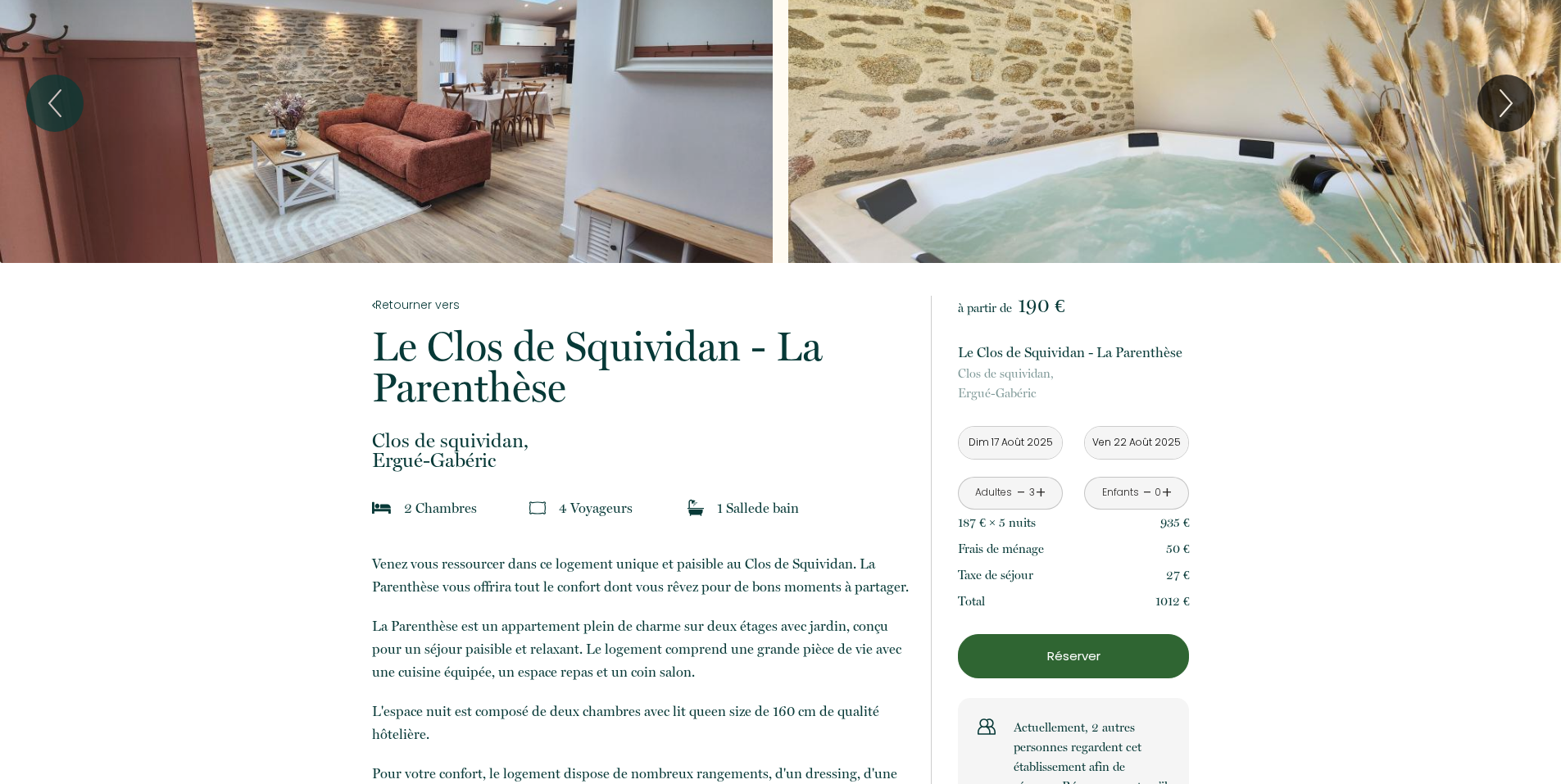
scroll to position [0, 0]
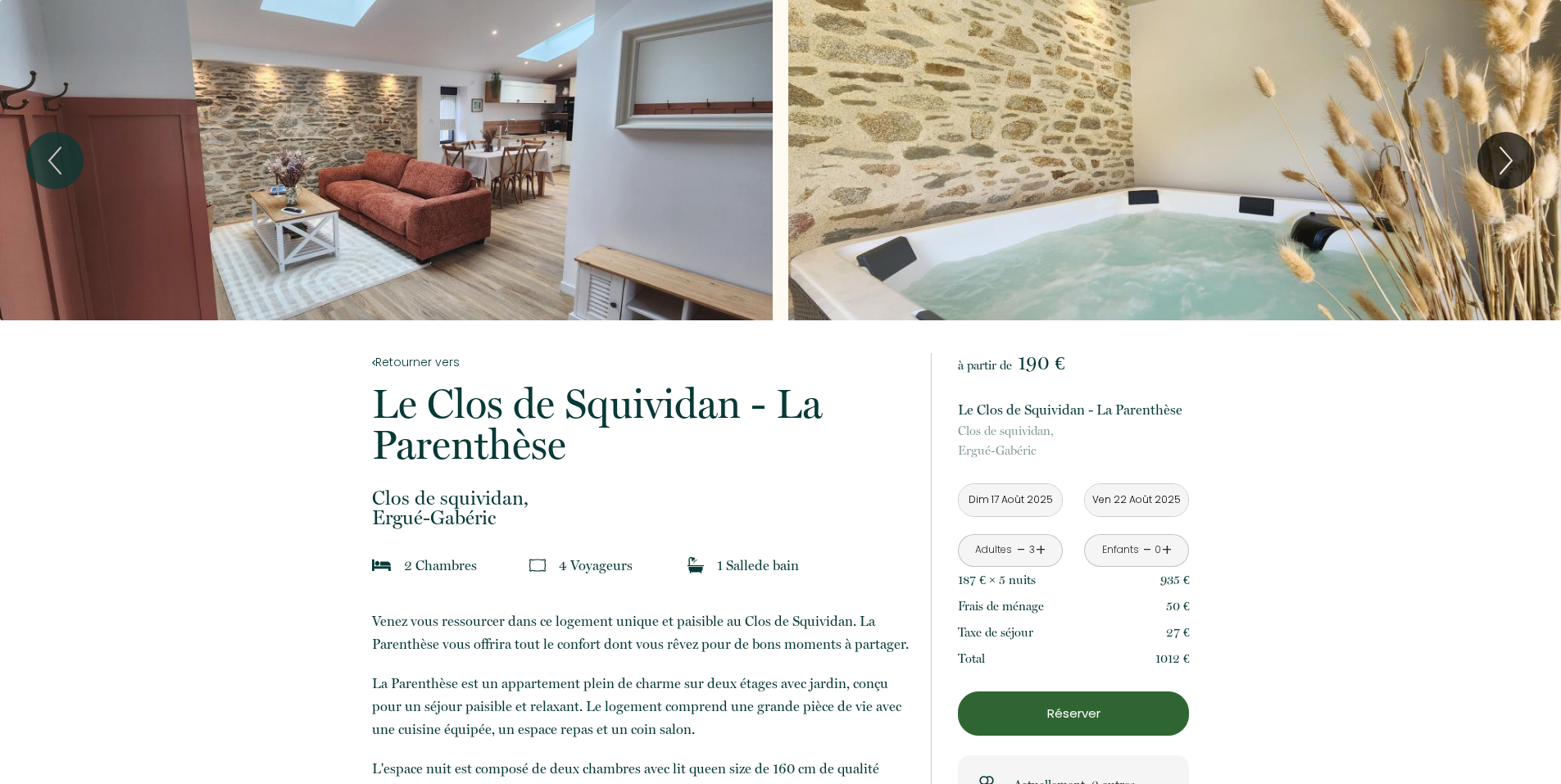
click at [1009, 499] on input "Dim 17 Août 2025" at bounding box center [1010, 500] width 103 height 32
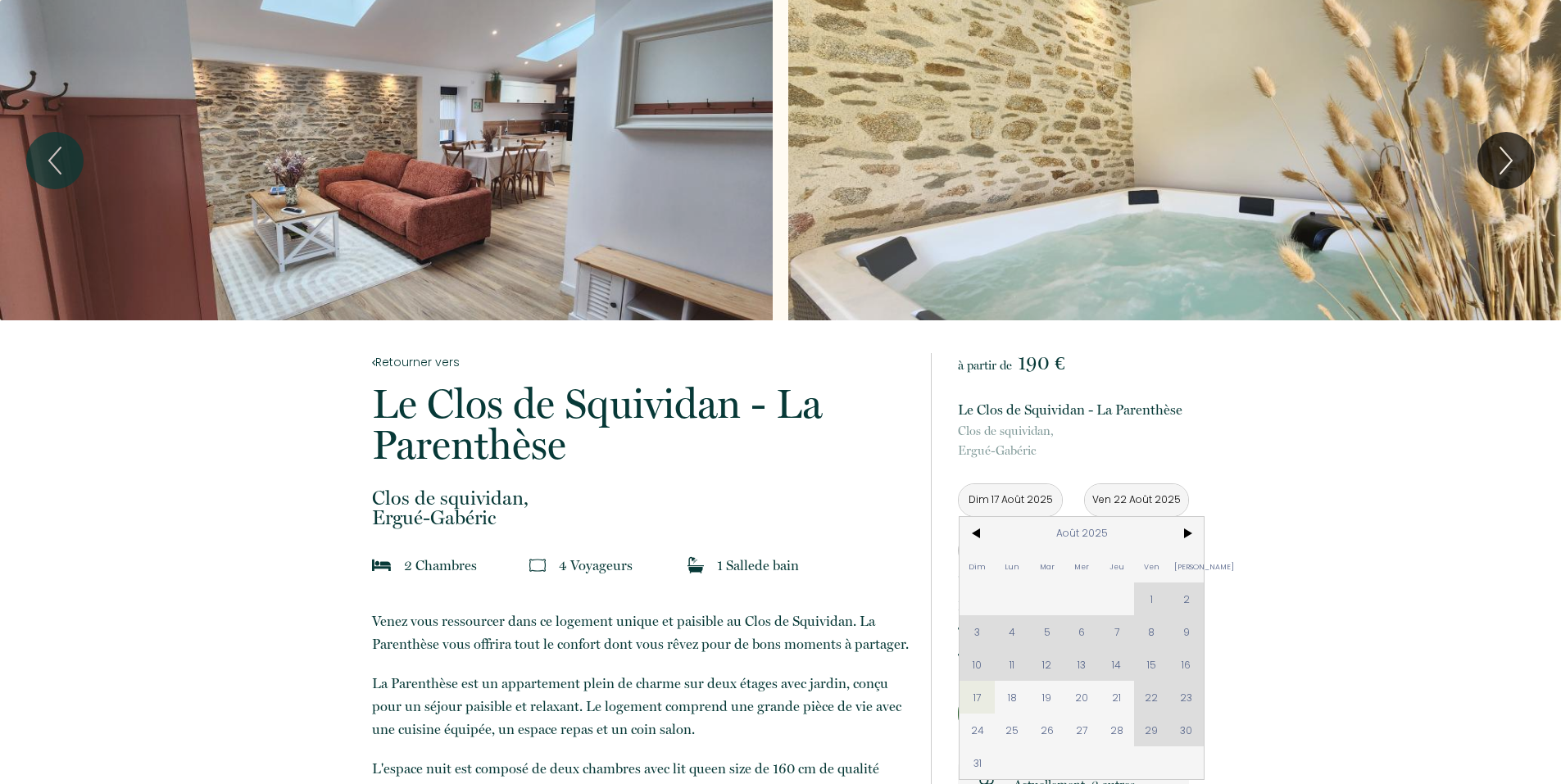
click at [1185, 664] on div "Dim Lun Mar Mer Jeu Ven Sam 1 2 3 4 5 6 7 8 9 10 11 12 13 14 15 16 17 18 19 20 …" at bounding box center [1082, 648] width 245 height 262
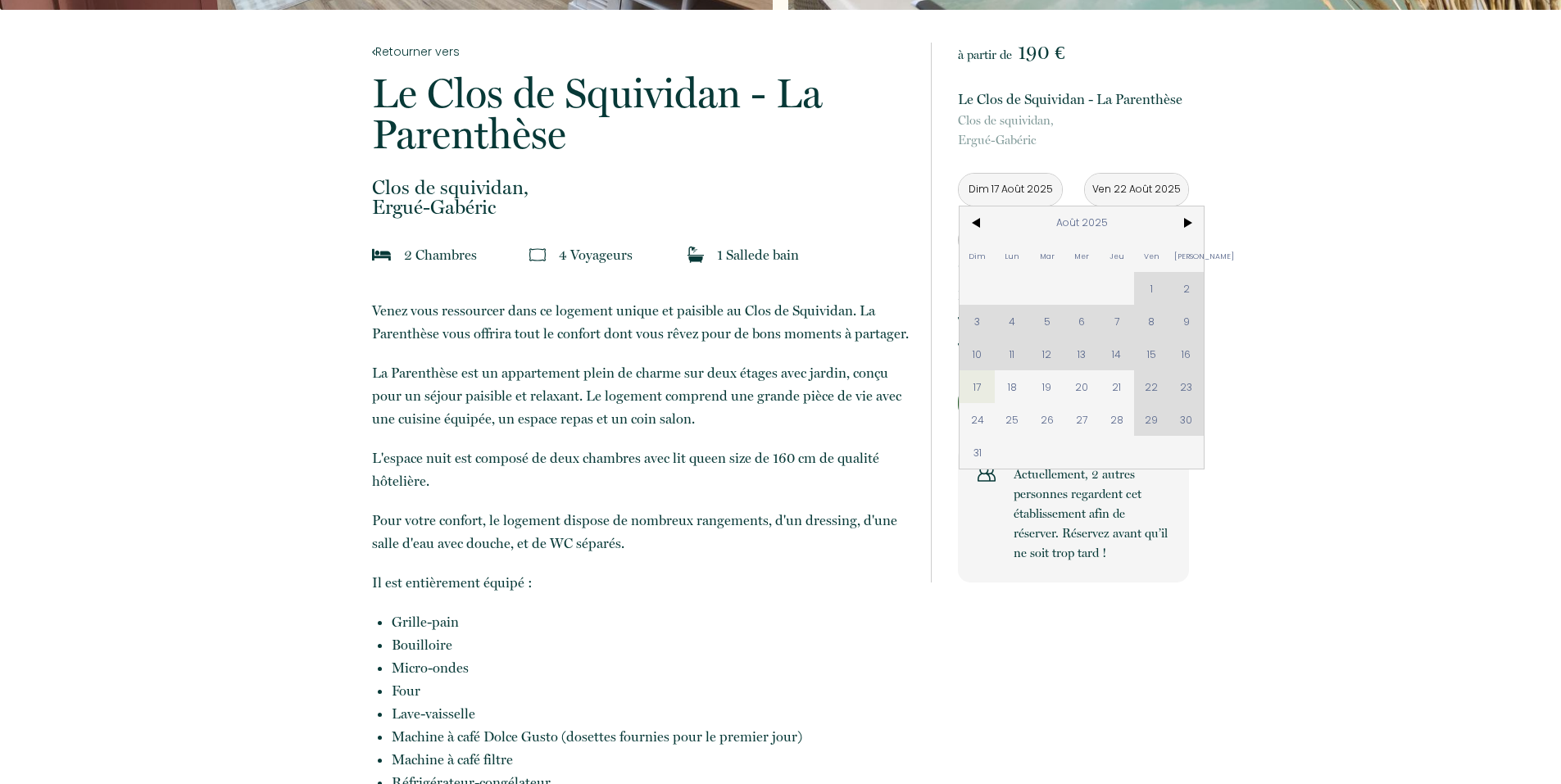
scroll to position [272, 0]
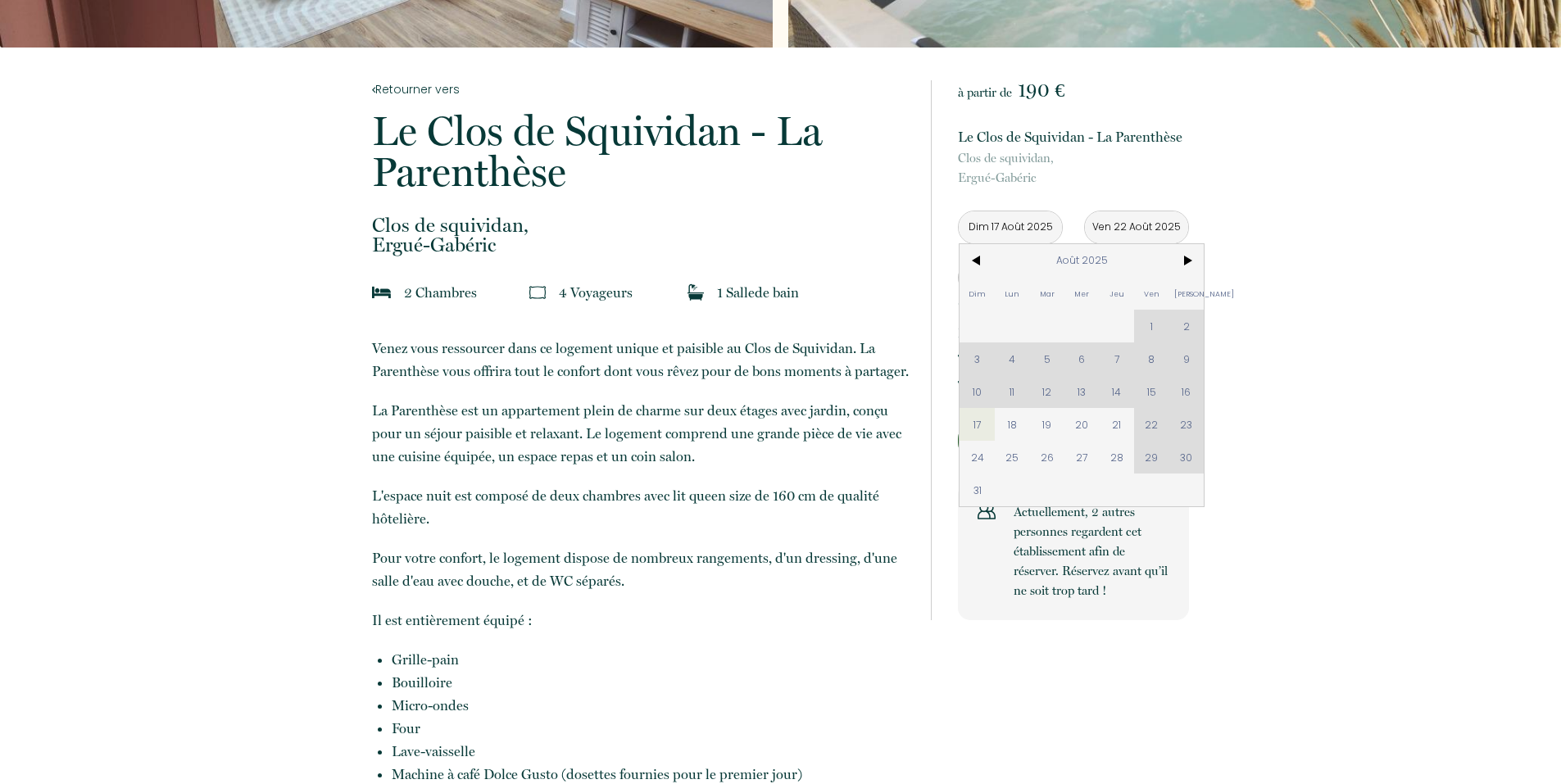
click at [1009, 221] on input "Dim 17 Août 2025" at bounding box center [1010, 227] width 103 height 32
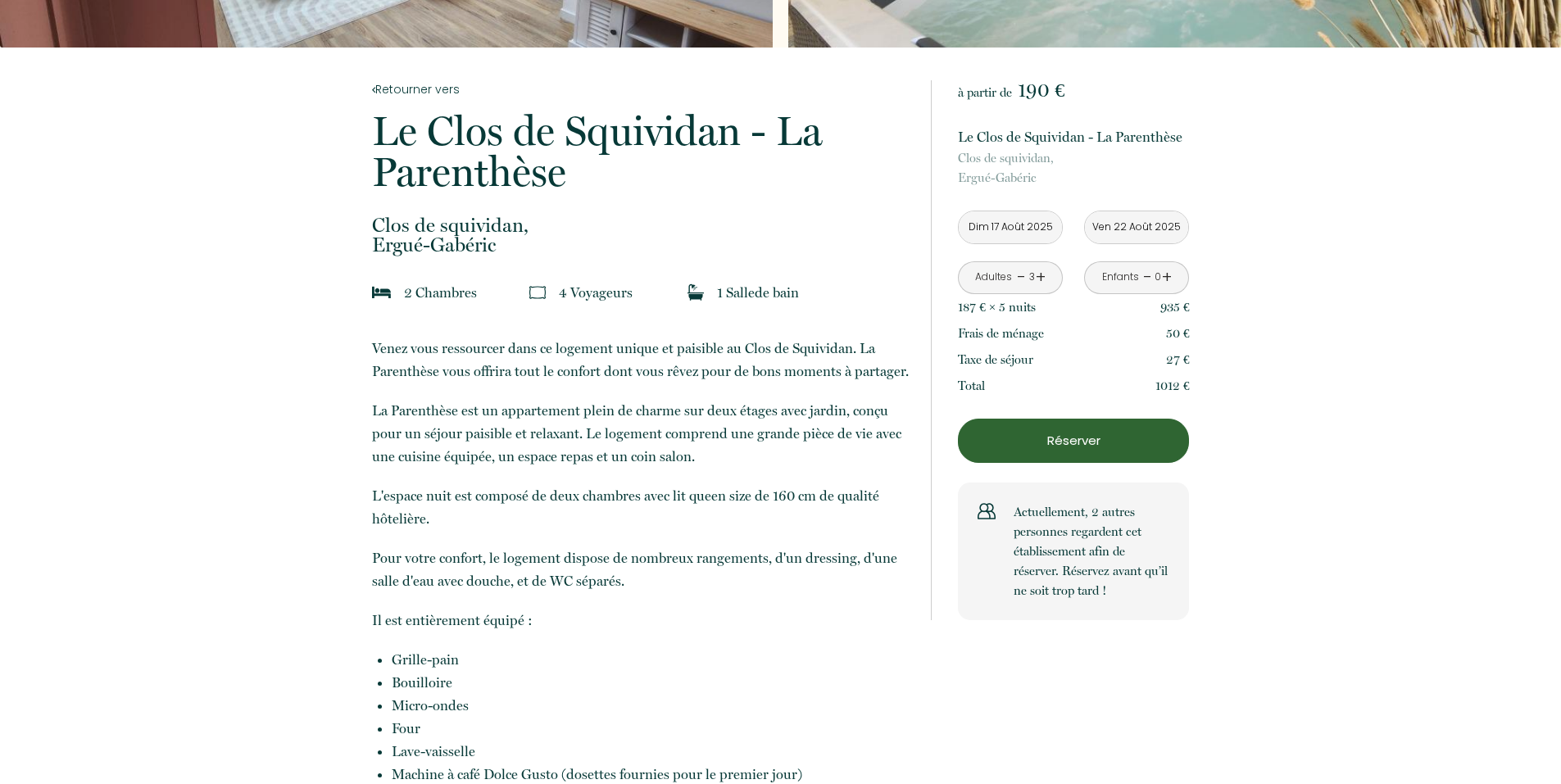
click at [1012, 220] on input "Dim 17 Août 2025" at bounding box center [1010, 227] width 103 height 32
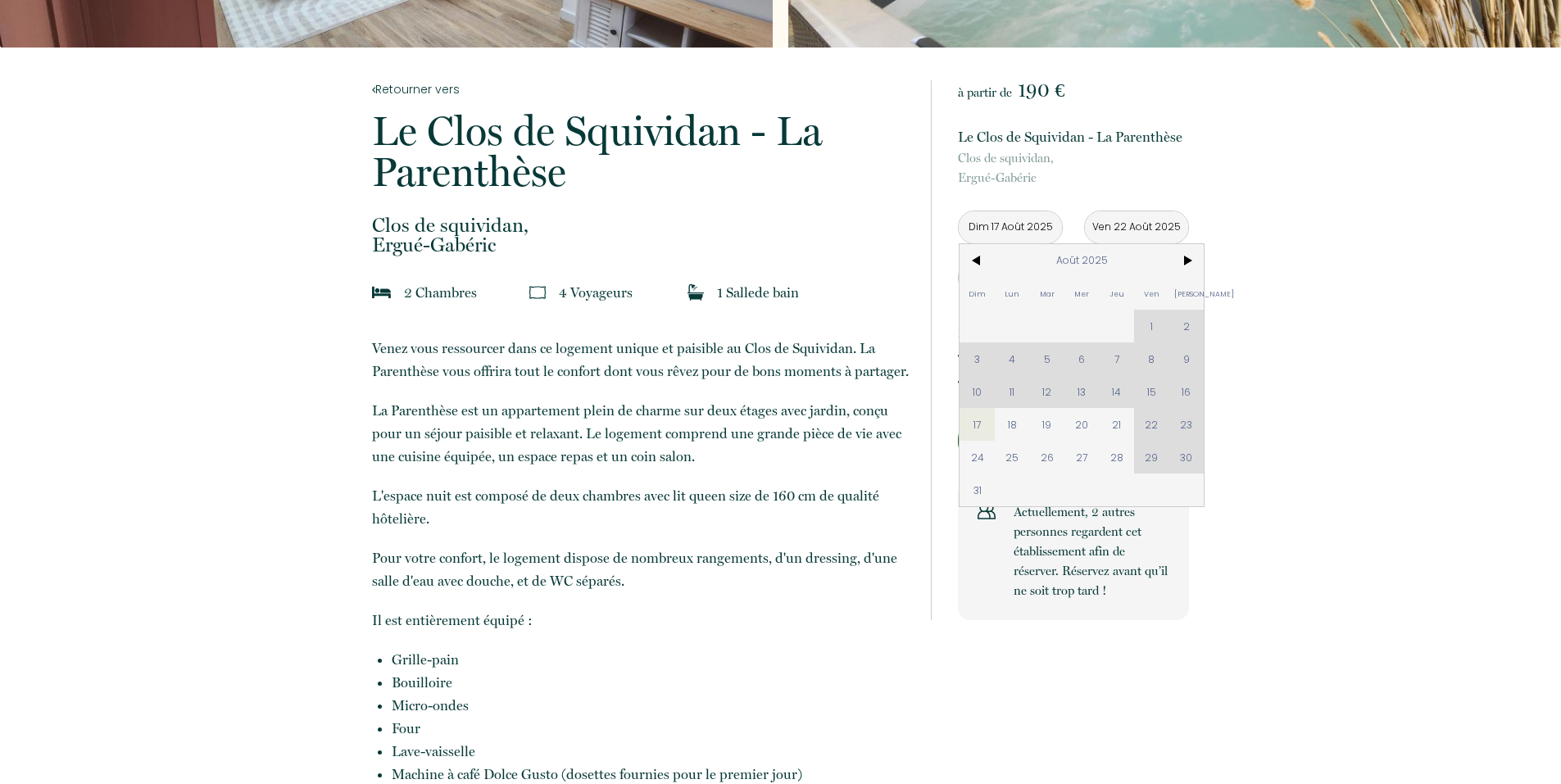
click at [1181, 391] on div "Dim Lun Mar Mer Jeu Ven Sam 1 2 3 4 5 6 7 8 9 10 11 12 13 14 15 16 17 18 19 20 …" at bounding box center [1082, 376] width 245 height 262
click at [1189, 392] on div "Dim Lun Mar Mer Jeu Ven Sam 1 2 3 4 5 6 7 8 9 10 11 12 13 14 15 16 17 18 19 20 …" at bounding box center [1082, 376] width 245 height 262
click at [1189, 392] on div "Dim Lun Mar Mer Jeu Ven Sam 1 2 3 4 5 6 7 8 9 10 11 12 13 14 15 16 17 18 19 20 …" at bounding box center [1082, 376] width 245 height 262
drag, startPoint x: 1009, startPoint y: 437, endPoint x: 1309, endPoint y: 640, distance: 362.2
click at [1010, 437] on span "18" at bounding box center [1013, 424] width 35 height 33
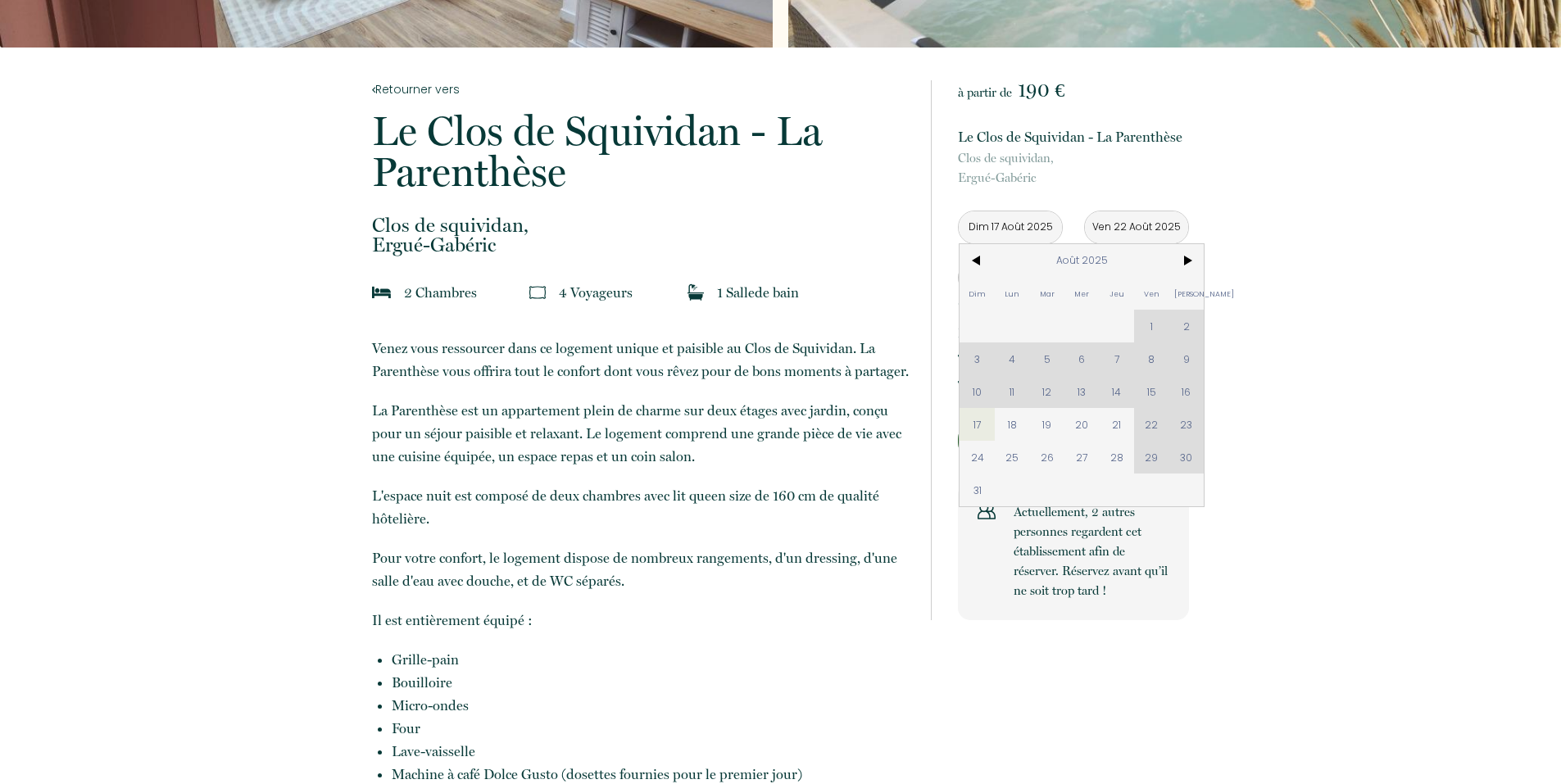
type input "Lun 18 Août 2025"
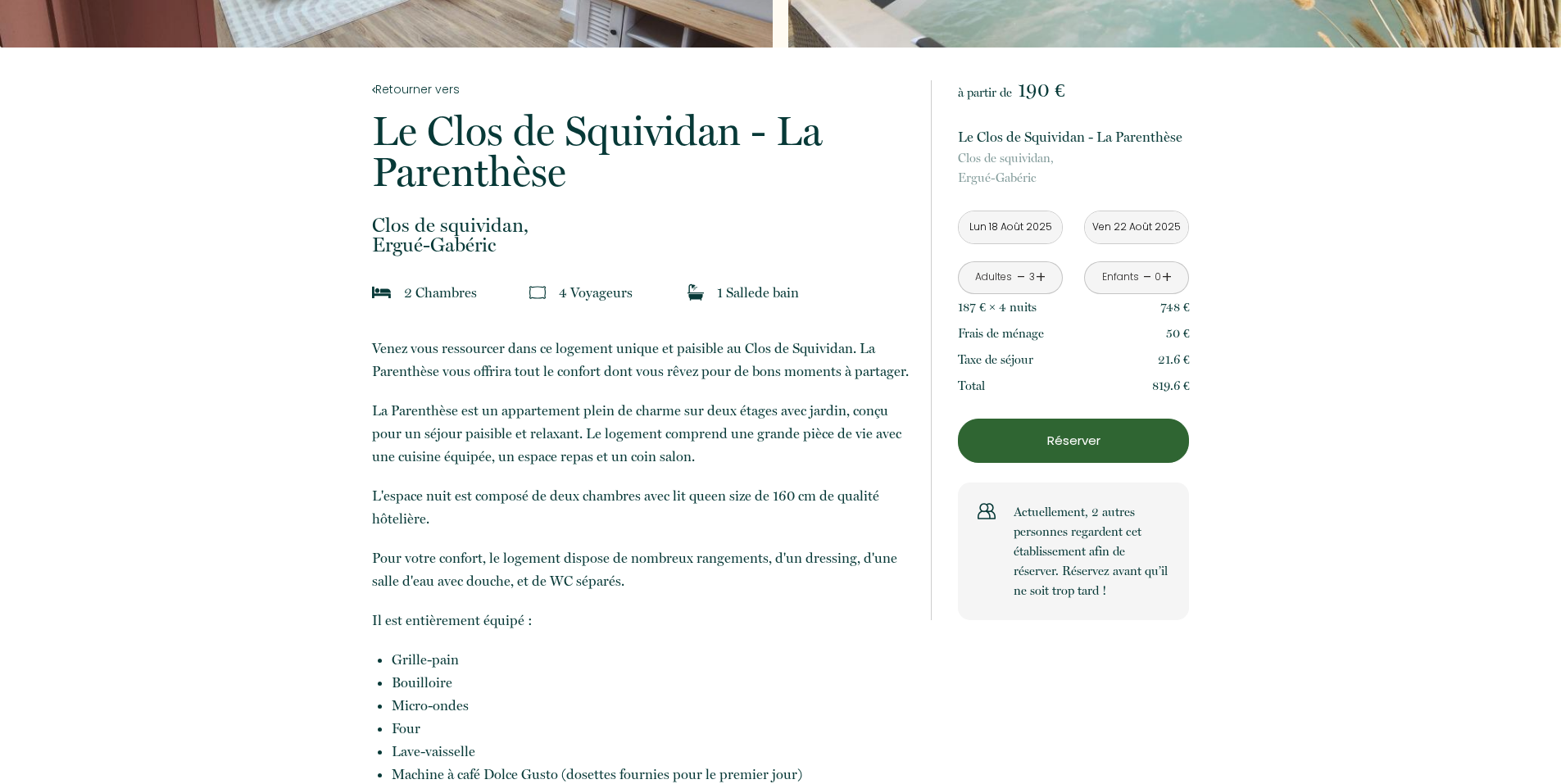
click at [1023, 226] on input "Lun 18 Août 2025" at bounding box center [1010, 227] width 103 height 32
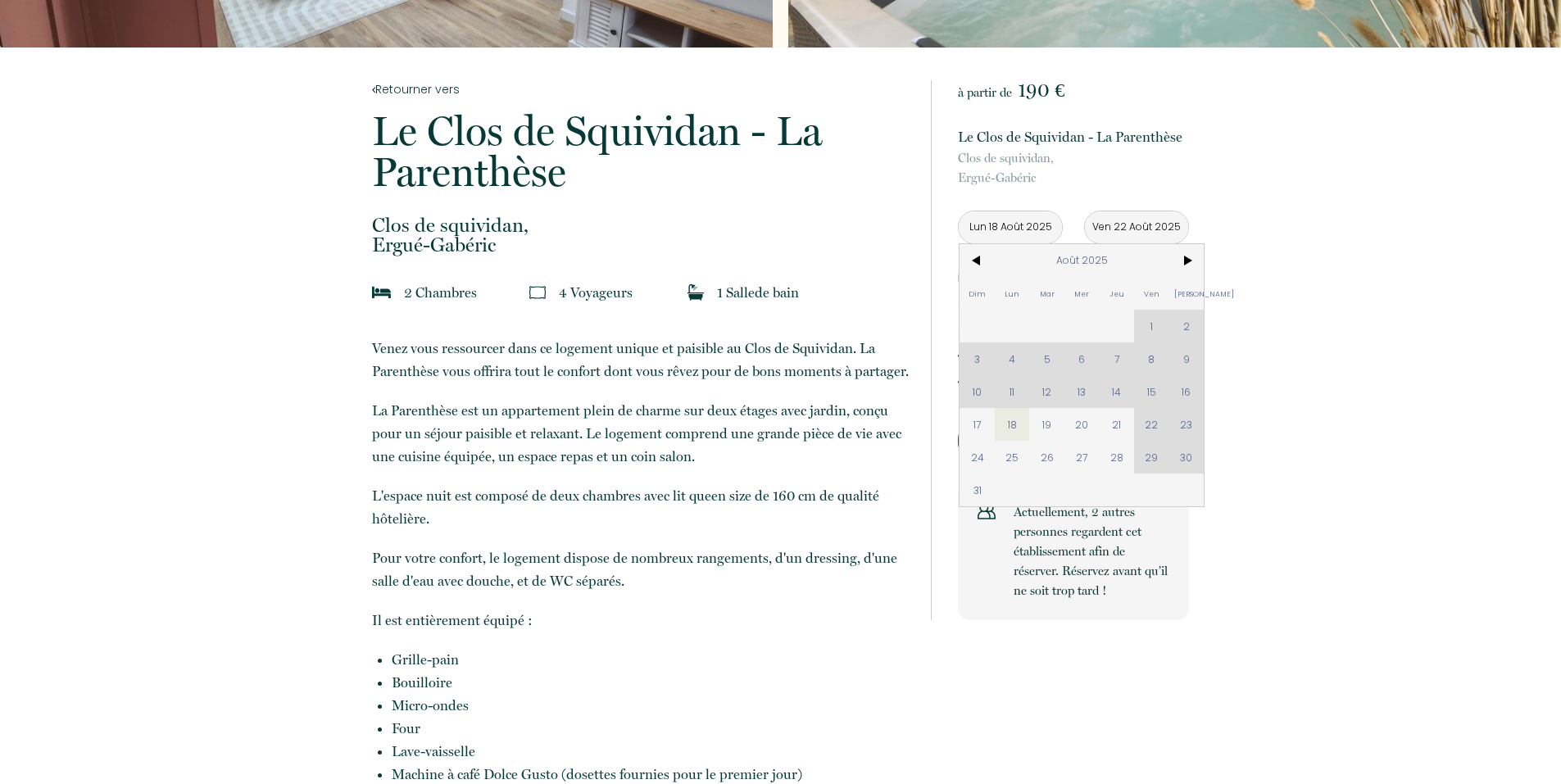
click at [1025, 227] on input "Lun 18 Août 2025" at bounding box center [1010, 227] width 103 height 32
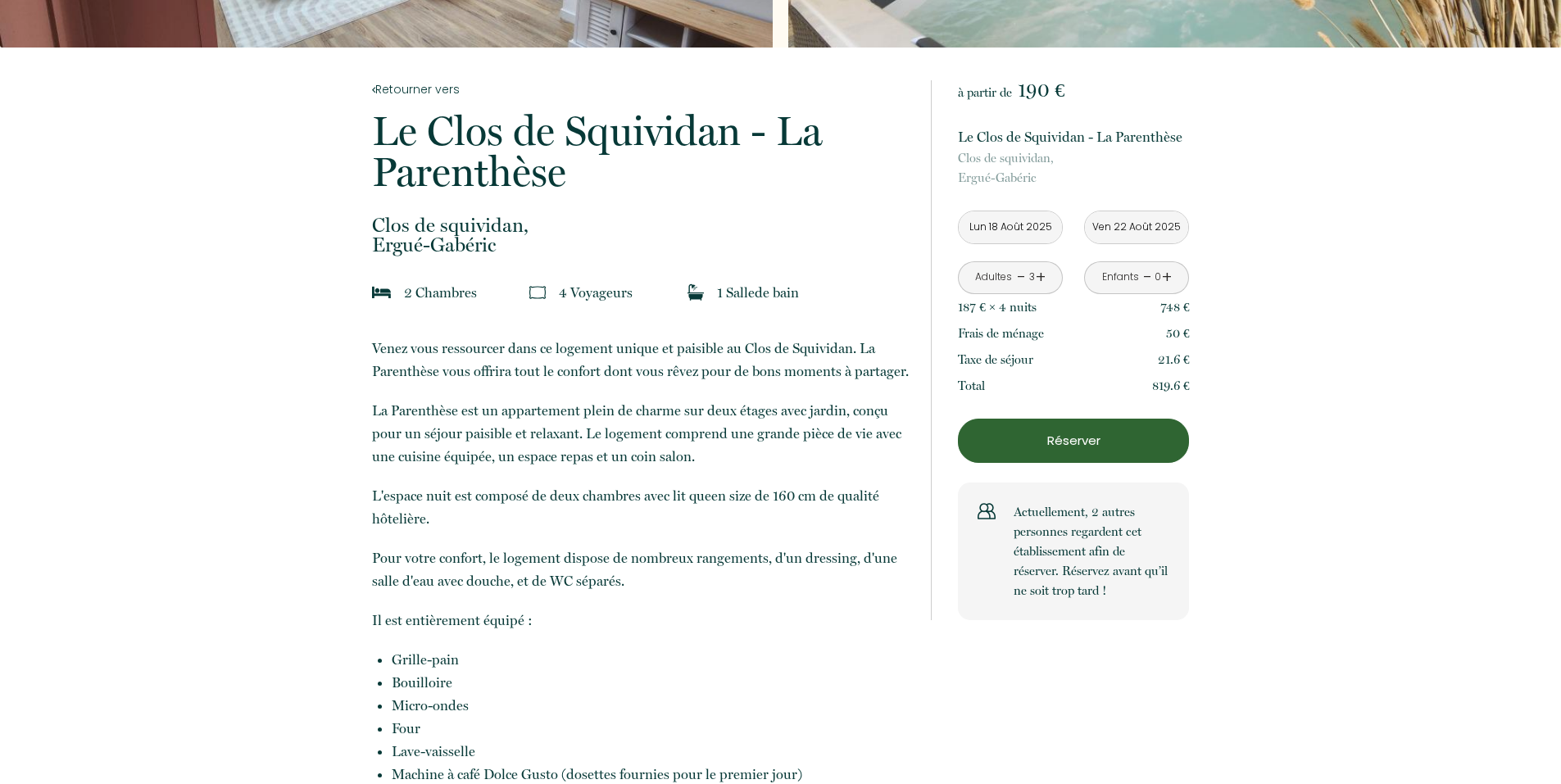
click at [1025, 227] on input "Lun 18 Août 2025" at bounding box center [1010, 227] width 103 height 32
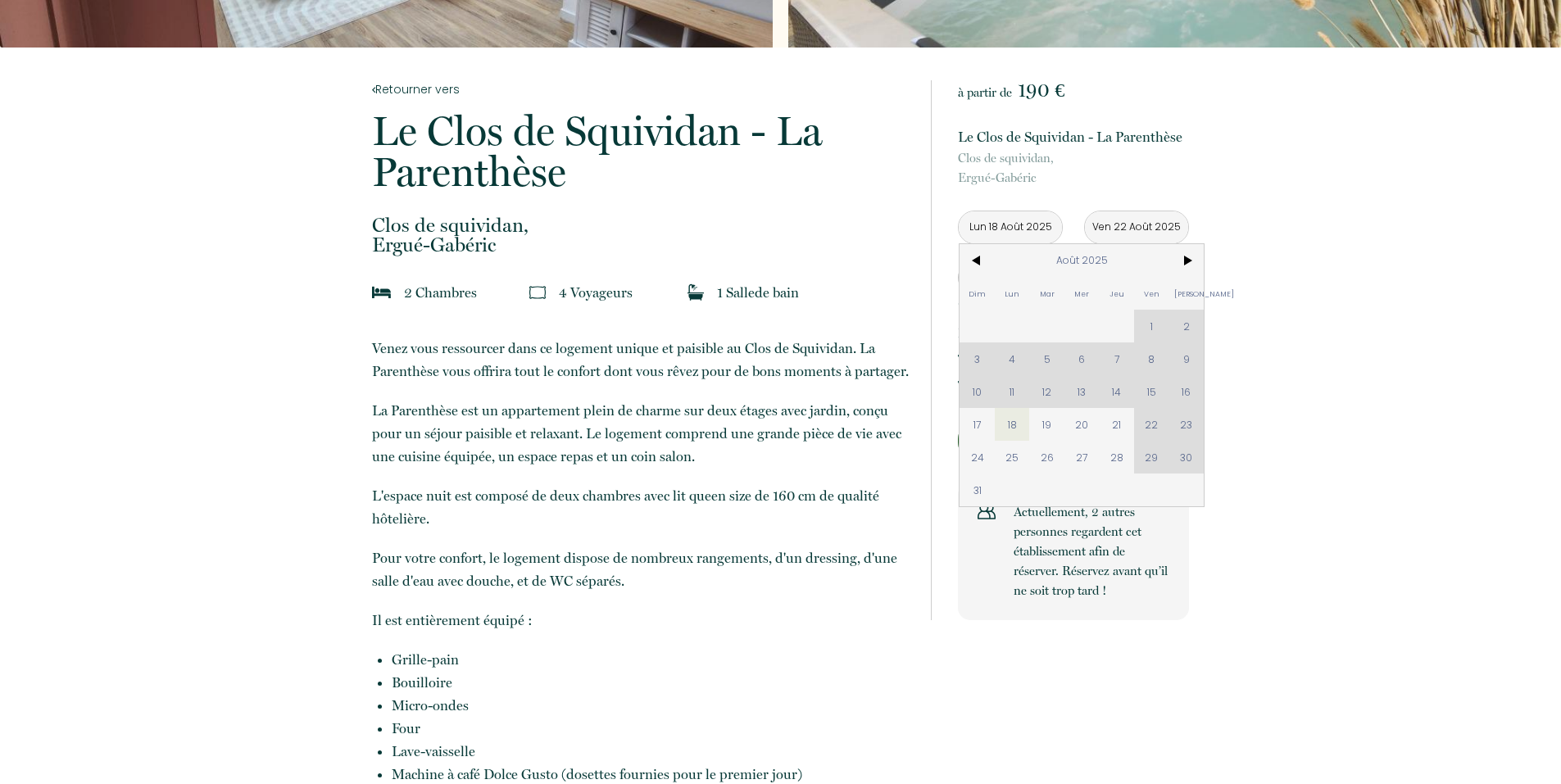
click at [1185, 395] on div "Dim Lun Mar Mer Jeu Ven Sam 1 2 3 4 5 6 7 8 9 10 11 12 13 14 15 16 17 18 19 20 …" at bounding box center [1082, 376] width 245 height 262
click at [1182, 395] on div "Dim Lun Mar Mer Jeu Ven Sam 1 2 3 4 5 6 7 8 9 10 11 12 13 14 15 16 17 18 19 20 …" at bounding box center [1082, 376] width 245 height 262
click at [1182, 398] on div "Dim Lun Mar Mer Jeu Ven Sam 1 2 3 4 5 6 7 8 9 10 11 12 13 14 15 16 17 18 19 20 …" at bounding box center [1082, 376] width 245 height 262
click at [1185, 398] on div "Dim Lun Mar Mer Jeu Ven Sam 1 2 3 4 5 6 7 8 9 10 11 12 13 14 15 16 17 18 19 20 …" at bounding box center [1082, 376] width 245 height 262
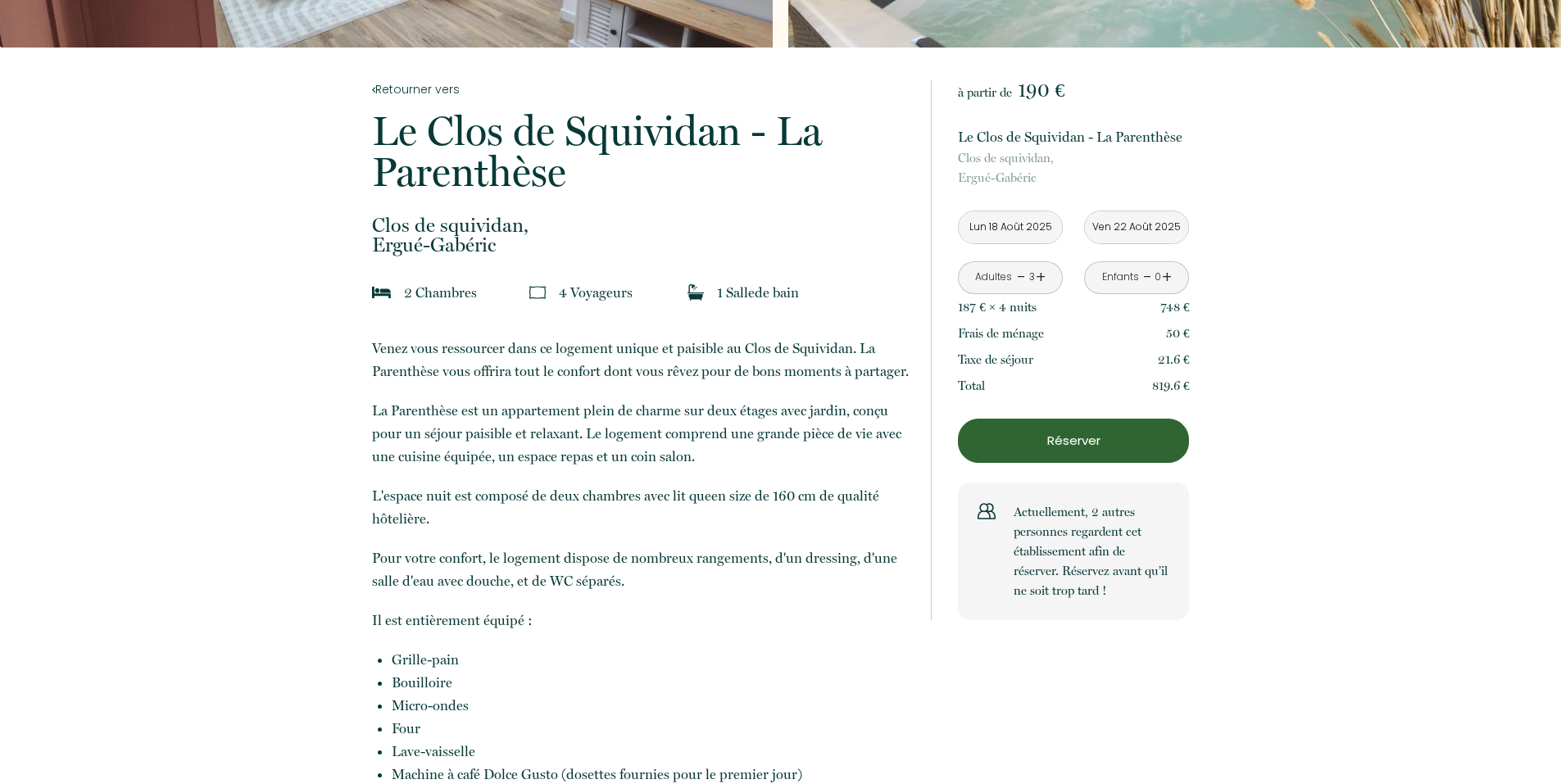
click at [1012, 221] on input "Lun 18 Août 2025" at bounding box center [1010, 227] width 103 height 32
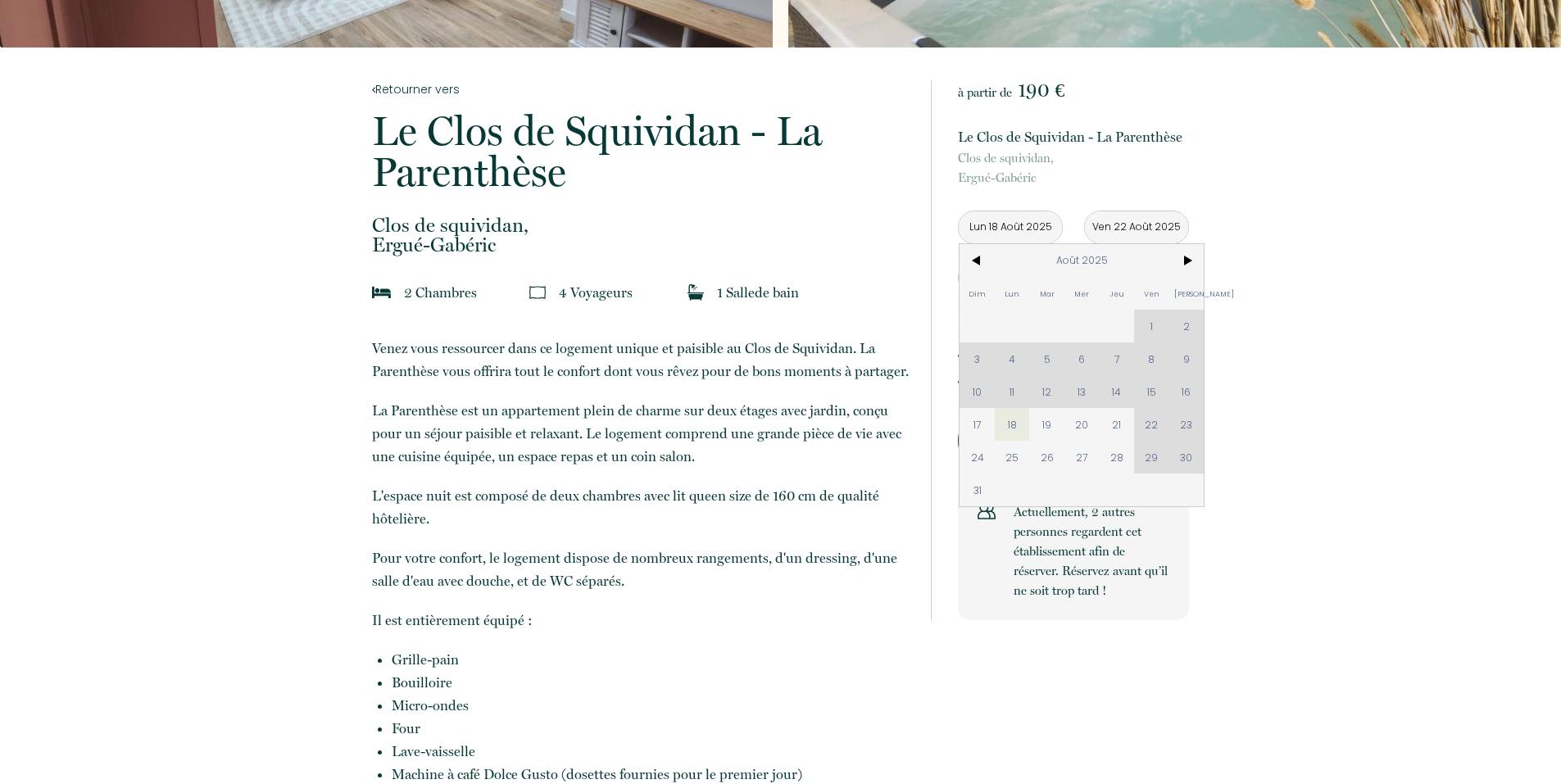
click at [1202, 389] on div "Dim Lun Mar Mer Jeu Ven Sam 1 2 3 4 5 6 7 8 9 10 11 12 13 14 15 16 17 18 19 20 …" at bounding box center [1082, 376] width 245 height 262
click at [1188, 395] on div "Dim Lun Mar Mer Jeu Ven Sam 1 2 3 4 5 6 7 8 9 10 11 12 13 14 15 16 17 18 19 20 …" at bounding box center [1082, 376] width 245 height 262
click at [1187, 395] on div "Dim Lun Mar Mer Jeu Ven Sam 1 2 3 4 5 6 7 8 9 10 11 12 13 14 15 16 17 18 19 20 …" at bounding box center [1082, 376] width 245 height 262
click at [1186, 395] on div "Dim Lun Mar Mer Jeu Ven Sam 1 2 3 4 5 6 7 8 9 10 11 12 13 14 15 16 17 18 19 20 …" at bounding box center [1082, 376] width 245 height 262
click at [1141, 225] on input "Ven 22 Août 2025" at bounding box center [1137, 227] width 103 height 32
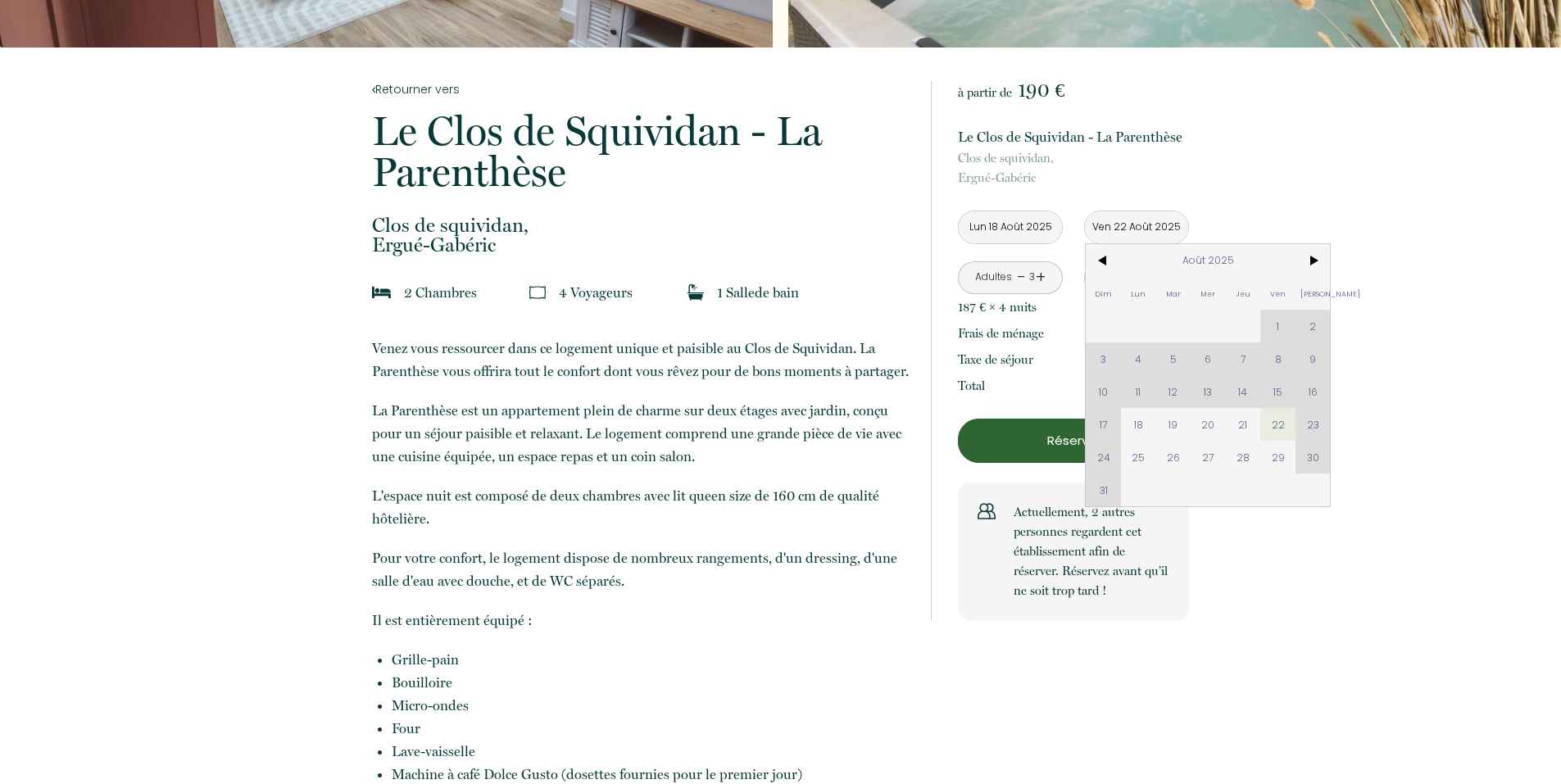
click at [1245, 426] on span "21" at bounding box center [1244, 424] width 35 height 33
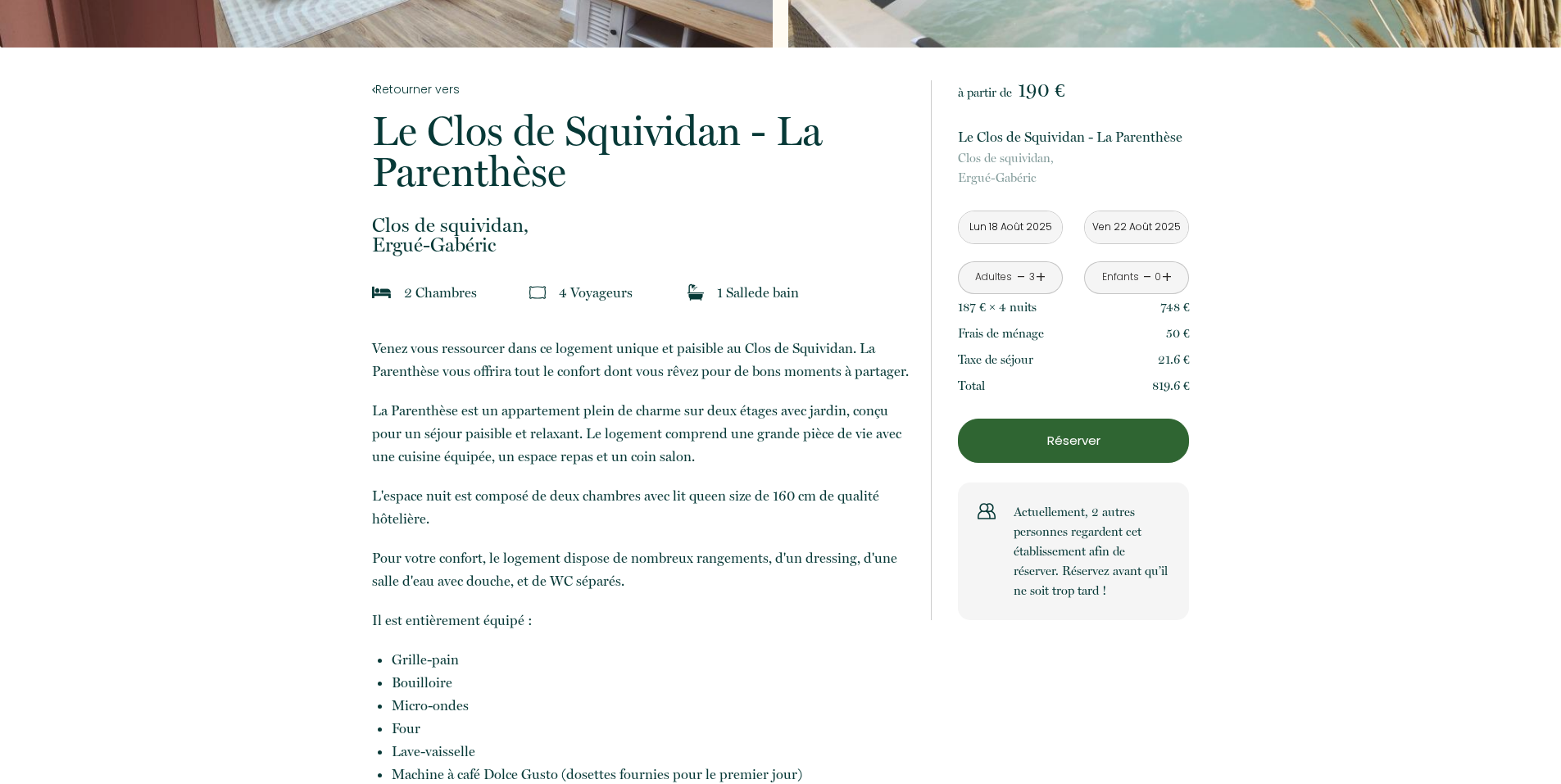
type input "[DEMOGRAPHIC_DATA] 21 Août 2025"
click at [1016, 224] on input "Lun 18 Août 2025" at bounding box center [1010, 227] width 103 height 32
click at [1016, 223] on input "Lun 18 Août 2025" at bounding box center [1010, 227] width 103 height 32
click at [1016, 222] on input "Lun 18 Août 2025" at bounding box center [1010, 227] width 103 height 32
click at [1015, 222] on input "Lun 18 Août 2025" at bounding box center [1010, 227] width 103 height 32
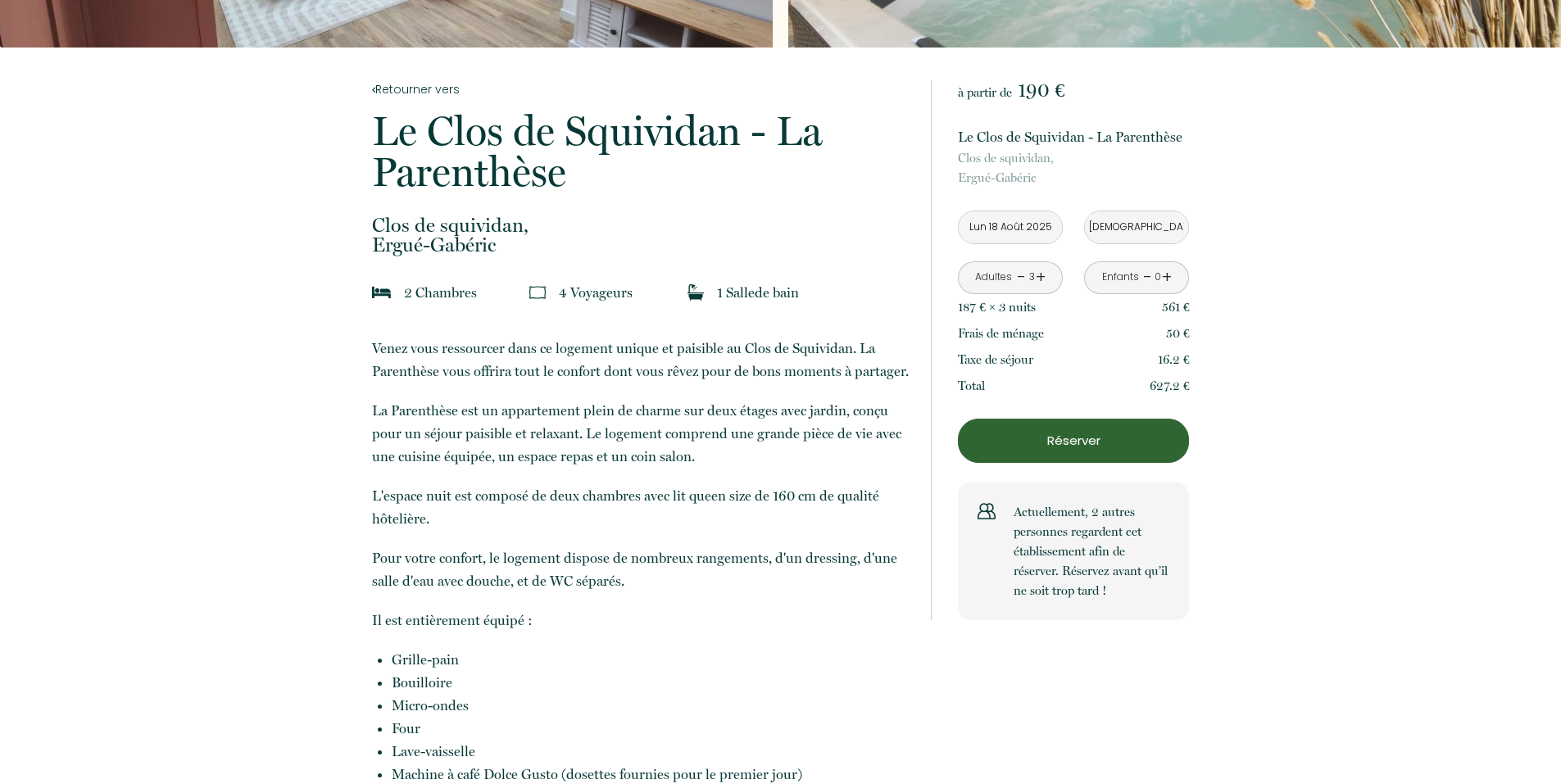
click at [1017, 233] on input "Lun 18 Août 2025" at bounding box center [1010, 227] width 103 height 32
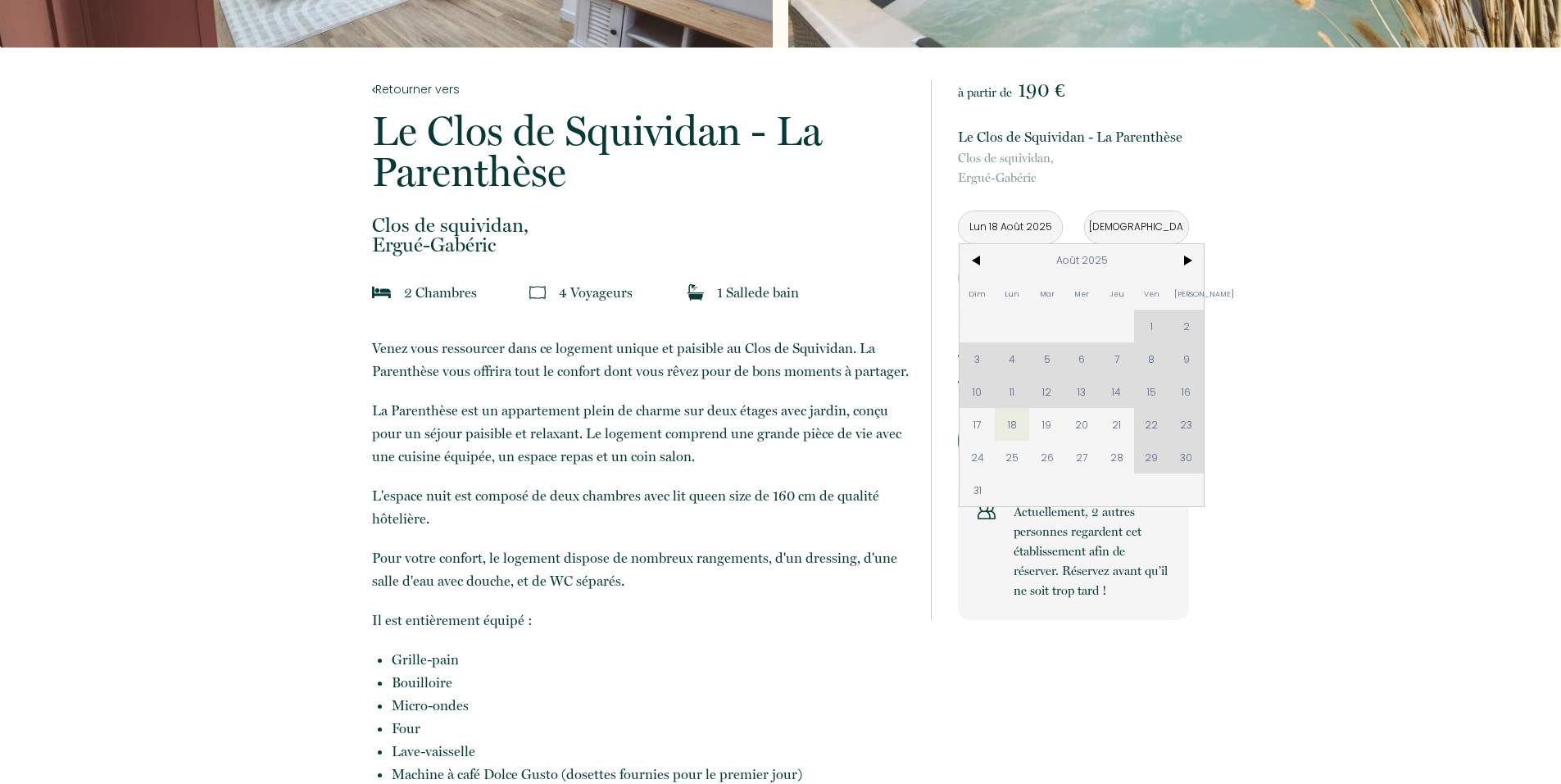
click at [1186, 393] on div "Dim Lun Mar Mer Jeu Ven Sam 1 2 3 4 5 6 7 8 9 10 11 12 13 14 15 16 17 18 19 20 …" at bounding box center [1082, 376] width 245 height 262
click at [1186, 394] on div "Dim Lun Mar Mer Jeu Ven Sam 1 2 3 4 5 6 7 8 9 10 11 12 13 14 15 16 17 18 19 20 …" at bounding box center [1082, 376] width 245 height 262
click at [1184, 395] on div "Dim Lun Mar Mer Jeu Ven Sam 1 2 3 4 5 6 7 8 9 10 11 12 13 14 15 16 17 18 19 20 …" at bounding box center [1082, 376] width 245 height 262
click at [1182, 395] on div "Dim Lun Mar Mer Jeu Ven Sam 1 2 3 4 5 6 7 8 9 10 11 12 13 14 15 16 17 18 19 20 …" at bounding box center [1082, 376] width 245 height 262
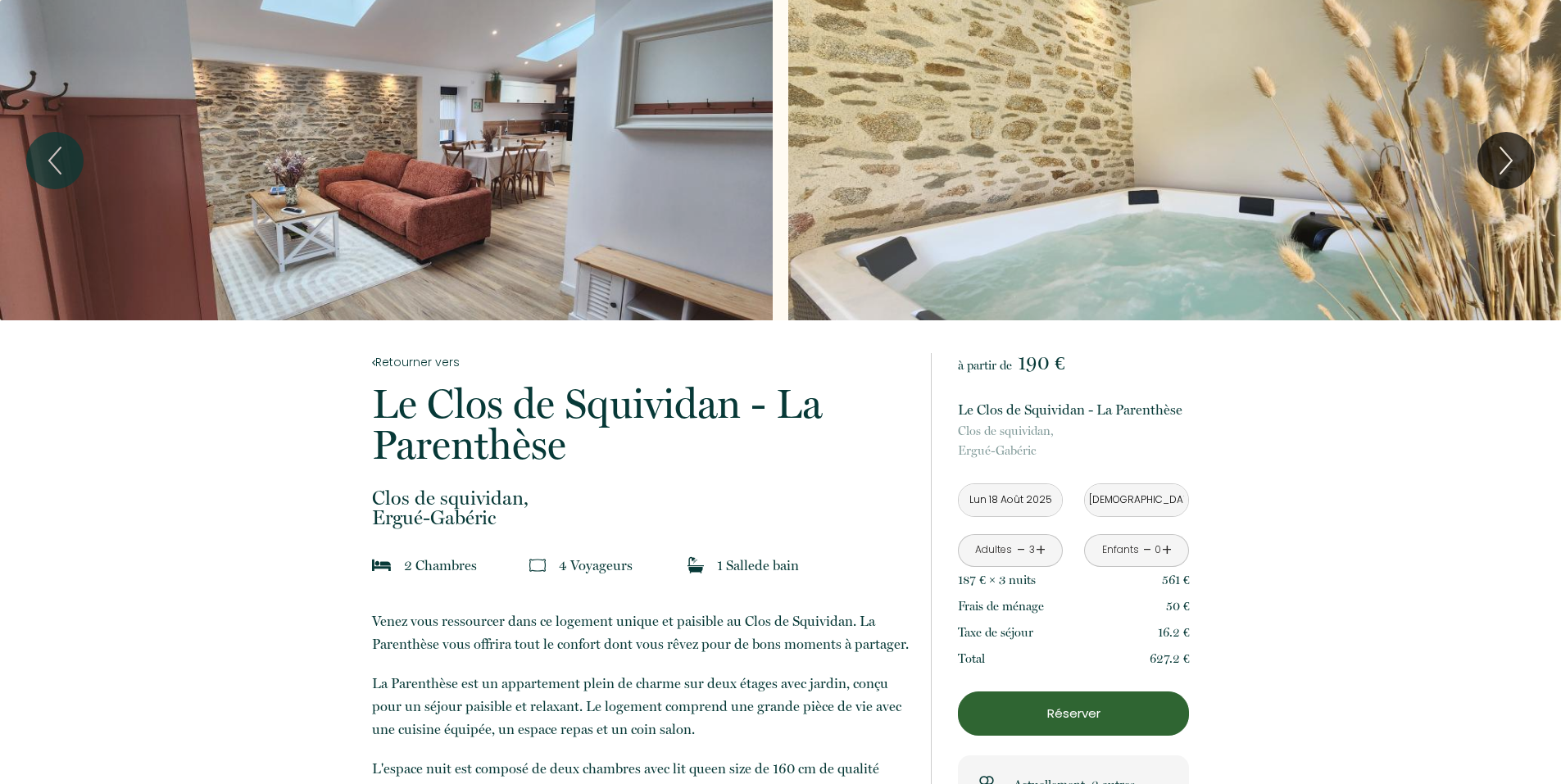
scroll to position [272, 0]
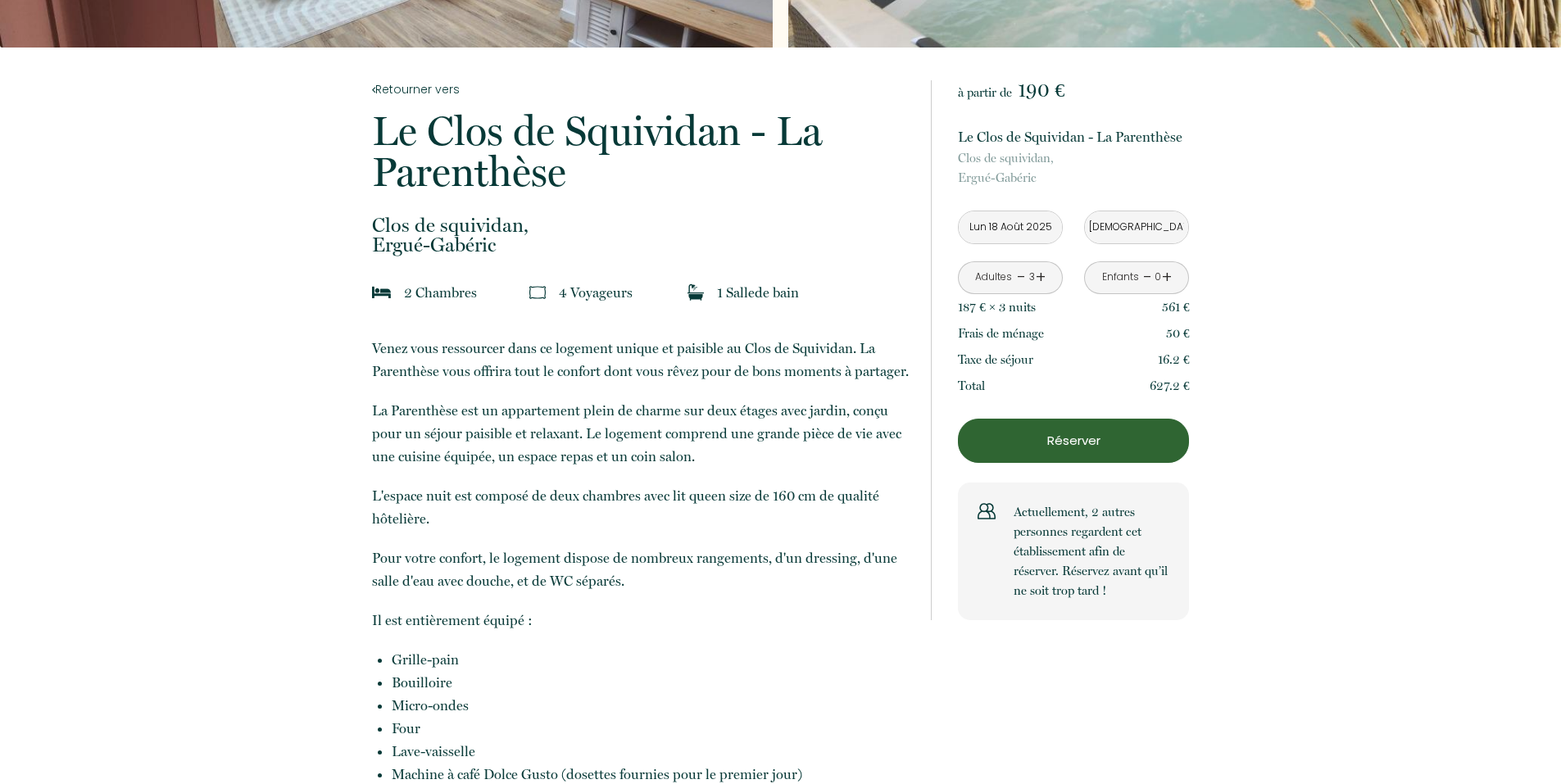
click at [997, 234] on input "Lun 18 Août 2025" at bounding box center [1010, 227] width 103 height 32
